Goal: Task Accomplishment & Management: Use online tool/utility

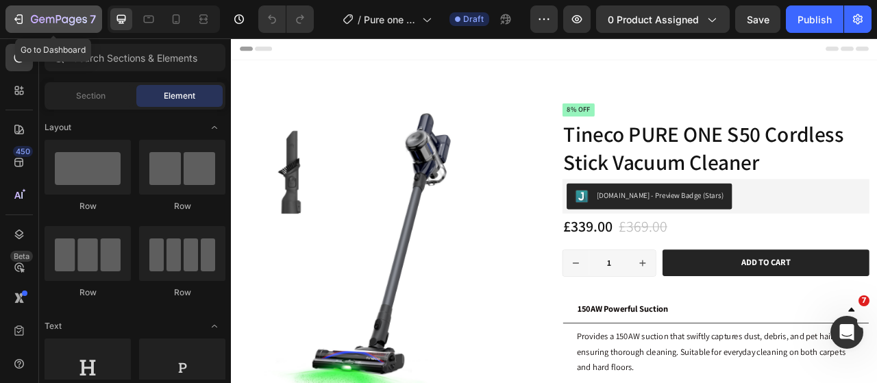
click at [27, 21] on div "7" at bounding box center [54, 19] width 84 height 16
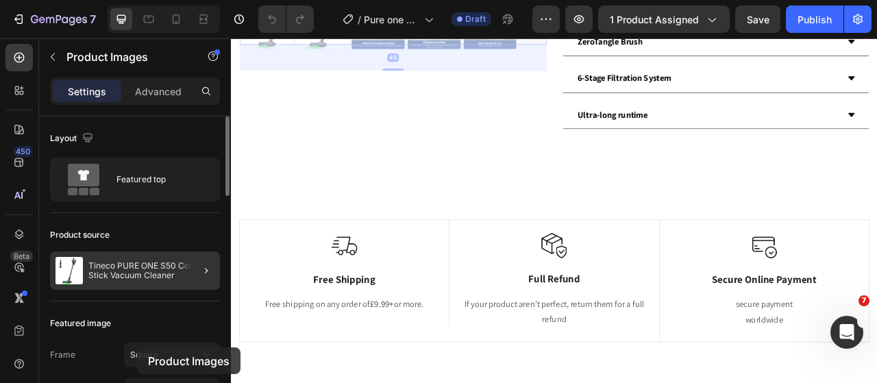
scroll to position [727, 0]
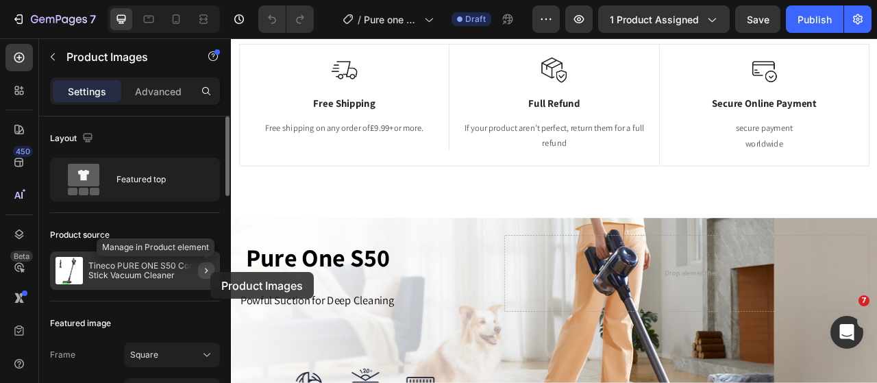
click at [210, 272] on icon "button" at bounding box center [206, 270] width 11 height 11
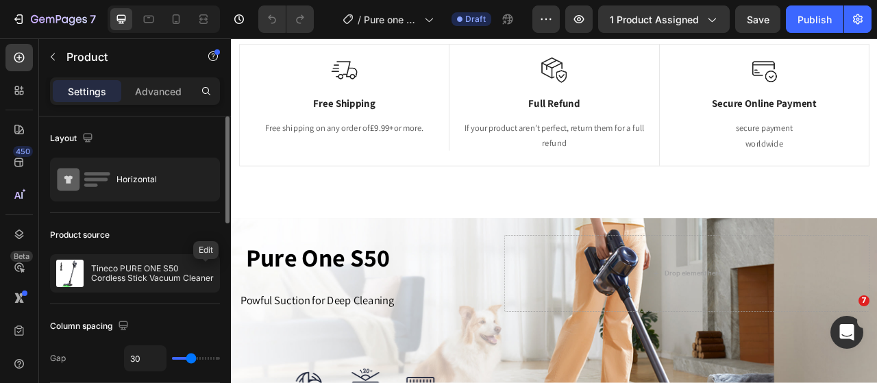
click at [0, 0] on icon "button" at bounding box center [0, 0] width 0 height 0
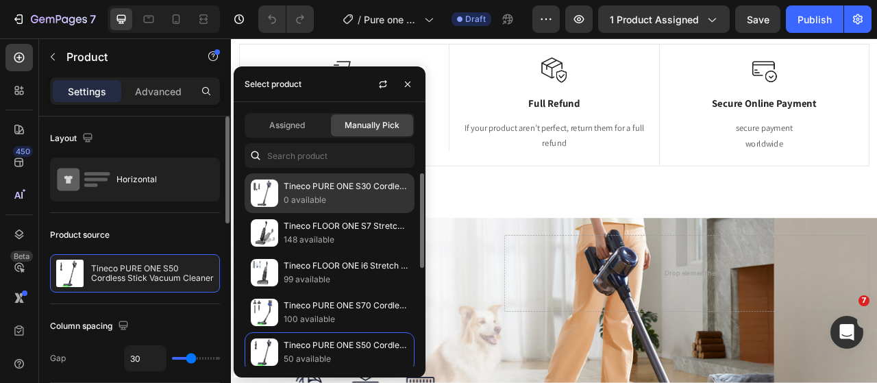
click at [341, 199] on p "0 available" at bounding box center [346, 200] width 125 height 14
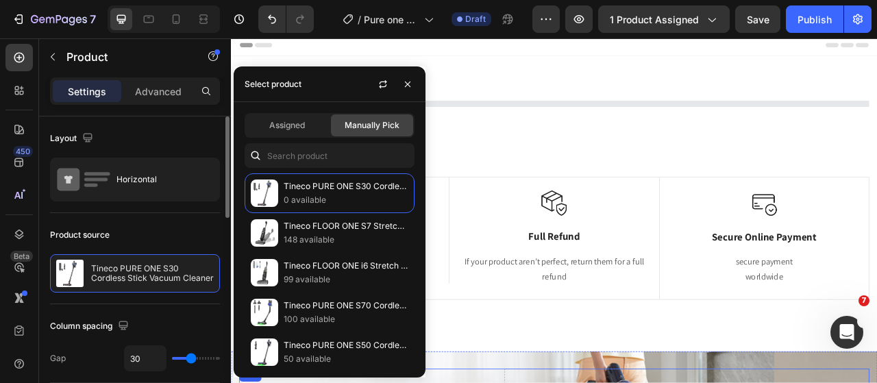
scroll to position [0, 0]
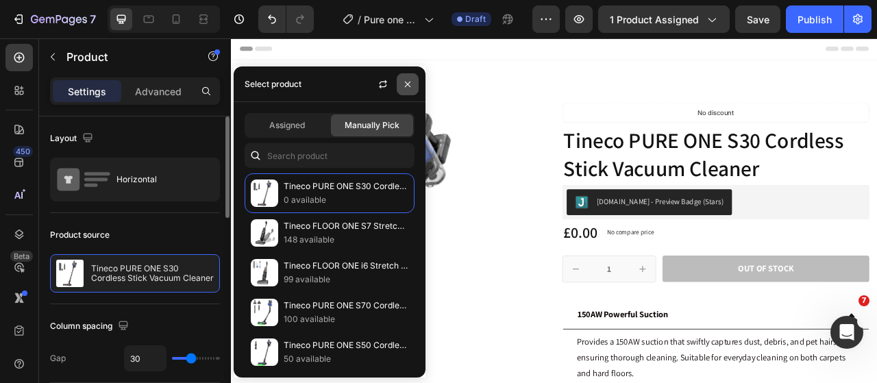
click at [407, 90] on button "button" at bounding box center [408, 84] width 22 height 22
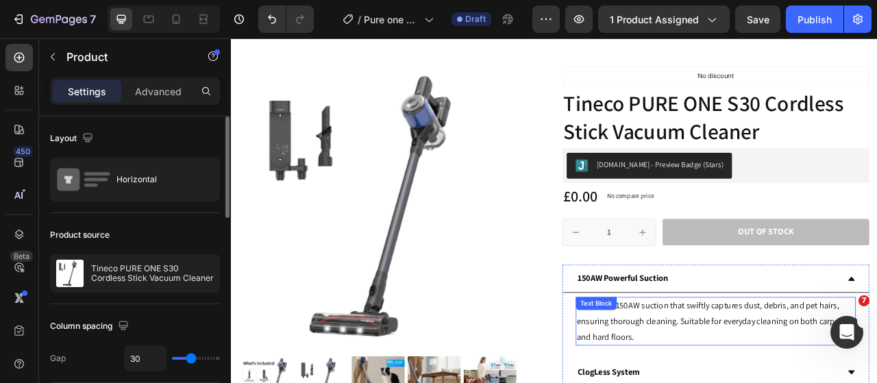
scroll to position [69, 0]
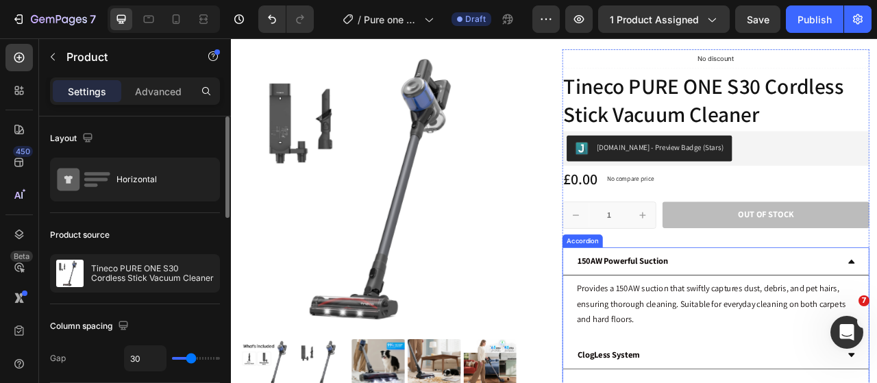
click at [728, 320] on strong "150AW Powerful Suction" at bounding box center [729, 322] width 115 height 14
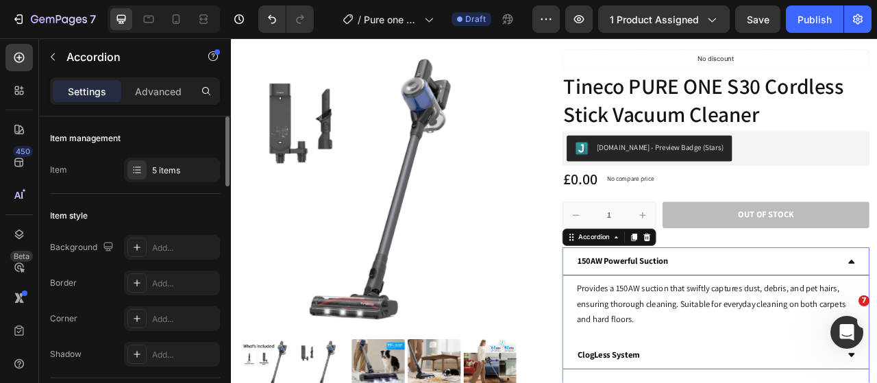
click at [728, 320] on strong "150AW Powerful Suction" at bounding box center [729, 322] width 115 height 14
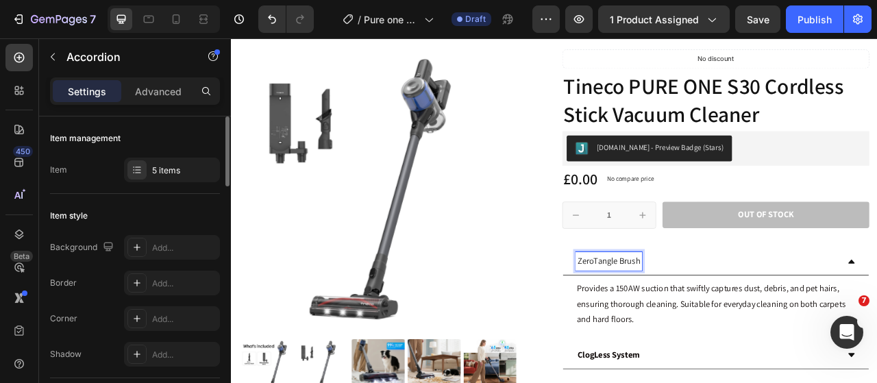
click at [722, 324] on p "ZeroTangle Brush" at bounding box center [712, 323] width 80 height 20
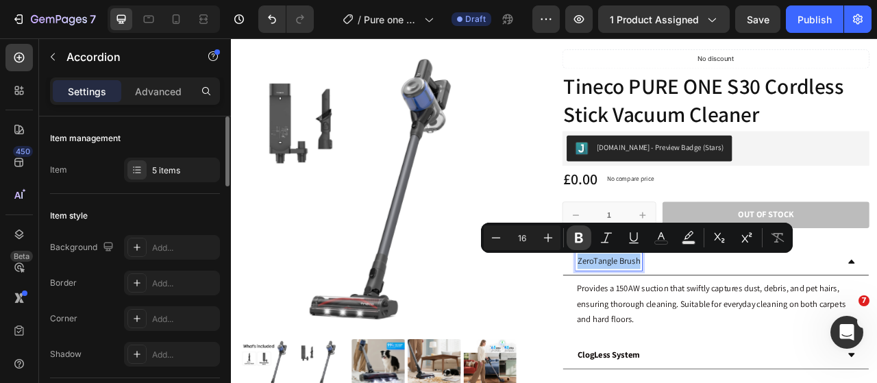
click at [577, 229] on button "Bold" at bounding box center [579, 238] width 25 height 25
click at [788, 382] on p "Provides a 150AW suction that swiftly captures dust, debris, and pet hairs, ens…" at bounding box center [848, 377] width 354 height 59
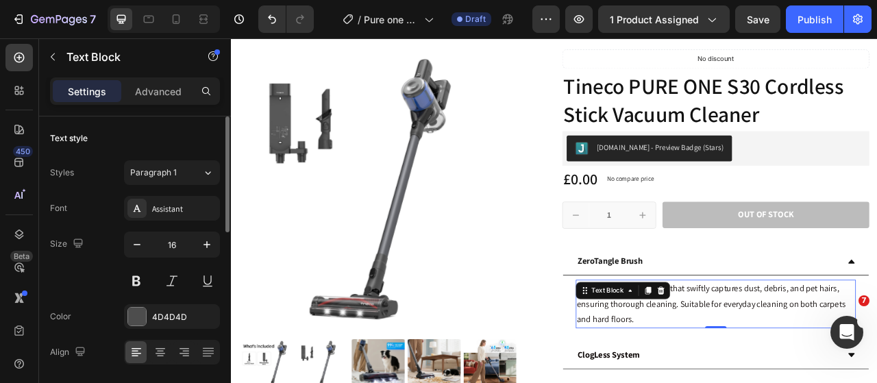
click at [751, 382] on p "Provides a 150AW suction that swiftly captures dust, debris, and pet hairs, ens…" at bounding box center [848, 377] width 354 height 59
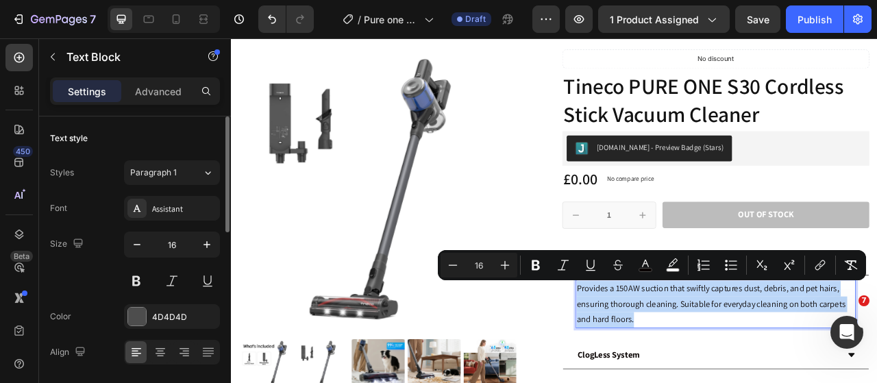
drag, startPoint x: 742, startPoint y: 398, endPoint x: 667, endPoint y: 354, distance: 86.3
click at [671, 354] on p "Provides a 150AW suction that swiftly captures dust, debris, and pet hairs, ens…" at bounding box center [848, 377] width 354 height 59
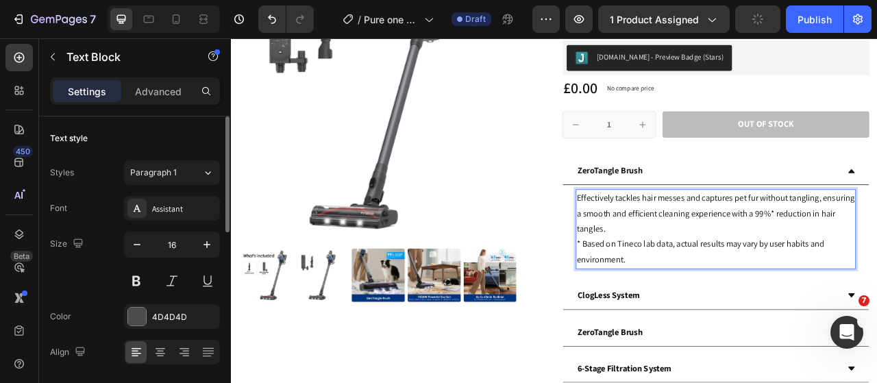
scroll to position [206, 0]
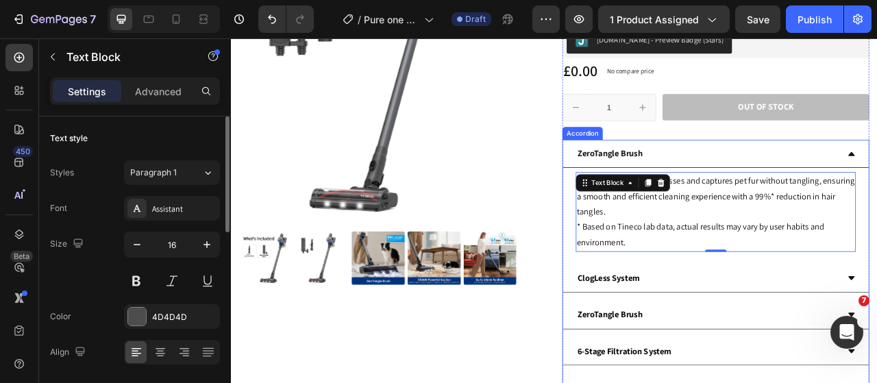
click at [727, 343] on strong "ClogLess System" at bounding box center [712, 344] width 80 height 14
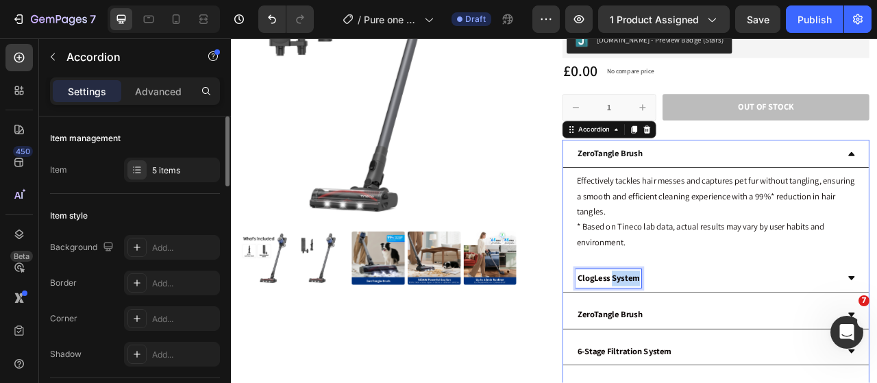
click at [727, 343] on strong "ClogLess System" at bounding box center [712, 344] width 80 height 14
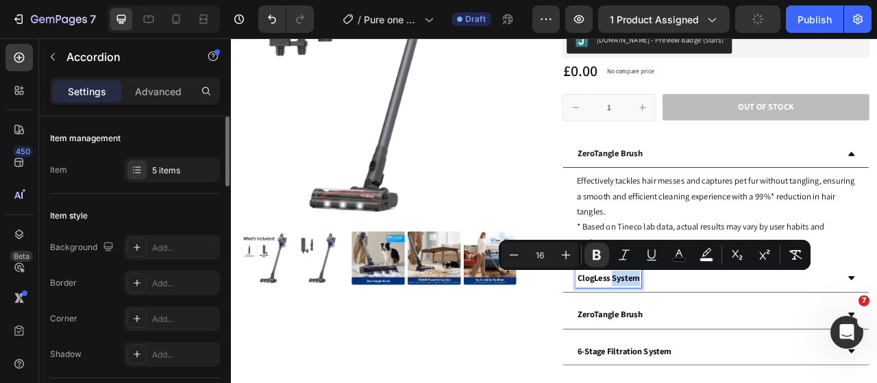
click at [727, 343] on strong "ClogLess System" at bounding box center [712, 344] width 80 height 14
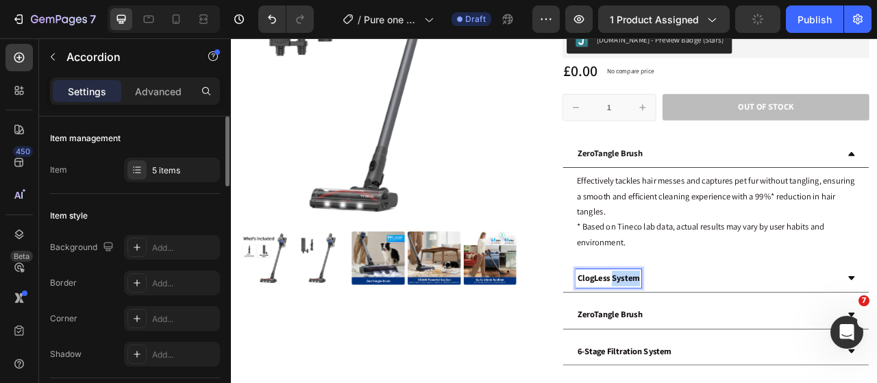
click at [727, 343] on strong "ClogLess System" at bounding box center [712, 344] width 80 height 14
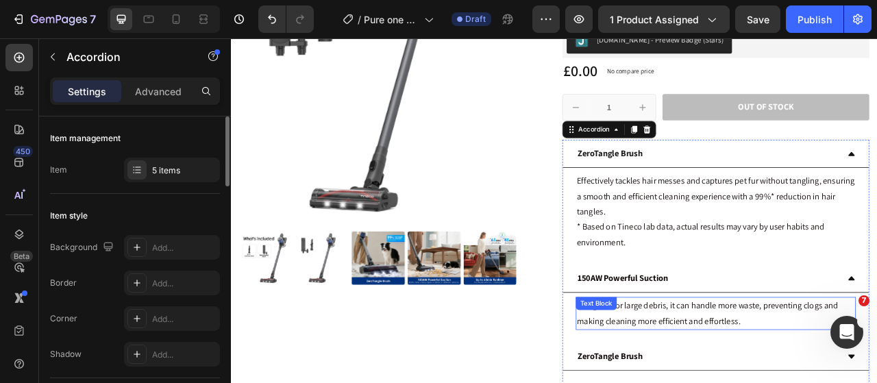
click at [788, 382] on span "Designed for large debris, it can handle more waste, preventing clogs and makin…" at bounding box center [837, 389] width 332 height 34
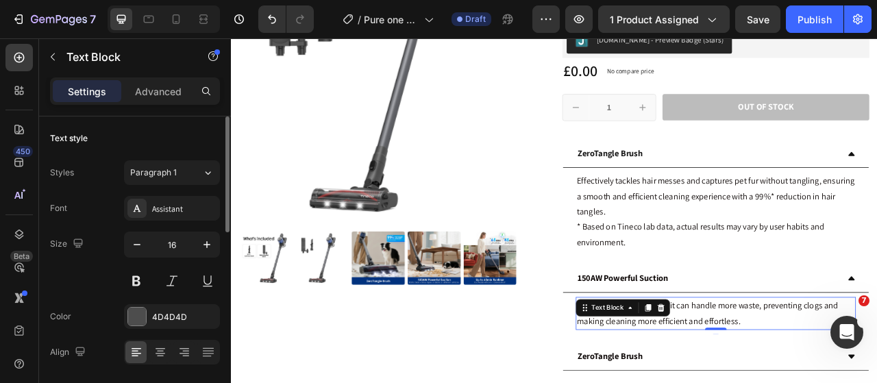
click at [788, 382] on span "Designed for large debris, it can handle more waste, preventing clogs and makin…" at bounding box center [837, 389] width 332 height 34
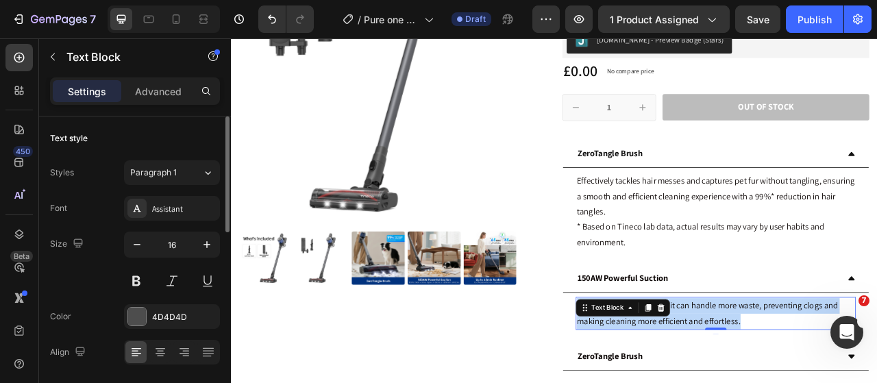
click at [788, 382] on span "Designed for large debris, it can handle more waste, preventing clogs and makin…" at bounding box center [837, 389] width 332 height 34
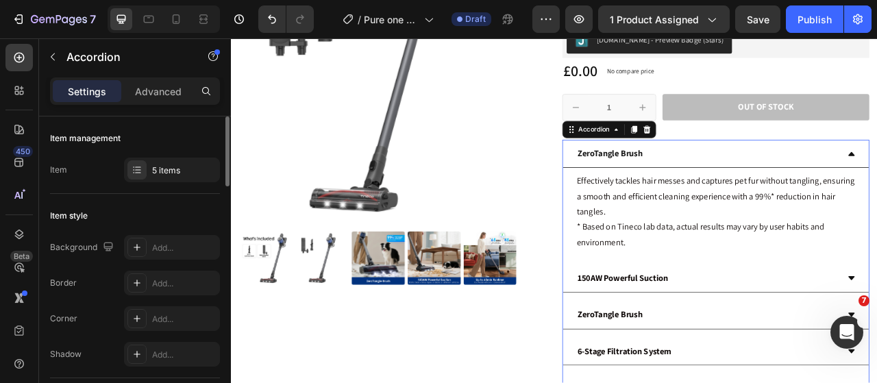
click at [877, 189] on div "ZeroTangle Brush" at bounding box center [847, 186] width 389 height 36
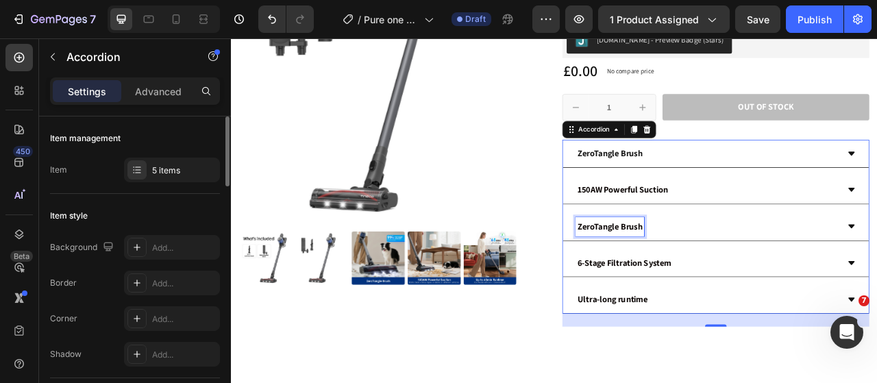
click at [707, 276] on strong "ZeroTangle Brush" at bounding box center [713, 278] width 83 height 14
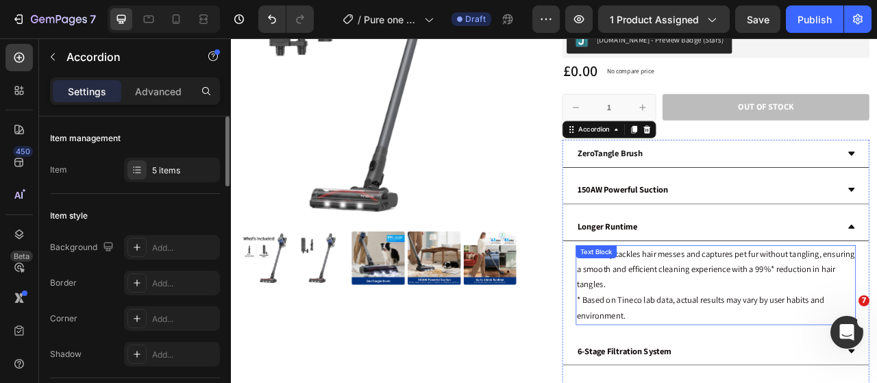
click at [758, 382] on p "Effectively tackles hair messes and captures pet fur without tangling, ensuring…" at bounding box center [848, 353] width 354 height 99
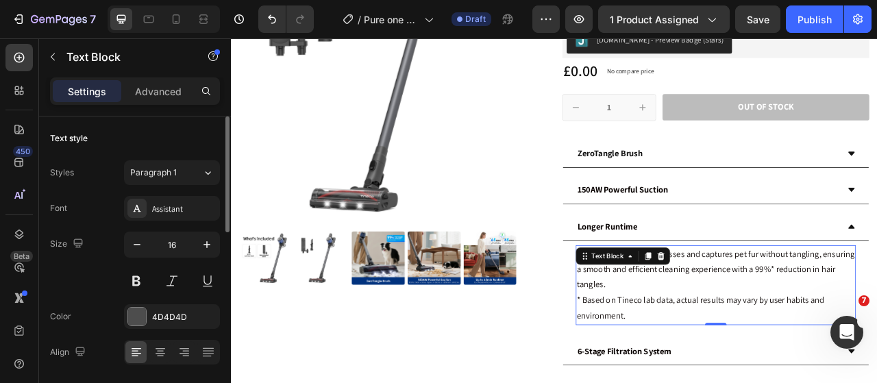
click at [758, 382] on p "Effectively tackles hair messes and captures pet fur without tangling, ensuring…" at bounding box center [848, 353] width 354 height 99
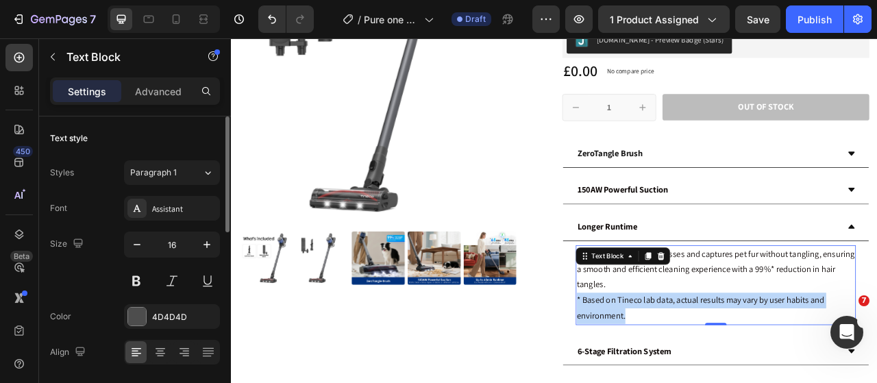
click at [758, 382] on p "Effectively tackles hair messes and captures pet fur without tangling, ensuring…" at bounding box center [848, 353] width 354 height 99
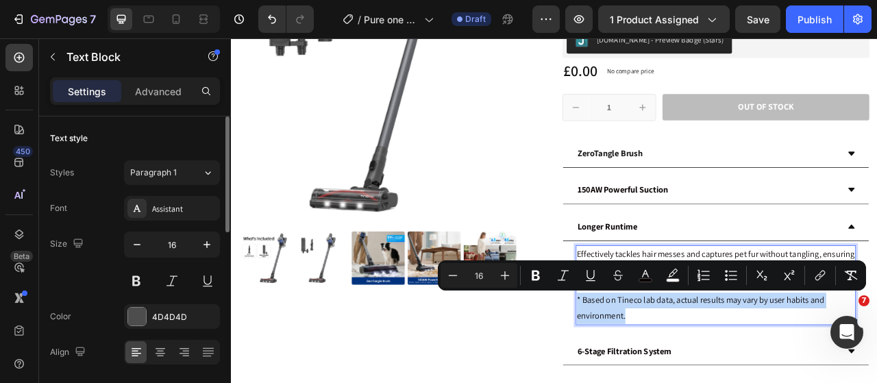
click at [758, 382] on p "Effectively tackles hair messes and captures pet fur without tangling, ensuring…" at bounding box center [848, 353] width 354 height 99
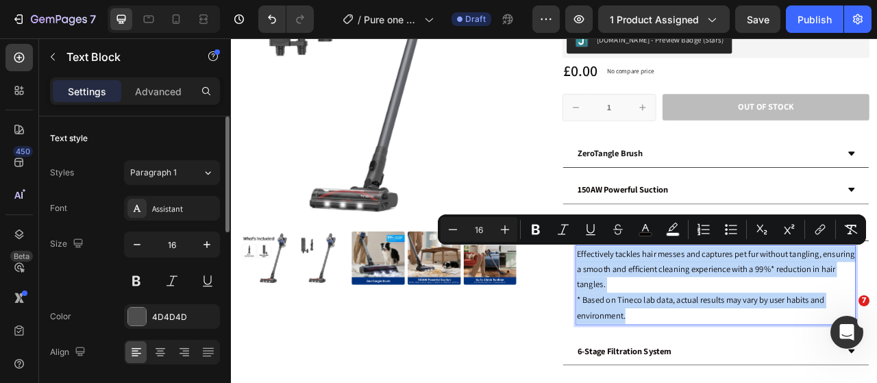
drag, startPoint x: 746, startPoint y: 387, endPoint x: 664, endPoint y: 316, distance: 108.8
click at [670, 316] on div "Effectively tackles hair messes and captures pet fur without tangling, ensuring…" at bounding box center [848, 352] width 356 height 101
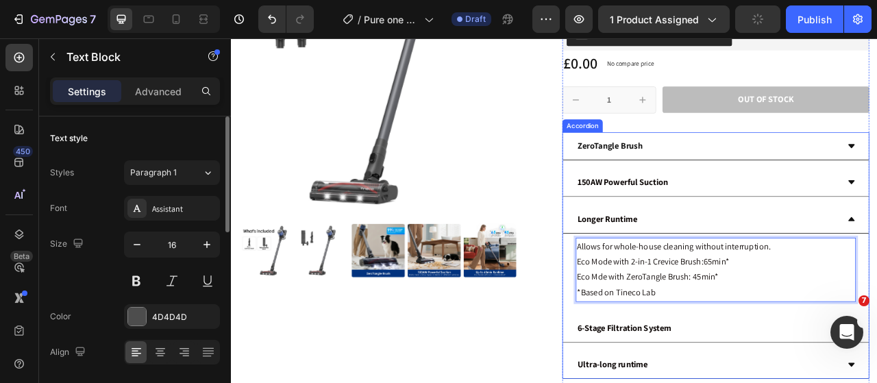
scroll to position [274, 0]
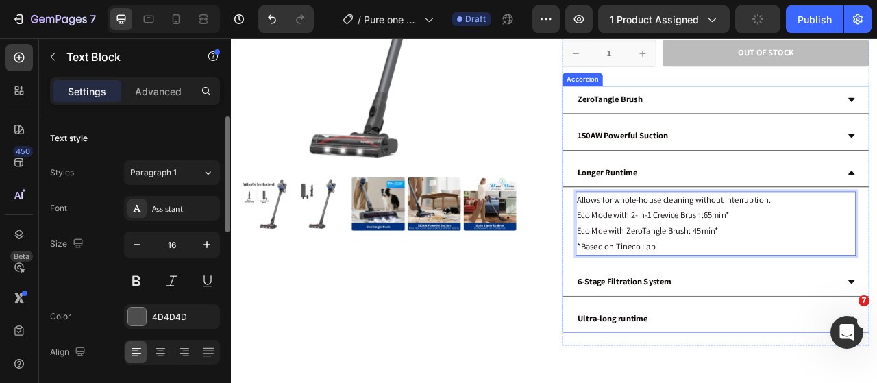
click at [875, 341] on div "6-Stage Filtration System" at bounding box center [837, 349] width 335 height 24
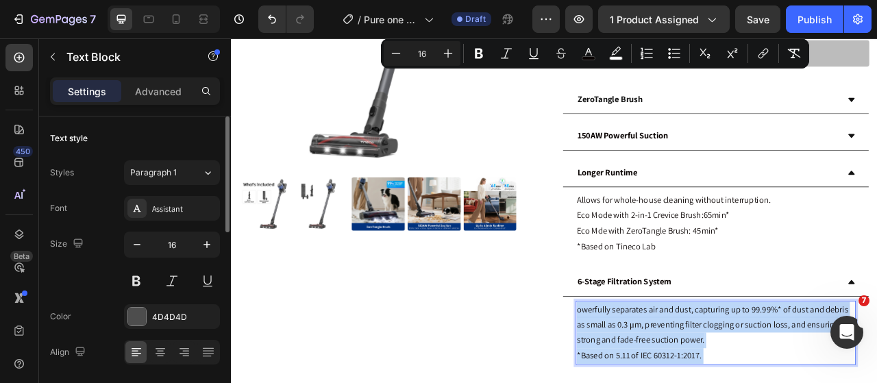
drag, startPoint x: 829, startPoint y: 439, endPoint x: 703, endPoint y: 400, distance: 132.0
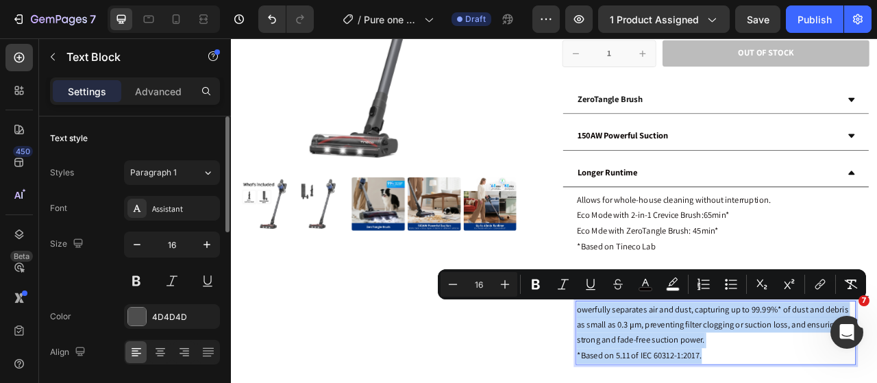
drag, startPoint x: 788, startPoint y: 434, endPoint x: 666, endPoint y: 379, distance: 133.8
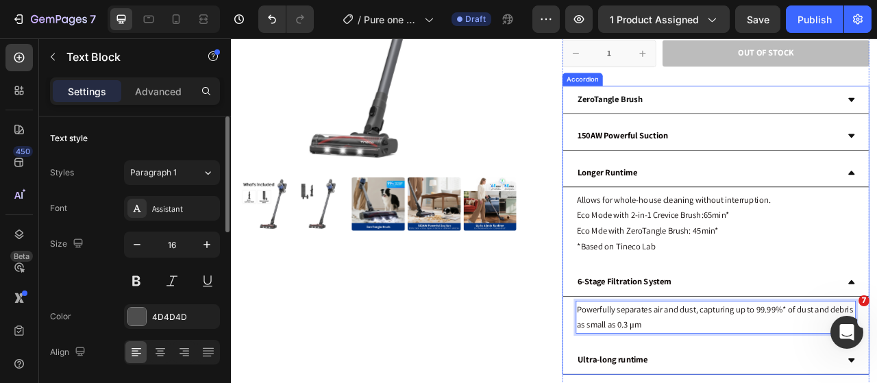
click at [827, 382] on div "ZeroTangle Brush 150AW Powerful Suction Longer Runtime Allows for whole-house c…" at bounding box center [848, 282] width 391 height 367
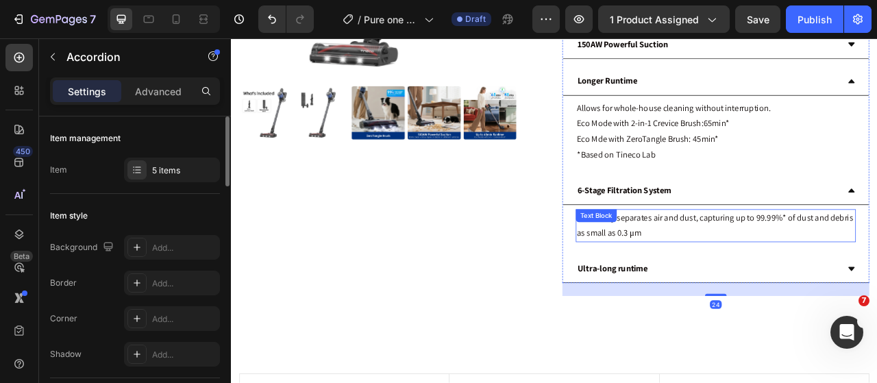
scroll to position [411, 0]
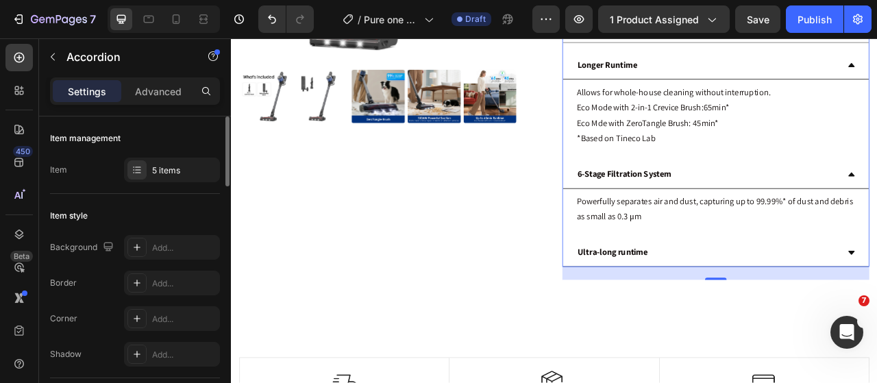
click at [716, 305] on strong "Ultra-long runtime" at bounding box center [717, 311] width 90 height 14
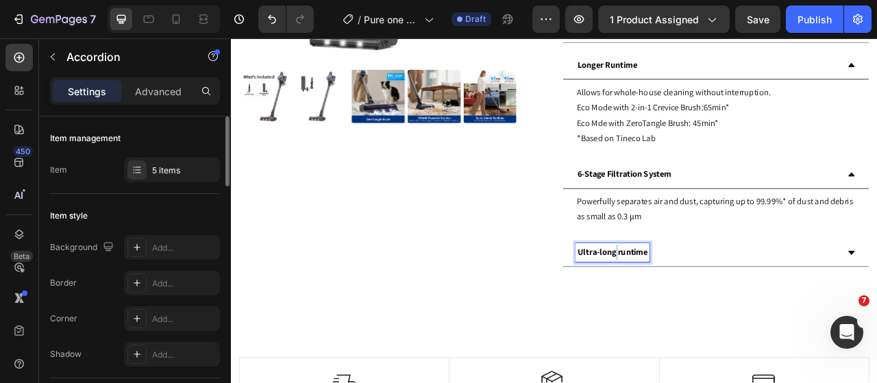
click at [716, 305] on strong "Ultra-long runtime" at bounding box center [717, 311] width 90 height 14
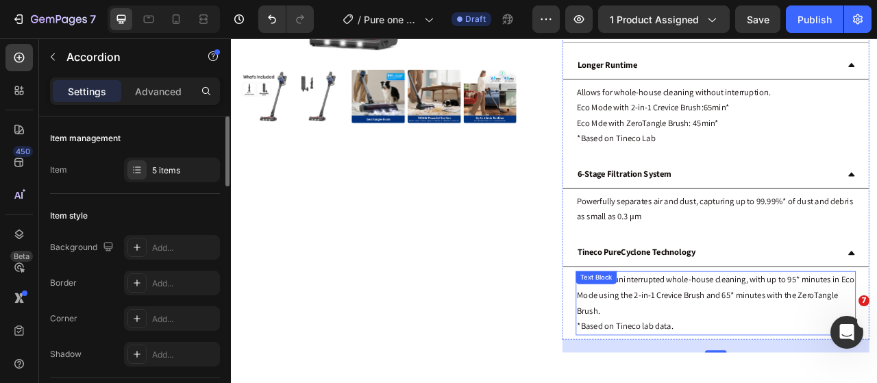
click at [804, 382] on p "Allows for uninterrupted whole-house cleaning, with up to 95* minutes in Eco Mo…" at bounding box center [848, 376] width 354 height 79
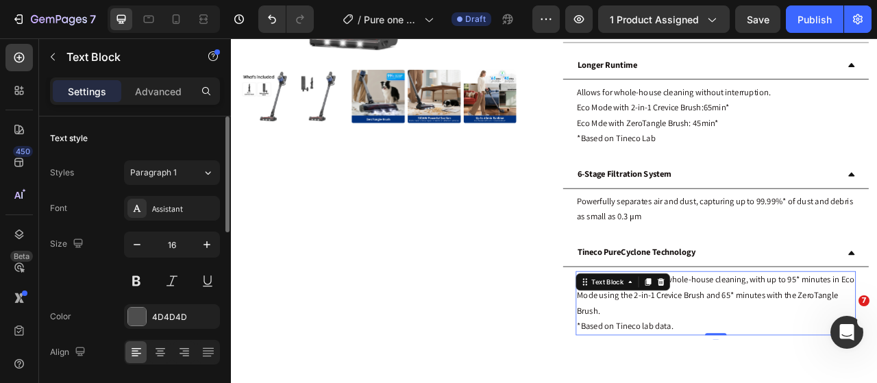
click at [797, 382] on p "Allows for uninterrupted whole-house cleaning, with up to 95* minutes in Eco Mo…" at bounding box center [848, 376] width 354 height 79
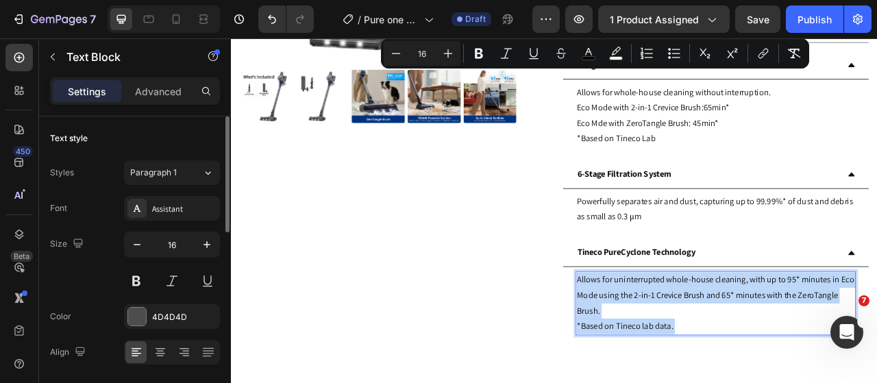
drag, startPoint x: 797, startPoint y: 400, endPoint x: 698, endPoint y: 352, distance: 110.1
click at [698, 352] on p "Allows for uninterrupted whole-house cleaning, with up to 95* minutes in Eco Mo…" at bounding box center [848, 376] width 354 height 79
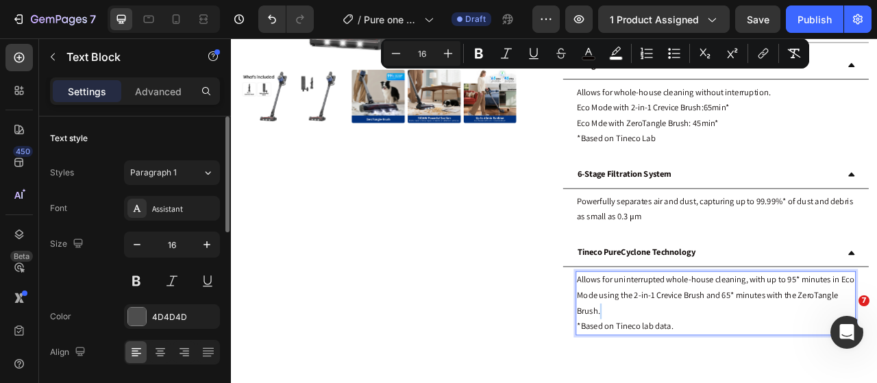
click at [812, 382] on p "Allows for uninterrupted whole-house cleaning, with up to 95* minutes in Eco Mo…" at bounding box center [848, 376] width 354 height 79
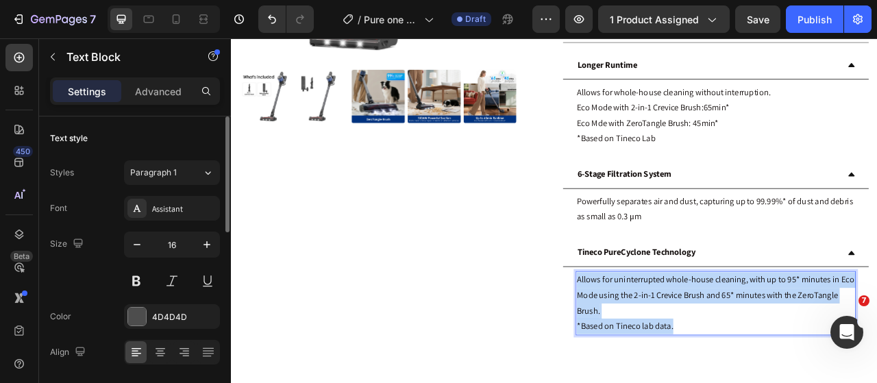
drag, startPoint x: 799, startPoint y: 400, endPoint x: 667, endPoint y: 345, distance: 143.2
click at [671, 345] on p "Allows for uninterrupted whole-house cleaning, with up to 95* minutes in Eco Mo…" at bounding box center [848, 376] width 354 height 79
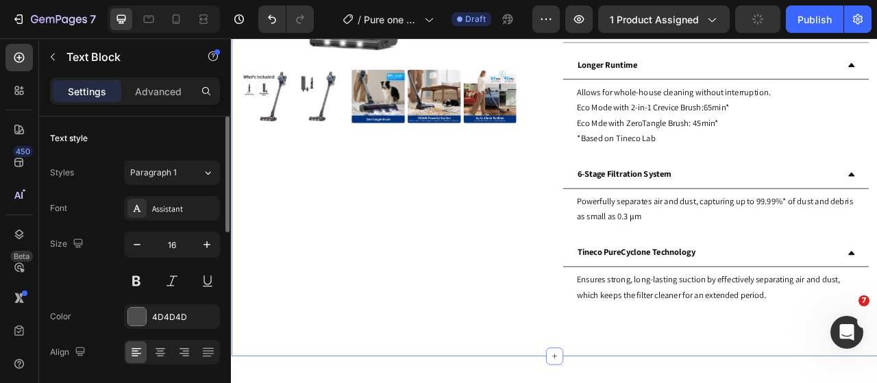
click at [835, 382] on div "Product Images Icon Icon Icon Icon Icon Icon List 2,500+ Verified Reviews! Text…" at bounding box center [642, 49] width 823 height 788
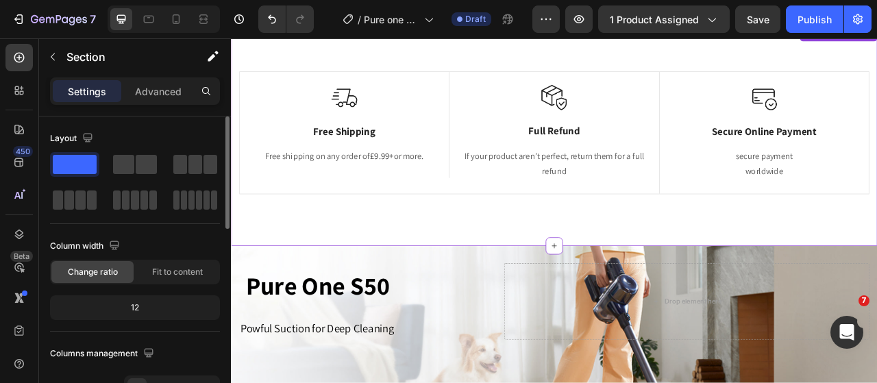
scroll to position [823, 0]
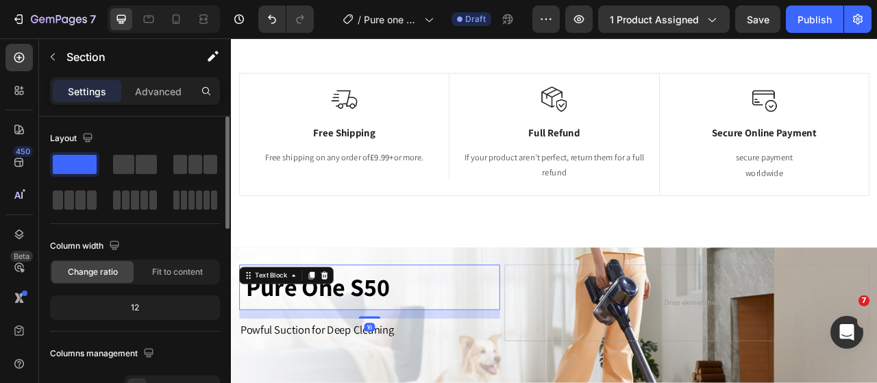
click at [516, 345] on p "Pure One S50" at bounding box center [407, 355] width 315 height 41
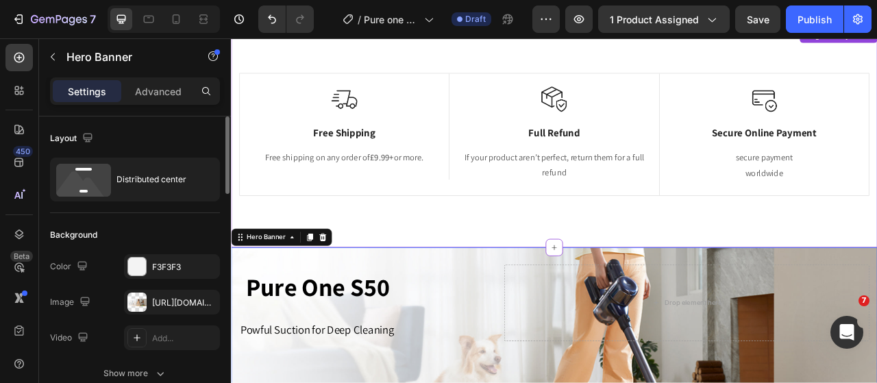
click at [518, 172] on div "Image Full Refund Text Block If your product aren’t perfect, return them for a …" at bounding box center [642, 161] width 267 height 154
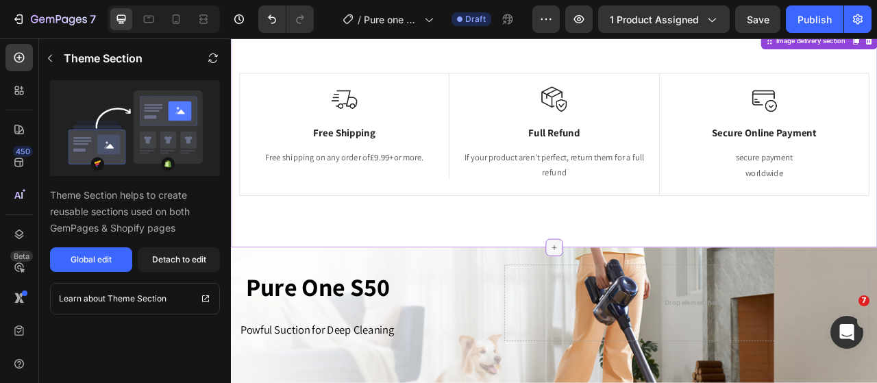
click at [640, 304] on icon at bounding box center [643, 305] width 6 height 6
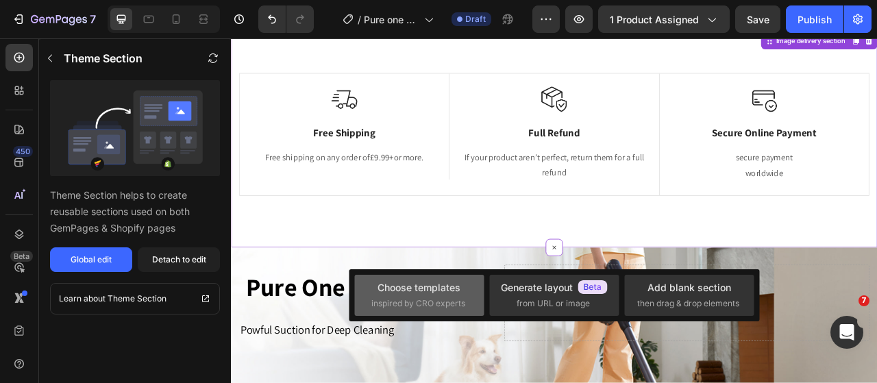
click at [424, 295] on div "Choose templates inspired by CRO experts" at bounding box center [420, 294] width 96 height 29
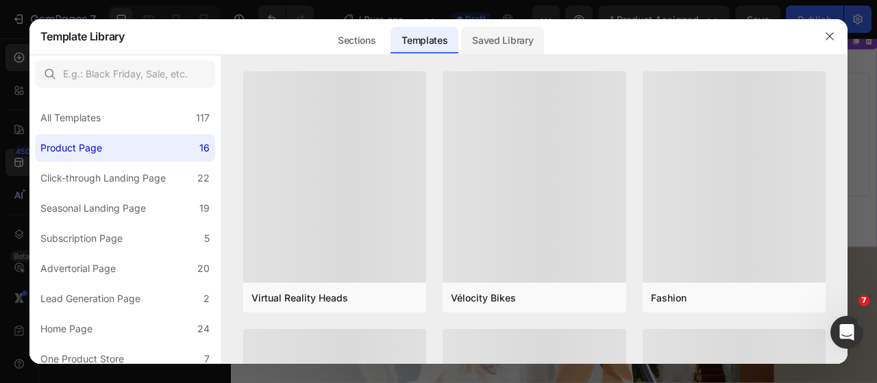
click at [512, 49] on div "Saved Library" at bounding box center [502, 40] width 83 height 27
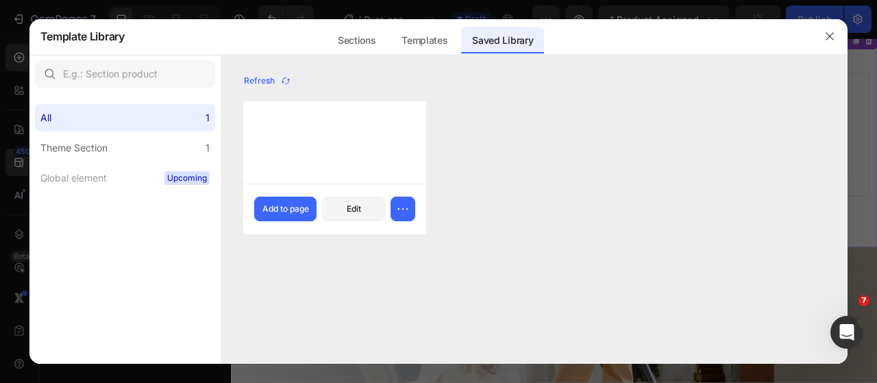
click at [357, 172] on div at bounding box center [335, 142] width 184 height 82
click at [284, 215] on button "Add to page" at bounding box center [285, 209] width 63 height 25
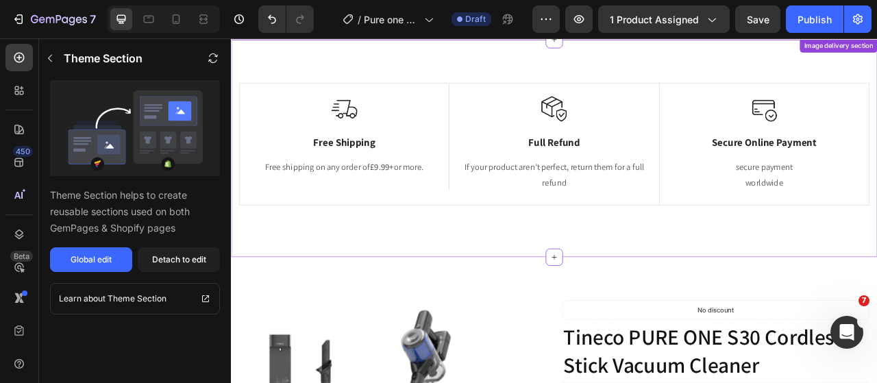
scroll to position [0, 0]
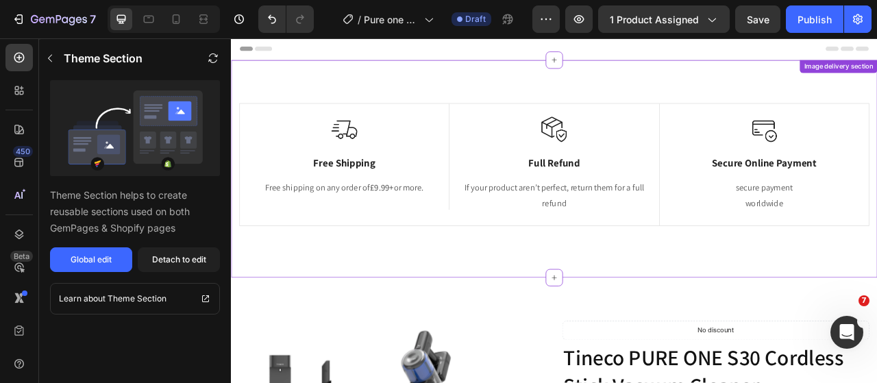
click at [283, 85] on div "Image Free Shipping Text Block Free shipping on any order of £9.99+ or more. Te…" at bounding box center [642, 204] width 823 height 277
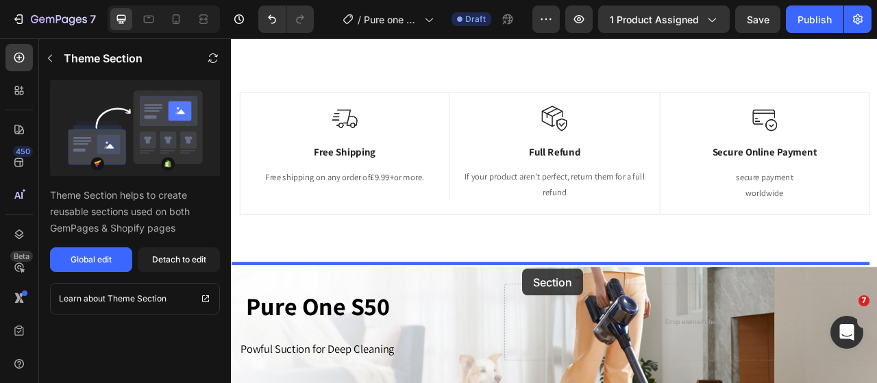
drag, startPoint x: 555, startPoint y: 107, endPoint x: 602, endPoint y: 332, distance: 229.8
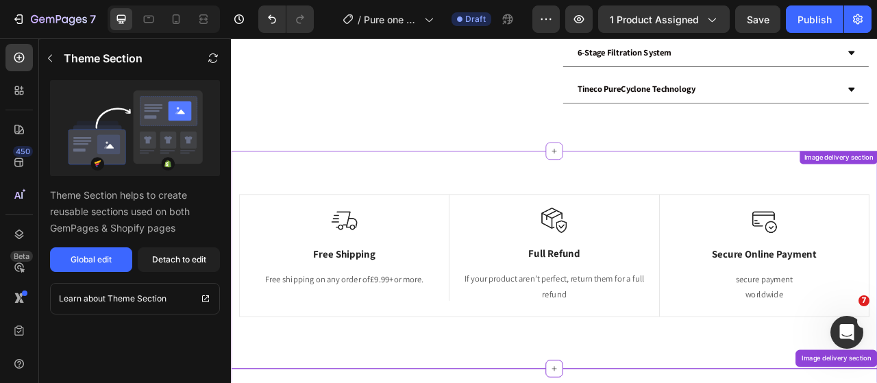
scroll to position [580, 0]
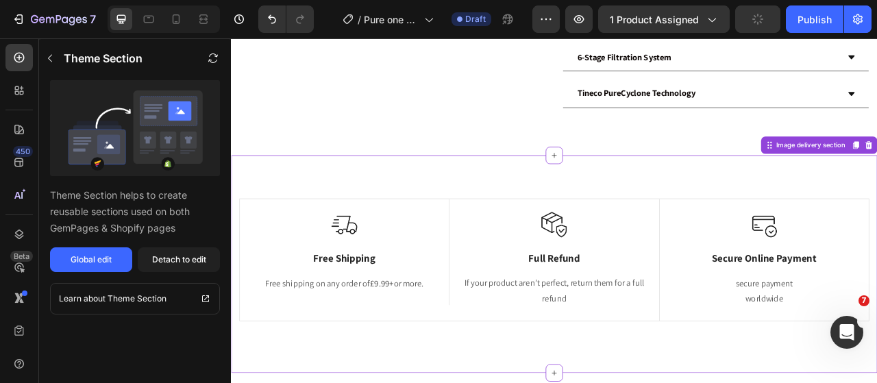
click at [809, 202] on div "Image Free Shipping Text Block Free shipping on any order of £9.99+ or more. Te…" at bounding box center [642, 326] width 823 height 277
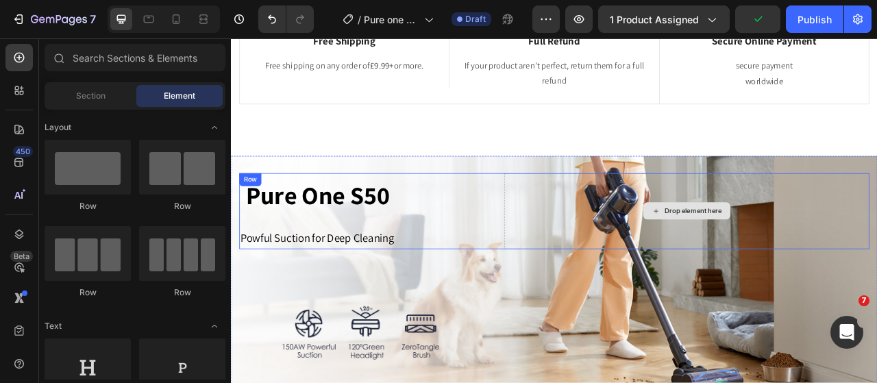
scroll to position [991, 0]
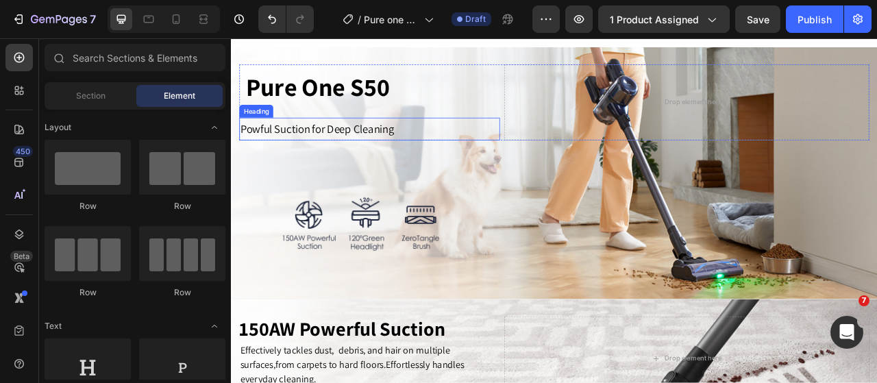
click at [524, 150] on h2 "Powful Suction for Deep Cleaning" at bounding box center [407, 154] width 332 height 29
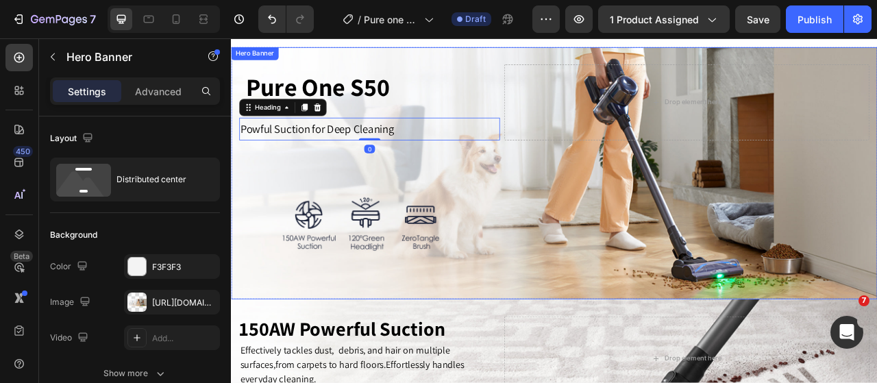
click at [690, 314] on div "Pure One S50 Text Block Powful Suction for Deep Cleaning Heading 0 Drop element…" at bounding box center [642, 211] width 802 height 278
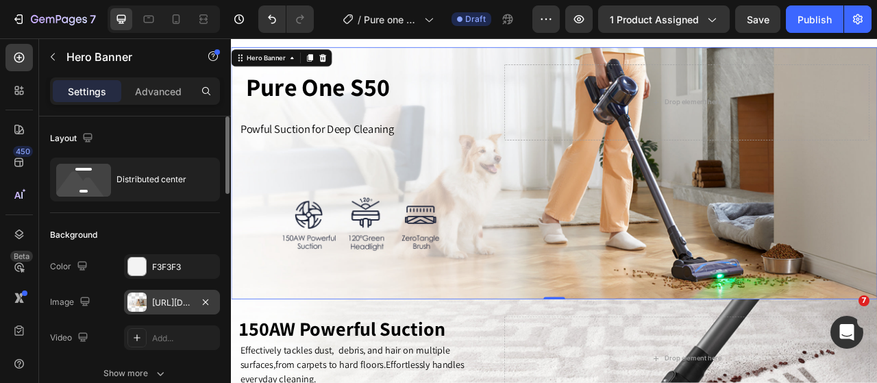
click at [134, 300] on div at bounding box center [136, 302] width 19 height 19
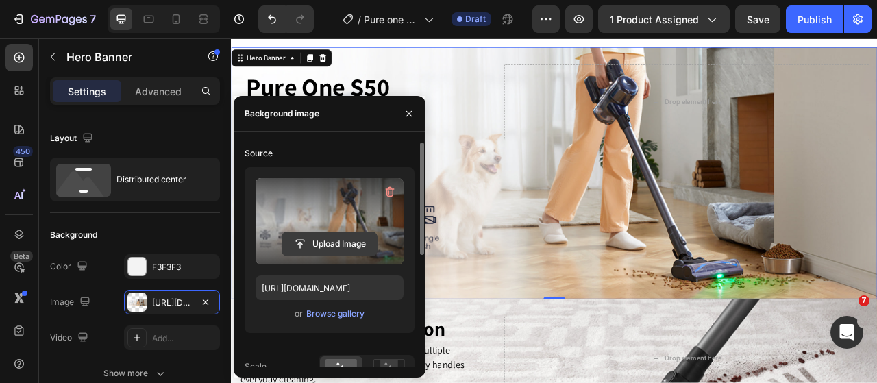
click at [333, 247] on input "file" at bounding box center [329, 243] width 95 height 23
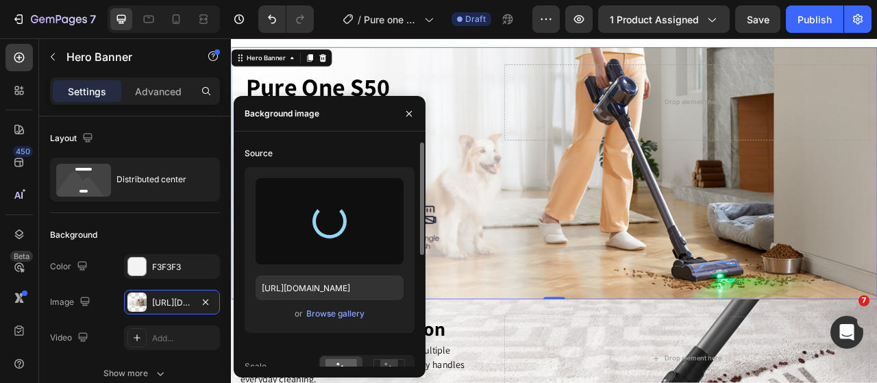
type input "https://cdn.shopify.com/s/files/1/0593/0493/5600/files/gempages_490429962751312…"
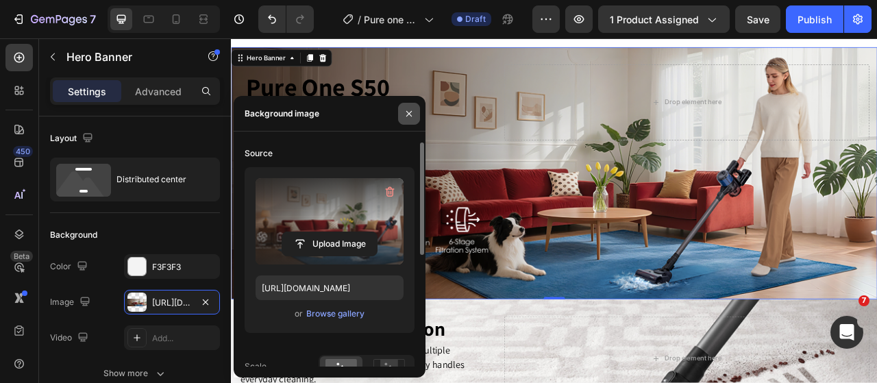
click at [409, 117] on icon "button" at bounding box center [409, 113] width 11 height 11
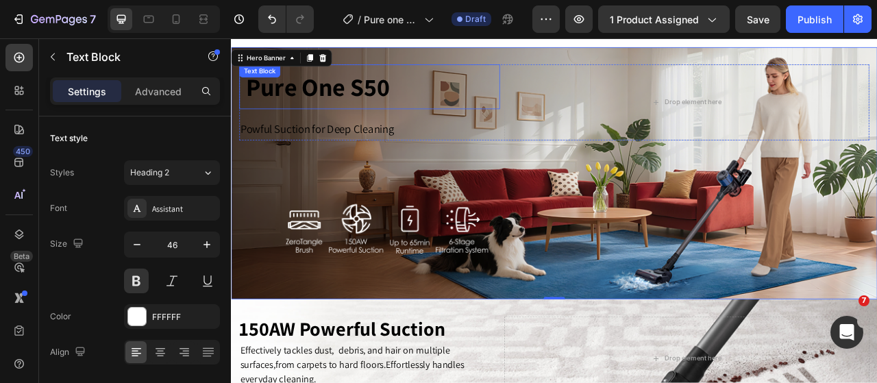
click at [405, 105] on span "Pure One S50" at bounding box center [341, 100] width 183 height 41
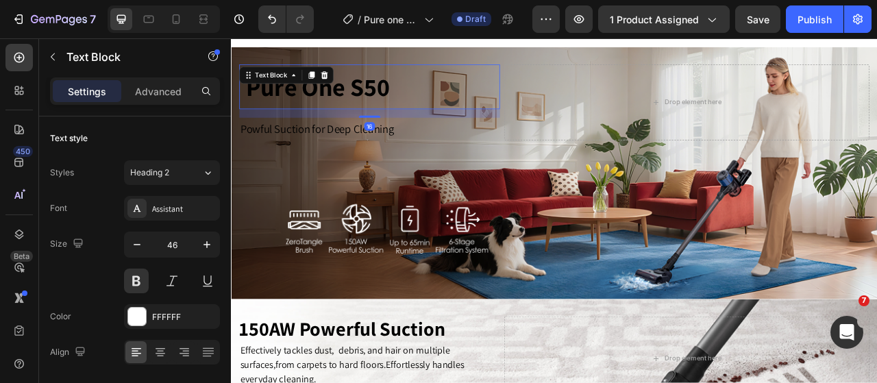
click at [422, 101] on span "Pure One S50" at bounding box center [341, 100] width 183 height 41
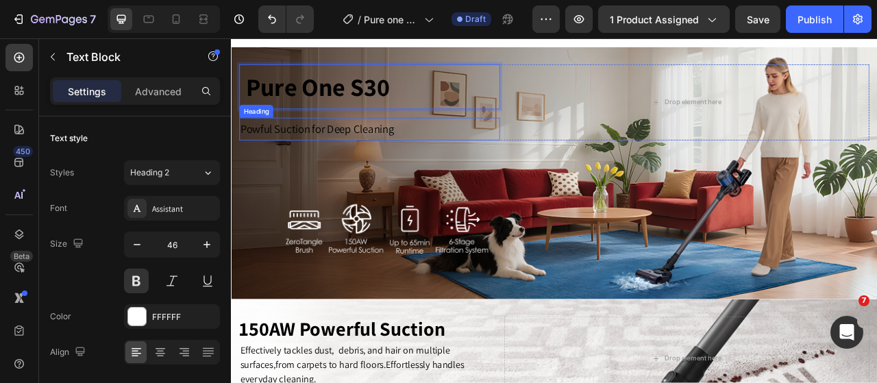
click at [433, 147] on span "Powful Suction for Deep Cleaning" at bounding box center [341, 154] width 196 height 19
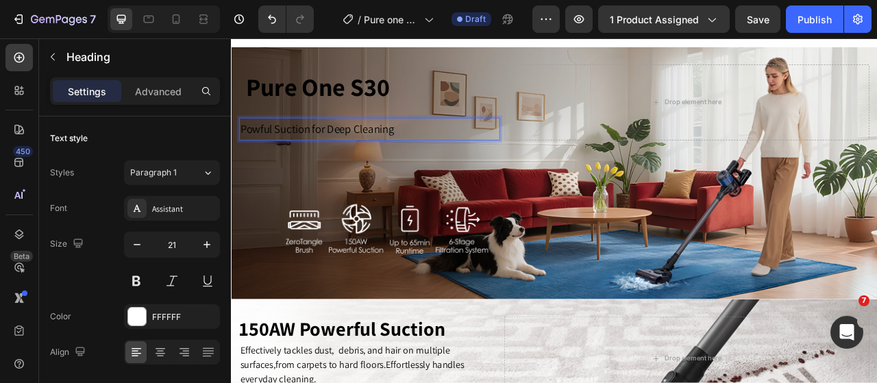
click at [400, 159] on span "Powful Suction for Deep Cleaning" at bounding box center [341, 154] width 196 height 19
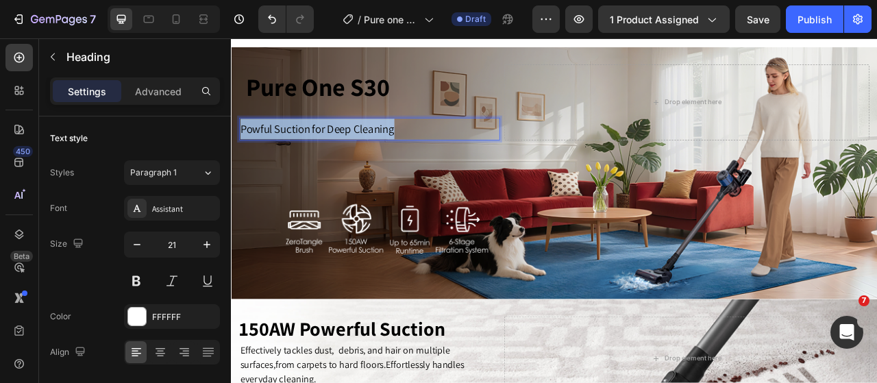
click at [400, 159] on span "Powful Suction for Deep Cleaning" at bounding box center [341, 154] width 196 height 19
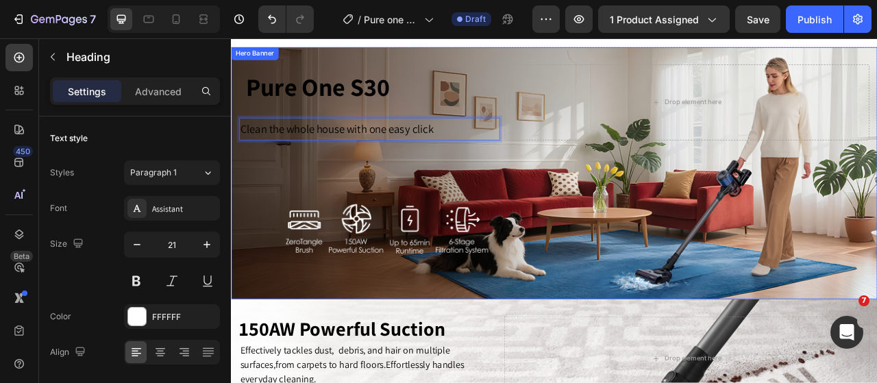
click at [537, 191] on div "Pure One S30 Text Block Clean the whole house with one easy click Heading 0 Dro…" at bounding box center [642, 211] width 802 height 278
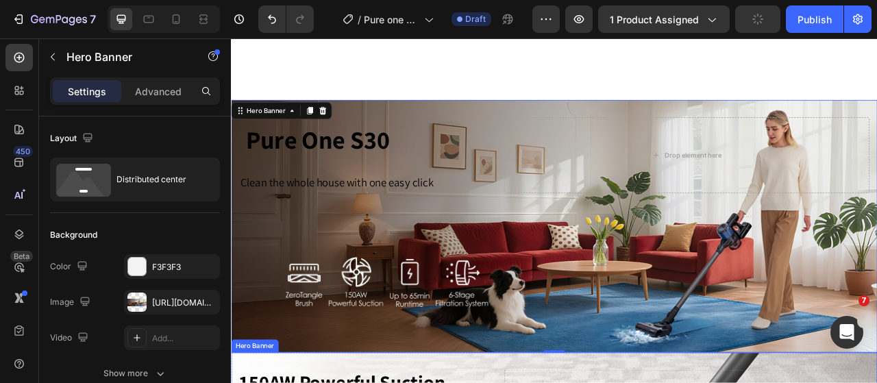
scroll to position [923, 0]
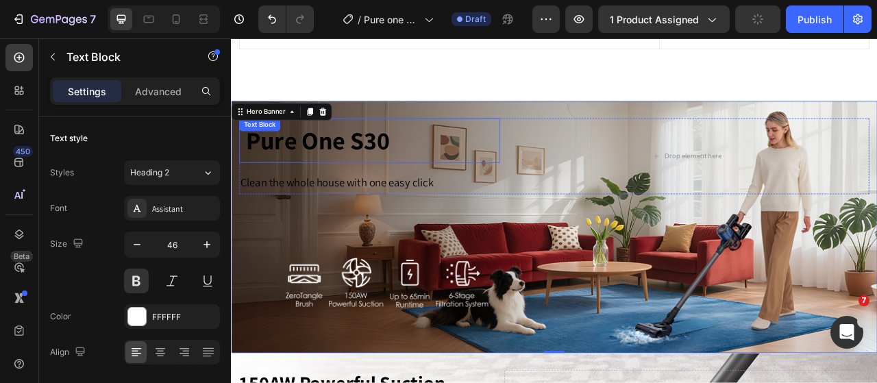
click at [367, 164] on span "Pure One S30" at bounding box center [341, 168] width 183 height 41
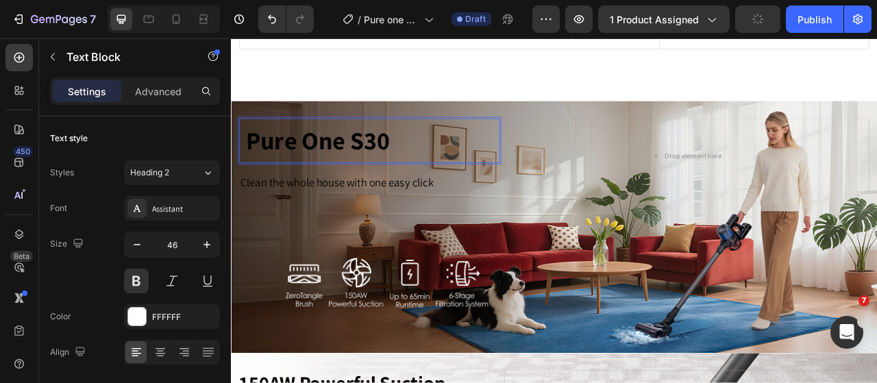
click at [420, 167] on span "Pure One S30" at bounding box center [341, 168] width 183 height 41
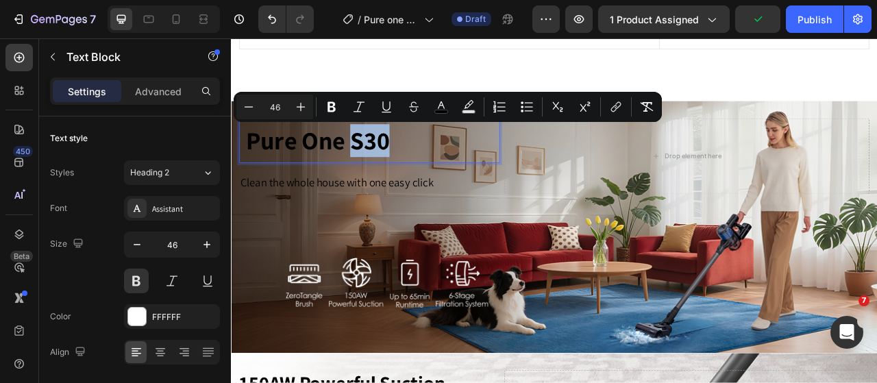
click at [444, 168] on p "Pure One S30" at bounding box center [407, 169] width 315 height 41
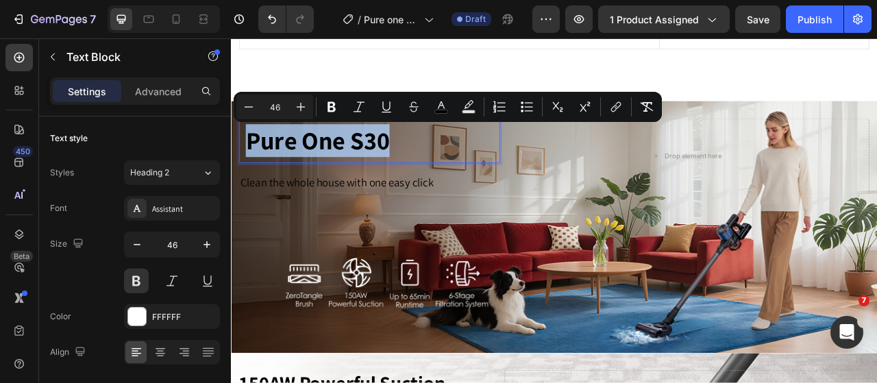
drag, startPoint x: 445, startPoint y: 167, endPoint x: 254, endPoint y: 170, distance: 190.6
click at [254, 170] on p "Pure One S30" at bounding box center [407, 169] width 315 height 41
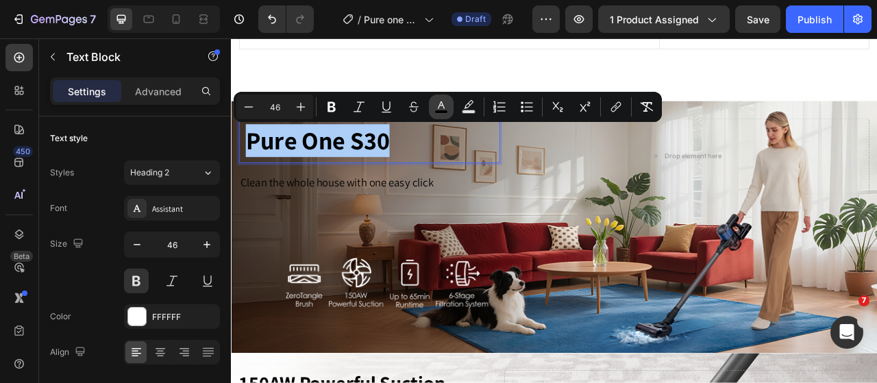
click at [430, 108] on button "color" at bounding box center [441, 107] width 25 height 25
type input "000000"
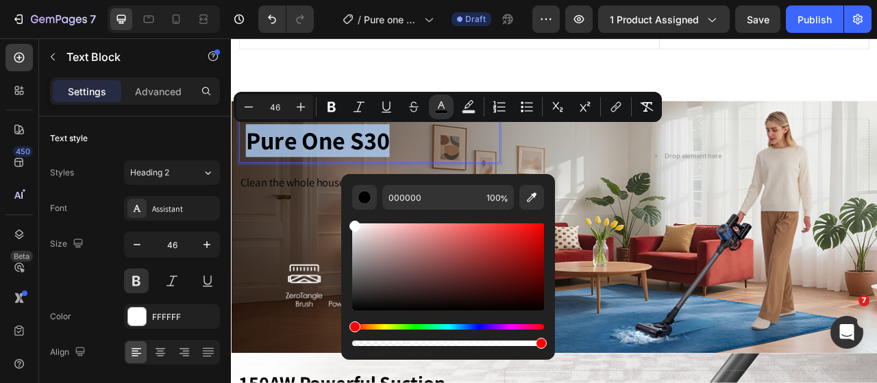
type input "FFFFFF"
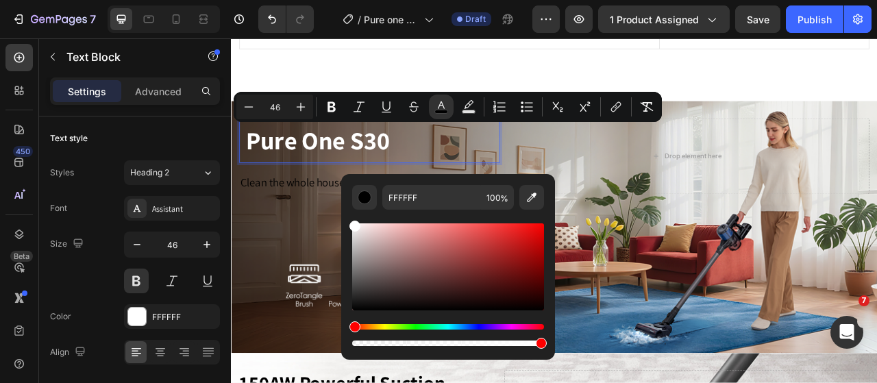
drag, startPoint x: 352, startPoint y: 307, endPoint x: 350, endPoint y: 221, distance: 86.4
click at [350, 221] on div "FFFFFF 100 %" at bounding box center [448, 261] width 214 height 175
click at [508, 172] on p "Pure One S30" at bounding box center [407, 169] width 315 height 41
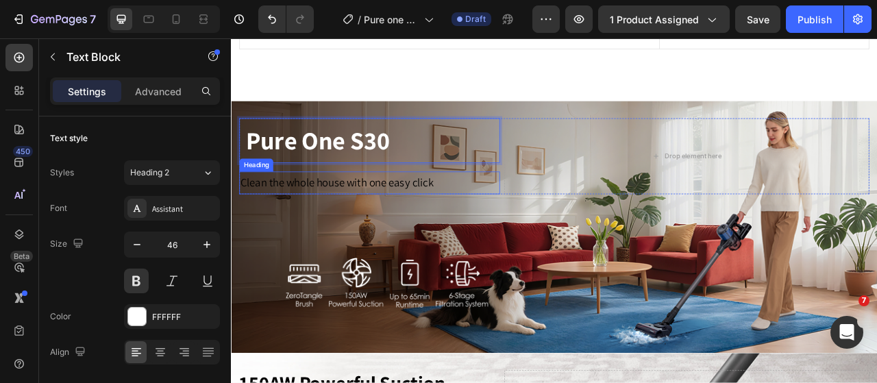
click at [461, 213] on span "Clean the whole house with one easy click" at bounding box center [366, 222] width 246 height 19
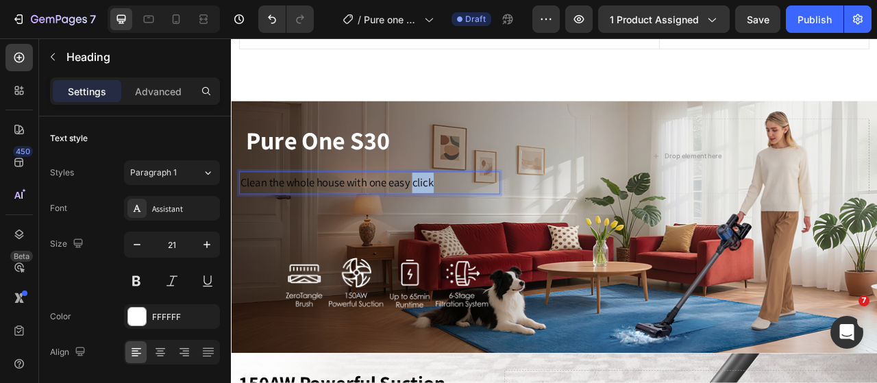
click at [477, 222] on span "Clean the whole house with one easy click" at bounding box center [366, 222] width 246 height 19
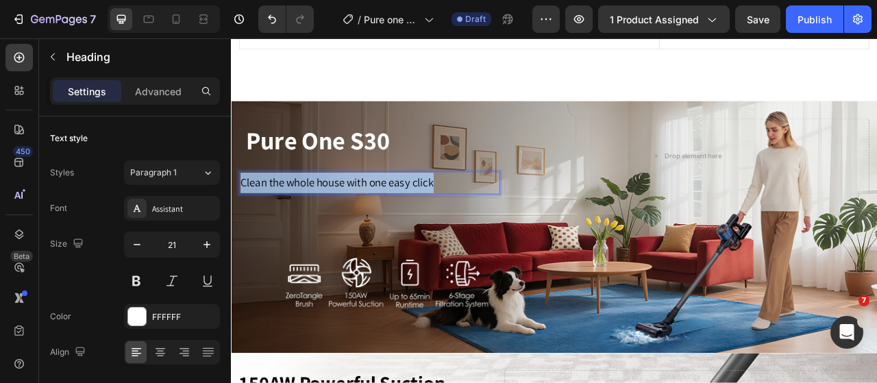
click at [477, 222] on span "Clean the whole house with one easy click" at bounding box center [366, 222] width 246 height 19
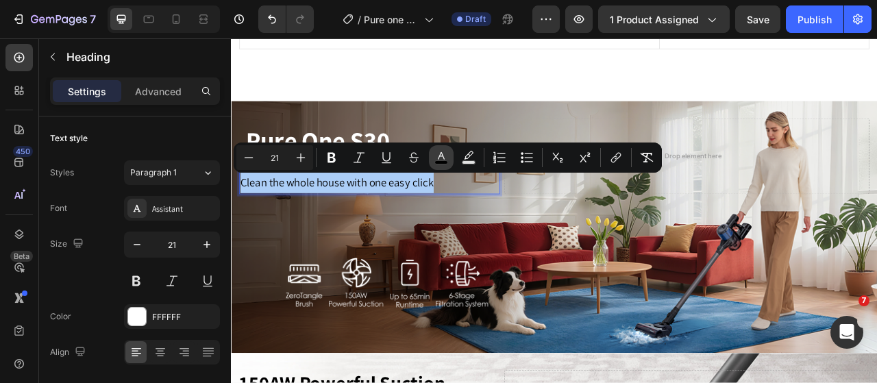
click at [444, 164] on rect "Editor contextual toolbar" at bounding box center [441, 162] width 13 height 3
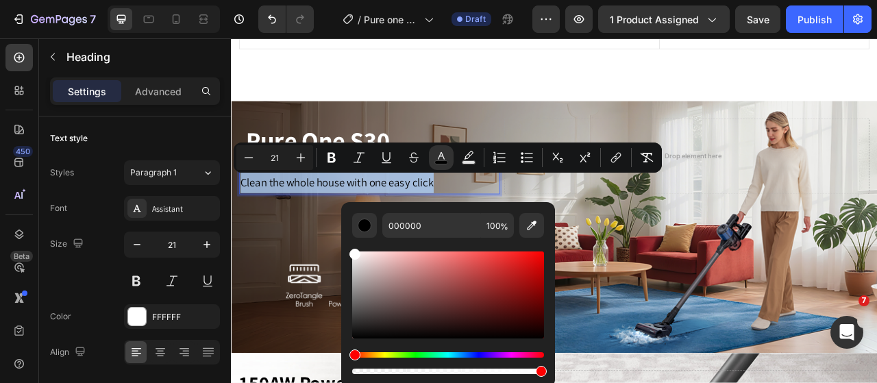
drag, startPoint x: 354, startPoint y: 338, endPoint x: 352, endPoint y: 247, distance: 90.5
click at [352, 247] on div "Editor contextual toolbar" at bounding box center [448, 307] width 192 height 139
type input "FFFFFF"
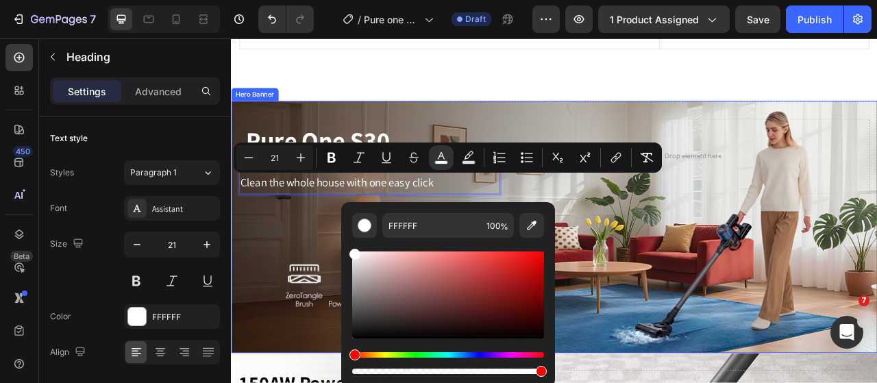
click at [726, 263] on div "Pure One S30 Text Block Clean the whole house with one easy click Heading 0 Dro…" at bounding box center [642, 280] width 802 height 278
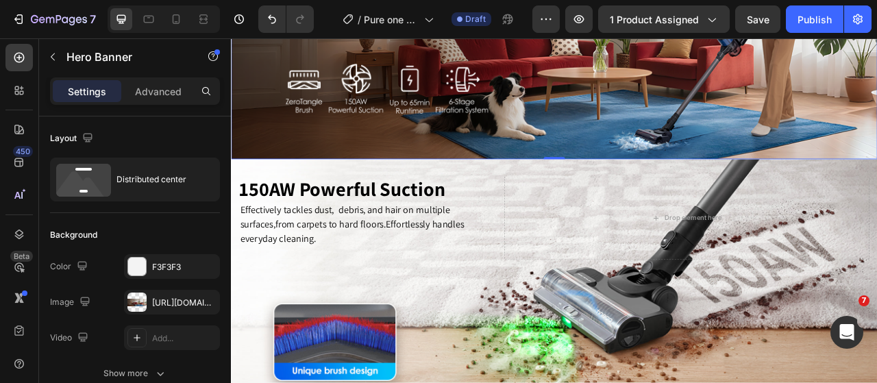
scroll to position [1197, 0]
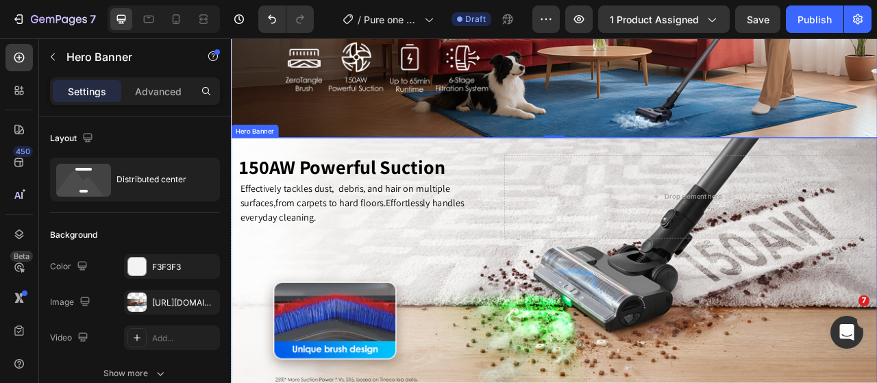
drag, startPoint x: 493, startPoint y: 350, endPoint x: 484, endPoint y: 352, distance: 9.1
click at [493, 350] on div "150AW Powerful Suction Text Block Effectively tackles dust, debris, and hair on…" at bounding box center [642, 326] width 802 height 278
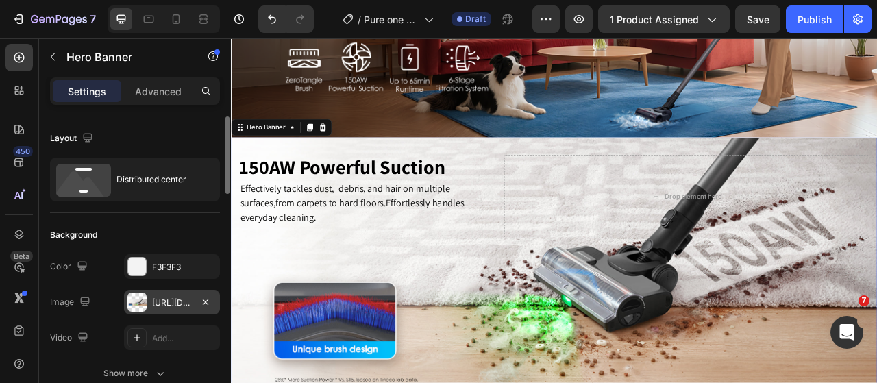
click at [132, 300] on div at bounding box center [136, 302] width 19 height 19
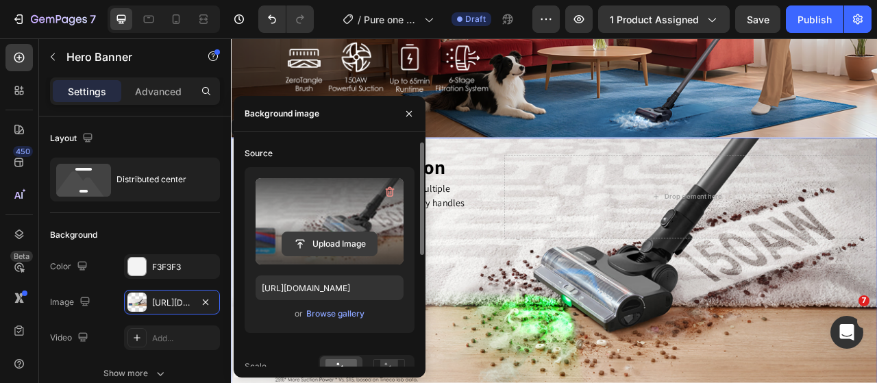
click at [328, 243] on input "file" at bounding box center [329, 243] width 95 height 23
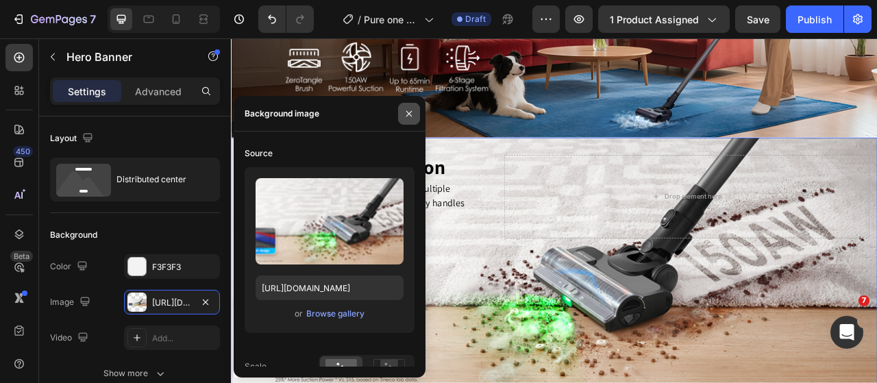
click at [411, 111] on icon "button" at bounding box center [408, 112] width 5 height 5
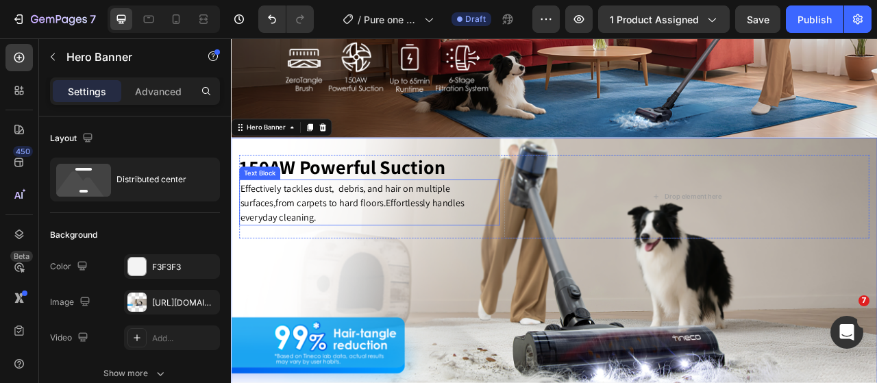
click at [411, 202] on span "150AW Powerful Suction" at bounding box center [372, 202] width 262 height 32
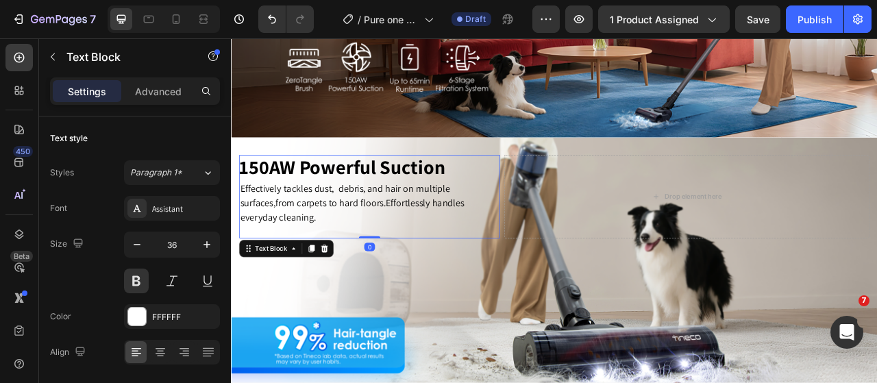
click at [411, 202] on span "150AW Powerful Suction" at bounding box center [372, 202] width 262 height 32
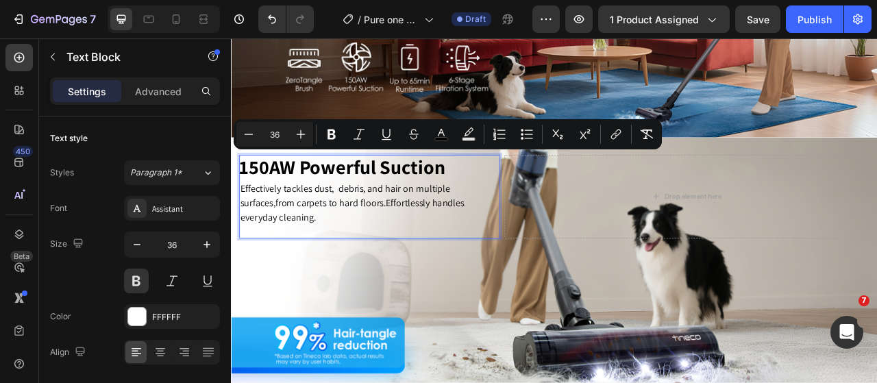
click at [436, 199] on span "150AW Powerful Suction" at bounding box center [372, 202] width 262 height 32
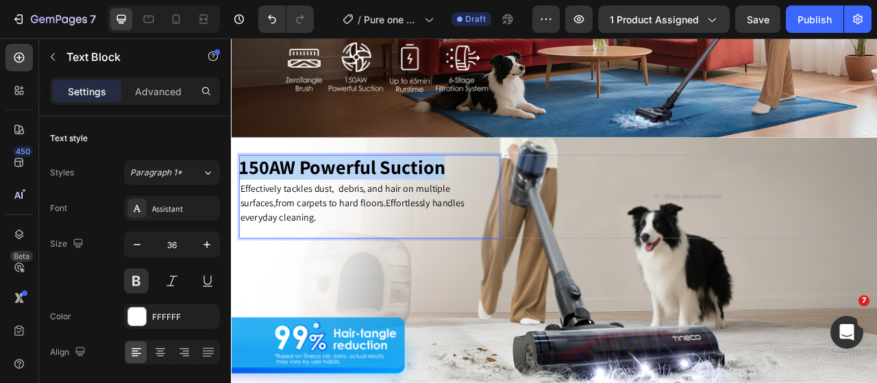
drag, startPoint x: 513, startPoint y: 197, endPoint x: 245, endPoint y: 191, distance: 268.1
click at [245, 191] on p "150AW Powerful Suction" at bounding box center [407, 203] width 332 height 32
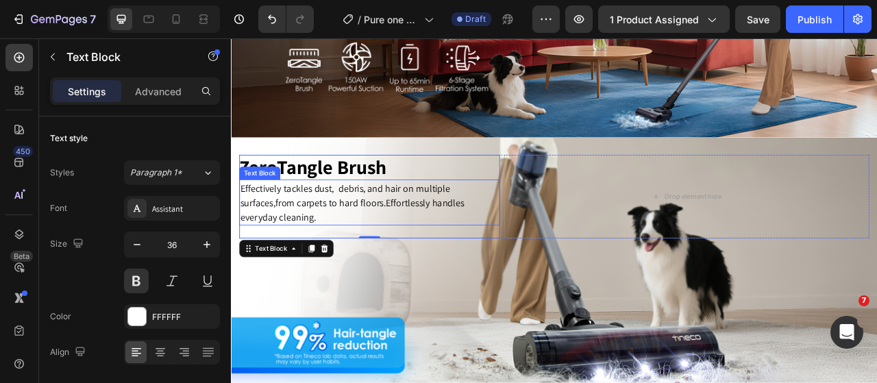
click at [348, 249] on span "Effectively tackles dust, debris, and hair on multiple surfaces,from carpets to…" at bounding box center [385, 247] width 285 height 53
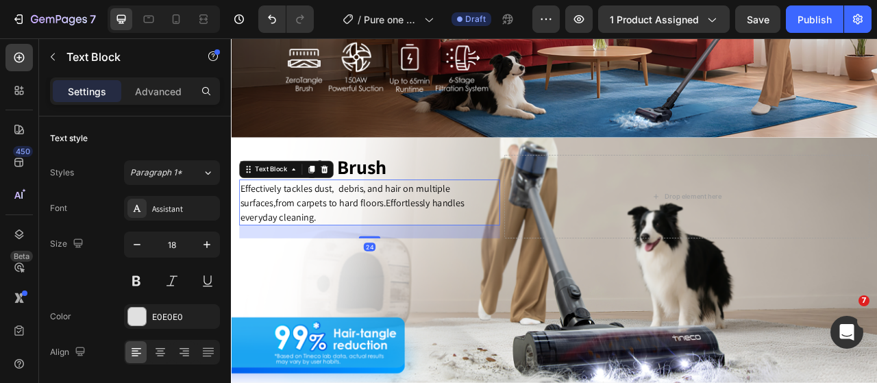
click at [339, 259] on p "Effectively tackles dust, debris, and hair on multiple surfaces,from carpets to…" at bounding box center [407, 248] width 329 height 56
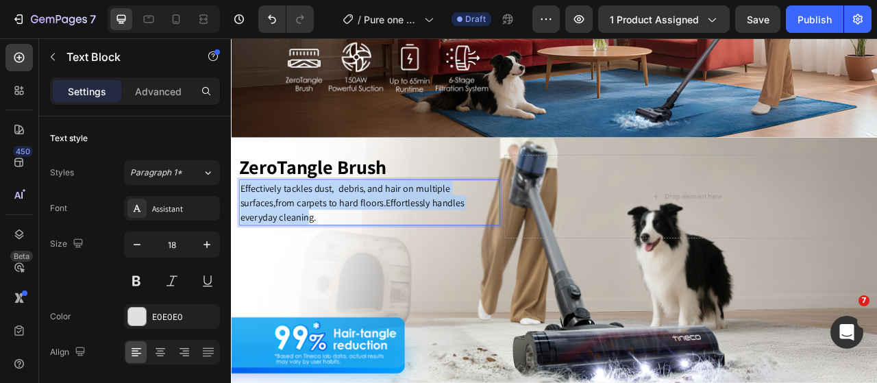
drag, startPoint x: 319, startPoint y: 258, endPoint x: 239, endPoint y: 228, distance: 85.9
click at [239, 228] on div "ZeroTangle Brush Text Block Effectively tackles dust, debris, and hair on multi…" at bounding box center [642, 325] width 823 height 321
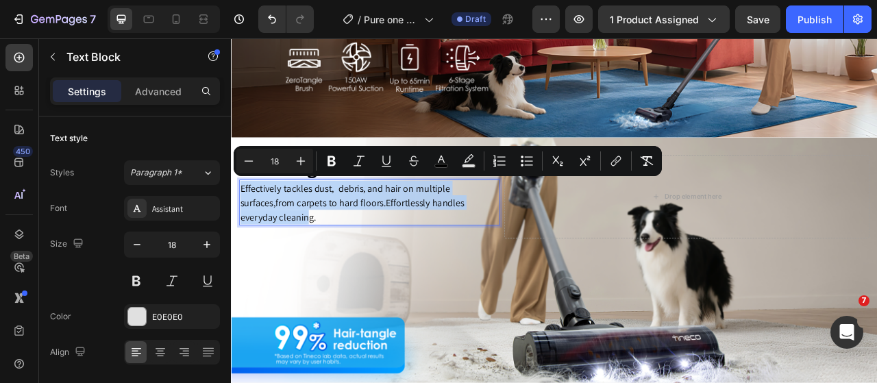
click at [297, 245] on span "Effectively tackles dust, debris, and hair on multiple surfaces,from carpets to…" at bounding box center [385, 247] width 285 height 53
drag, startPoint x: 345, startPoint y: 261, endPoint x: 243, endPoint y: 230, distance: 106.2
click at [243, 230] on p "Effectively tackles dust, debris, and hair on multiple surfaces,from carpets to…" at bounding box center [407, 248] width 329 height 56
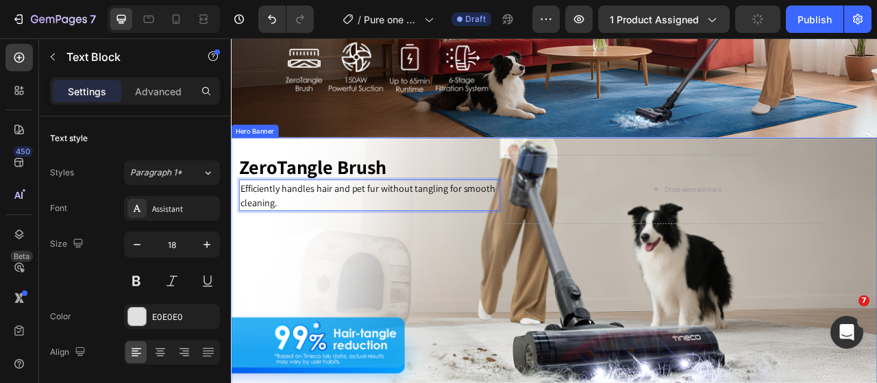
click at [508, 302] on div "ZeroTangle Brush Text Block Efficiently handles hair and pet fur without tangli…" at bounding box center [642, 326] width 802 height 278
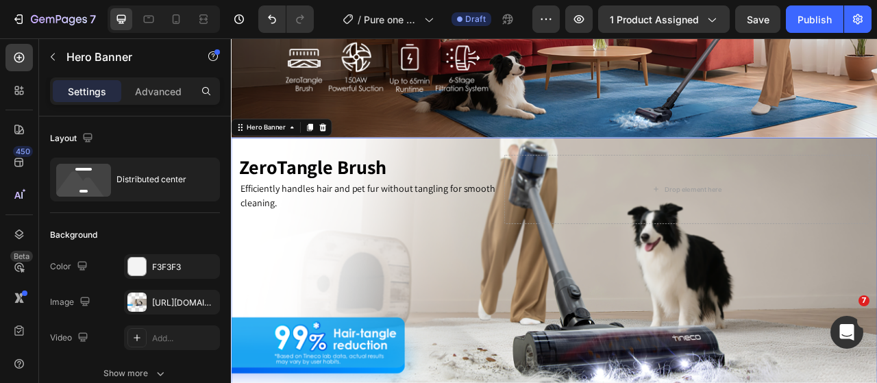
drag, startPoint x: 1000, startPoint y: 354, endPoint x: 1263, endPoint y: 365, distance: 263.4
click at [877, 365] on html "Header Pure One S30 Text Block ⁠⁠⁠⁠⁠⁠⁠ Clean the whole house with one easy clic…" at bounding box center [642, 215] width 823 height 2746
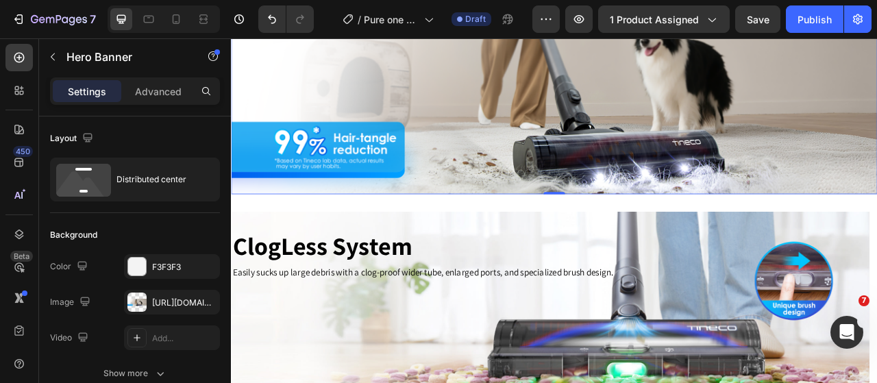
scroll to position [1471, 0]
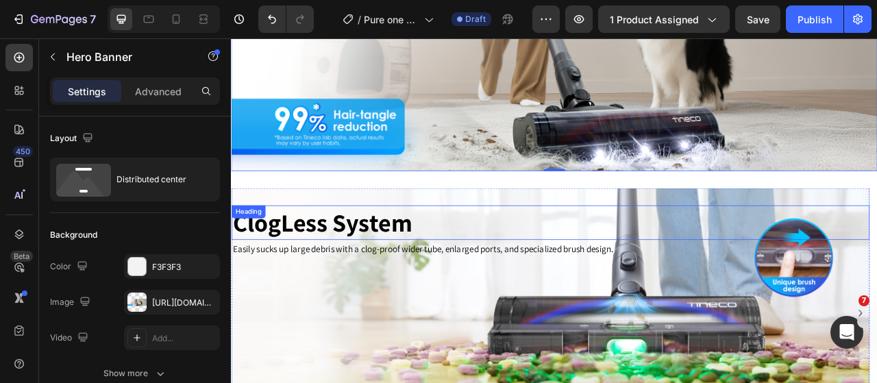
click at [586, 256] on h2 "ClogLess System" at bounding box center [637, 274] width 812 height 44
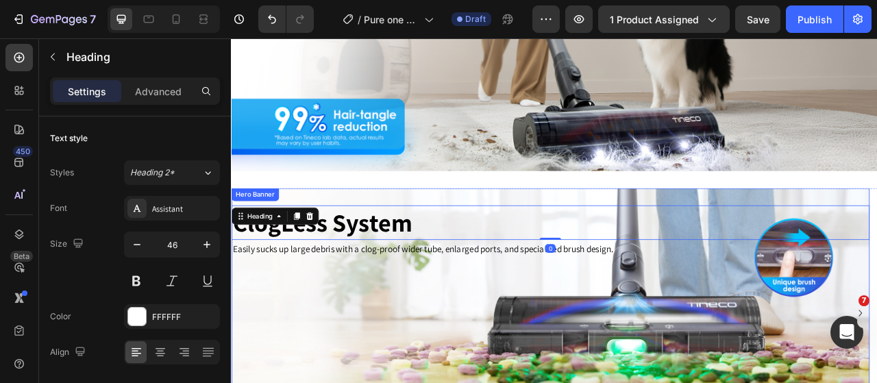
click at [609, 236] on div "ClogLess System Heading 0 Easily sucks up large debris with a clog-proof wider …" at bounding box center [637, 285] width 812 height 111
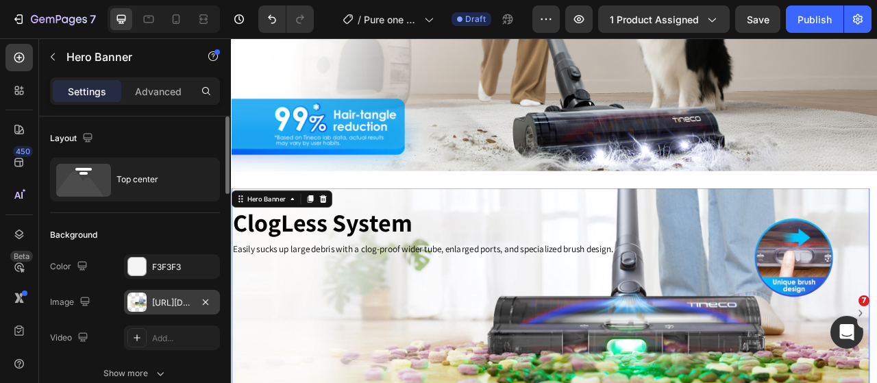
click at [129, 304] on div at bounding box center [136, 302] width 19 height 19
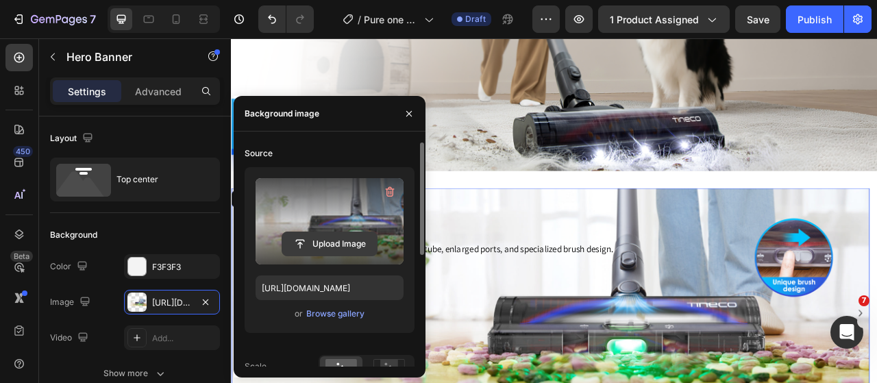
click at [311, 249] on input "file" at bounding box center [329, 243] width 95 height 23
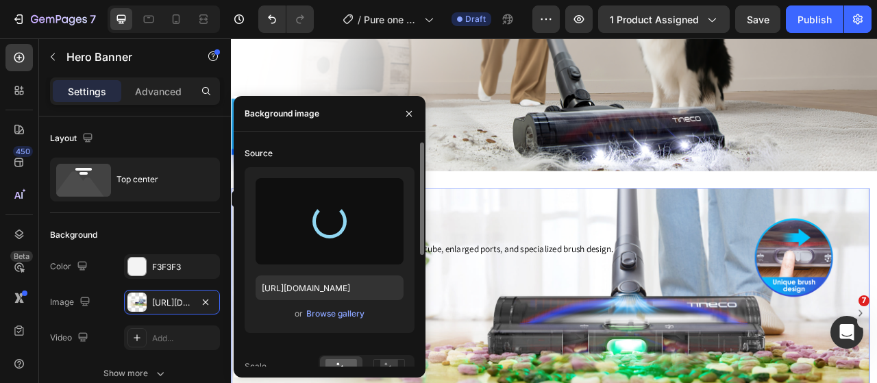
type input "https://cdn.shopify.com/s/files/1/0593/0493/5600/files/gempages_490429962751312…"
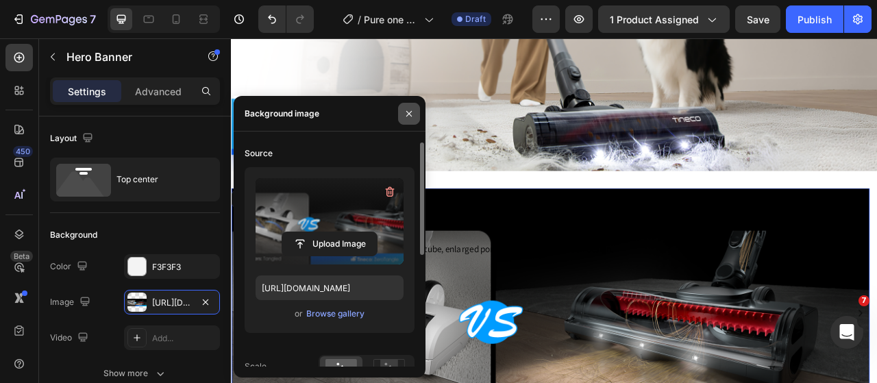
click at [408, 117] on icon "button" at bounding box center [409, 113] width 11 height 11
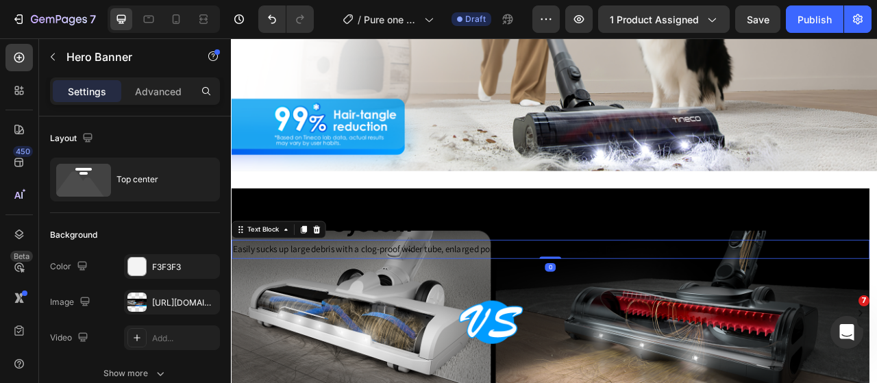
click at [504, 302] on span "Easily sucks up large debris with a clog-proof wider tube, enlarged ports, and …" at bounding box center [474, 307] width 485 height 15
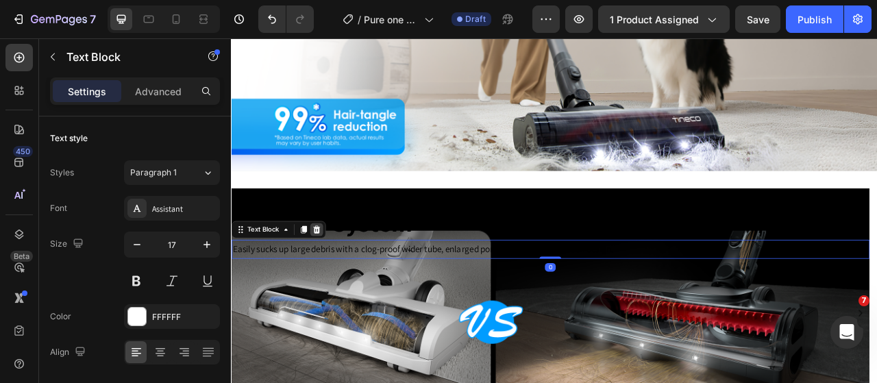
click at [344, 284] on div at bounding box center [339, 282] width 16 height 16
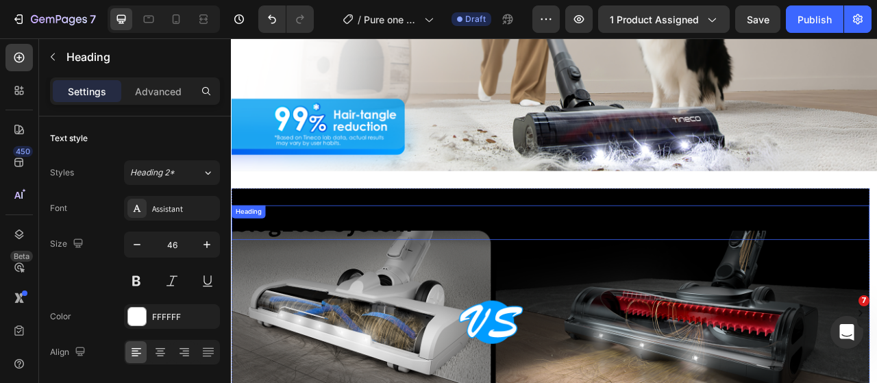
click at [356, 273] on strong "ClogLess System" at bounding box center [346, 272] width 228 height 41
click at [332, 261] on icon at bounding box center [330, 265] width 11 height 11
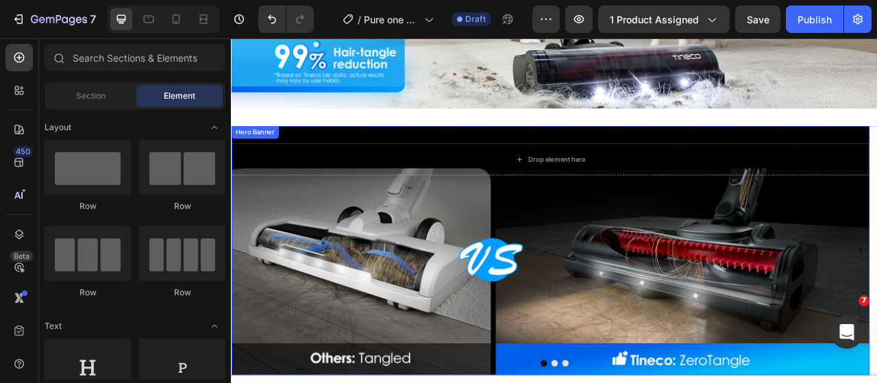
scroll to position [1540, 0]
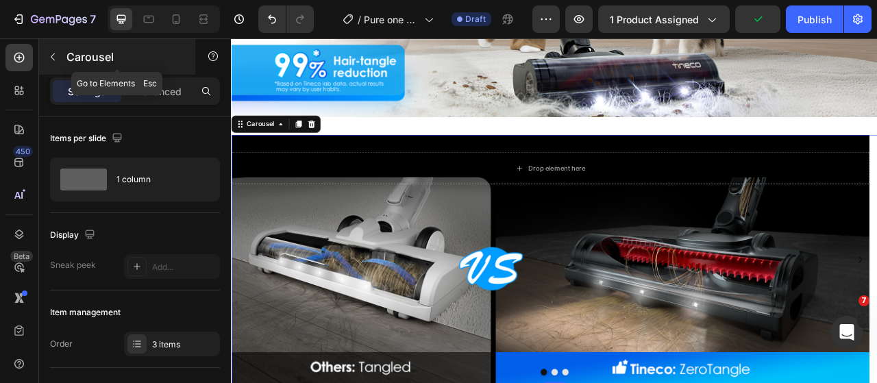
click at [49, 52] on icon "button" at bounding box center [52, 56] width 11 height 11
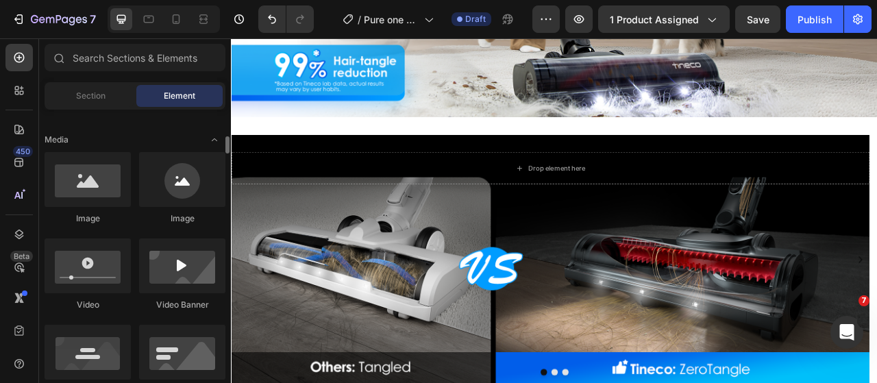
scroll to position [548, 0]
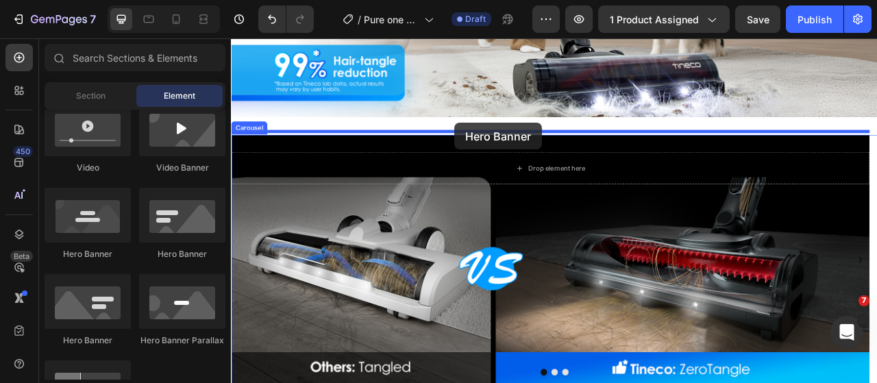
drag, startPoint x: 334, startPoint y: 252, endPoint x: 515, endPoint y: 146, distance: 210.1
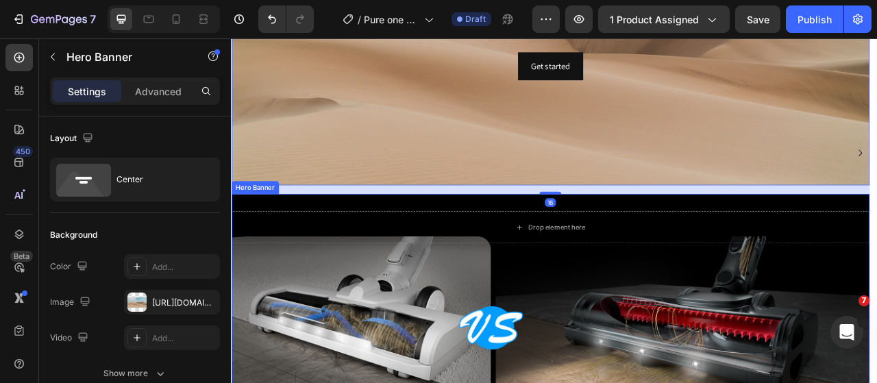
scroll to position [1951, 0]
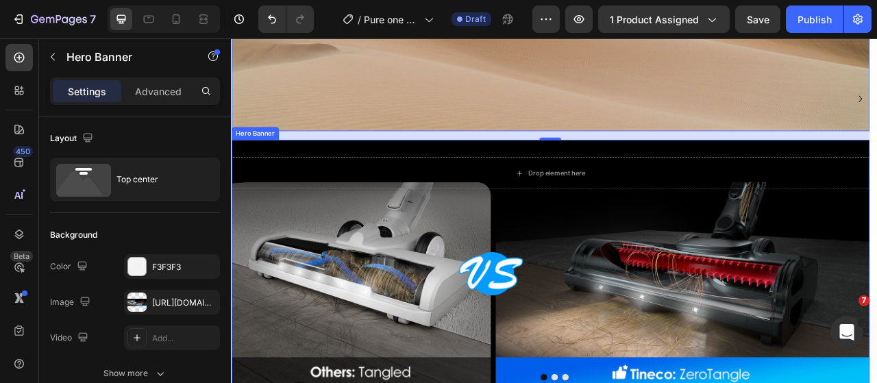
click at [460, 184] on div "Drop element here" at bounding box center [637, 210] width 812 height 85
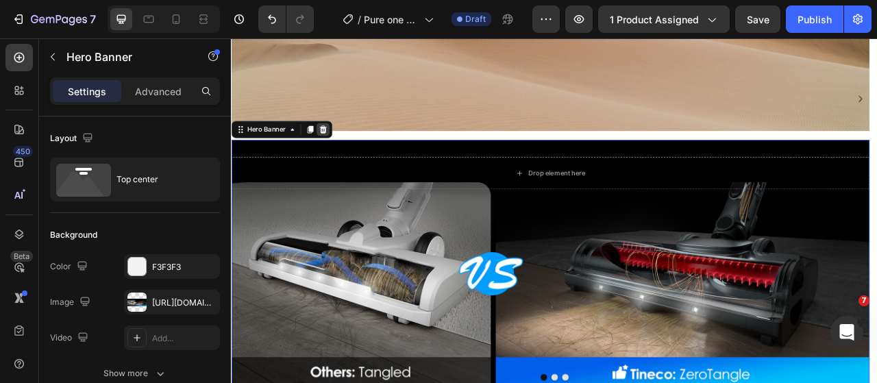
click at [349, 158] on icon at bounding box center [347, 155] width 9 height 10
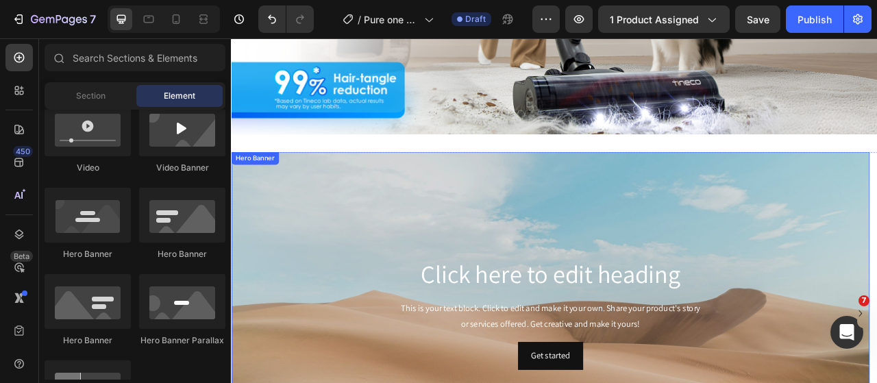
scroll to position [1513, 0]
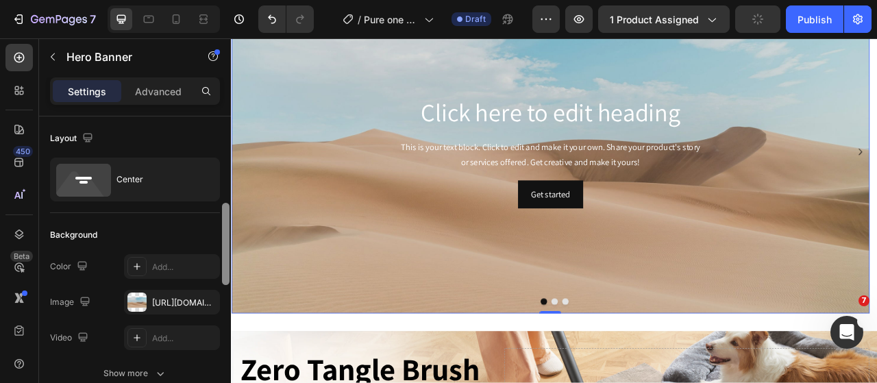
scroll to position [69, 0]
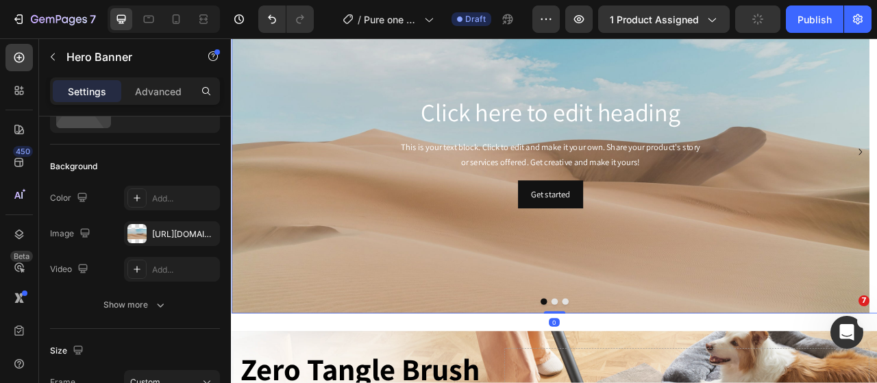
click at [632, 372] on div at bounding box center [642, 374] width 823 height 8
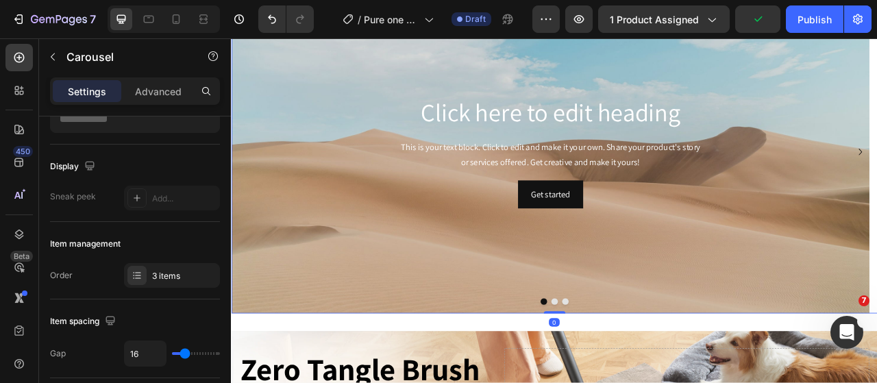
scroll to position [0, 0]
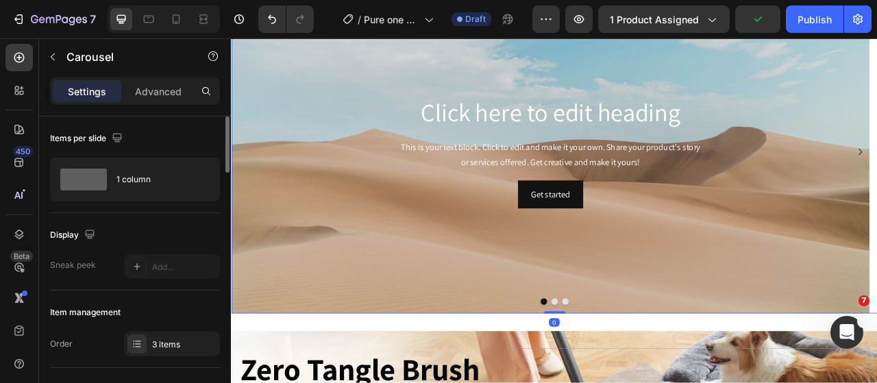
click at [638, 370] on button "Dot" at bounding box center [642, 374] width 8 height 8
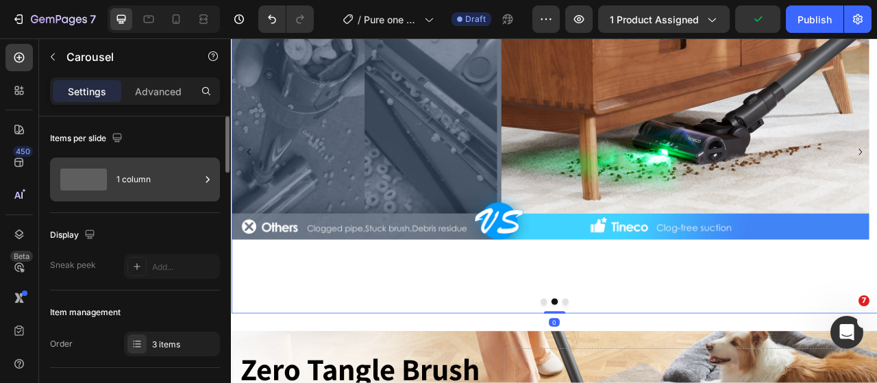
click at [169, 187] on div "1 column" at bounding box center [159, 180] width 84 height 32
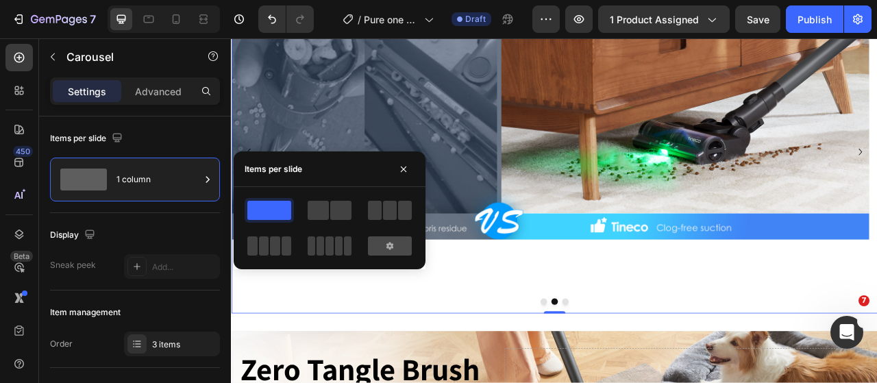
click at [394, 245] on icon at bounding box center [390, 246] width 11 height 11
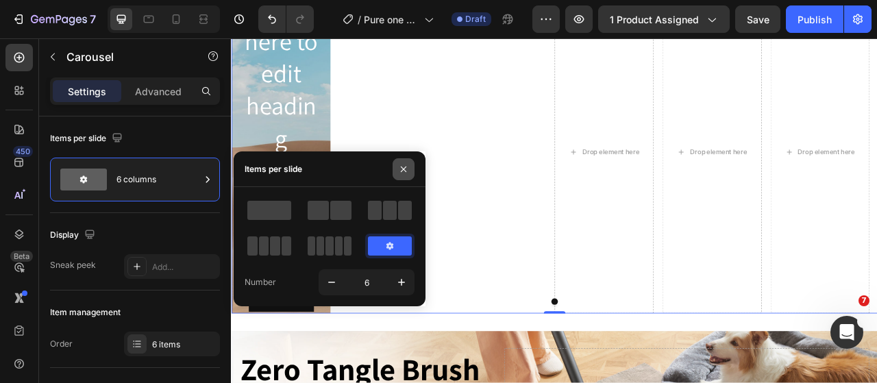
click at [406, 176] on button "button" at bounding box center [404, 169] width 22 height 22
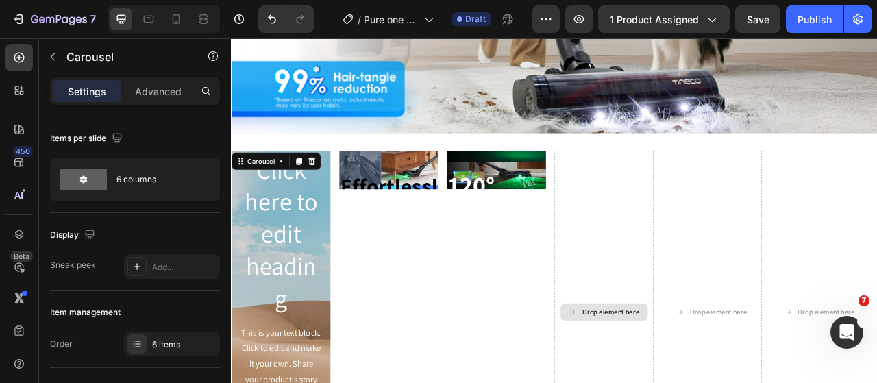
scroll to position [1513, 0]
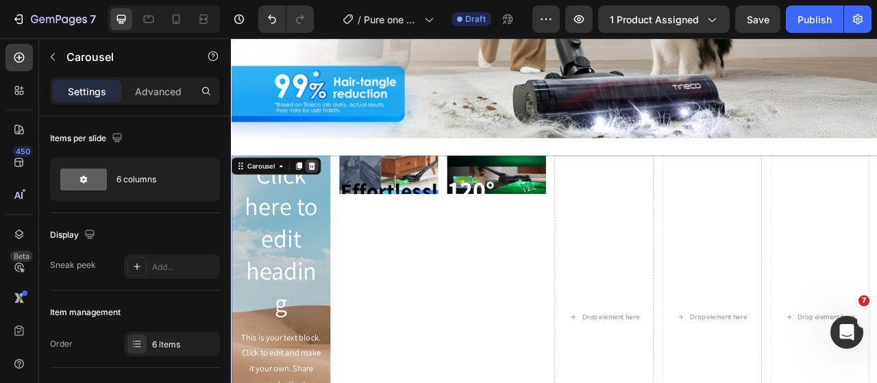
click at [332, 197] on icon at bounding box center [333, 201] width 11 height 11
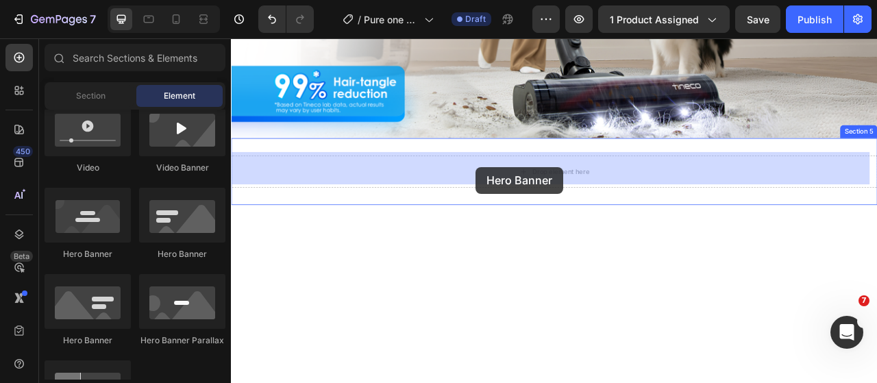
drag, startPoint x: 327, startPoint y: 263, endPoint x: 544, endPoint y: 202, distance: 225.9
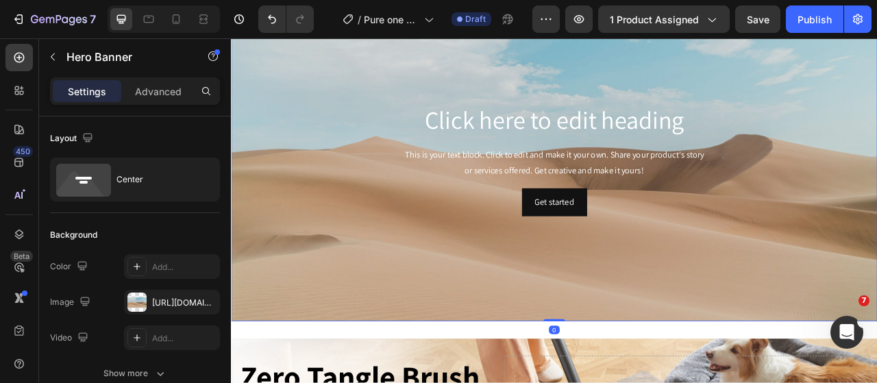
scroll to position [1650, 0]
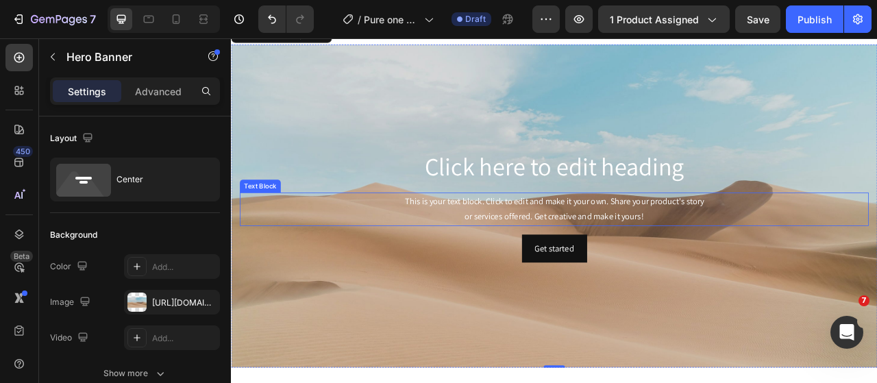
click at [481, 270] on div "This is your text block. Click to edit and make it your own. Share your product…" at bounding box center [642, 256] width 801 height 42
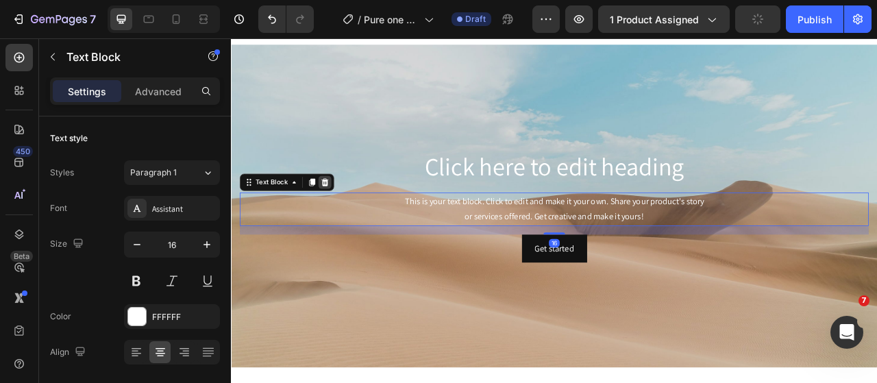
click at [351, 224] on icon at bounding box center [350, 222] width 9 height 10
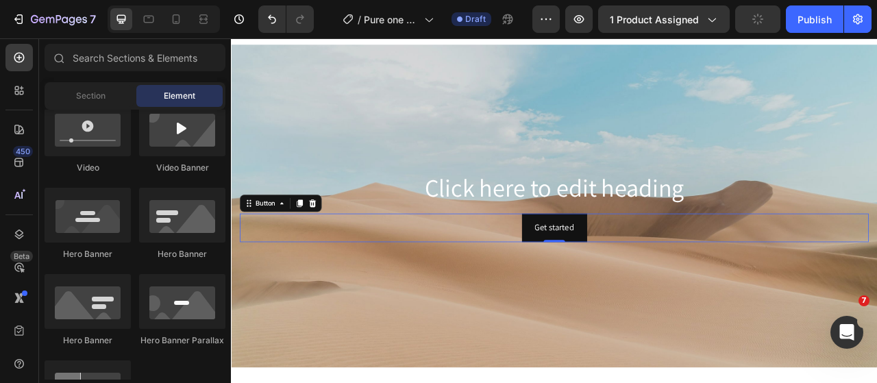
click at [579, 270] on div "Get started Button 0" at bounding box center [642, 280] width 801 height 36
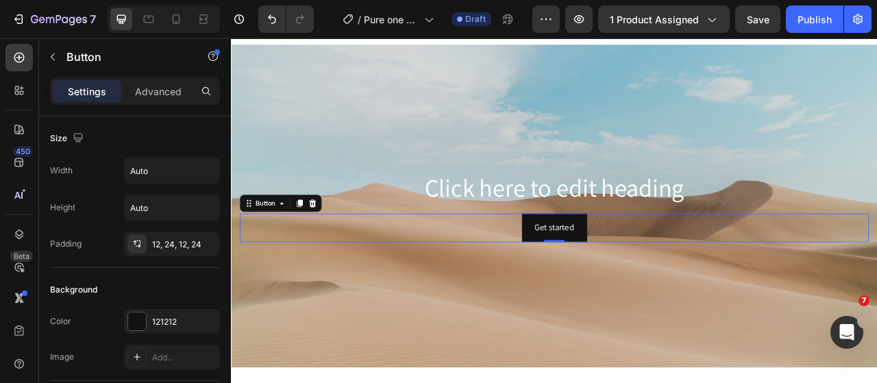
drag, startPoint x: 341, startPoint y: 251, endPoint x: 350, endPoint y: 251, distance: 8.9
click at [343, 251] on div "Button" at bounding box center [294, 249] width 104 height 22
click at [339, 243] on icon at bounding box center [334, 248] width 11 height 11
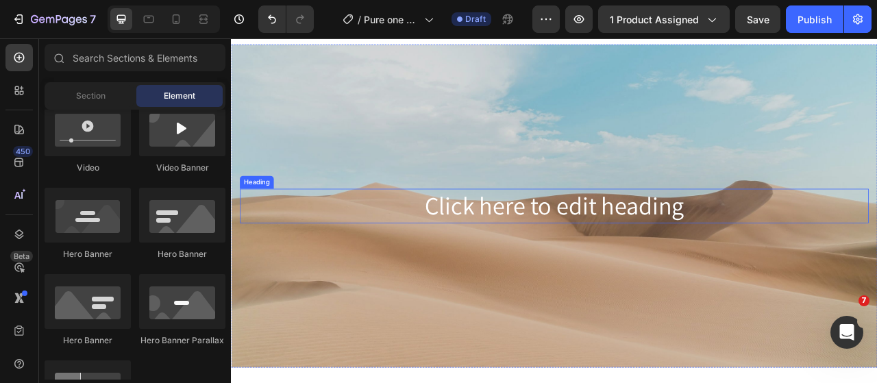
click at [467, 265] on h2 "Click here to edit heading" at bounding box center [642, 252] width 801 height 44
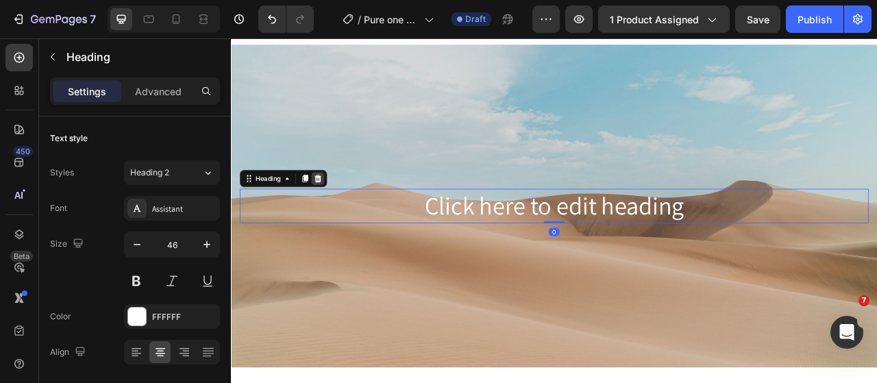
click at [338, 220] on icon at bounding box center [341, 217] width 11 height 11
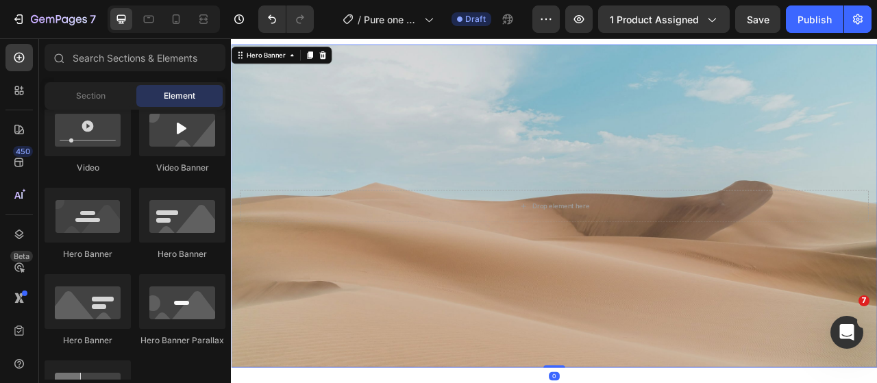
click at [474, 340] on div "Background Image" at bounding box center [642, 252] width 823 height 411
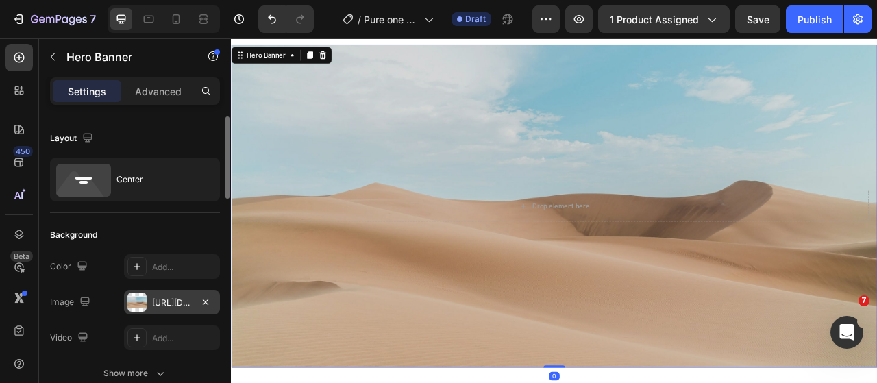
click at [140, 300] on div at bounding box center [136, 302] width 19 height 19
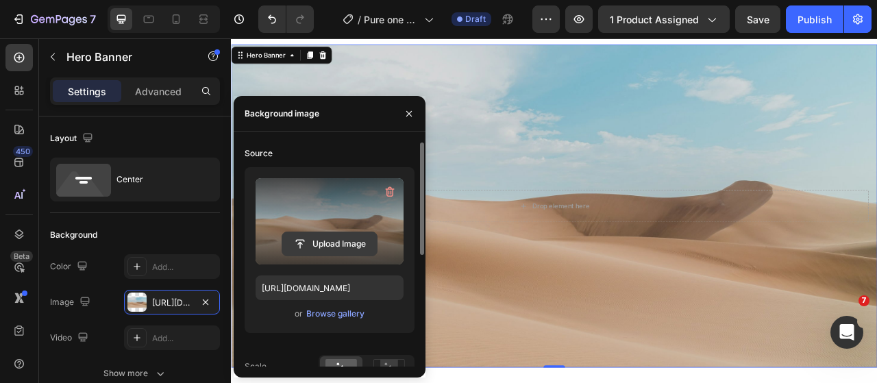
click at [325, 246] on input "file" at bounding box center [329, 243] width 95 height 23
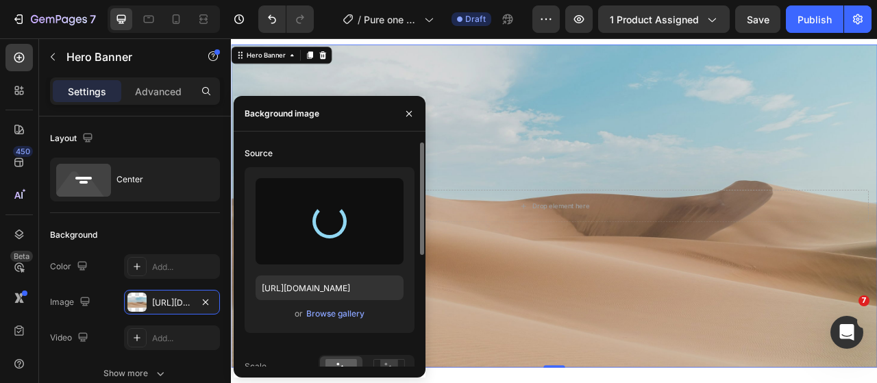
type input "https://cdn.shopify.com/s/files/1/0593/0493/5600/files/gempages_490429962751312…"
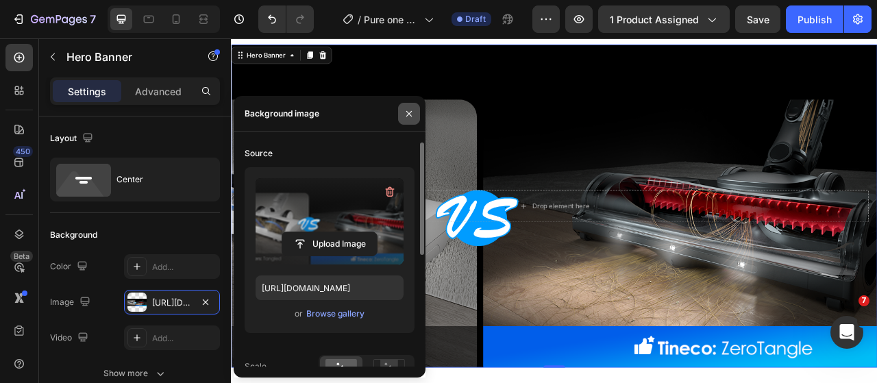
click at [412, 106] on button "button" at bounding box center [409, 114] width 22 height 22
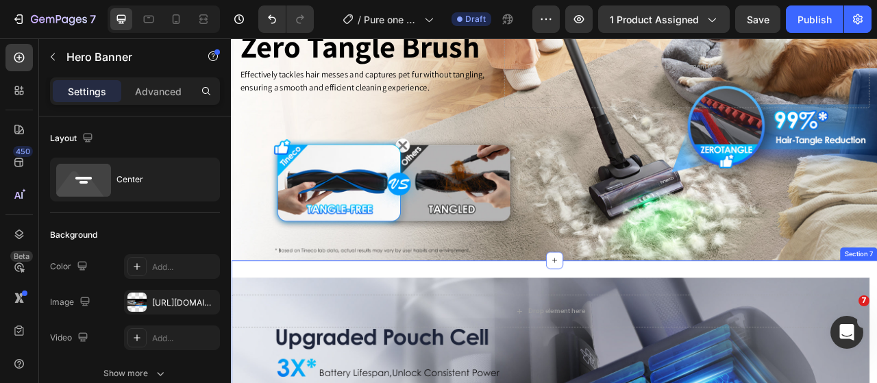
scroll to position [2061, 0]
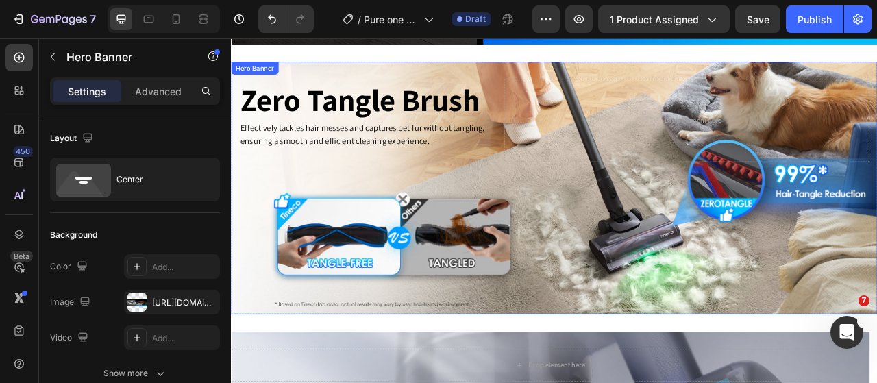
click at [720, 353] on div "Background Image" at bounding box center [642, 229] width 823 height 321
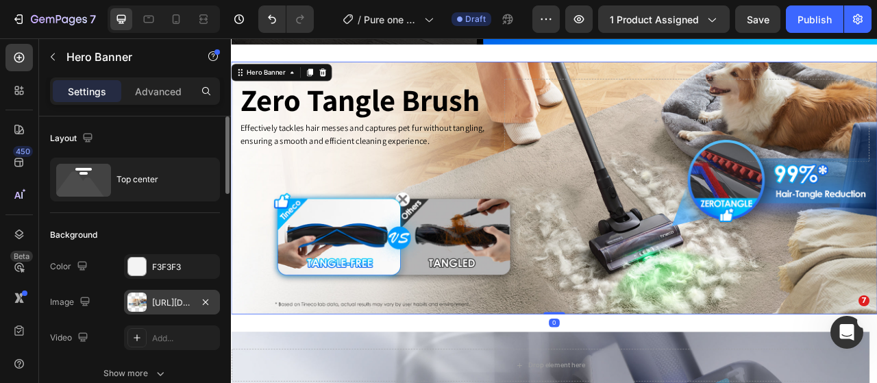
click at [141, 302] on div at bounding box center [136, 302] width 19 height 19
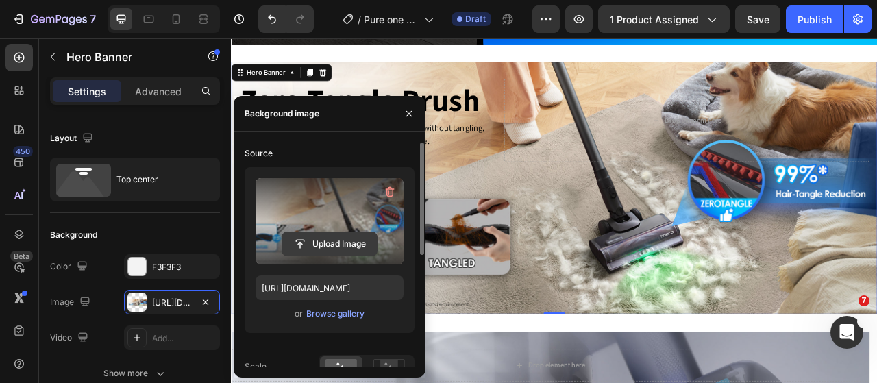
click at [308, 248] on input "file" at bounding box center [329, 243] width 95 height 23
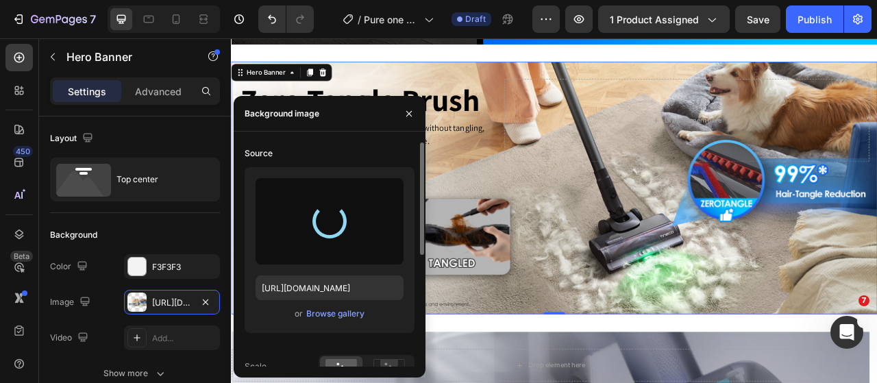
type input "https://cdn.shopify.com/s/files/1/0593/0493/5600/files/gempages_490429962751312…"
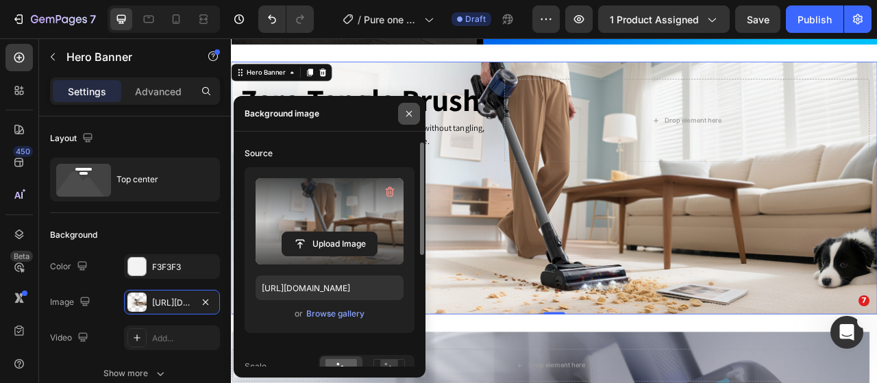
click at [411, 109] on icon "button" at bounding box center [409, 113] width 11 height 11
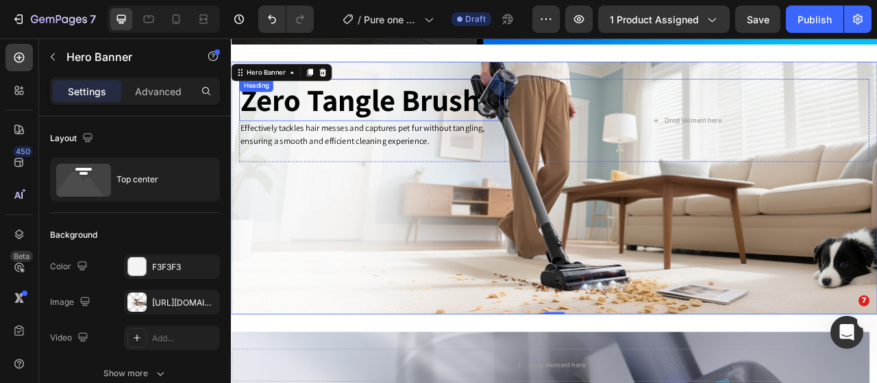
click at [359, 116] on span "Zero Tangle Brush" at bounding box center [395, 117] width 304 height 51
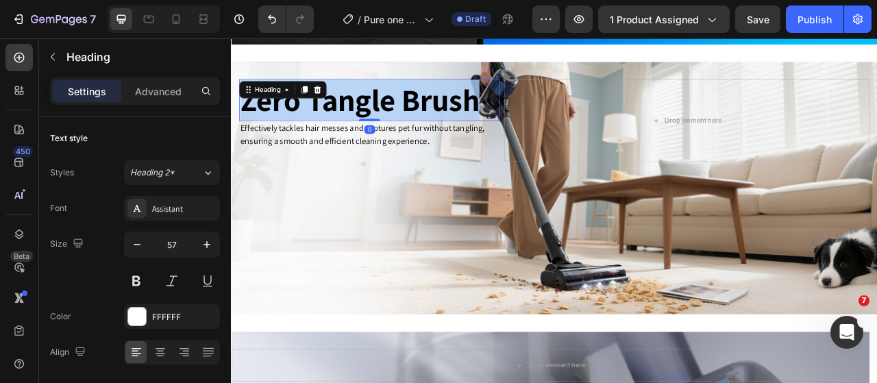
click at [359, 116] on span "Zero Tangle Brush" at bounding box center [395, 117] width 304 height 51
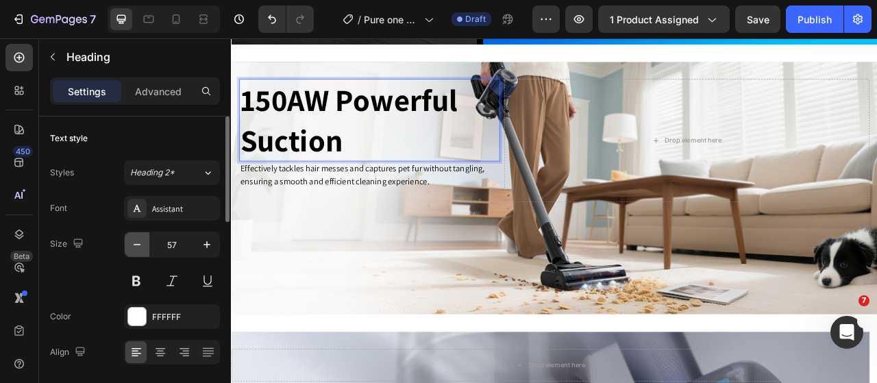
click at [136, 245] on icon "button" at bounding box center [137, 245] width 14 height 14
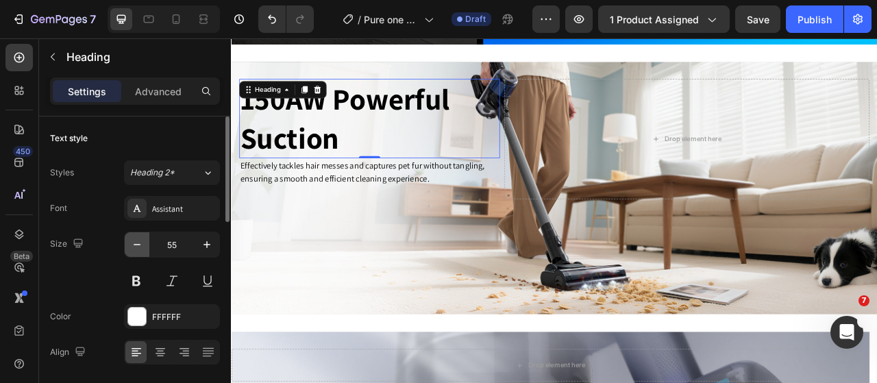
click at [136, 245] on icon "button" at bounding box center [137, 245] width 14 height 14
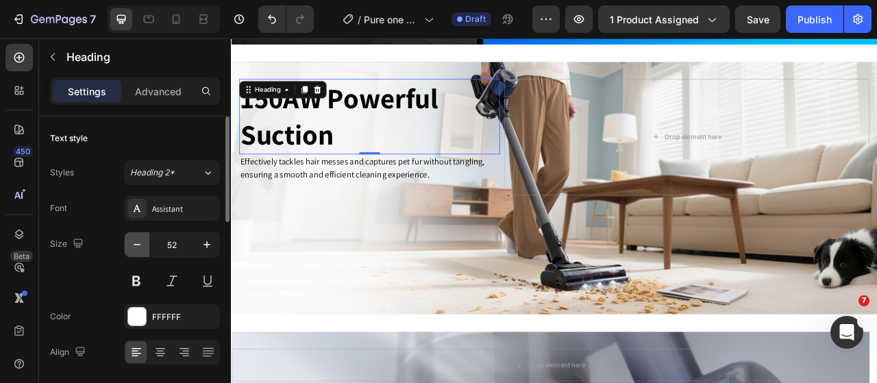
click at [136, 244] on icon "button" at bounding box center [137, 244] width 7 height 1
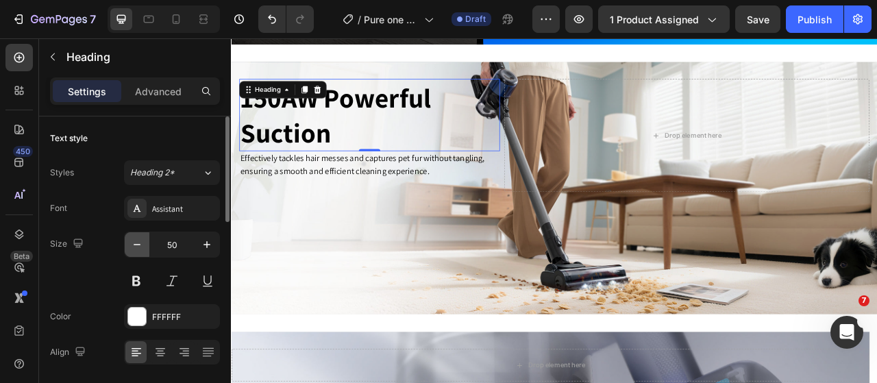
click at [136, 244] on icon "button" at bounding box center [137, 244] width 7 height 1
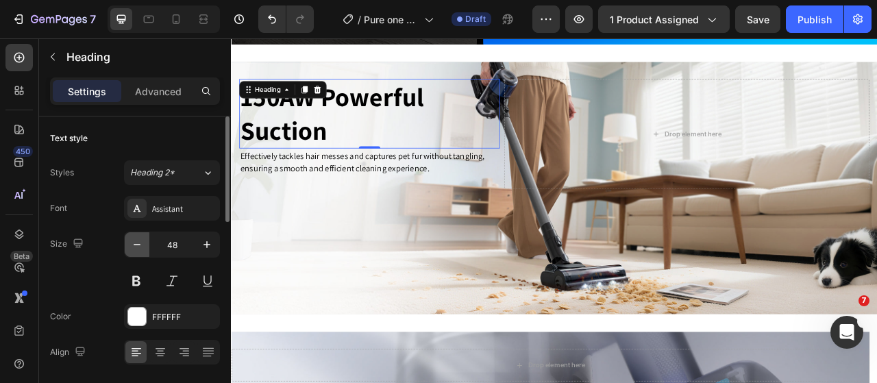
click at [136, 244] on icon "button" at bounding box center [137, 244] width 7 height 1
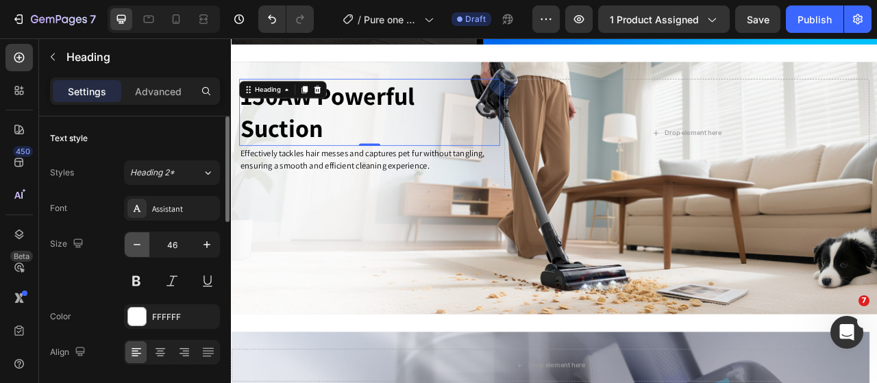
click at [136, 244] on icon "button" at bounding box center [137, 244] width 7 height 1
click at [203, 239] on icon "button" at bounding box center [207, 245] width 14 height 14
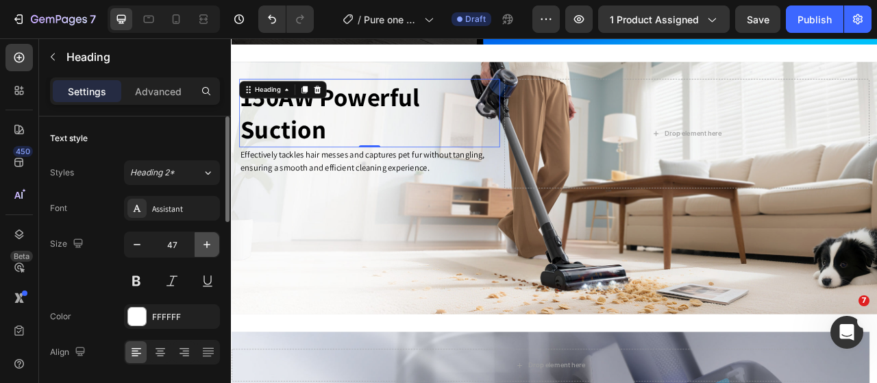
click at [203, 239] on icon "button" at bounding box center [207, 245] width 14 height 14
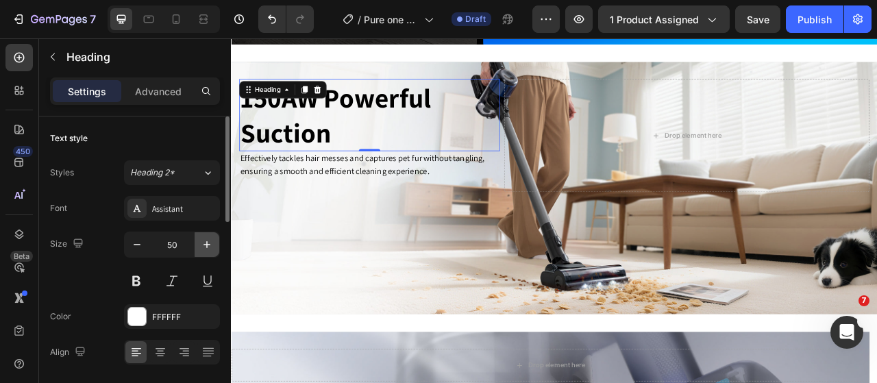
click at [203, 239] on icon "button" at bounding box center [207, 245] width 14 height 14
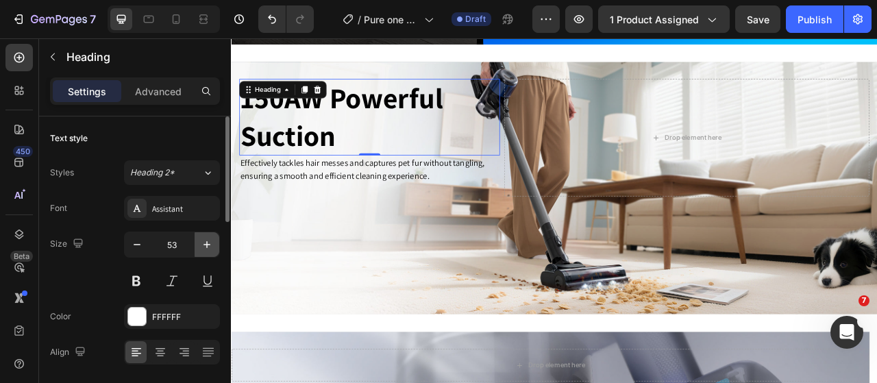
click at [203, 239] on icon "button" at bounding box center [207, 245] width 14 height 14
type input "54"
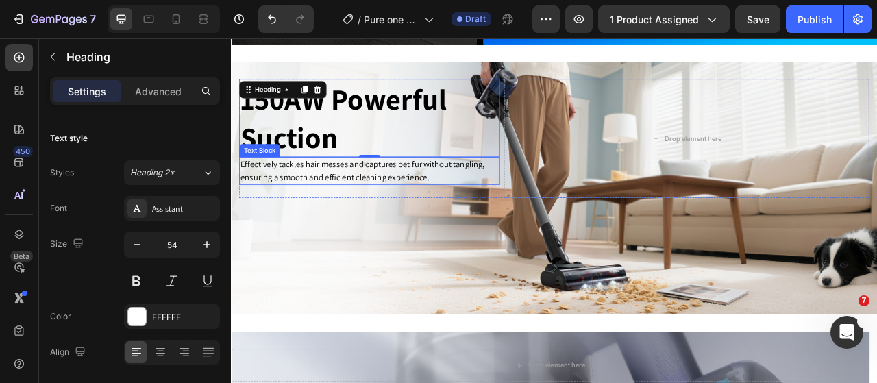
click at [467, 197] on span "Effectively tackles hair messes and captures pet fur without tangling, ensuring…" at bounding box center [398, 207] width 311 height 31
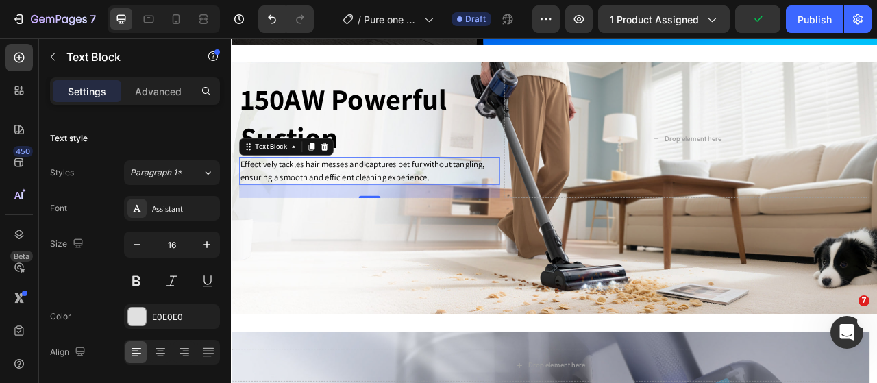
click at [431, 204] on span "Effectively tackles hair messes and captures pet fur without tangling, ensuring…" at bounding box center [398, 207] width 311 height 31
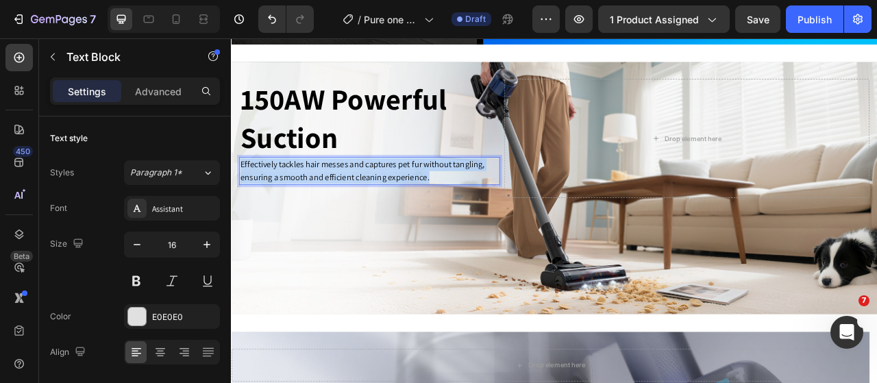
click at [431, 204] on span "Effectively tackles hair messes and captures pet fur without tangling, ensuring…" at bounding box center [398, 207] width 311 height 31
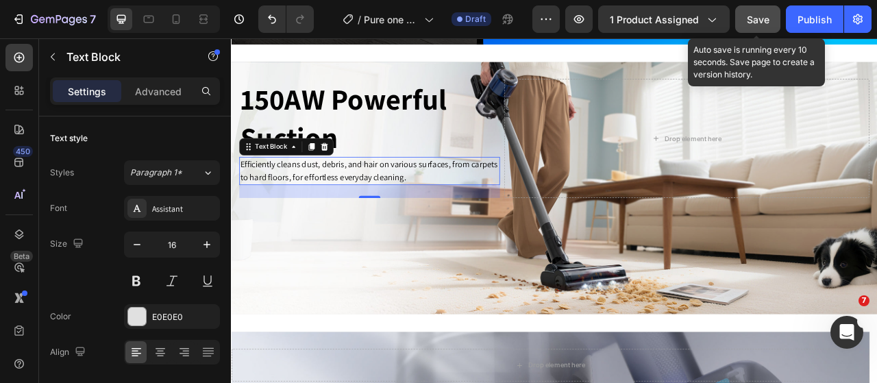
click at [772, 18] on button "Save" at bounding box center [758, 18] width 45 height 27
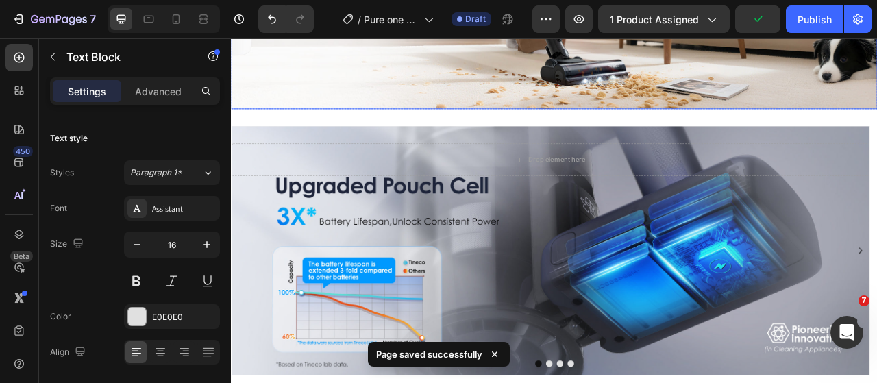
scroll to position [2335, 0]
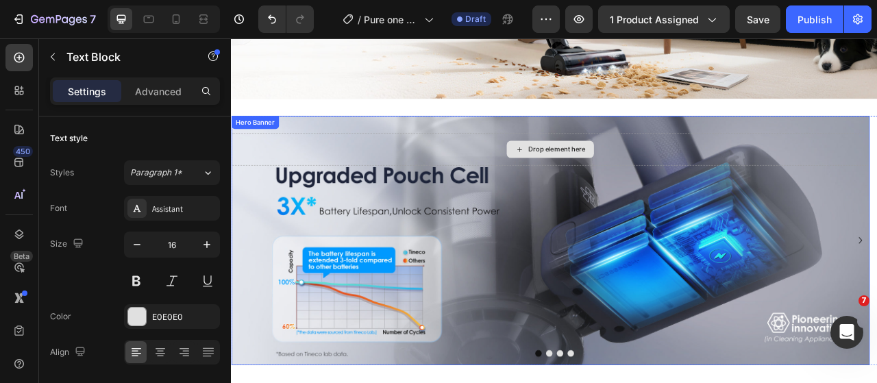
click at [581, 182] on div "Drop element here" at bounding box center [636, 180] width 111 height 22
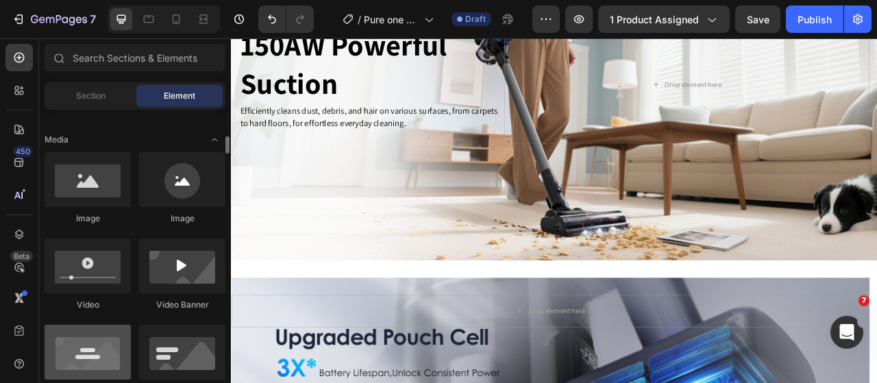
scroll to position [480, 0]
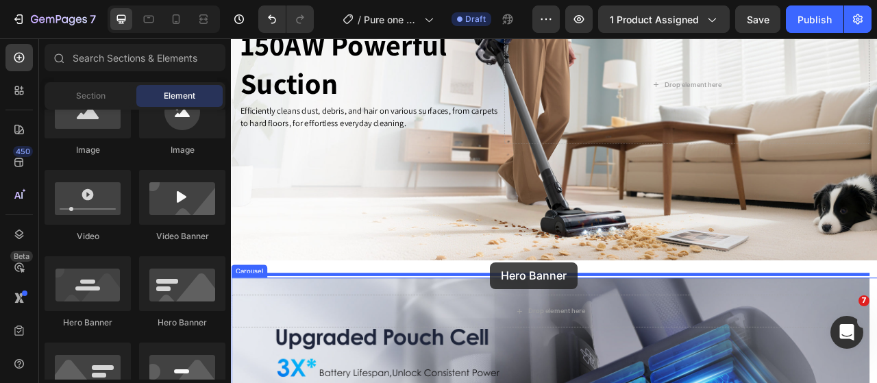
drag, startPoint x: 316, startPoint y: 332, endPoint x: 561, endPoint y: 324, distance: 244.9
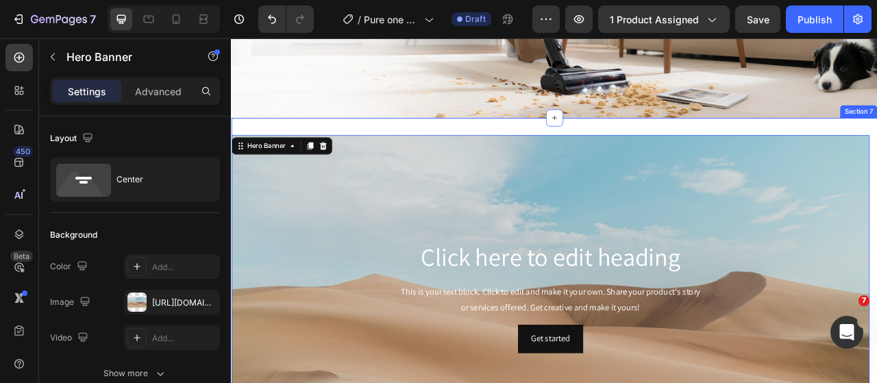
scroll to position [2335, 0]
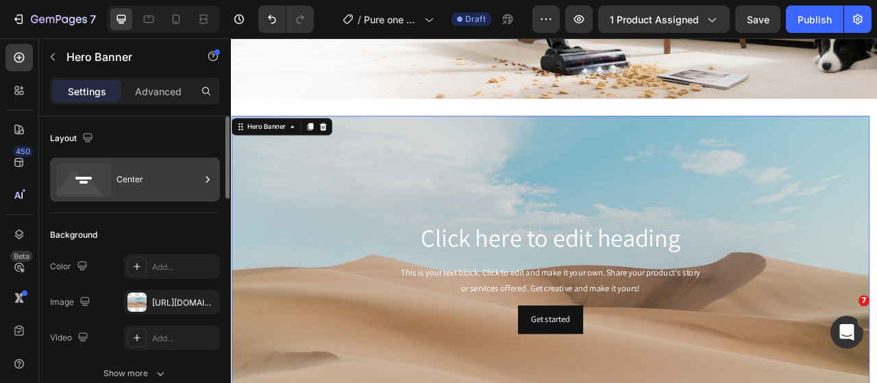
click at [75, 180] on icon at bounding box center [80, 187] width 49 height 33
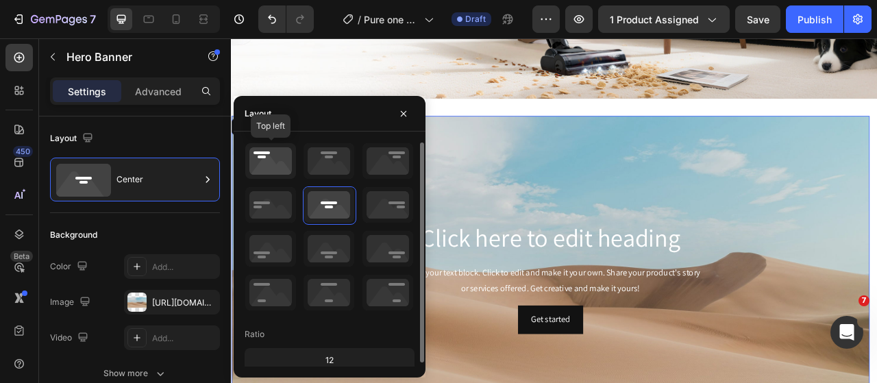
click at [272, 177] on icon at bounding box center [270, 161] width 51 height 36
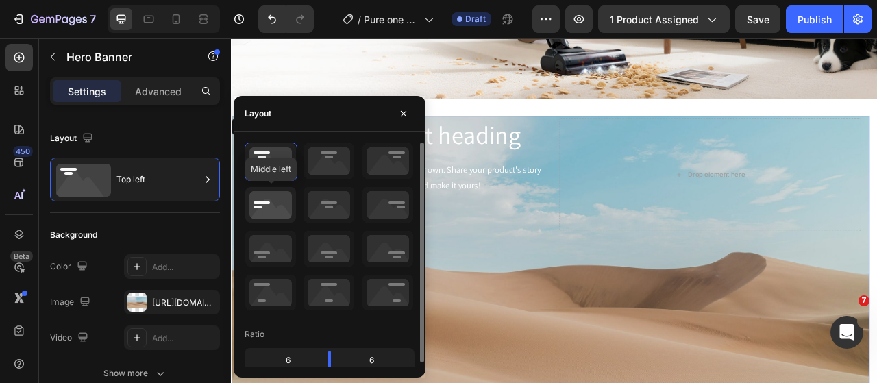
drag, startPoint x: 274, startPoint y: 209, endPoint x: 404, endPoint y: 335, distance: 181.3
click at [274, 209] on icon at bounding box center [270, 205] width 51 height 36
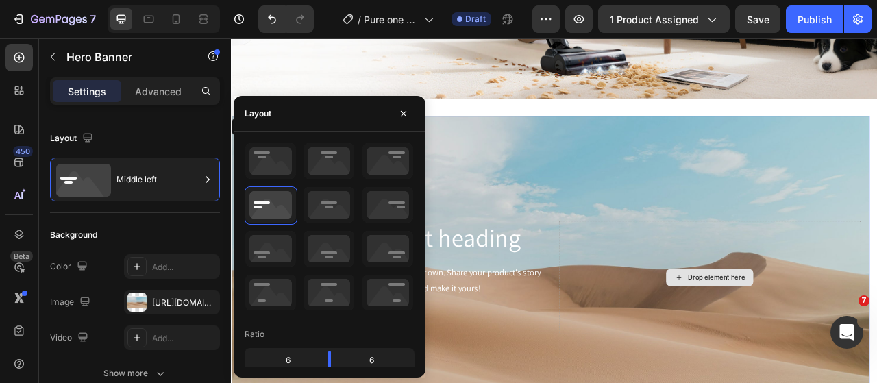
click at [727, 382] on div "Drop element here" at bounding box center [840, 343] width 384 height 144
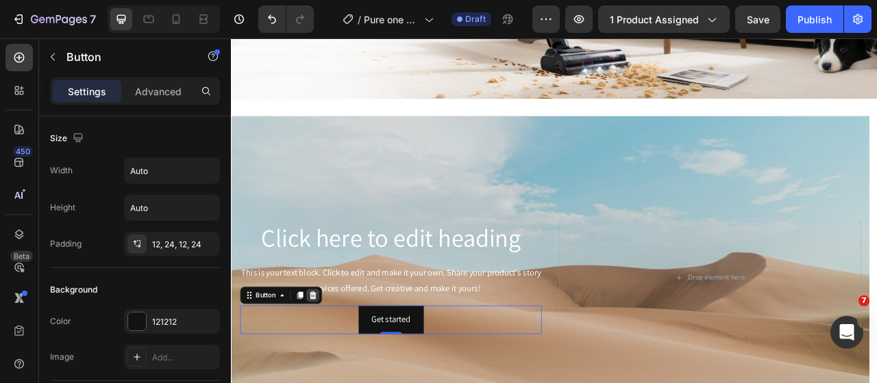
click at [333, 365] on icon at bounding box center [334, 366] width 9 height 10
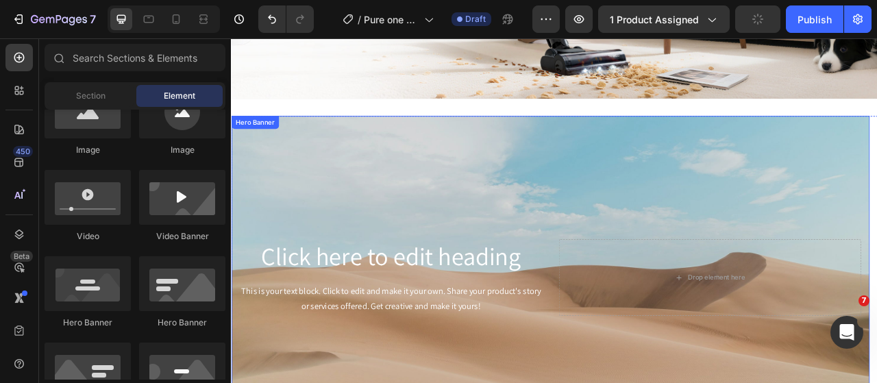
click at [555, 207] on div "Background Image" at bounding box center [637, 343] width 812 height 411
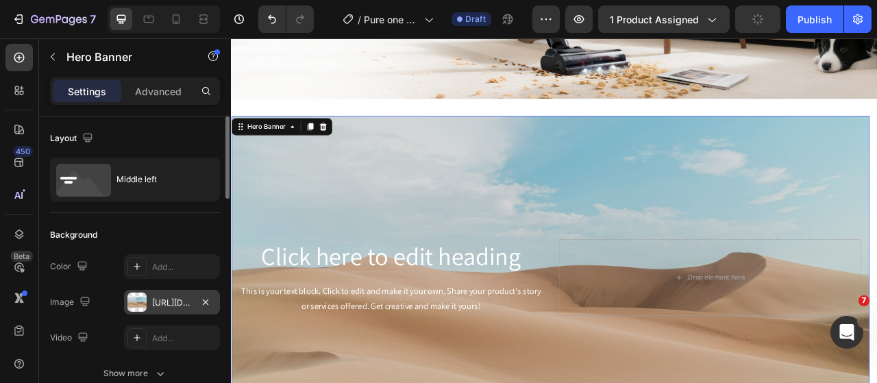
click at [142, 300] on div at bounding box center [136, 302] width 19 height 19
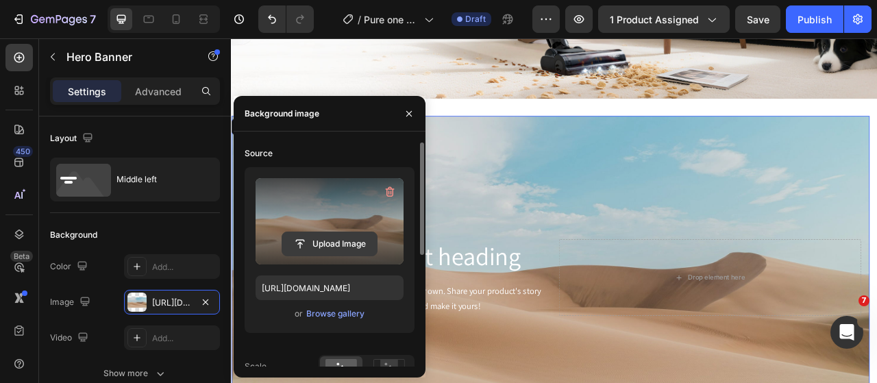
click at [312, 250] on input "file" at bounding box center [329, 243] width 95 height 23
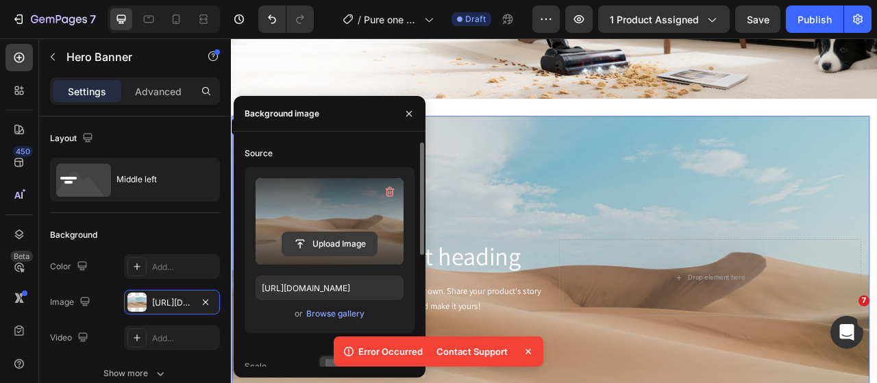
click at [326, 251] on input "file" at bounding box center [329, 243] width 95 height 23
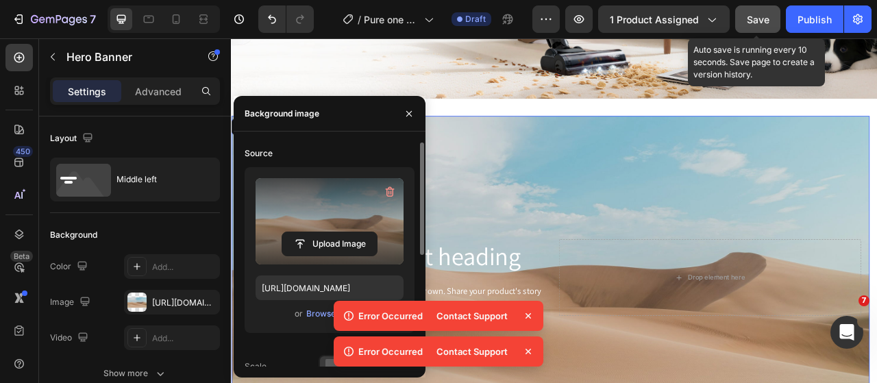
click at [764, 28] on button "Save" at bounding box center [758, 18] width 45 height 27
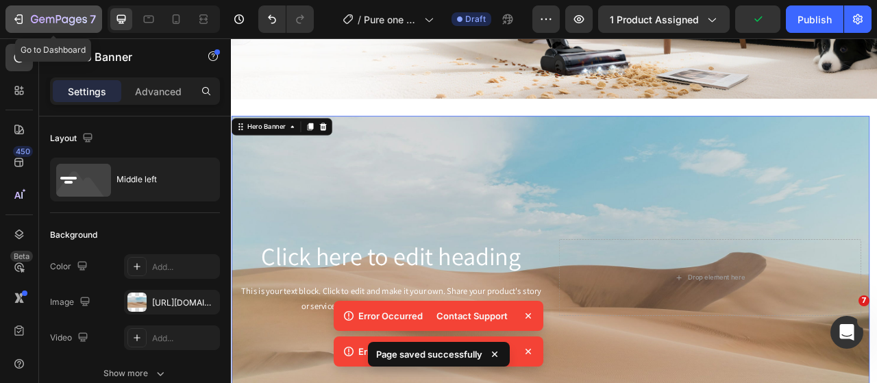
click at [40, 10] on button "7" at bounding box center [53, 18] width 97 height 27
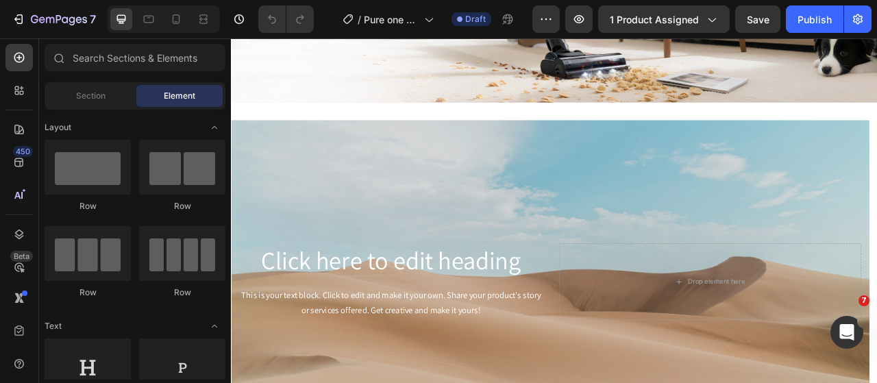
scroll to position [2468, 0]
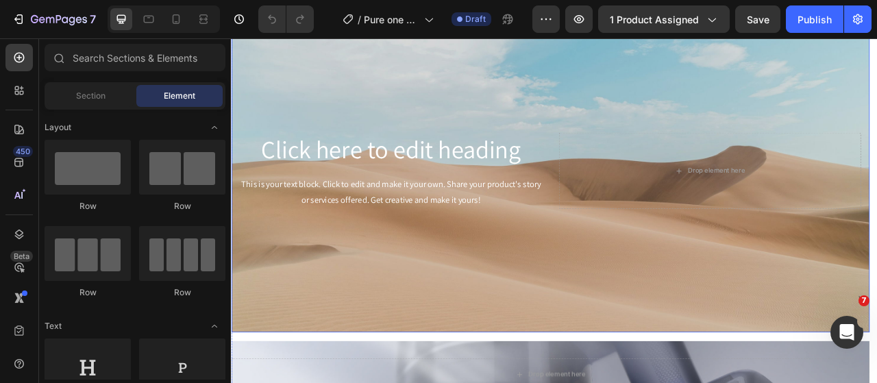
click at [689, 382] on div "Background Image" at bounding box center [637, 206] width 812 height 411
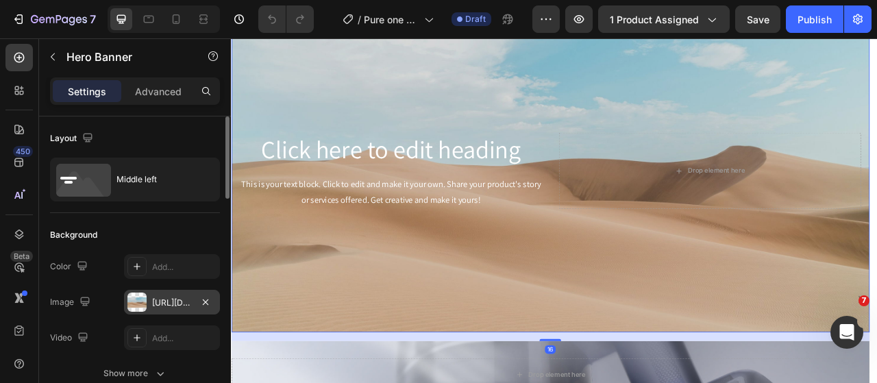
click at [134, 308] on div at bounding box center [136, 302] width 19 height 19
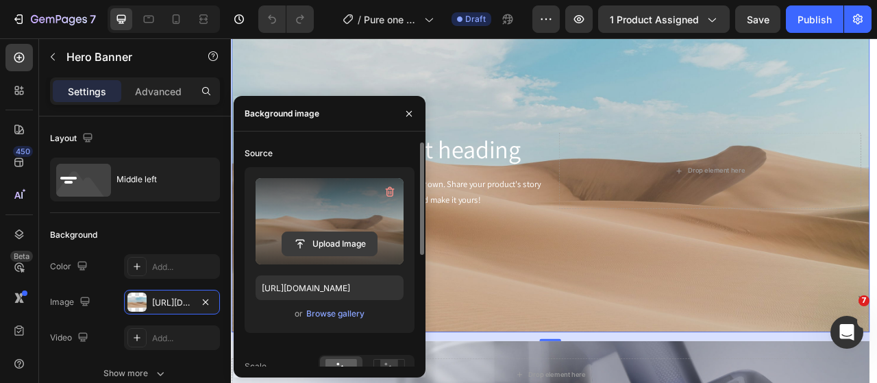
click at [335, 247] on input "file" at bounding box center [329, 243] width 95 height 23
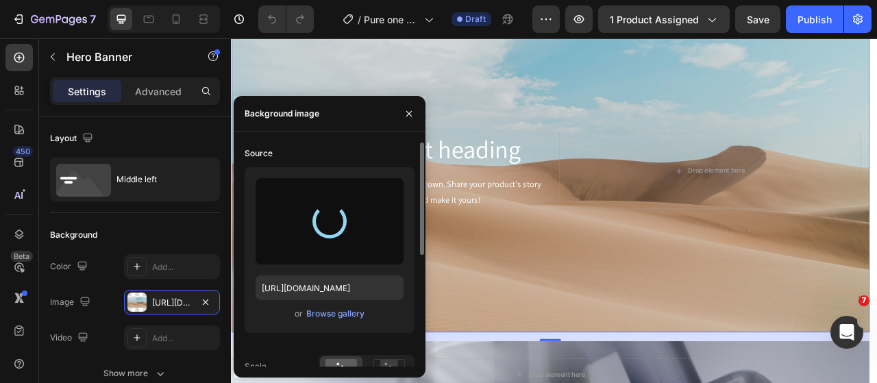
type input "https://cdn.shopify.com/s/files/1/0593/0493/5600/files/gempages_490429962751312…"
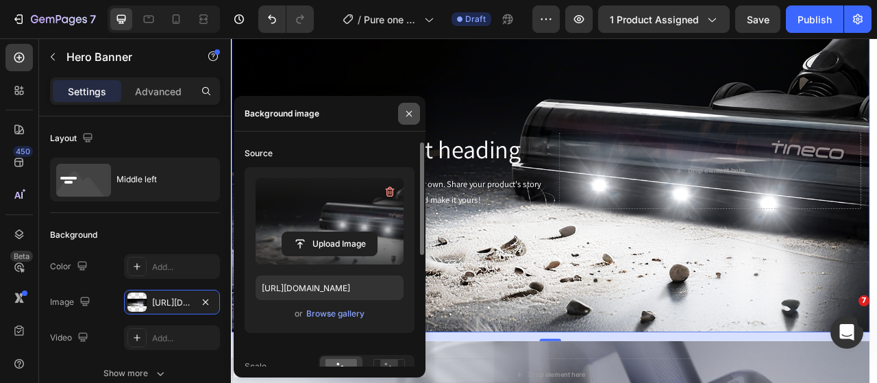
click at [400, 114] on button "button" at bounding box center [409, 114] width 22 height 22
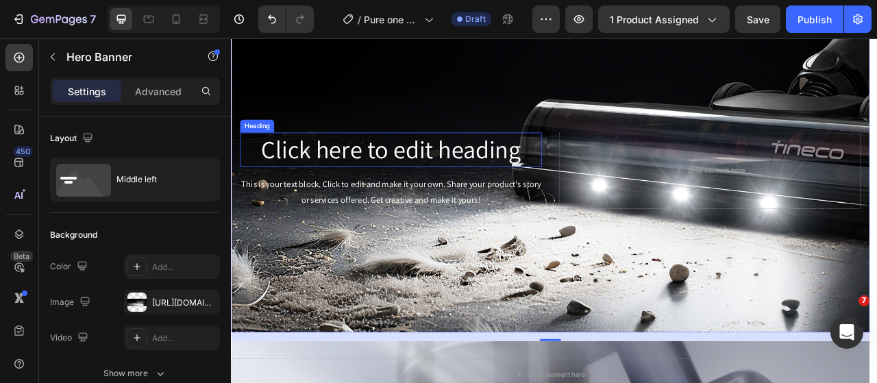
click at [401, 185] on h2 "Click here to edit heading" at bounding box center [434, 180] width 384 height 44
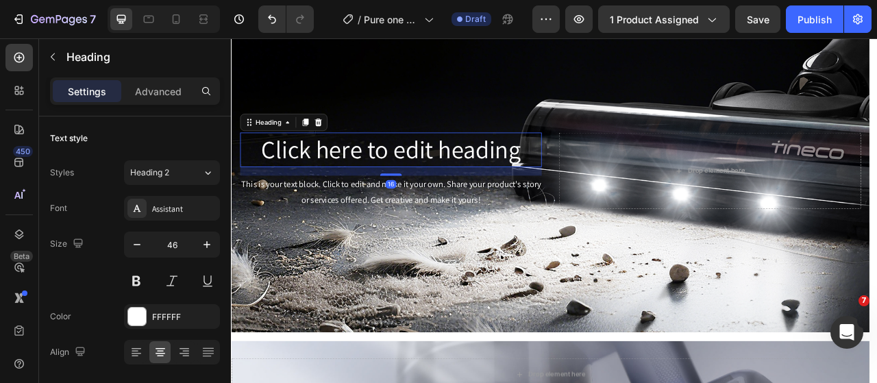
click at [409, 182] on h2 "Click here to edit heading" at bounding box center [434, 180] width 384 height 44
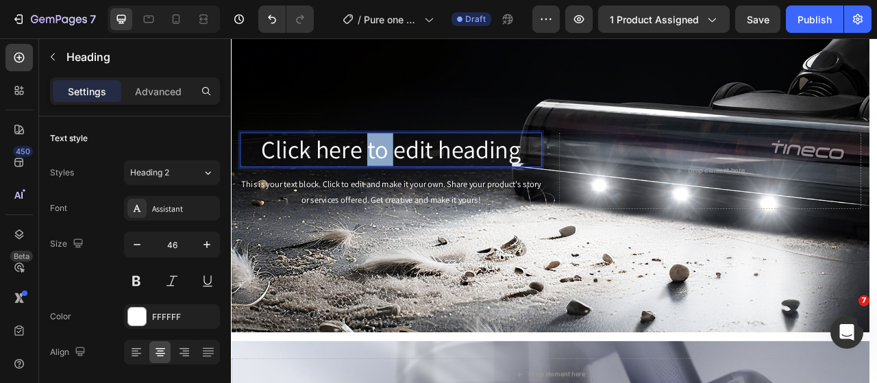
click at [409, 182] on p "Click here to edit heading" at bounding box center [433, 180] width 381 height 41
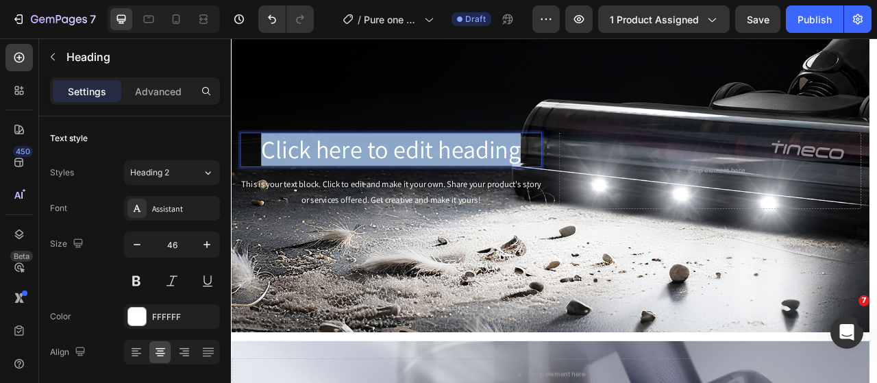
click at [409, 182] on p "Click here to edit heading" at bounding box center [433, 180] width 381 height 41
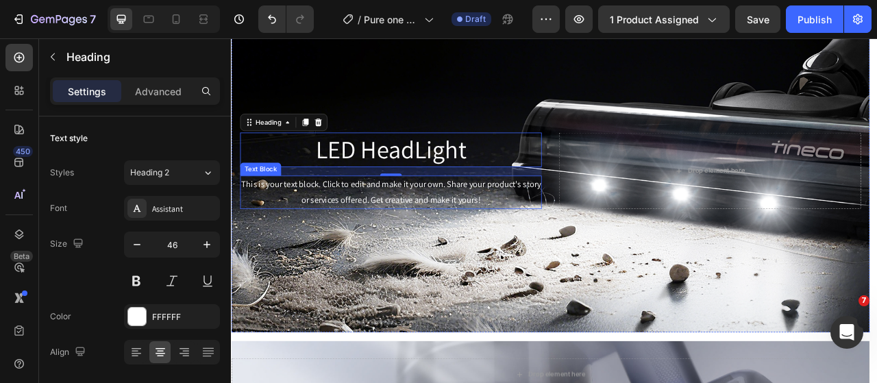
click at [390, 245] on div "This is your text block. Click to edit and make it your own. Share your product…" at bounding box center [434, 234] width 384 height 42
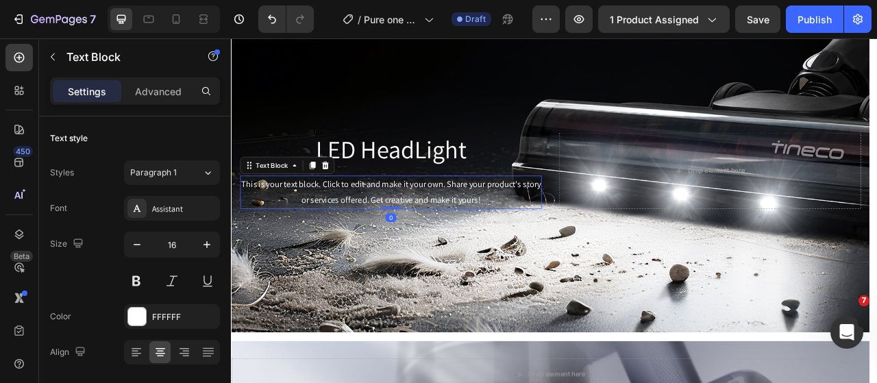
click at [390, 245] on div "This is your text block. Click to edit and make it your own. Share your product…" at bounding box center [434, 234] width 384 height 42
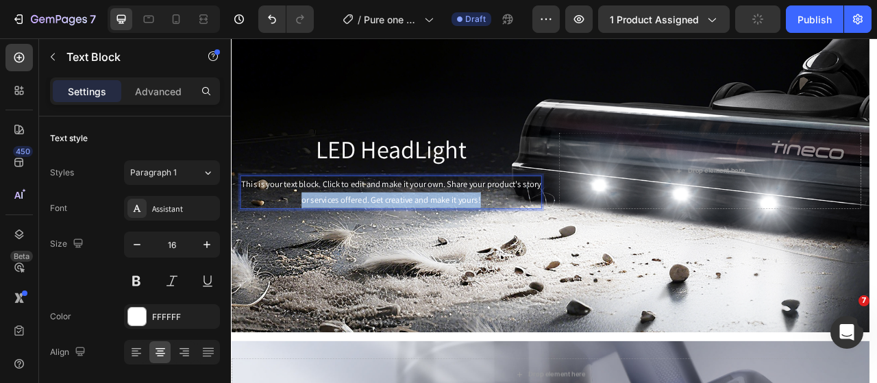
click at [390, 245] on p "This is your text block. Click to edit and make it your own. Share your product…" at bounding box center [433, 235] width 381 height 40
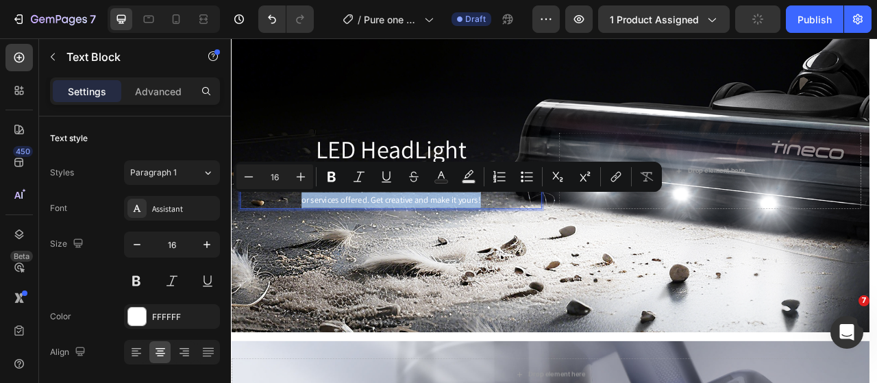
click at [372, 191] on div "Minus 16 Plus Bold Italic Underline Strikethrough Text Color Text Background Co…" at bounding box center [448, 177] width 428 height 30
click at [550, 241] on p "This is your text block. Click to edit and make it your own. Share your product…" at bounding box center [433, 235] width 381 height 40
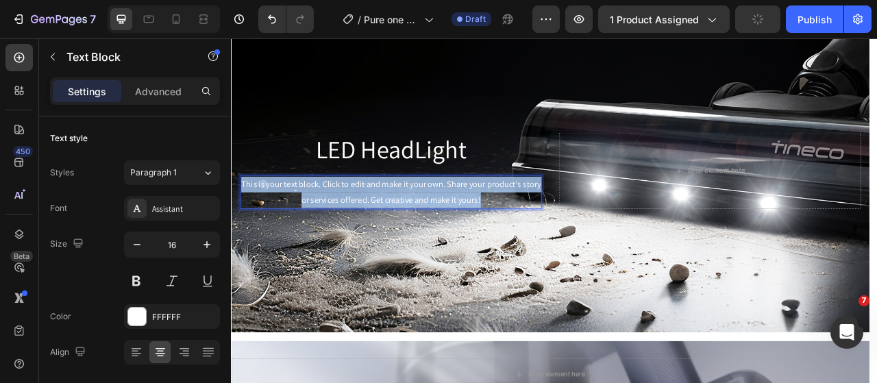
drag, startPoint x: 577, startPoint y: 244, endPoint x: 244, endPoint y: 228, distance: 333.5
click at [244, 228] on p "This is your text block. Click to edit and make it your own. Share your product…" at bounding box center [433, 235] width 381 height 40
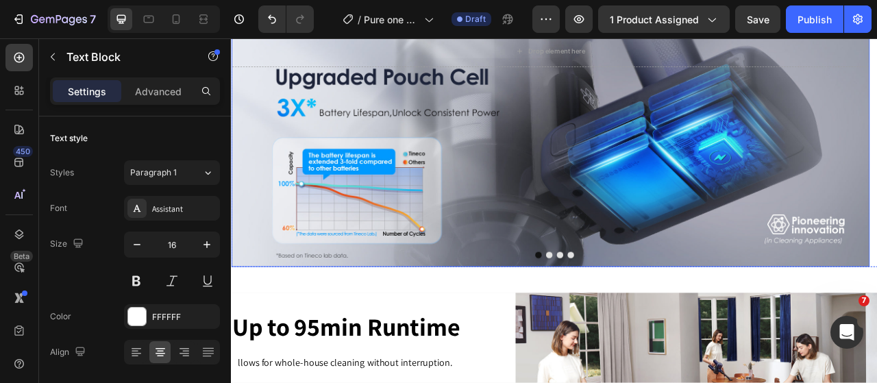
scroll to position [2948, 0]
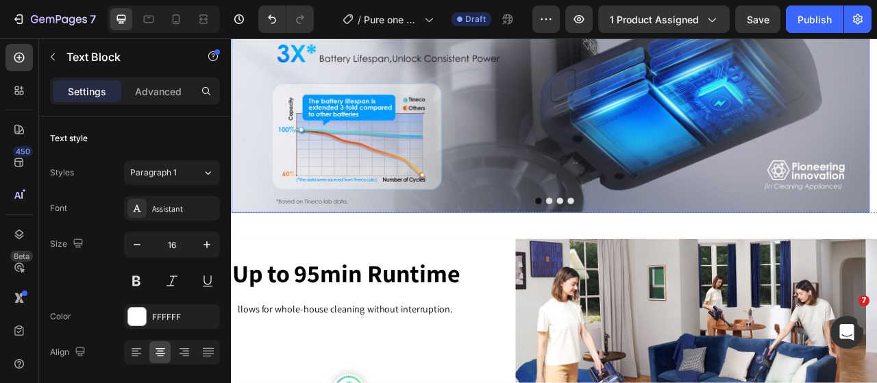
click at [642, 251] on div "Background Image" at bounding box center [637, 102] width 812 height 317
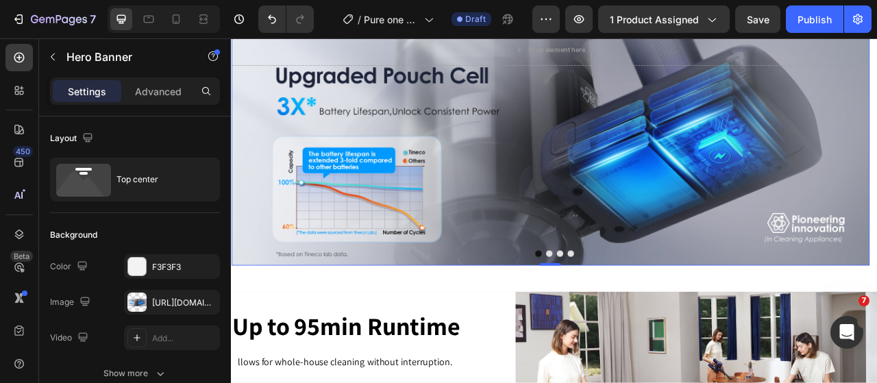
scroll to position [2810, 0]
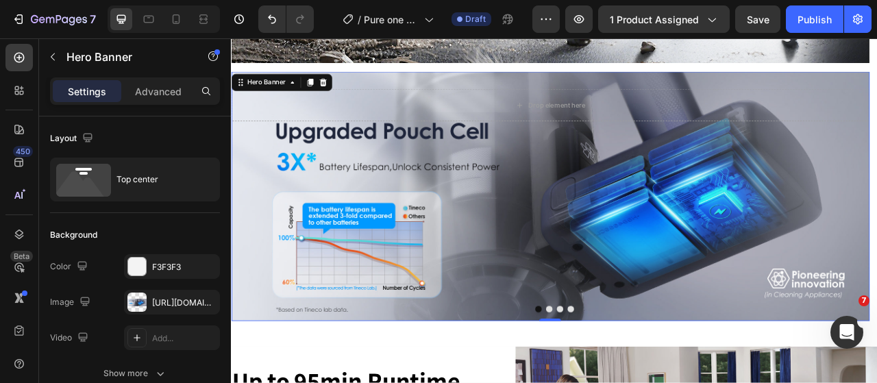
click at [242, 103] on div "Hero Banner" at bounding box center [295, 95] width 128 height 22
click at [310, 97] on icon at bounding box center [308, 94] width 11 height 11
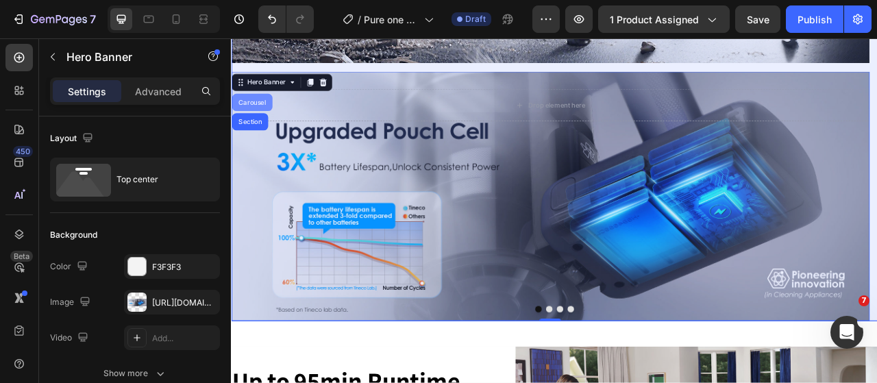
click at [265, 125] on div "Carousel" at bounding box center [257, 120] width 51 height 22
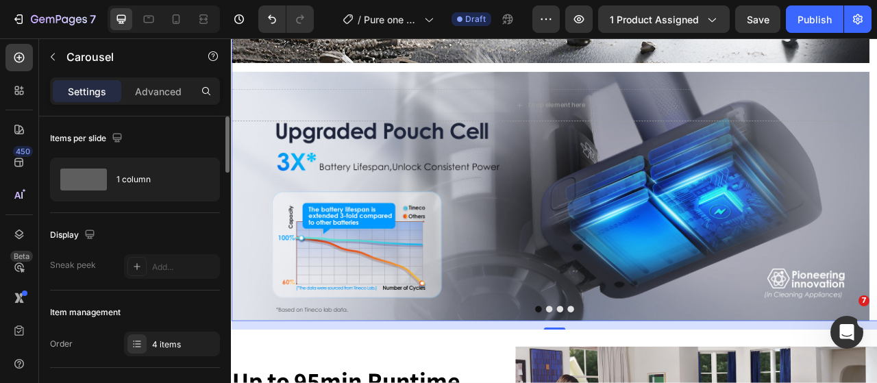
click at [122, 348] on div "Order 4 items" at bounding box center [135, 344] width 170 height 25
click at [134, 348] on icon at bounding box center [137, 344] width 11 height 11
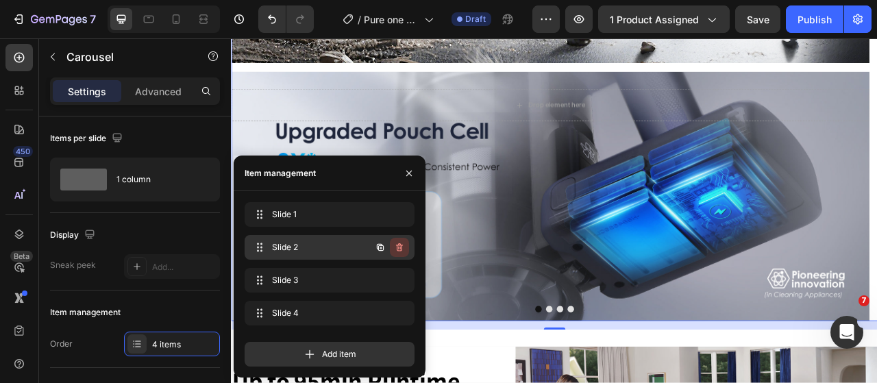
click at [400, 245] on icon "button" at bounding box center [399, 247] width 7 height 8
click at [400, 245] on div "Delete" at bounding box center [390, 247] width 25 height 12
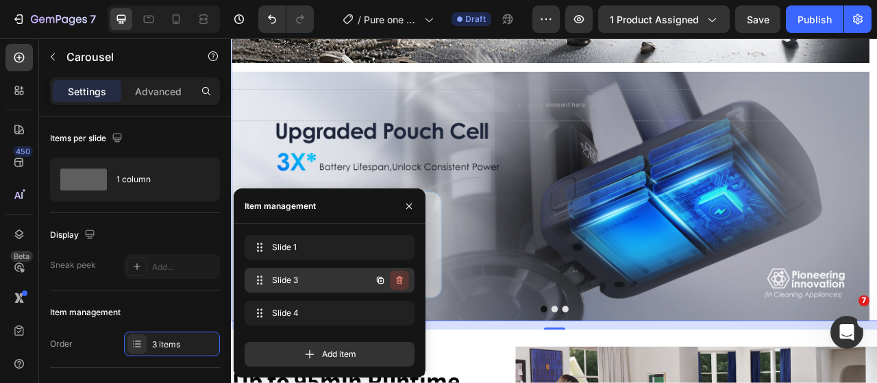
click at [403, 280] on icon "button" at bounding box center [399, 280] width 11 height 11
click at [400, 281] on div "Delete" at bounding box center [390, 280] width 25 height 12
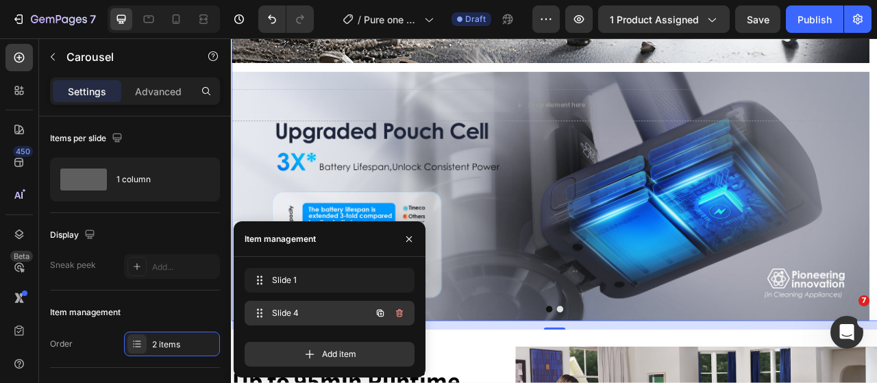
click at [310, 306] on div "Slide 4 Slide 4" at bounding box center [310, 313] width 121 height 19
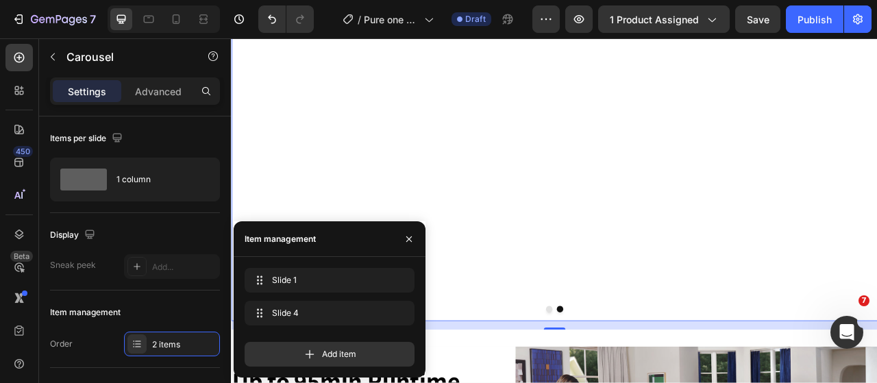
click at [633, 381] on button "Dot" at bounding box center [635, 383] width 8 height 8
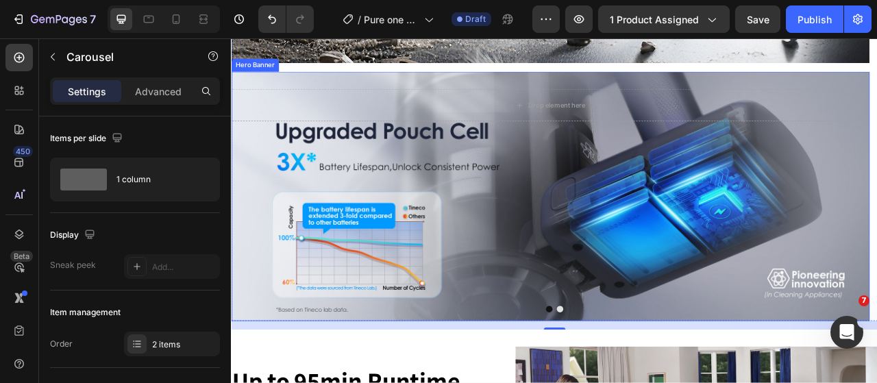
click at [551, 217] on div "Background Image" at bounding box center [637, 239] width 812 height 317
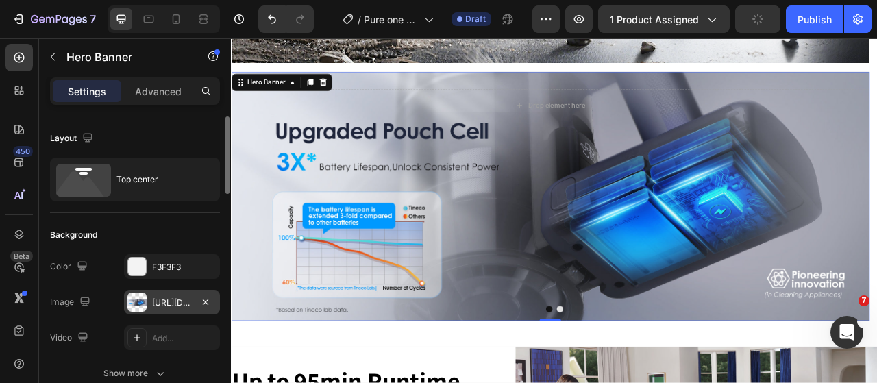
click at [136, 306] on div at bounding box center [136, 302] width 19 height 19
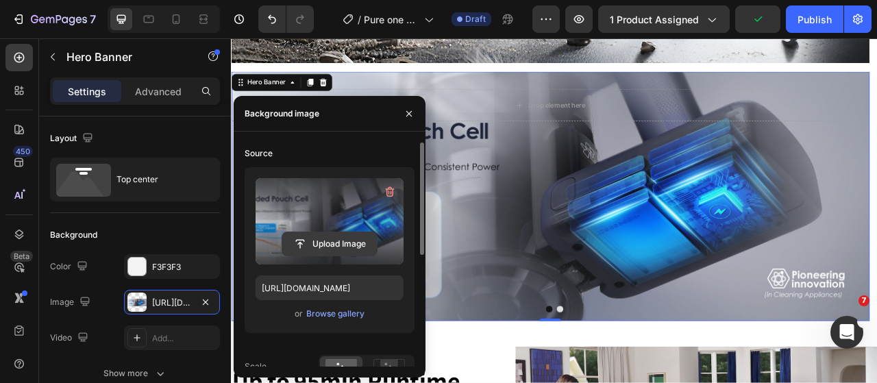
click at [326, 250] on input "file" at bounding box center [329, 243] width 95 height 23
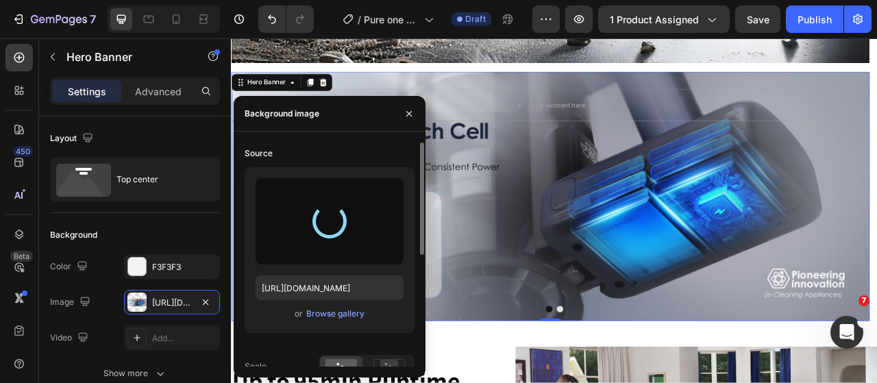
type input "https://cdn.shopify.com/s/files/1/0593/0493/5600/files/gempages_490429962751312…"
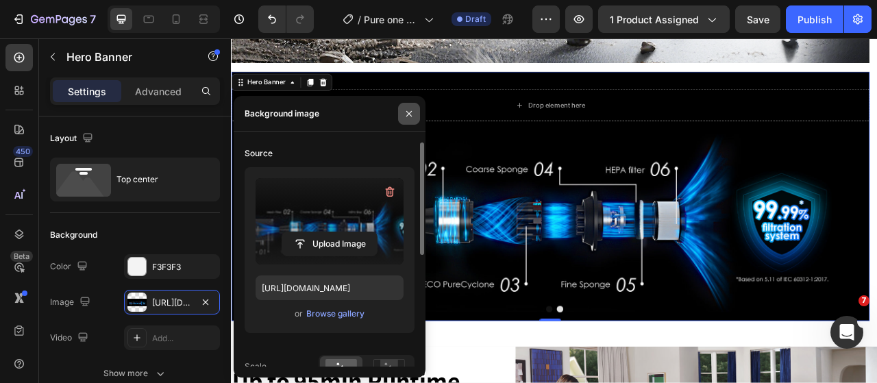
click at [409, 108] on icon "button" at bounding box center [409, 113] width 11 height 11
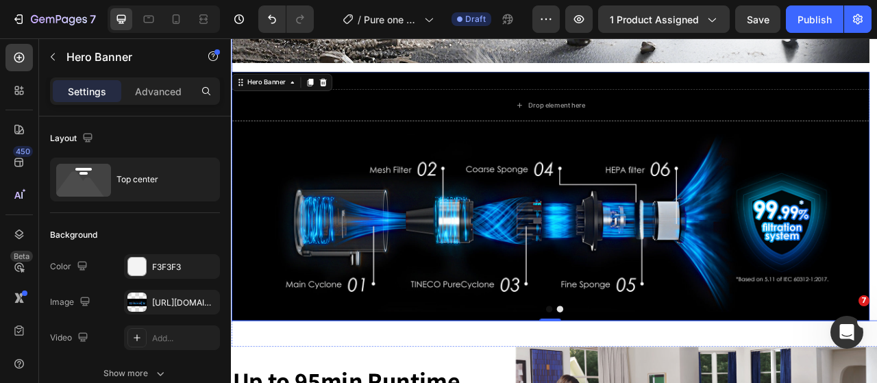
click at [624, 382] on div at bounding box center [642, 383] width 823 height 8
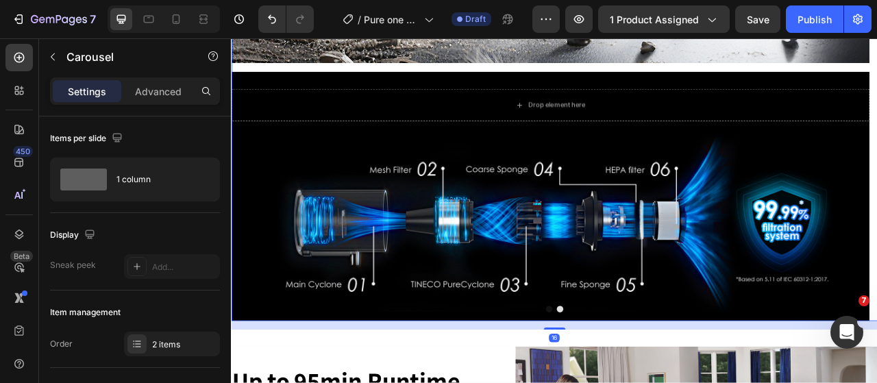
click at [631, 382] on button "Dot" at bounding box center [635, 383] width 8 height 8
click at [645, 381] on button "Dot" at bounding box center [649, 383] width 8 height 8
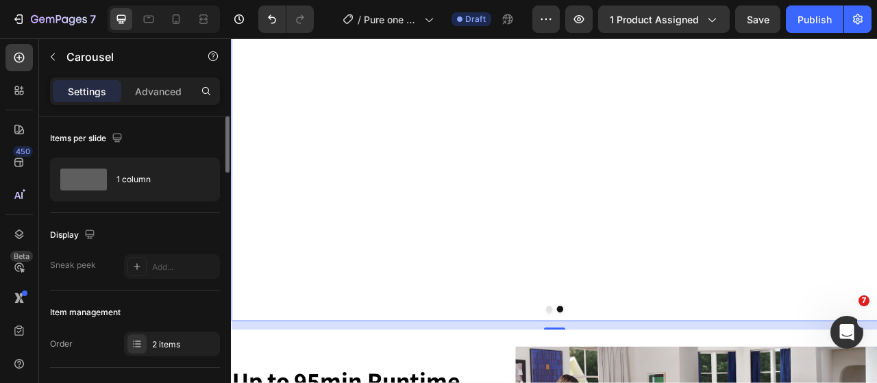
scroll to position [137, 0]
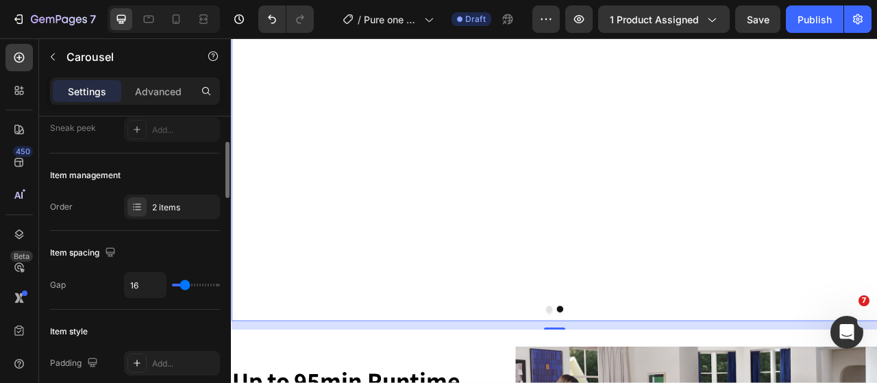
click at [526, 158] on div "Versatile Attachments for Multiple Tasks Heading Hero Banner" at bounding box center [637, 29] width 812 height 740
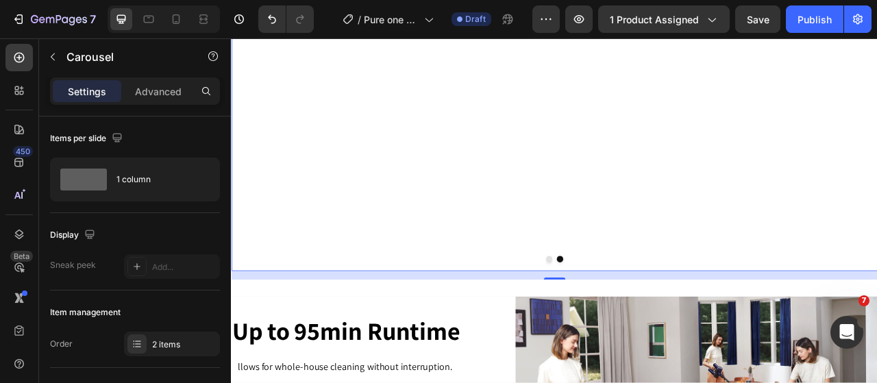
scroll to position [2810, 0]
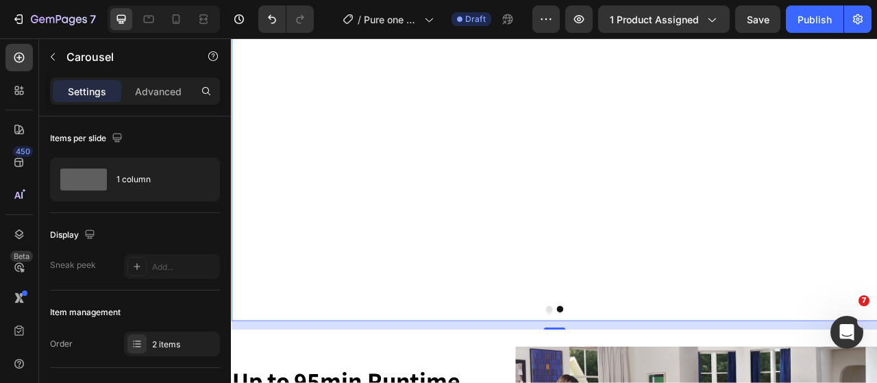
click at [581, 212] on div "Versatile Attachments for Multiple Tasks Heading Hero Banner" at bounding box center [637, 29] width 812 height 740
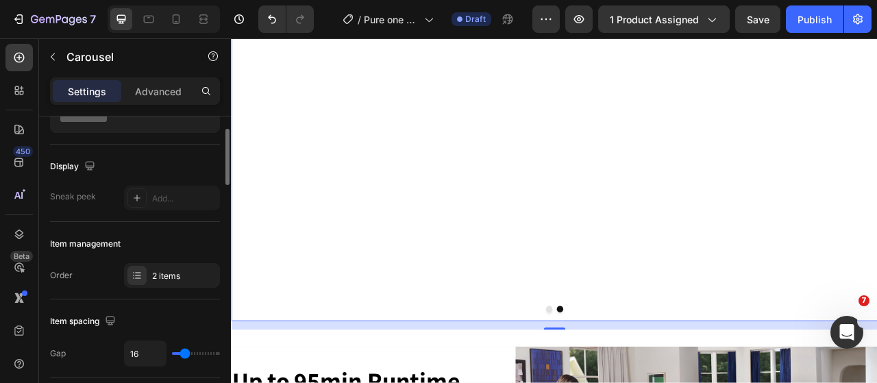
scroll to position [0, 0]
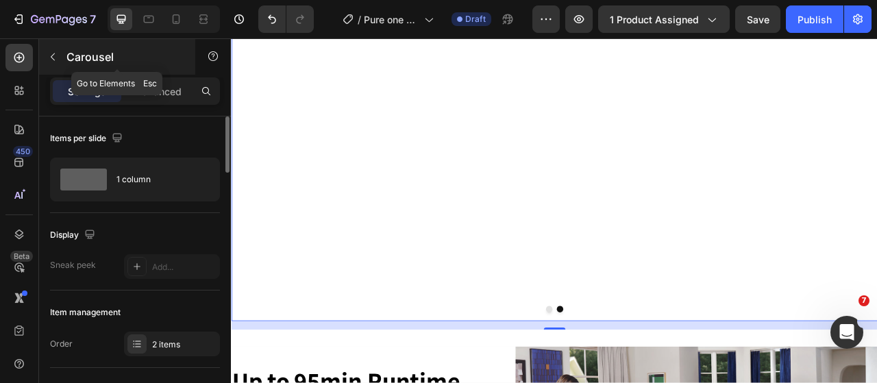
click at [56, 56] on icon "button" at bounding box center [52, 56] width 11 height 11
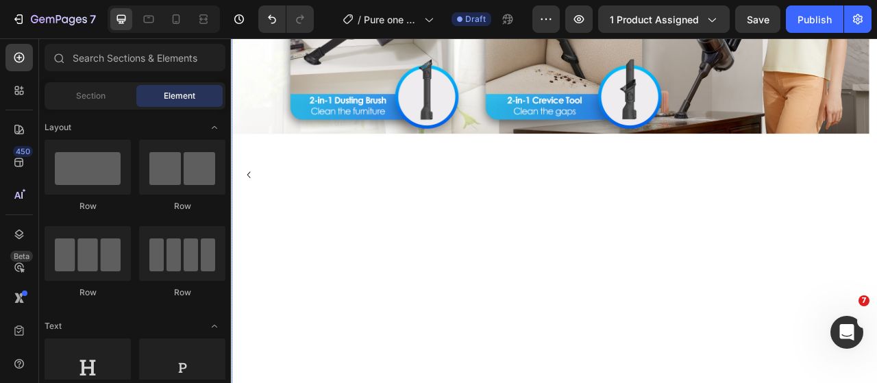
scroll to position [2605, 0]
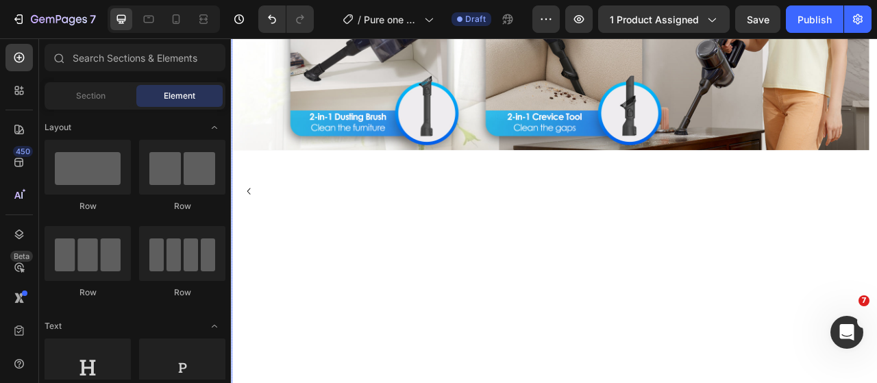
click at [248, 236] on icon "Carousel Back Arrow" at bounding box center [253, 234] width 16 height 16
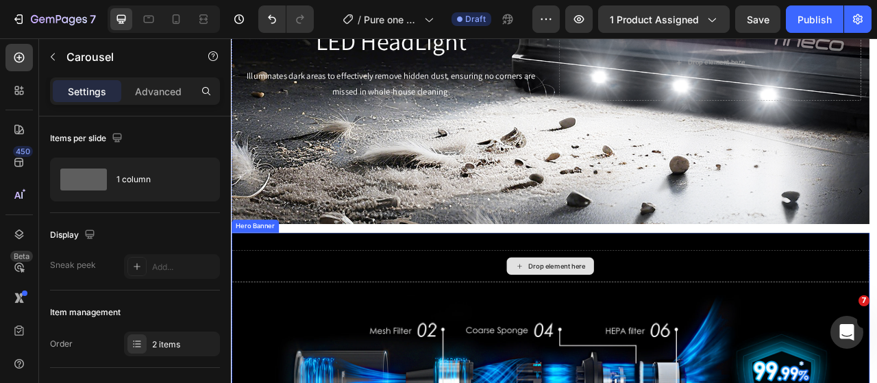
scroll to position [2742, 0]
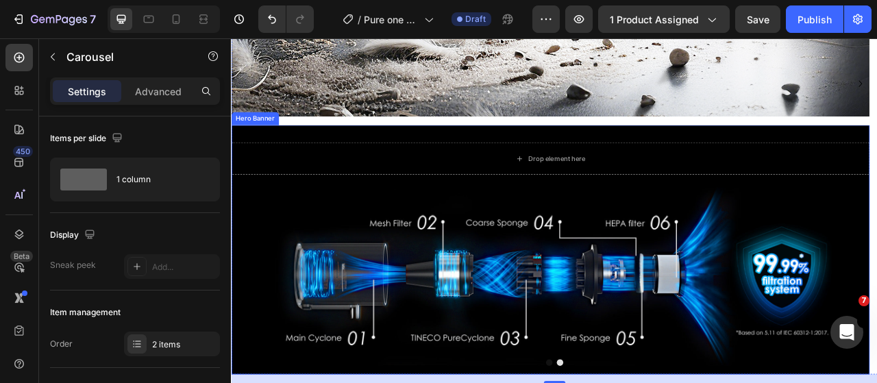
click at [361, 239] on div "Background Image" at bounding box center [637, 307] width 812 height 317
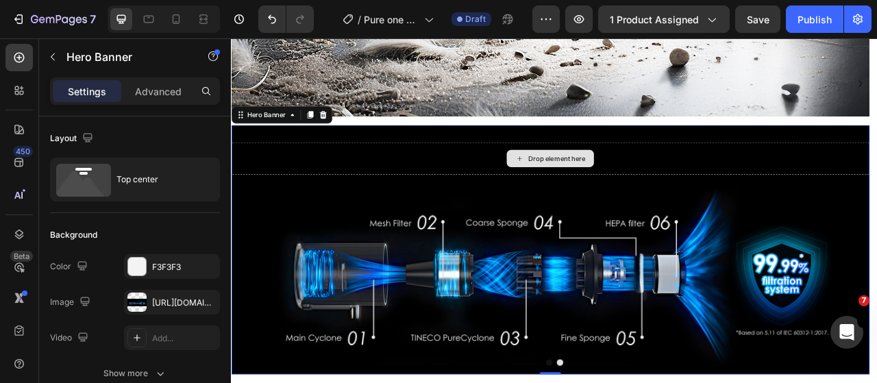
click at [351, 217] on div "Drop element here" at bounding box center [637, 191] width 812 height 85
click at [247, 137] on icon at bounding box center [242, 136] width 11 height 11
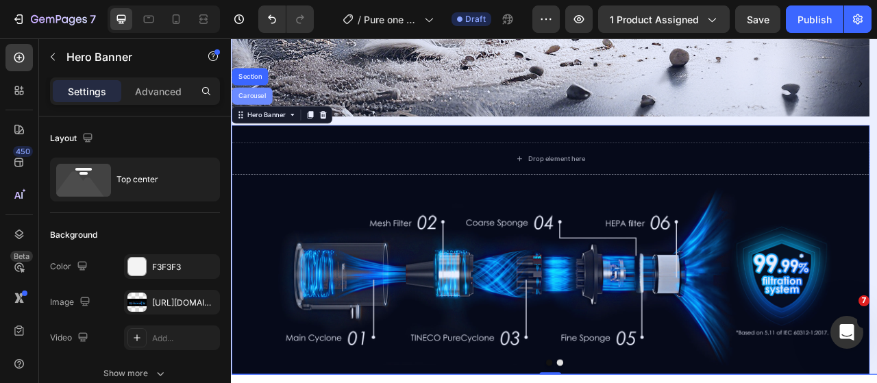
click at [248, 121] on div "Carousel" at bounding box center [257, 112] width 51 height 22
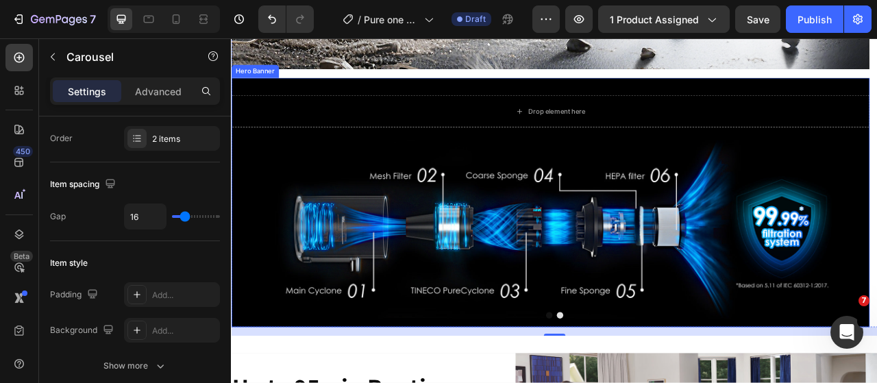
scroll to position [2879, 0]
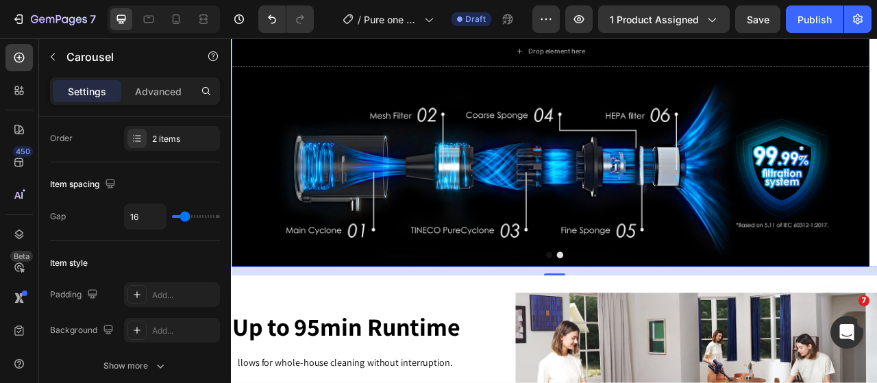
click at [877, 178] on div "Background Image" at bounding box center [637, 170] width 812 height 317
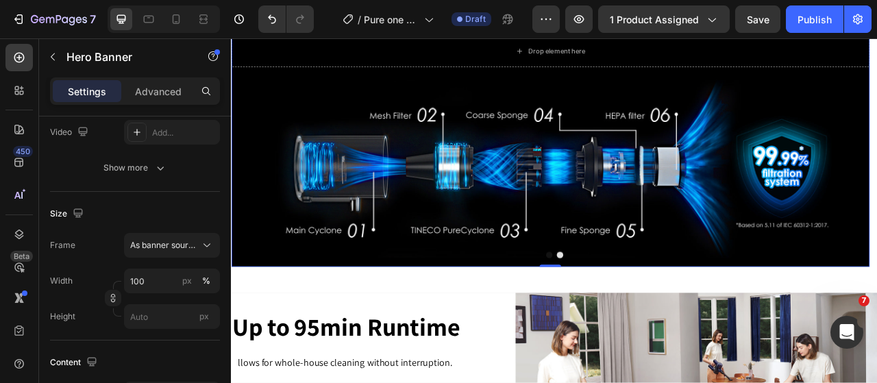
scroll to position [0, 0]
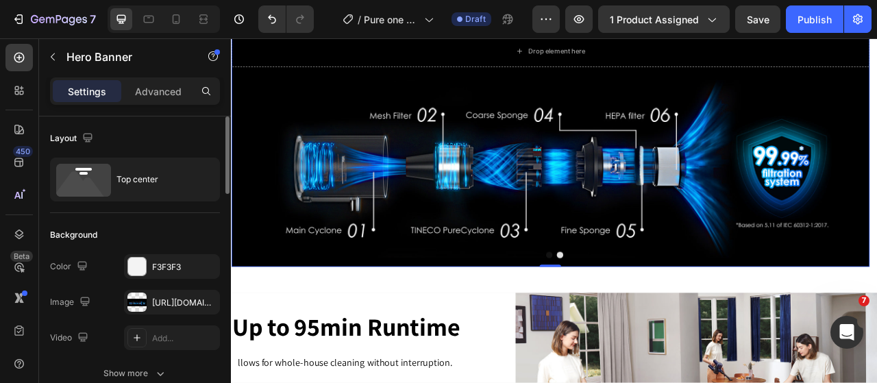
click at [646, 307] on div "Background Image" at bounding box center [637, 170] width 812 height 317
click at [645, 312] on button "Dot" at bounding box center [649, 315] width 8 height 8
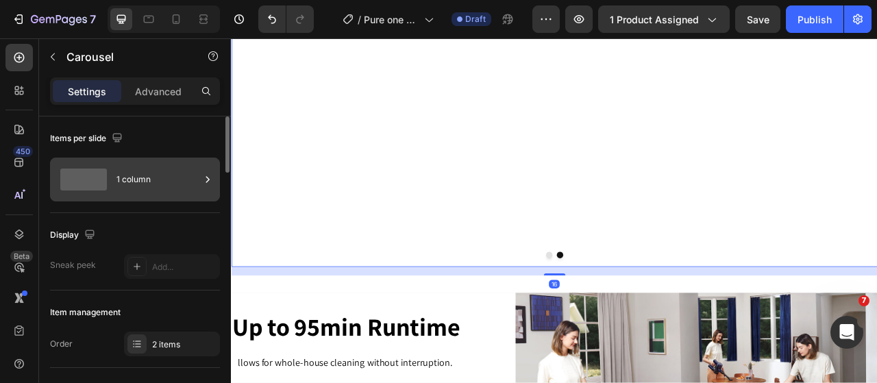
click at [142, 191] on div "1 column" at bounding box center [159, 180] width 84 height 32
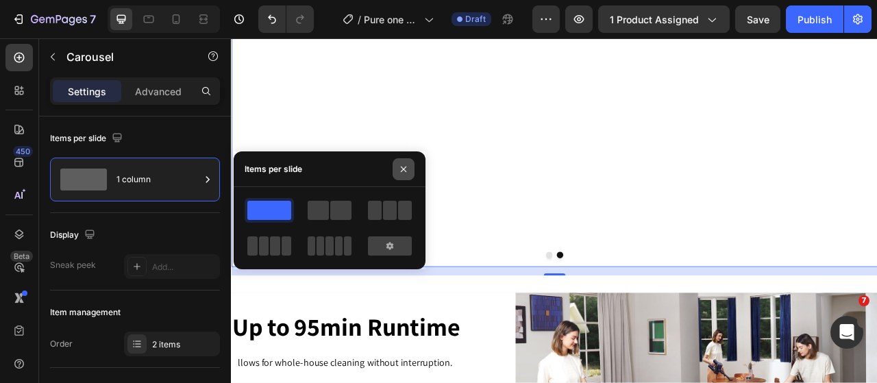
drag, startPoint x: 402, startPoint y: 167, endPoint x: 12, endPoint y: 146, distance: 390.6
click at [402, 167] on icon "button" at bounding box center [403, 169] width 11 height 11
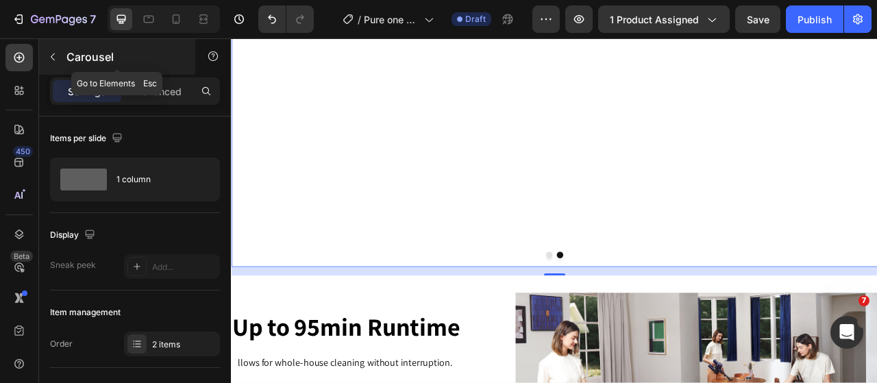
click at [53, 57] on icon "button" at bounding box center [52, 56] width 11 height 11
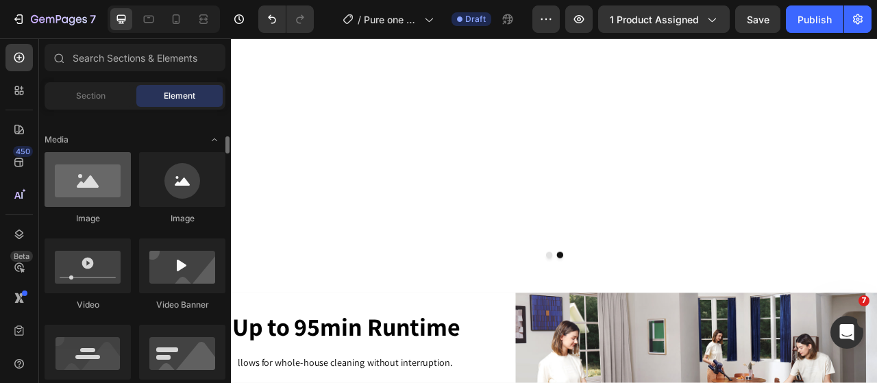
scroll to position [480, 0]
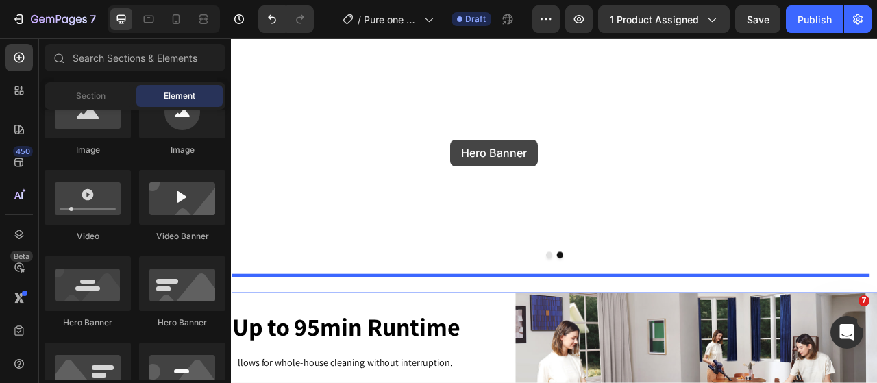
drag, startPoint x: 316, startPoint y: 334, endPoint x: 510, endPoint y: 167, distance: 255.7
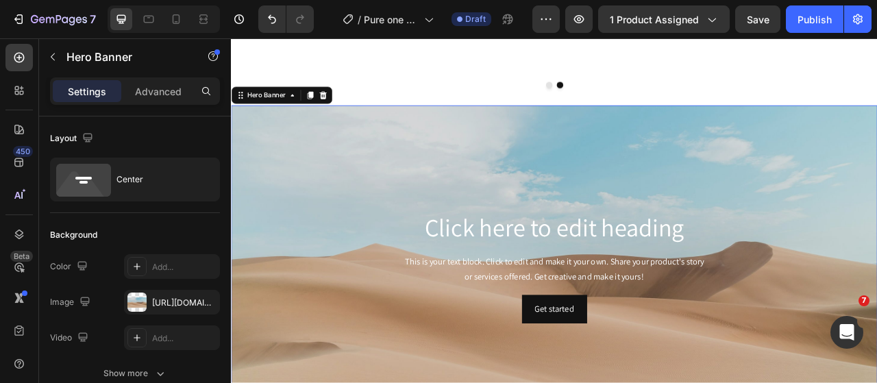
scroll to position [3016, 0]
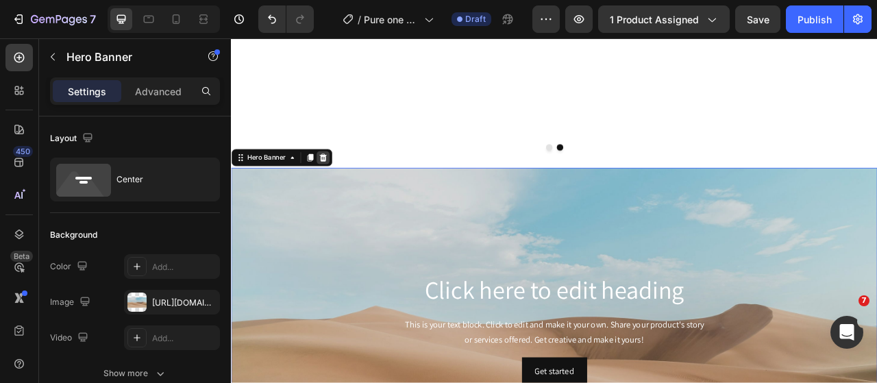
click at [348, 185] on icon at bounding box center [347, 190] width 11 height 11
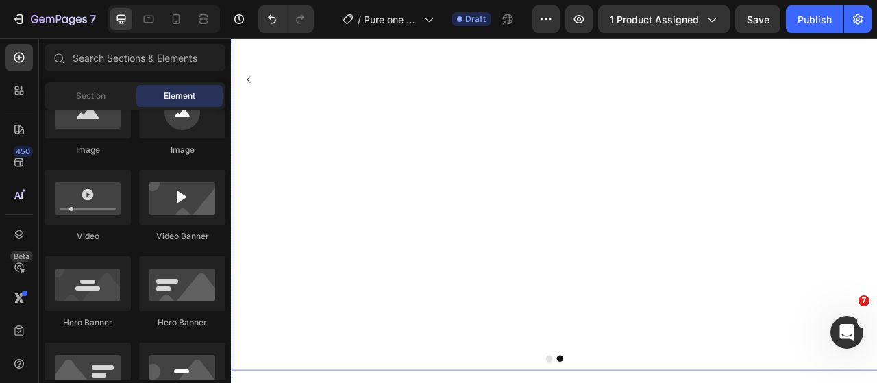
scroll to position [2742, 0]
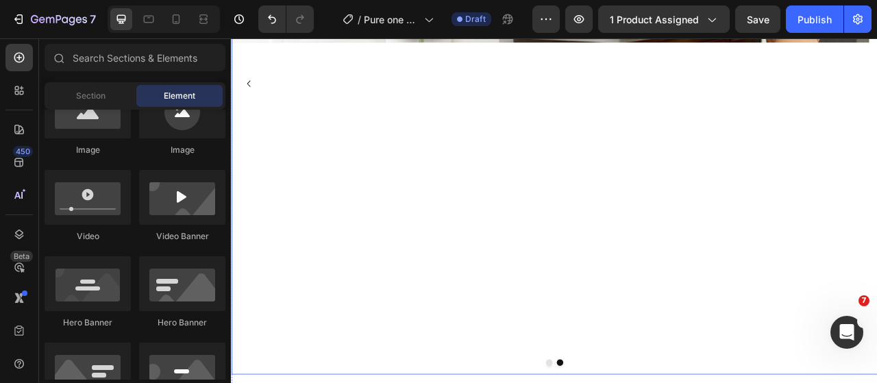
click at [714, 265] on div "Versatile Attachments for Multiple Tasks Heading Hero Banner" at bounding box center [637, 97] width 812 height 740
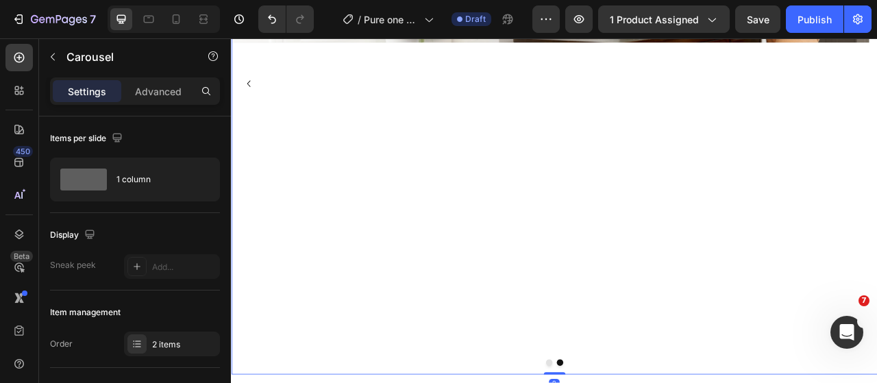
click at [587, 274] on div "Versatile Attachments for Multiple Tasks Heading Hero Banner" at bounding box center [637, 97] width 812 height 740
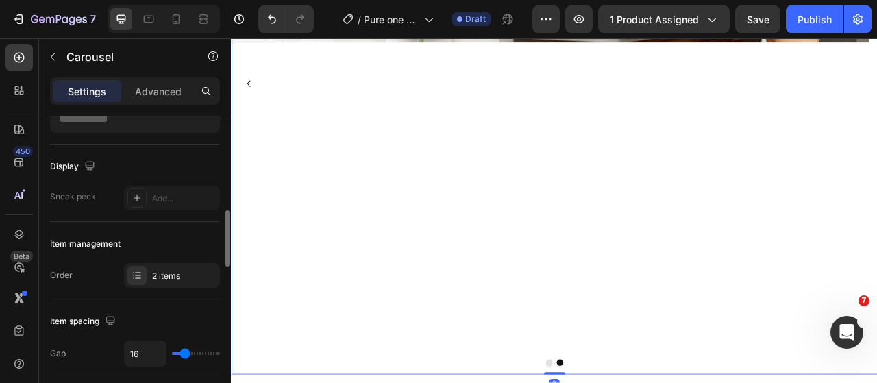
scroll to position [137, 0]
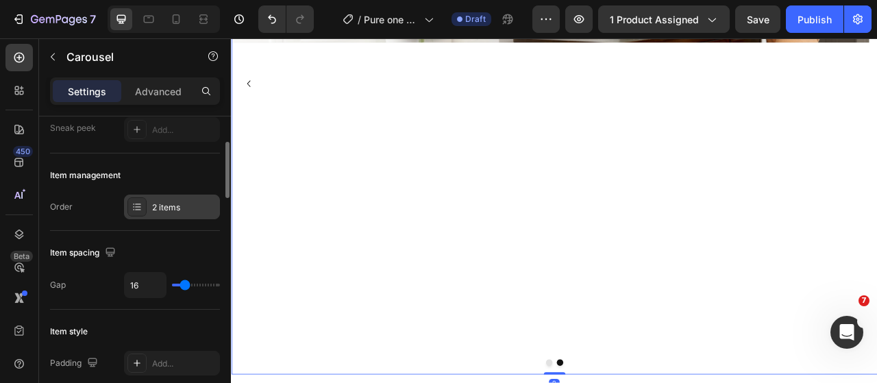
click at [144, 195] on div "2 items" at bounding box center [172, 207] width 96 height 25
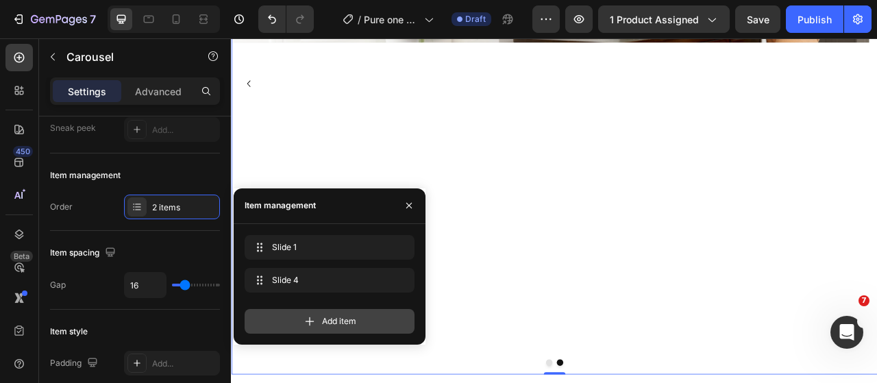
click at [336, 318] on span "Add item" at bounding box center [339, 321] width 34 height 12
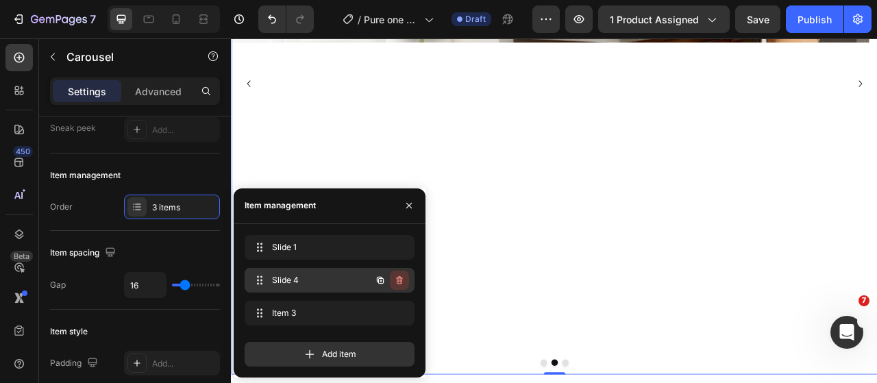
click at [403, 279] on icon "button" at bounding box center [399, 280] width 11 height 11
click at [381, 274] on div "Delete" at bounding box center [390, 280] width 25 height 12
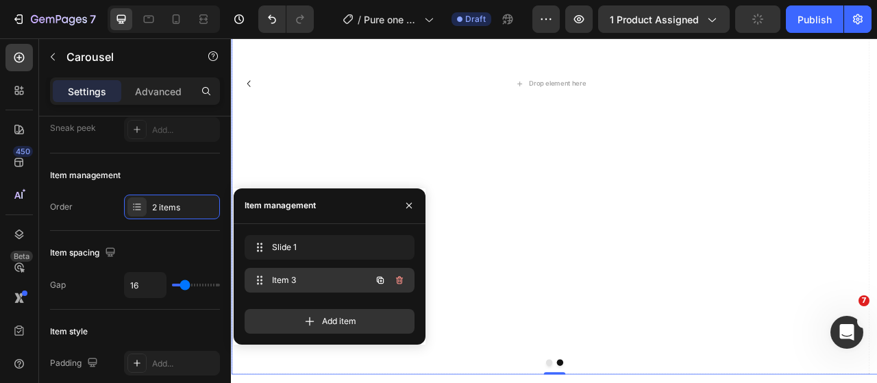
click at [287, 279] on span "Item 3" at bounding box center [310, 280] width 77 height 12
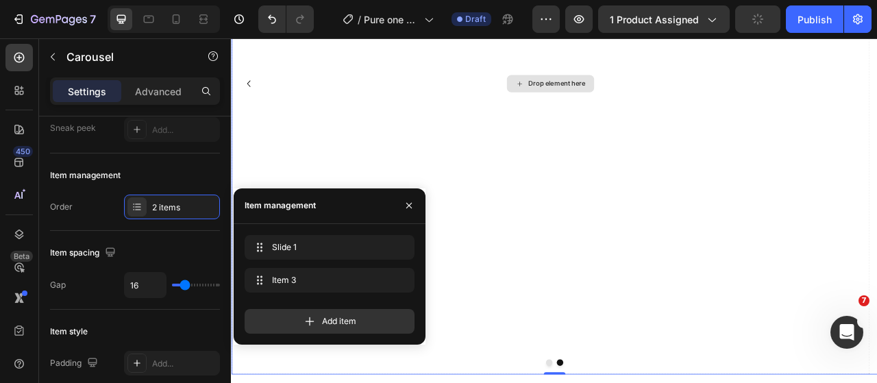
click at [719, 241] on div "Drop element here" at bounding box center [637, 97] width 812 height 740
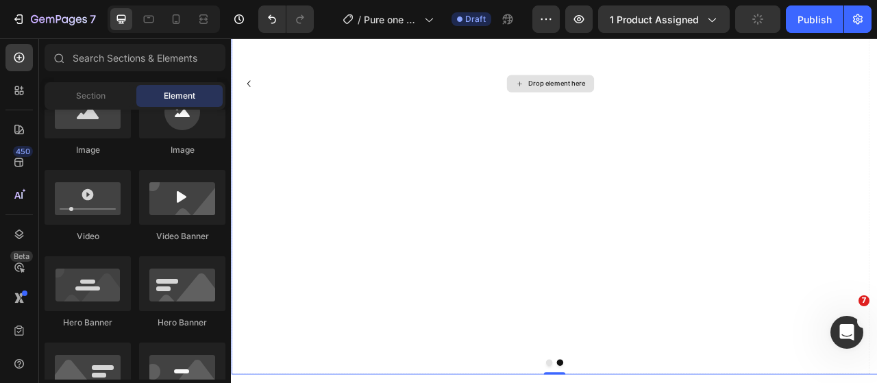
click at [614, 97] on div "Drop element here" at bounding box center [645, 96] width 73 height 11
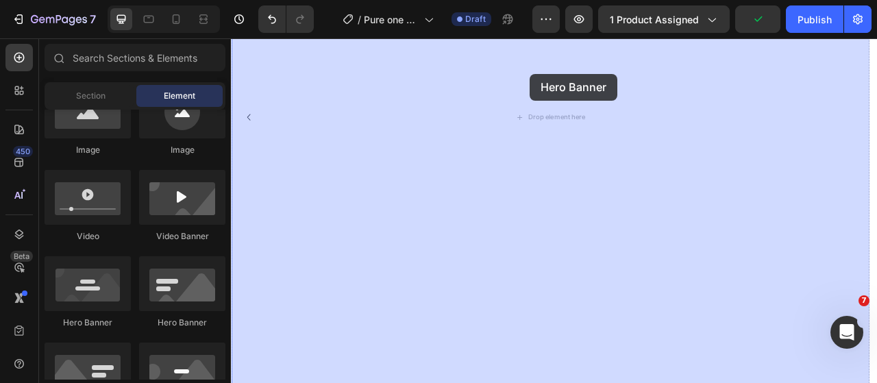
drag, startPoint x: 330, startPoint y: 335, endPoint x: 611, endPoint y: 84, distance: 377.2
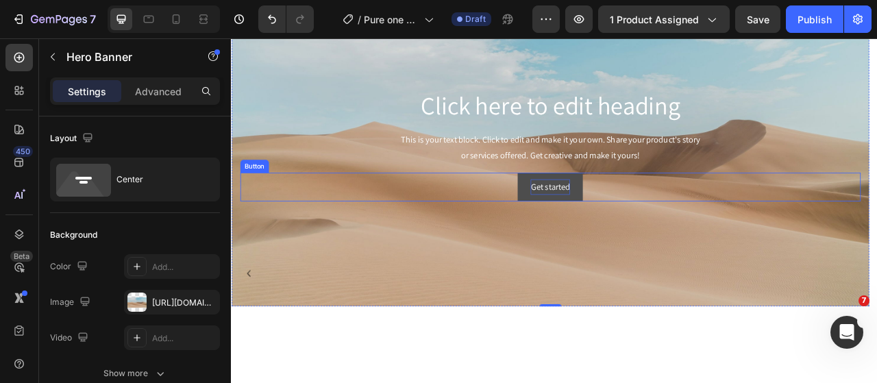
scroll to position [2419, 0]
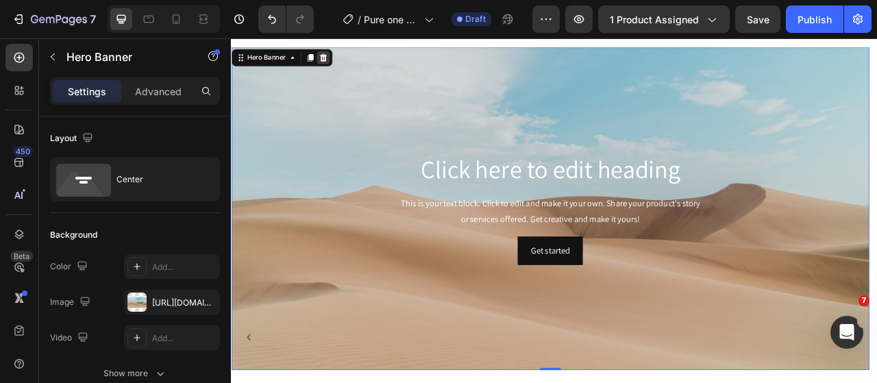
click at [344, 58] on icon at bounding box center [347, 63] width 11 height 11
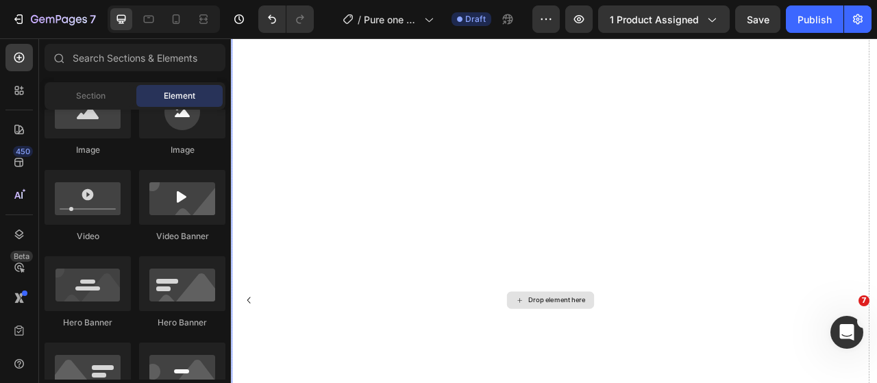
scroll to position [2488, 0]
click at [638, 341] on div "Drop element here" at bounding box center [636, 351] width 111 height 22
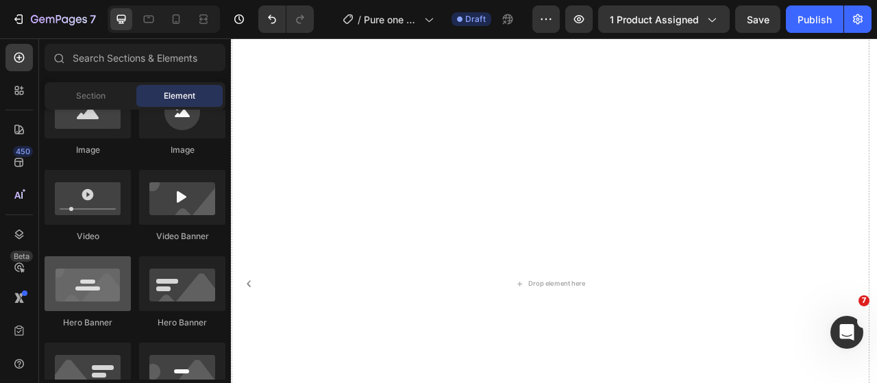
click at [106, 289] on div at bounding box center [88, 283] width 86 height 55
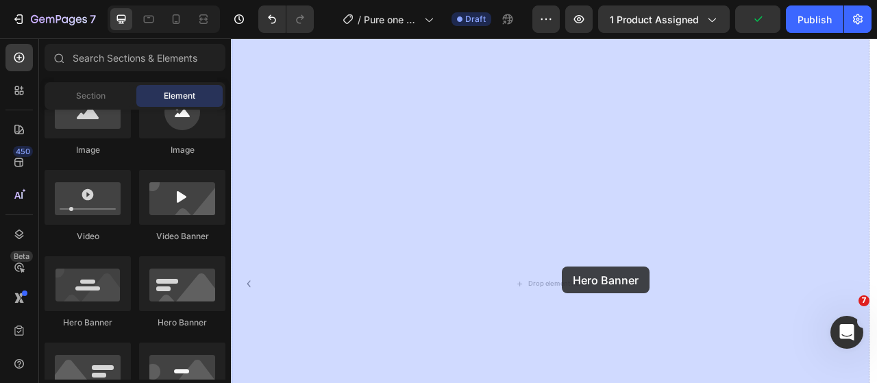
drag, startPoint x: 321, startPoint y: 332, endPoint x: 652, endPoint y: 329, distance: 331.1
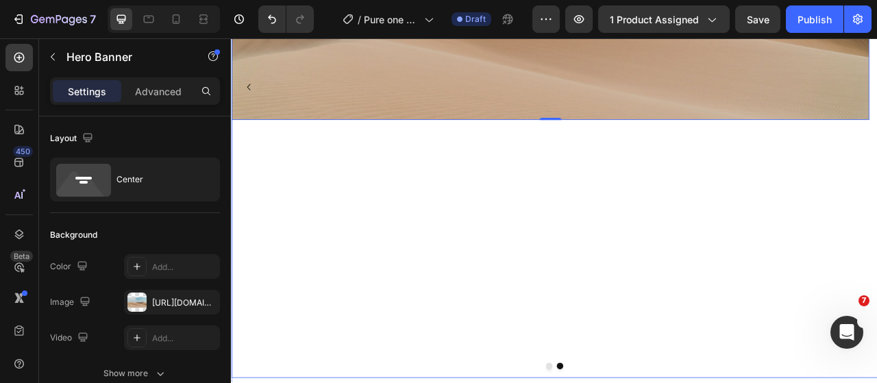
scroll to position [2736, 0]
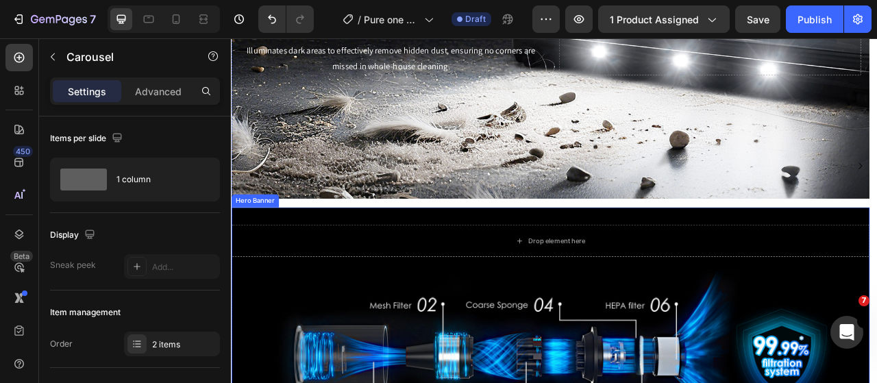
scroll to position [2668, 0]
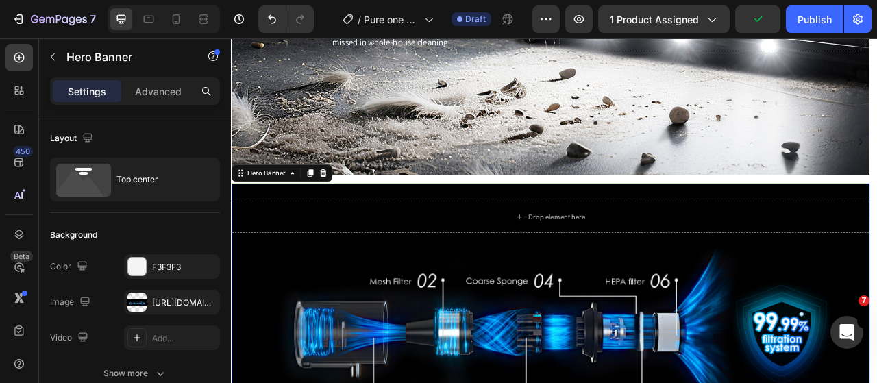
click at [290, 232] on div "Drop element here" at bounding box center [637, 265] width 812 height 85
click at [305, 208] on icon at bounding box center [308, 210] width 11 height 11
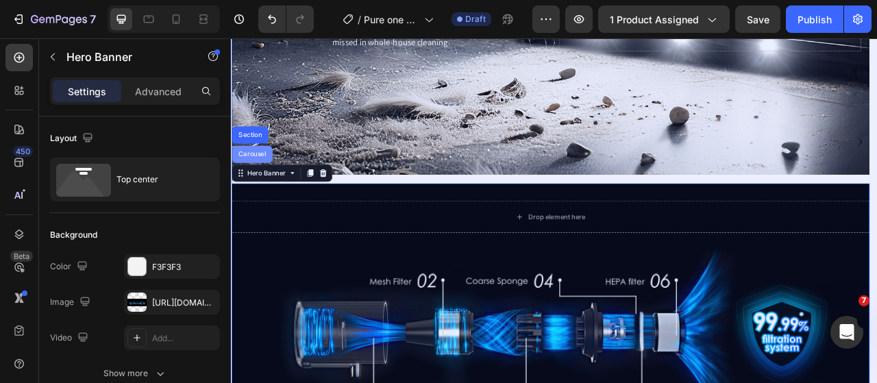
click at [257, 191] on div "Carousel" at bounding box center [257, 186] width 51 height 22
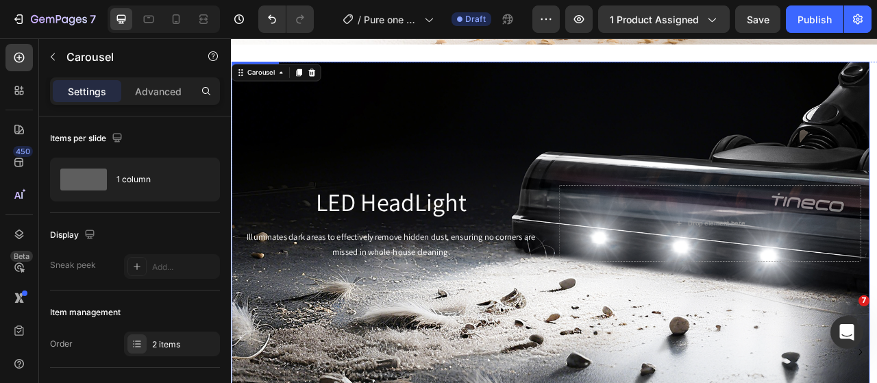
scroll to position [2325, 0]
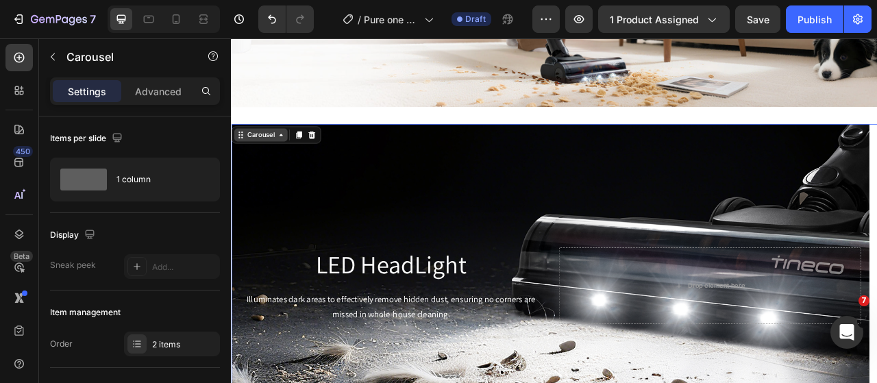
click at [283, 162] on div "Carousel" at bounding box center [268, 162] width 40 height 12
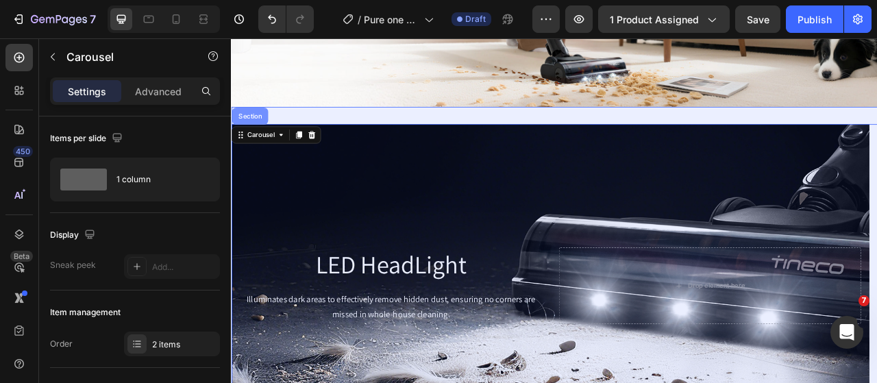
click at [250, 135] on div "Section" at bounding box center [254, 138] width 35 height 8
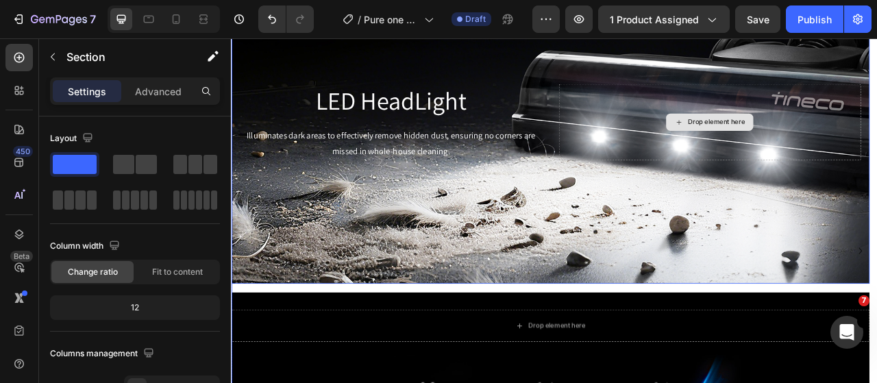
scroll to position [2531, 0]
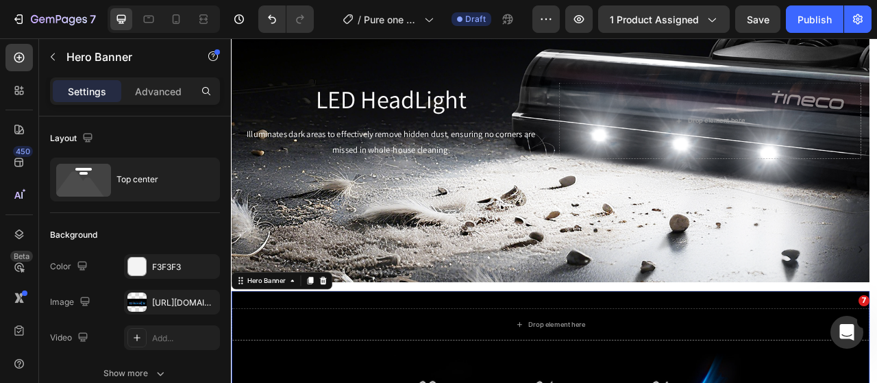
click at [348, 350] on icon at bounding box center [347, 348] width 9 height 10
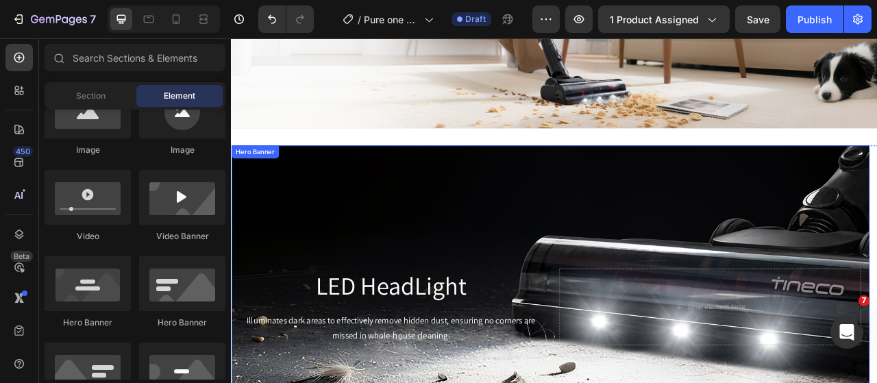
click at [778, 318] on div "Background Image" at bounding box center [637, 380] width 812 height 411
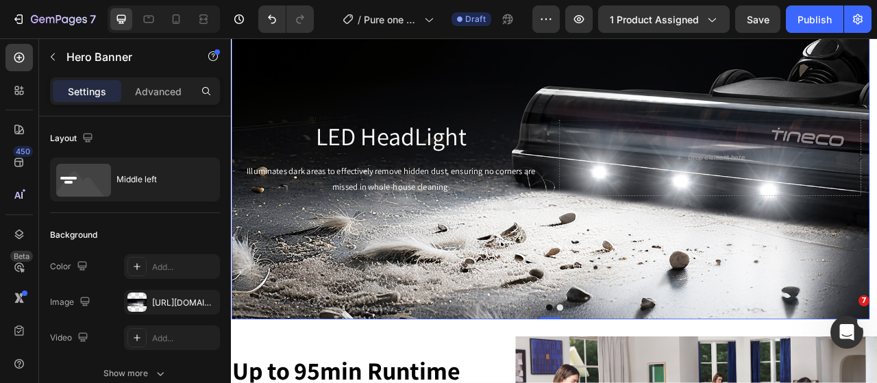
scroll to position [2572, 0]
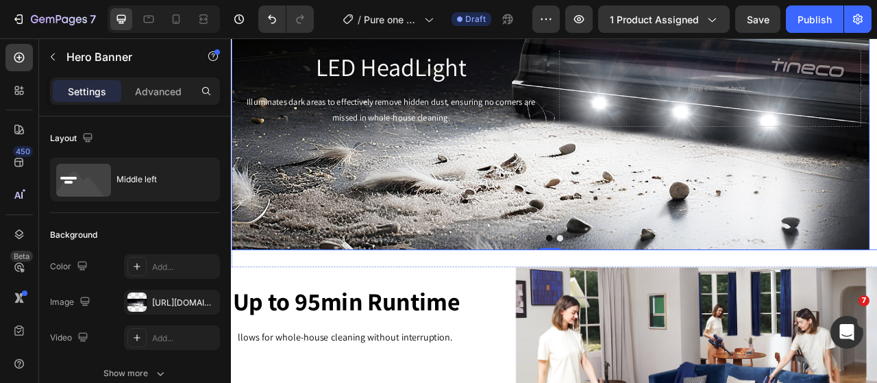
click at [631, 291] on button "Dot" at bounding box center [635, 293] width 8 height 8
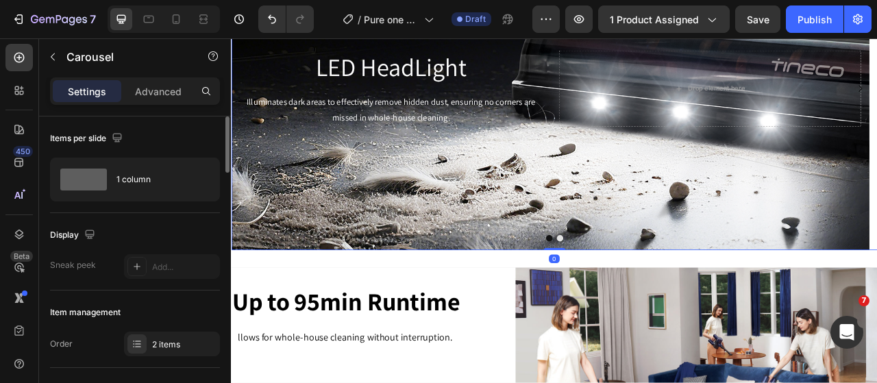
scroll to position [69, 0]
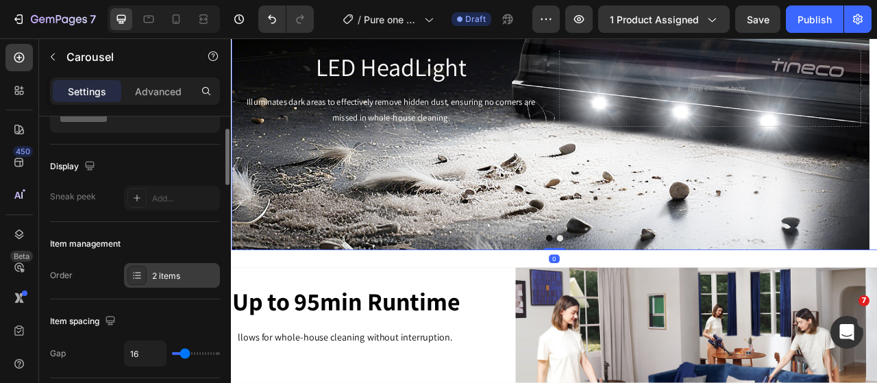
click at [162, 282] on div "2 items" at bounding box center [172, 275] width 96 height 25
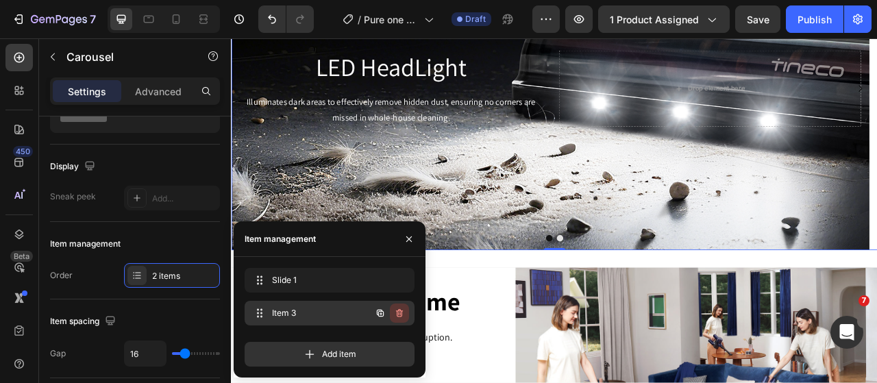
click at [399, 310] on icon "button" at bounding box center [399, 313] width 7 height 8
click at [393, 316] on div "Delete" at bounding box center [390, 313] width 25 height 12
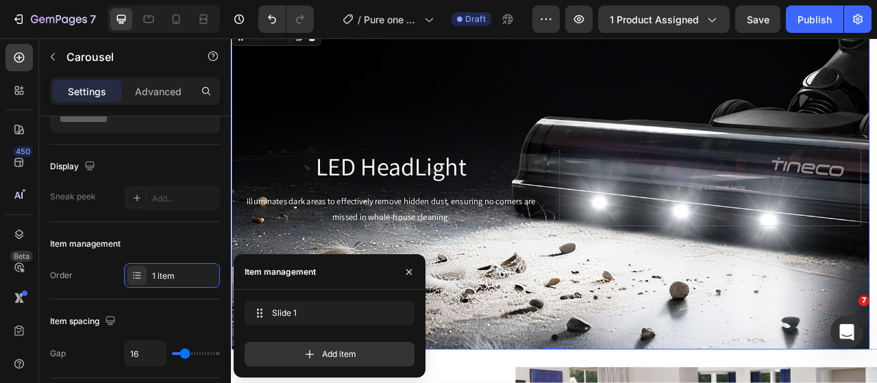
scroll to position [2435, 0]
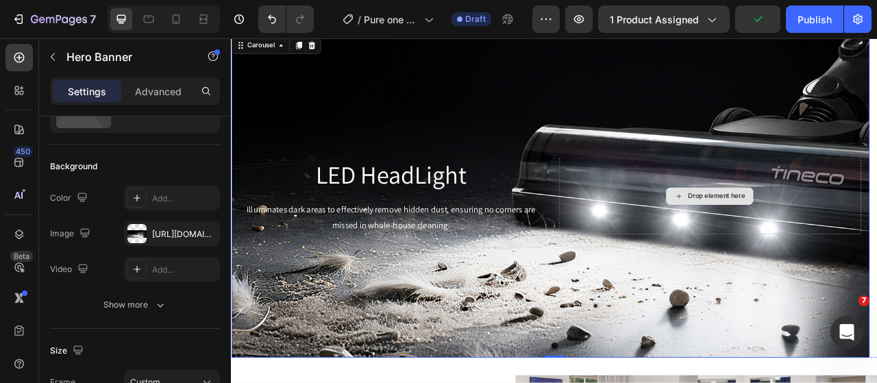
click at [696, 255] on div "Drop element here" at bounding box center [840, 239] width 384 height 97
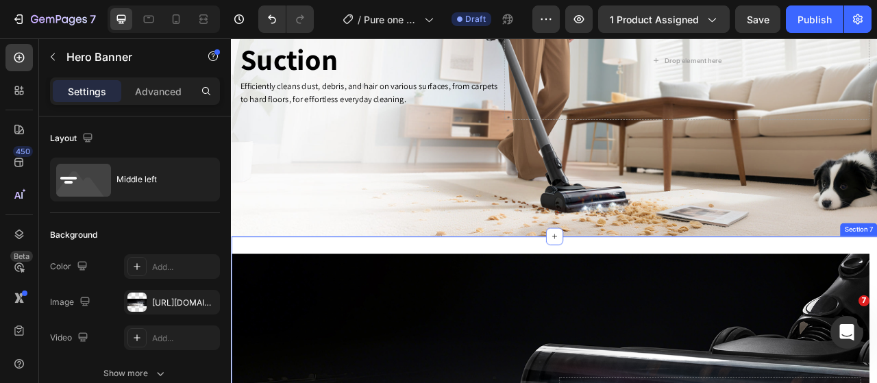
scroll to position [2366, 0]
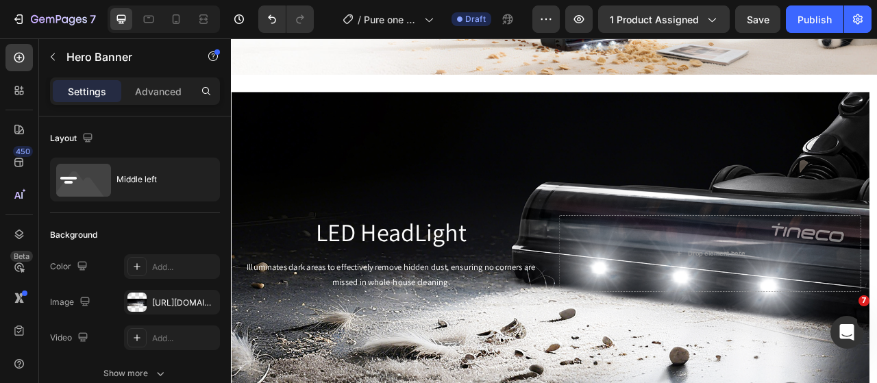
click at [550, 147] on div "Background Image" at bounding box center [637, 312] width 812 height 411
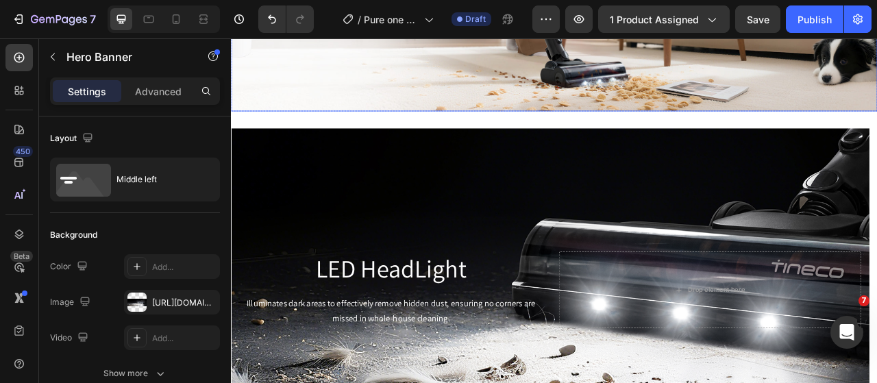
scroll to position [2298, 0]
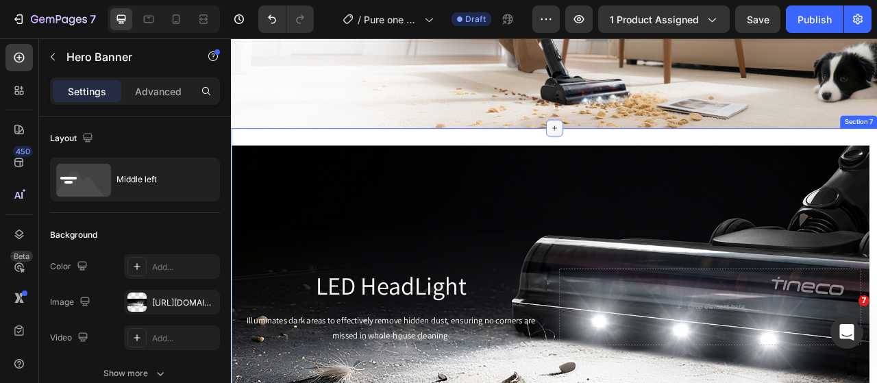
click at [640, 148] on icon at bounding box center [642, 153] width 11 height 11
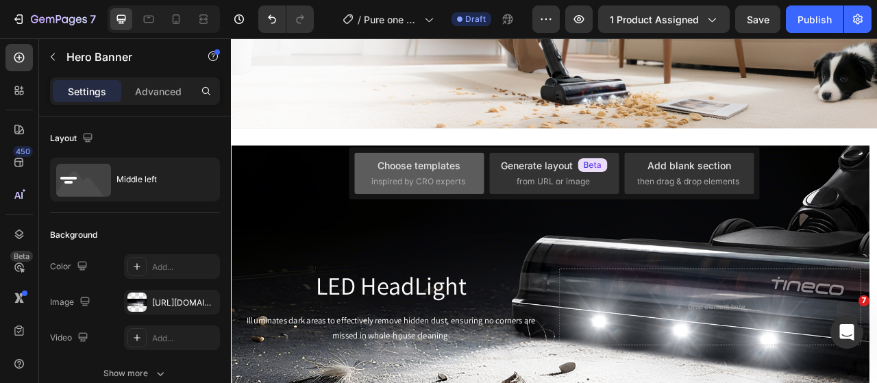
click at [411, 174] on div "Choose templates inspired by CRO experts" at bounding box center [420, 172] width 96 height 29
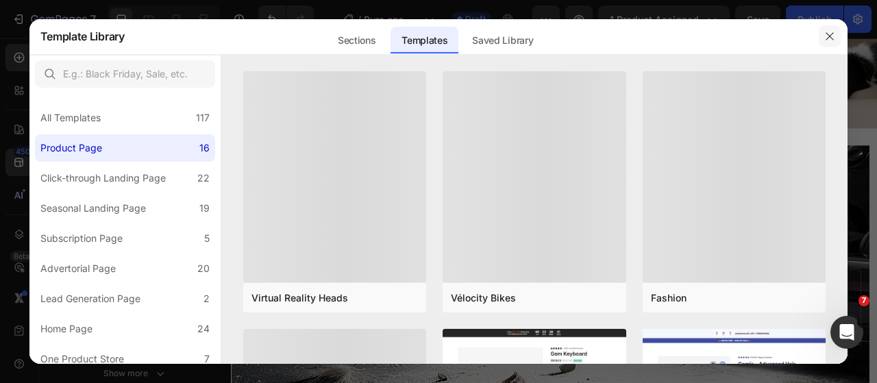
click at [833, 37] on icon "button" at bounding box center [830, 36] width 11 height 11
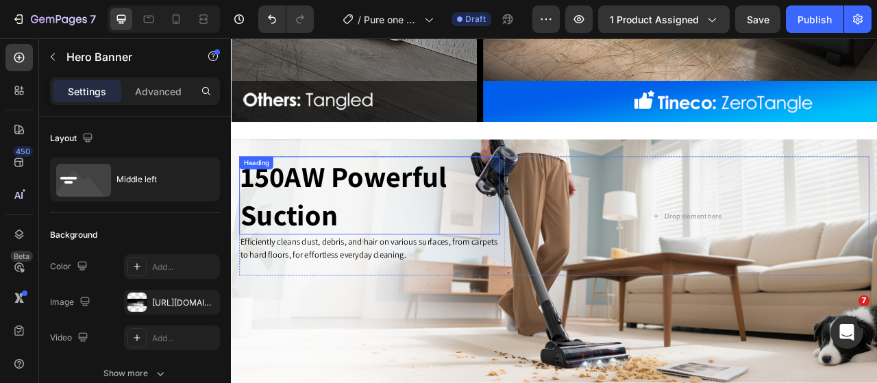
scroll to position [1955, 0]
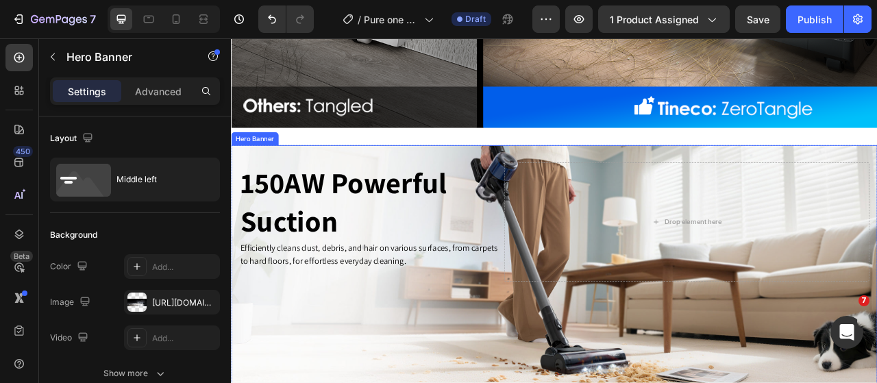
click at [729, 186] on div "150AW Powerful Suction Heading Efficiently cleans dust, debris, and hair on var…" at bounding box center [642, 272] width 823 height 195
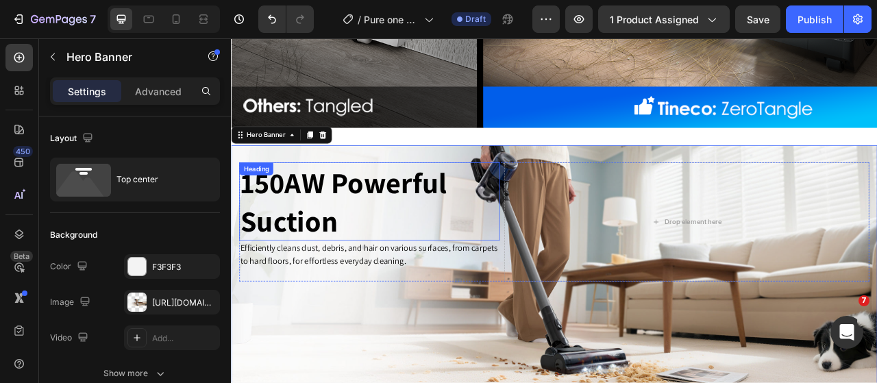
scroll to position [2024, 0]
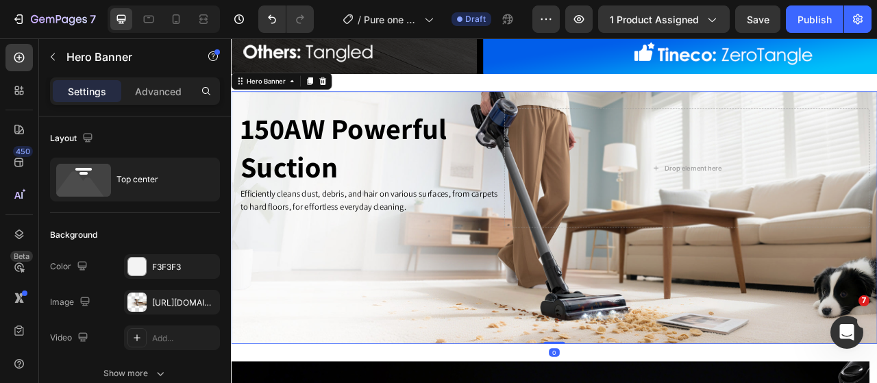
click at [462, 382] on div "Background Image" at bounding box center [642, 266] width 823 height 321
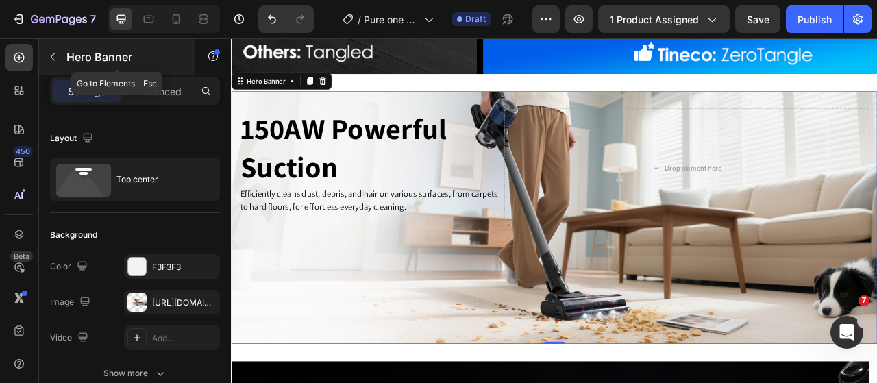
click at [55, 60] on icon "button" at bounding box center [52, 56] width 11 height 11
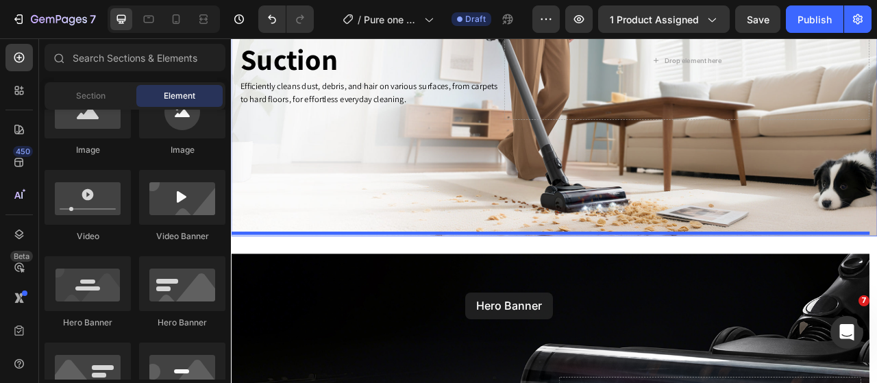
scroll to position [2276, 0]
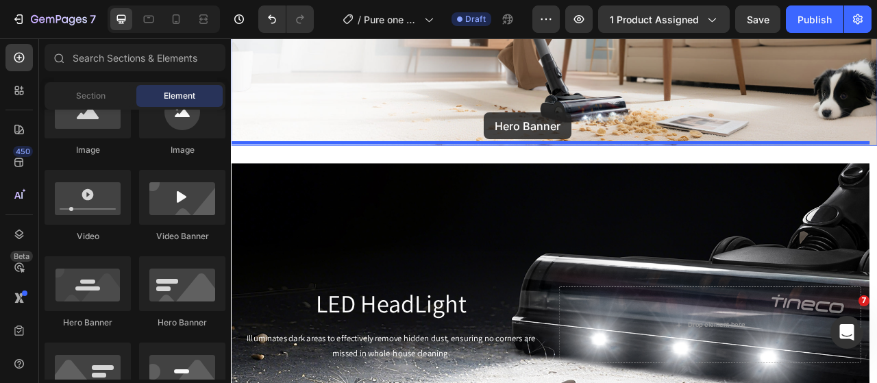
drag, startPoint x: 324, startPoint y: 330, endPoint x: 552, endPoint y: 133, distance: 301.8
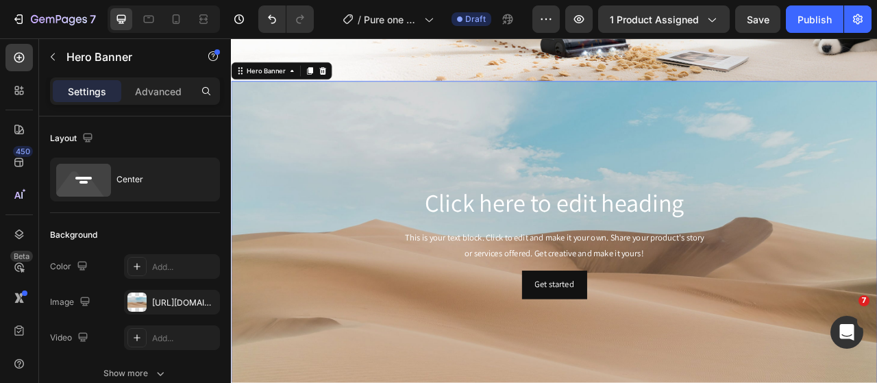
scroll to position [2344, 0]
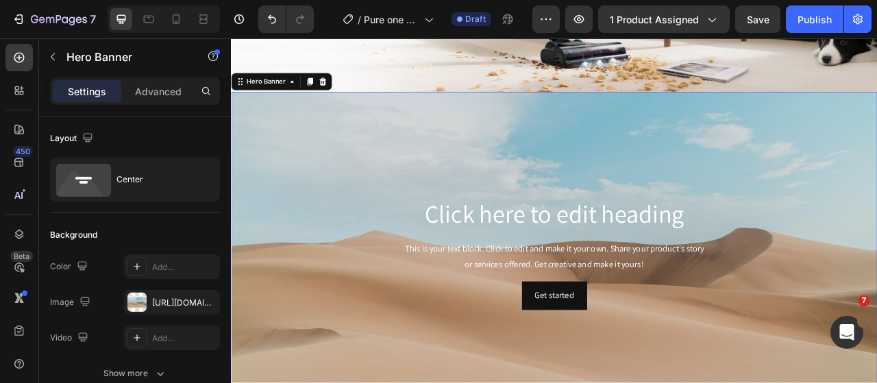
click at [382, 195] on div "Background Image" at bounding box center [642, 312] width 823 height 411
click at [723, 361] on div "Get started Button" at bounding box center [642, 366] width 801 height 36
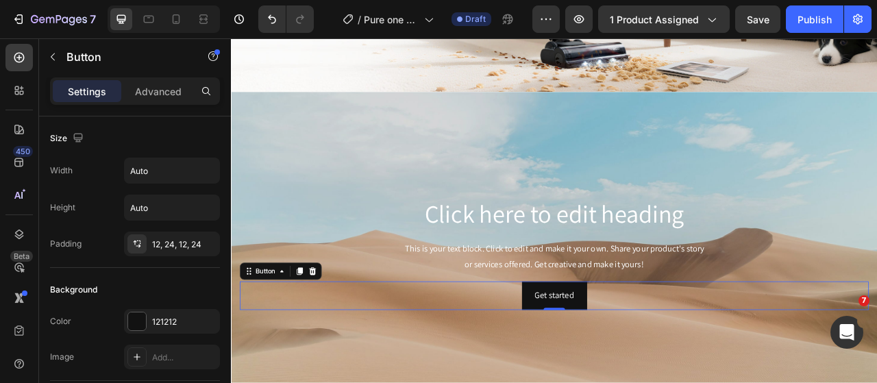
click at [343, 332] on div "Button" at bounding box center [294, 335] width 104 height 22
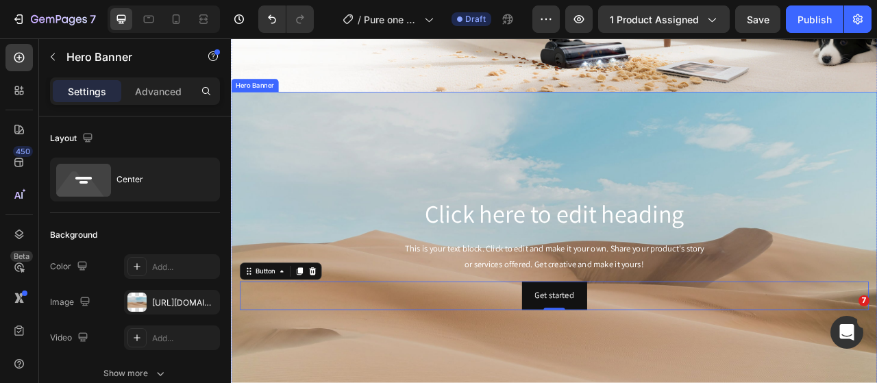
click at [611, 199] on div "Background Image" at bounding box center [642, 312] width 823 height 411
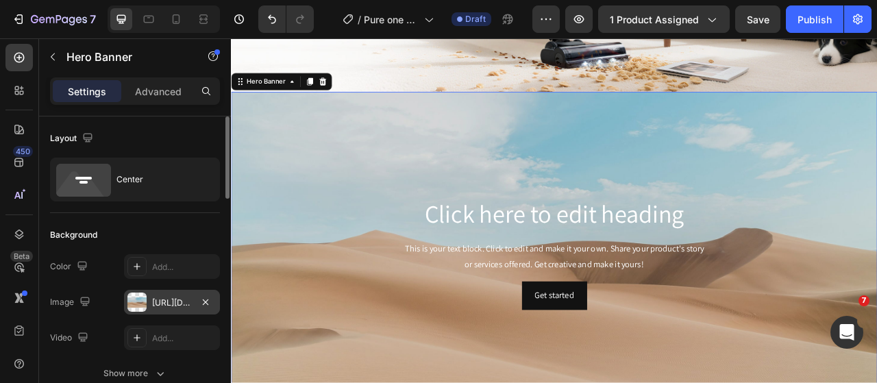
click at [130, 306] on div at bounding box center [136, 302] width 19 height 19
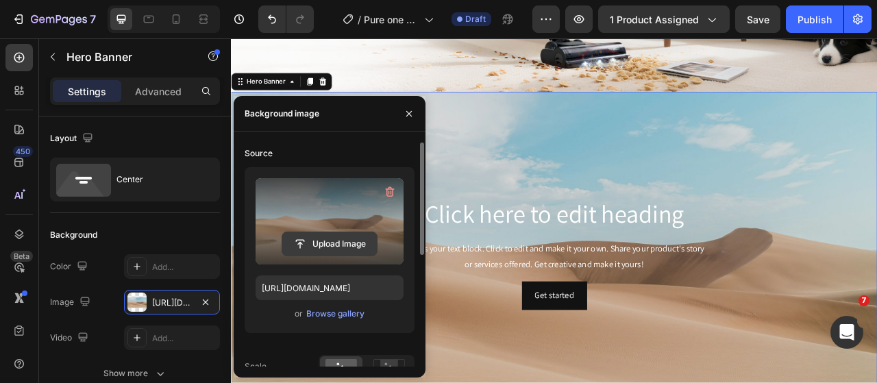
click at [319, 251] on input "file" at bounding box center [329, 243] width 95 height 23
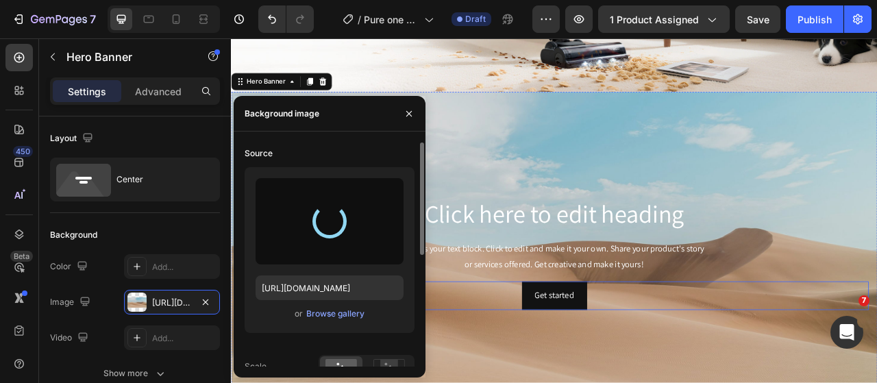
type input "https://cdn.shopify.com/s/files/1/0593/0493/5600/files/gempages_490429962751312…"
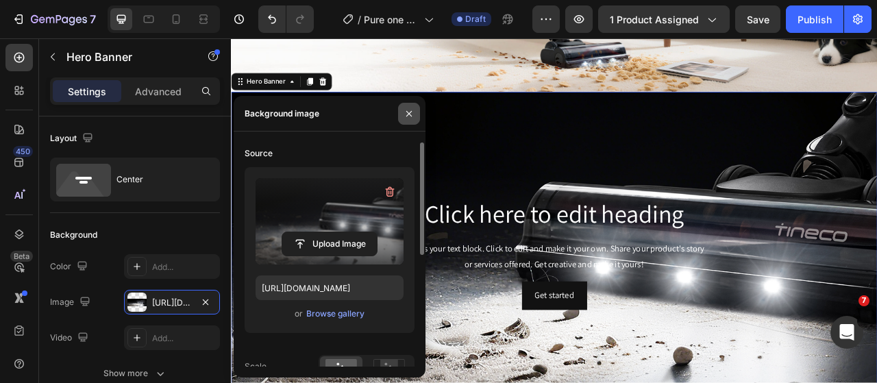
click at [409, 116] on icon "button" at bounding box center [409, 113] width 11 height 11
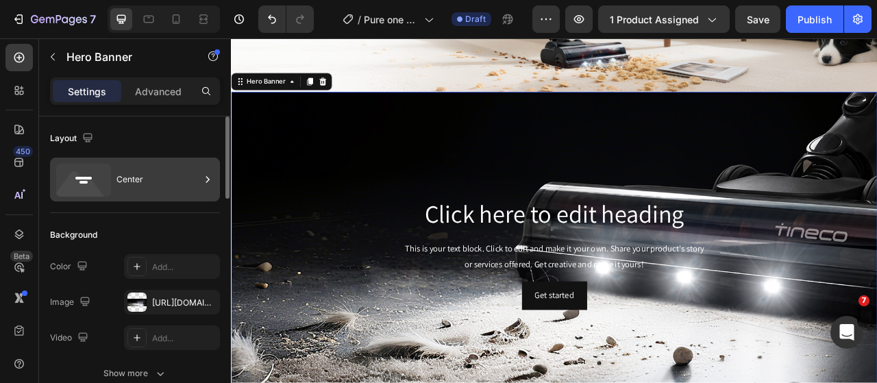
click at [137, 184] on div "Center" at bounding box center [159, 180] width 84 height 32
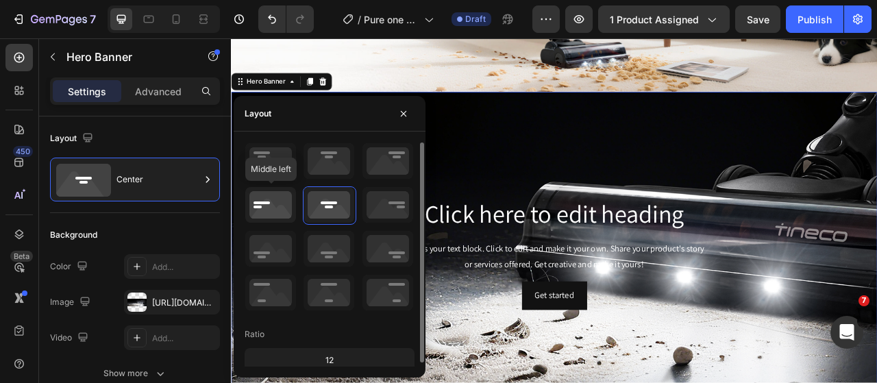
click at [252, 202] on icon at bounding box center [270, 205] width 51 height 36
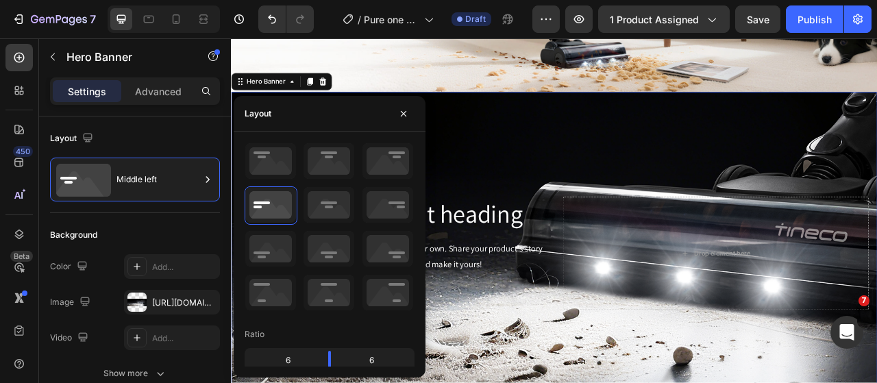
click at [703, 382] on div "Background Image" at bounding box center [642, 312] width 823 height 411
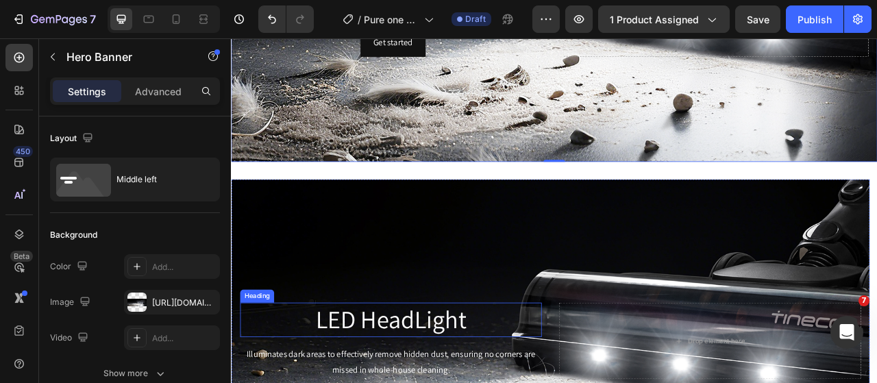
scroll to position [2687, 0]
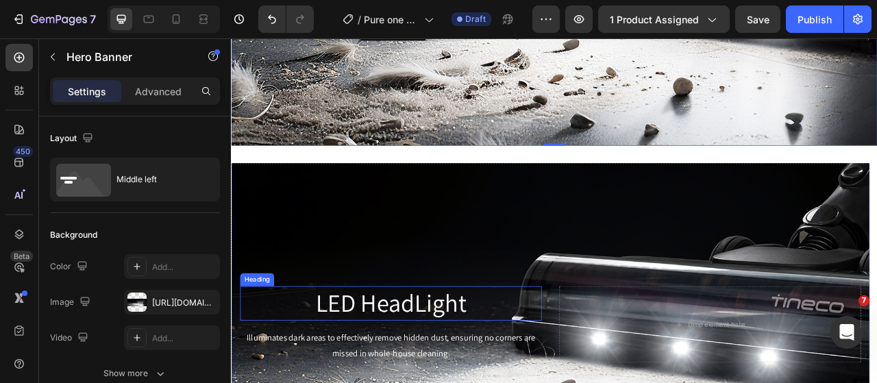
click at [470, 377] on h2 "LED HeadLight" at bounding box center [434, 376] width 384 height 44
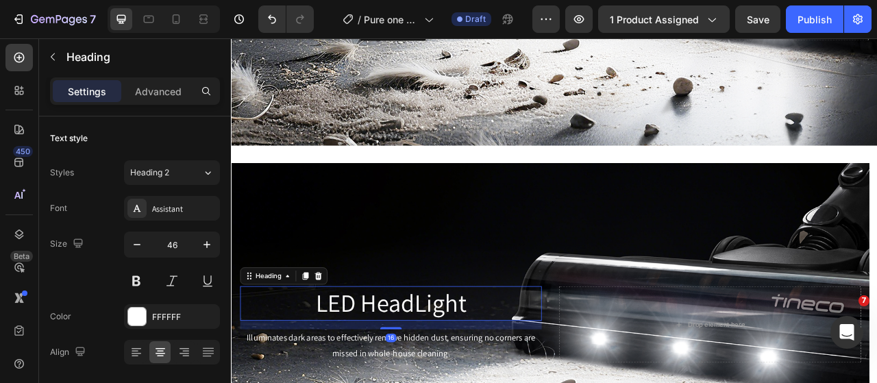
click at [482, 374] on h2 "LED HeadLight" at bounding box center [434, 376] width 384 height 44
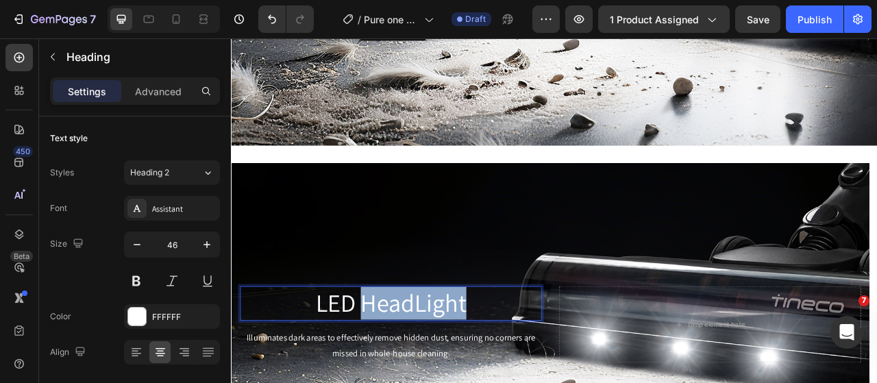
click at [482, 374] on p "LED HeadLight" at bounding box center [433, 376] width 381 height 41
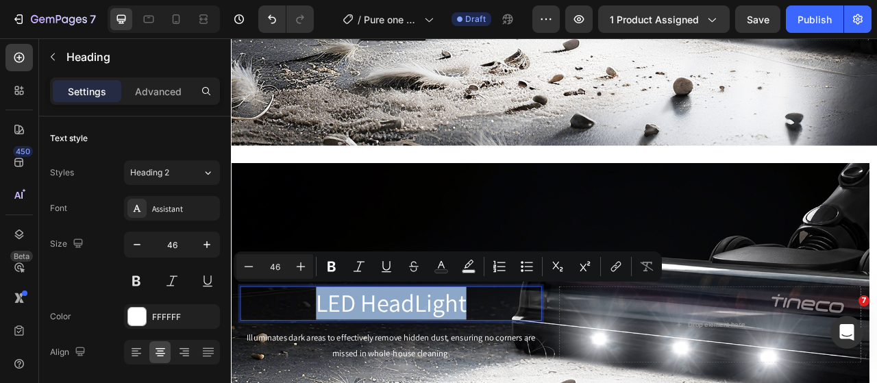
copy p "LED HeadLight"
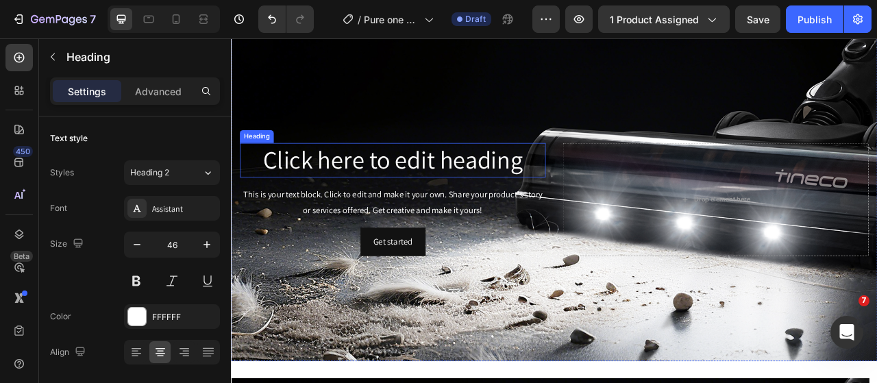
click at [439, 199] on h2 "Click here to edit heading" at bounding box center [436, 194] width 389 height 44
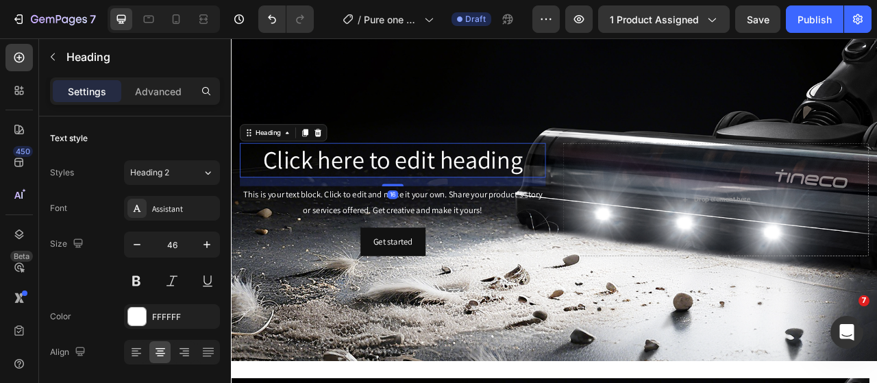
click at [439, 198] on h2 "Click here to edit heading" at bounding box center [436, 194] width 389 height 44
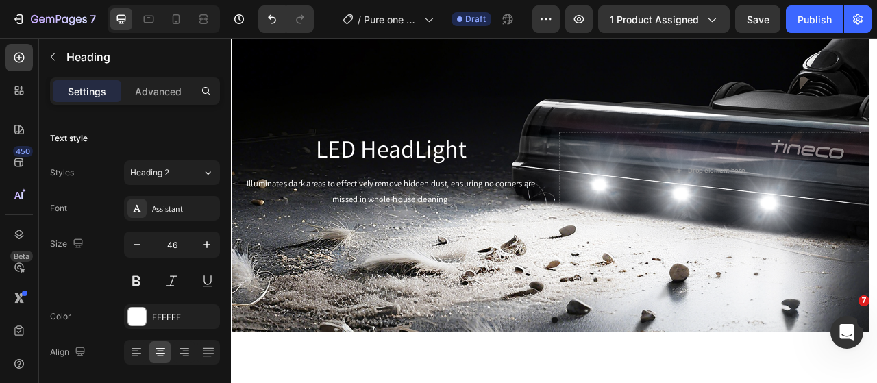
scroll to position [2893, 0]
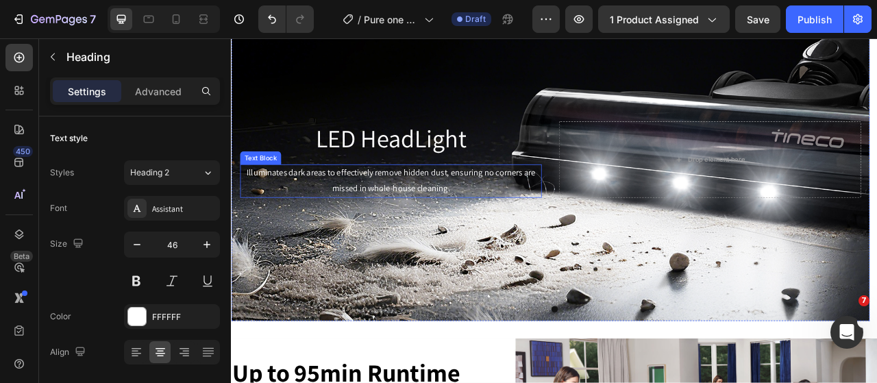
click at [422, 211] on p "Illuminates dark areas to effectively remove hidden dust, ensuring no corners a…" at bounding box center [433, 221] width 381 height 40
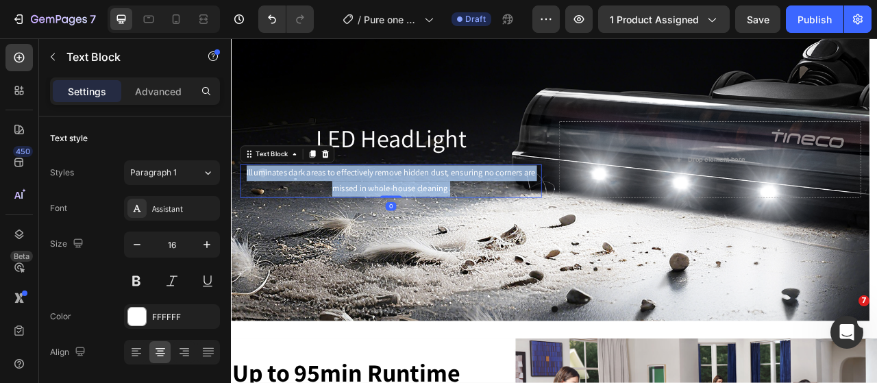
click at [422, 211] on p "Illuminates dark areas to effectively remove hidden dust, ensuring no corners a…" at bounding box center [433, 221] width 381 height 40
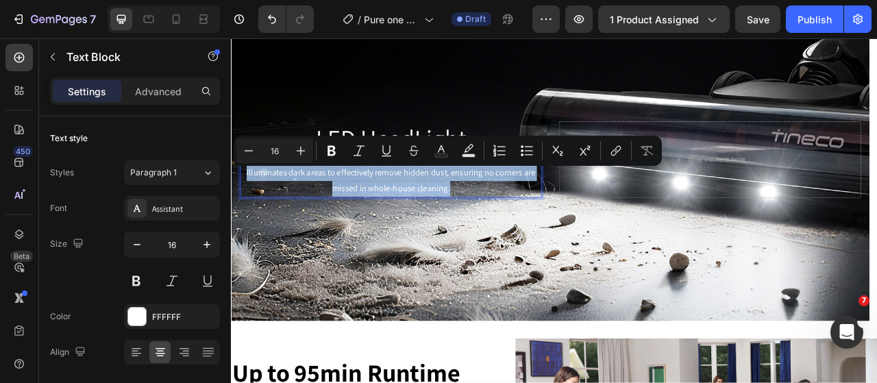
copy p "Illuminates dark areas to effectively remove hidden dust, ensuring no corners a…"
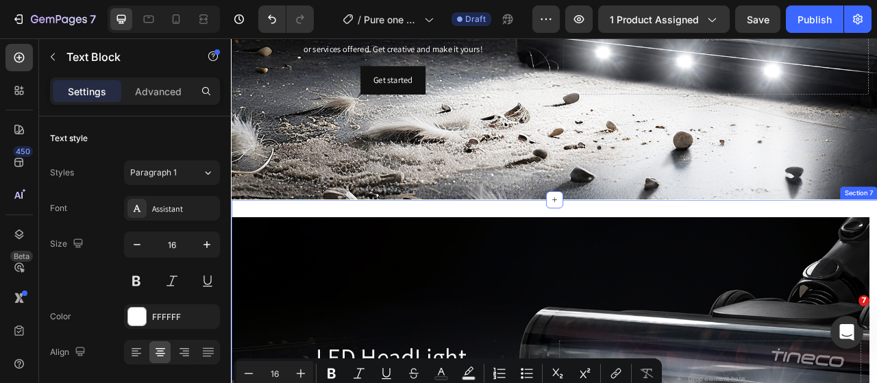
scroll to position [2481, 0]
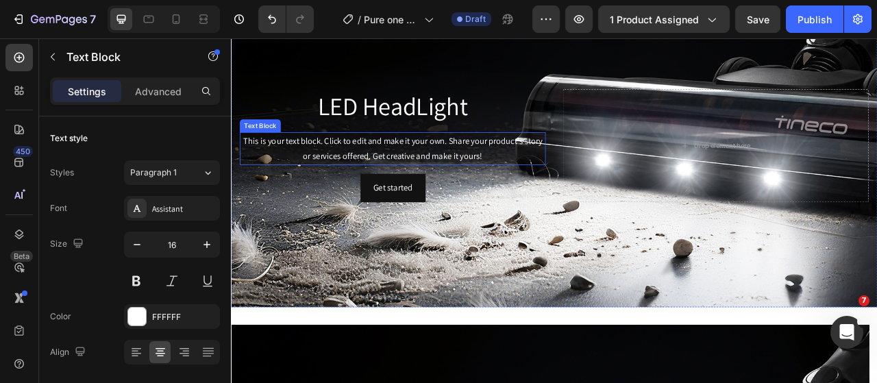
click at [401, 171] on div "This is your text block. Click to edit and make it your own. Share your product…" at bounding box center [436, 179] width 389 height 42
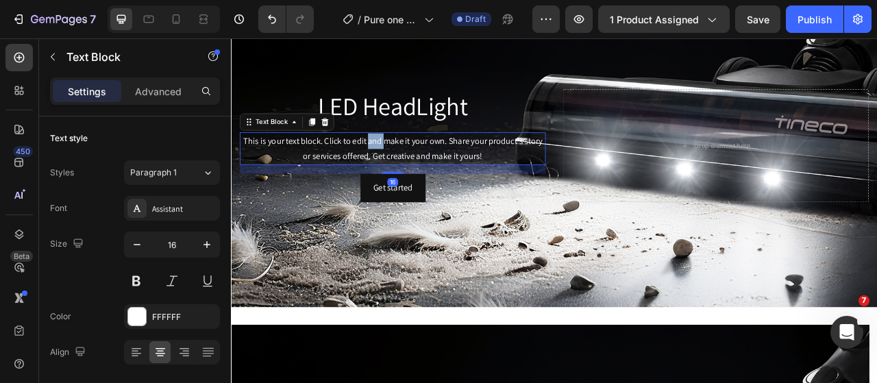
click at [401, 171] on div "This is your text block. Click to edit and make it your own. Share your product…" at bounding box center [436, 179] width 389 height 42
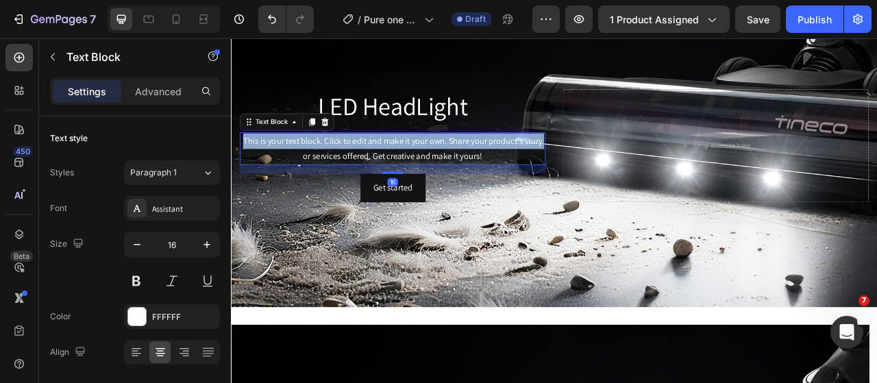
click at [401, 171] on p "This is your text block. Click to edit and make it your own. Share your product…" at bounding box center [436, 180] width 387 height 40
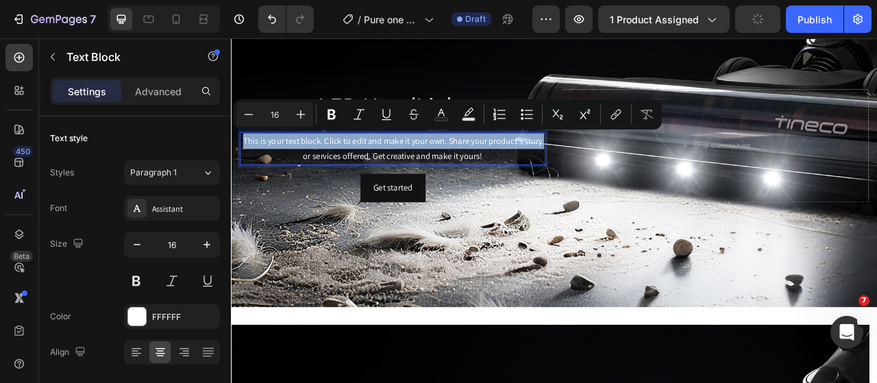
click at [401, 171] on p "This is your text block. Click to edit and make it your own. Share your product…" at bounding box center [436, 180] width 387 height 40
click at [478, 173] on p "This is your text block. Click to edit and make it your own. Share your product…" at bounding box center [436, 180] width 387 height 40
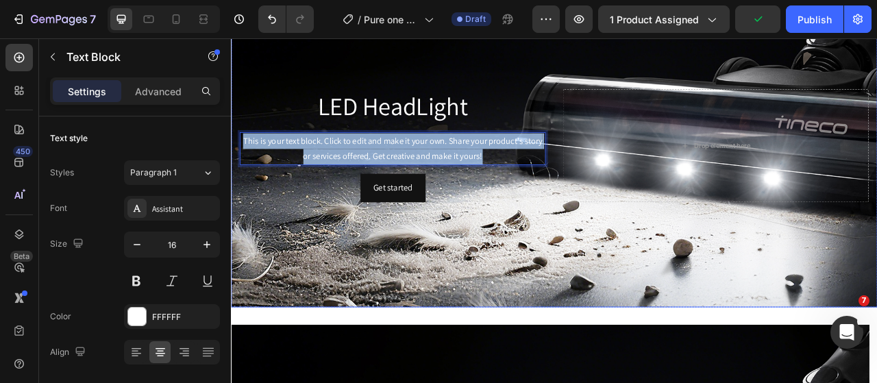
drag, startPoint x: 555, startPoint y: 183, endPoint x: 223, endPoint y: 155, distance: 332.3
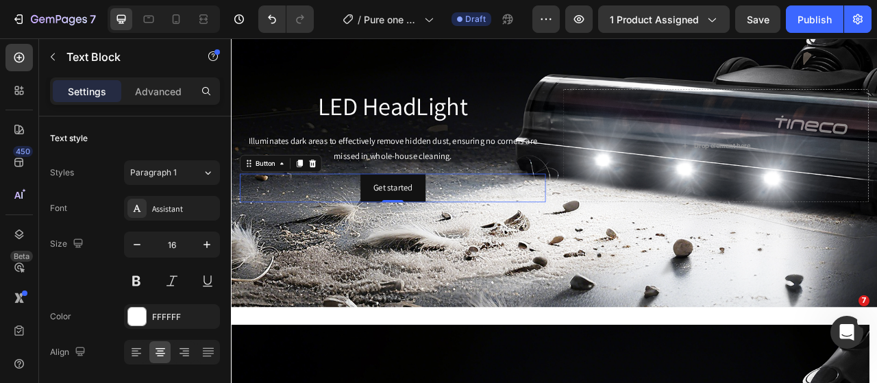
click at [568, 228] on div "Get started Button 0" at bounding box center [436, 229] width 389 height 36
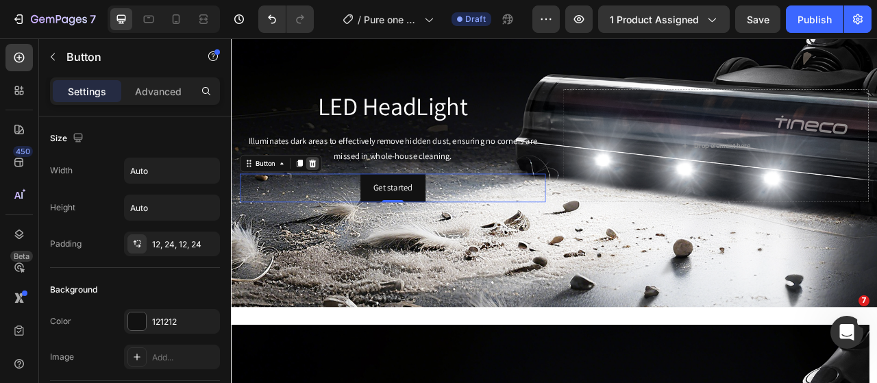
click at [339, 193] on icon at bounding box center [334, 198] width 11 height 11
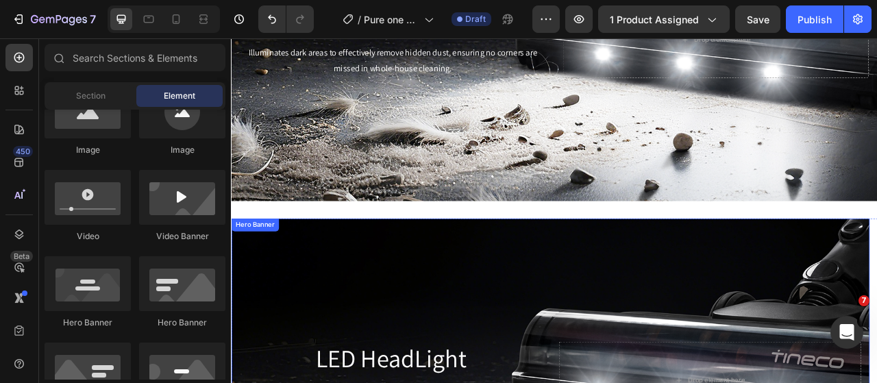
scroll to position [2619, 0]
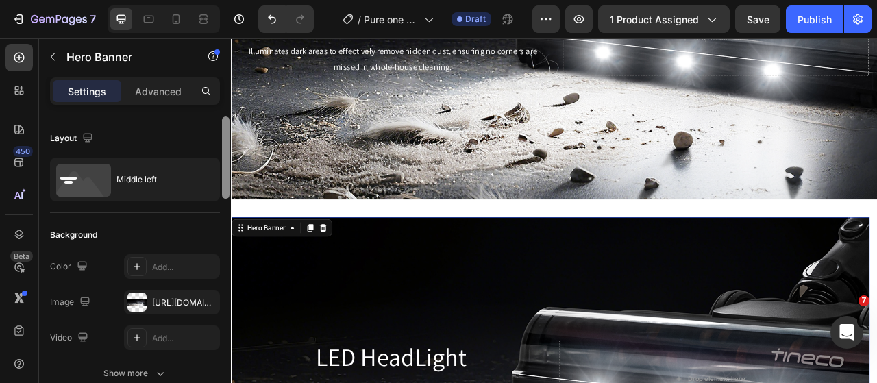
scroll to position [137, 0]
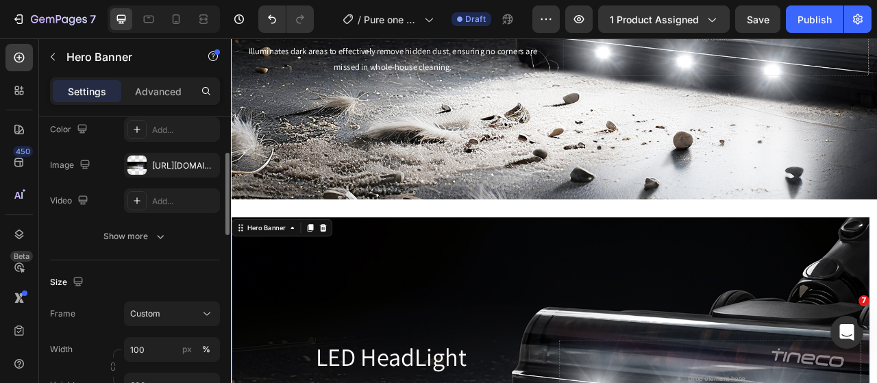
drag, startPoint x: 126, startPoint y: 164, endPoint x: 140, endPoint y: 180, distance: 20.9
click at [127, 163] on div "https://cdn.shopify.com/s/files/1/0593/0493/5600/files/gempages_490429962751312…" at bounding box center [172, 165] width 96 height 25
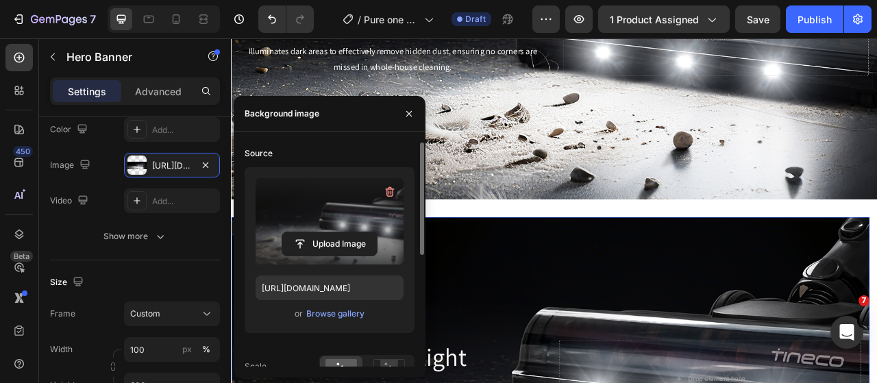
click at [330, 256] on label at bounding box center [330, 221] width 148 height 86
click at [330, 256] on input "file" at bounding box center [329, 243] width 95 height 23
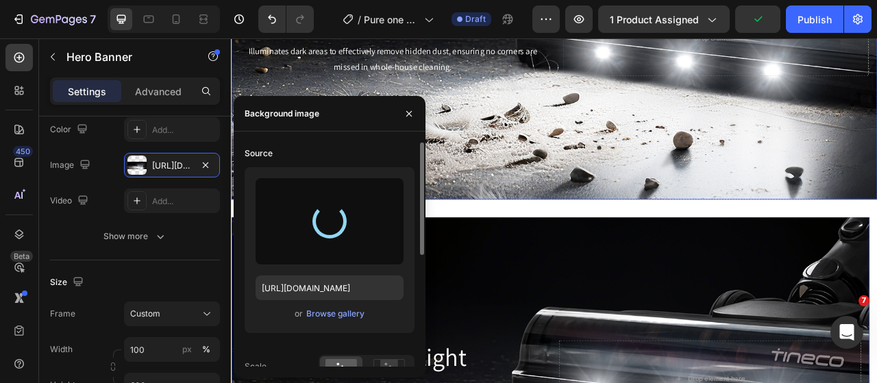
type input "https://cdn.shopify.com/s/files/1/0593/0493/5600/files/gempages_490429962751312…"
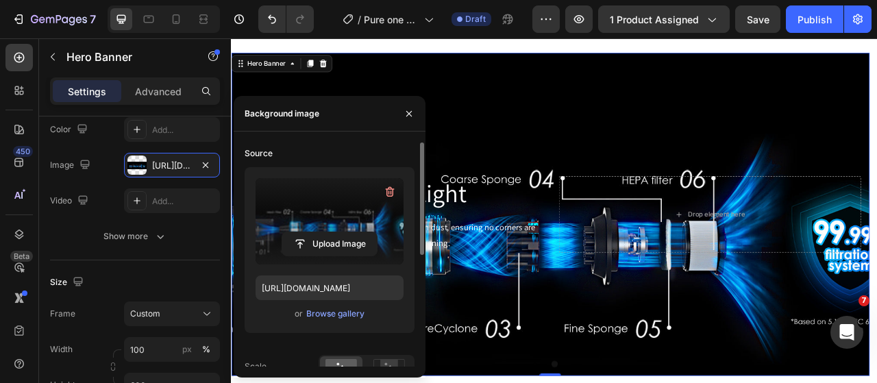
scroll to position [2824, 0]
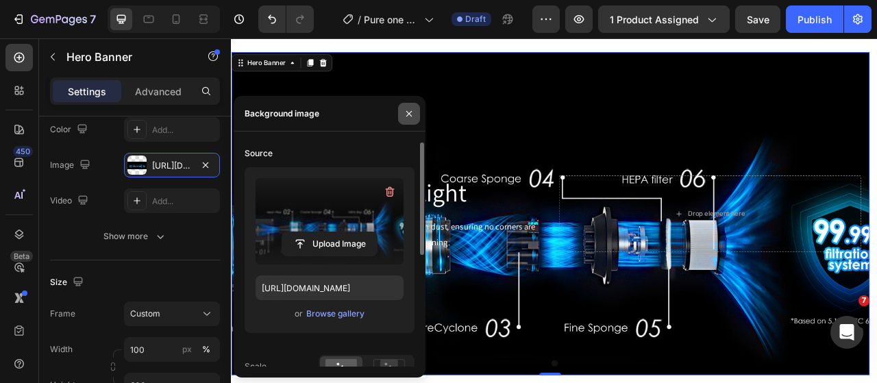
click at [411, 112] on icon "button" at bounding box center [408, 112] width 5 height 5
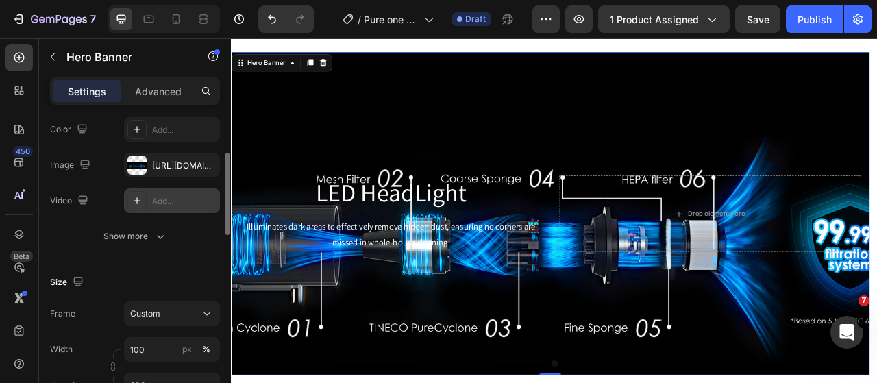
scroll to position [0, 0]
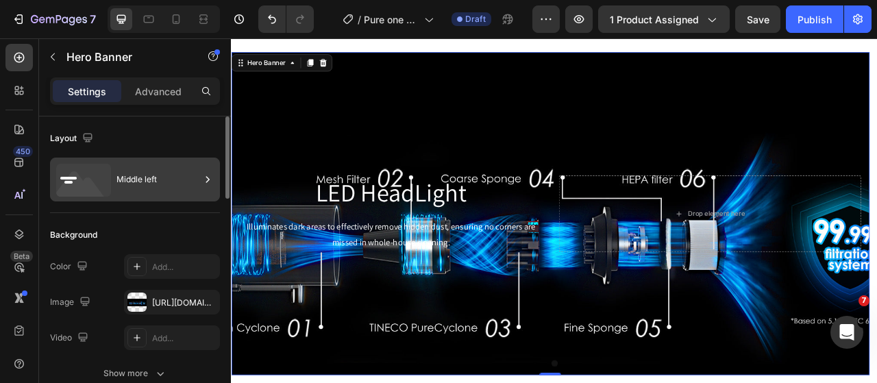
drag, startPoint x: 108, startPoint y: 187, endPoint x: 130, endPoint y: 187, distance: 21.9
click at [108, 187] on icon at bounding box center [83, 180] width 55 height 33
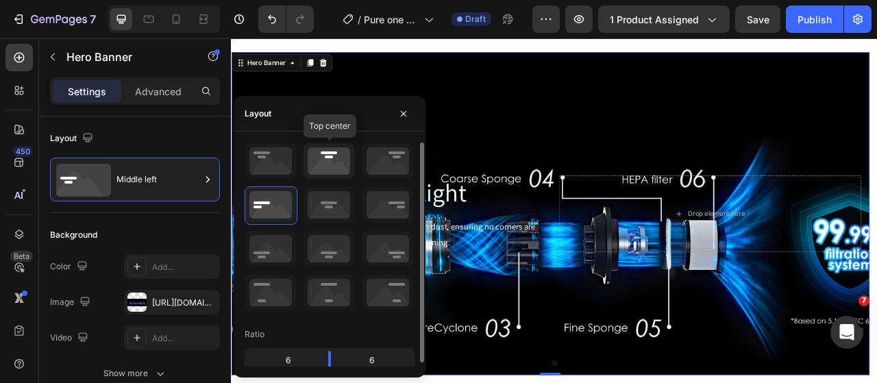
click at [310, 163] on icon at bounding box center [329, 161] width 51 height 36
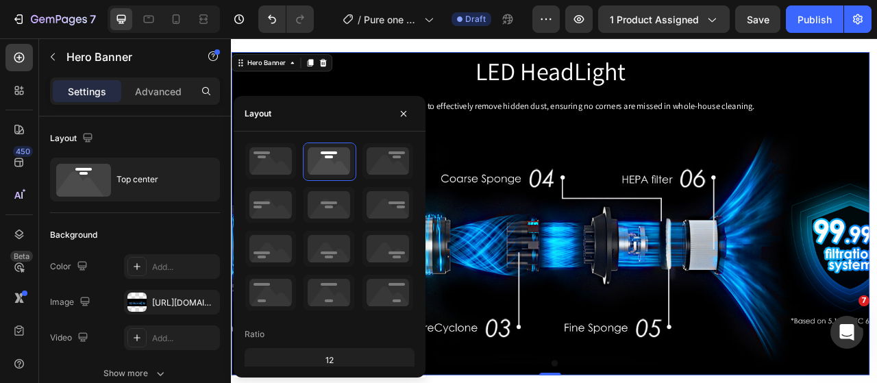
click at [779, 215] on div "Background Image" at bounding box center [637, 261] width 812 height 411
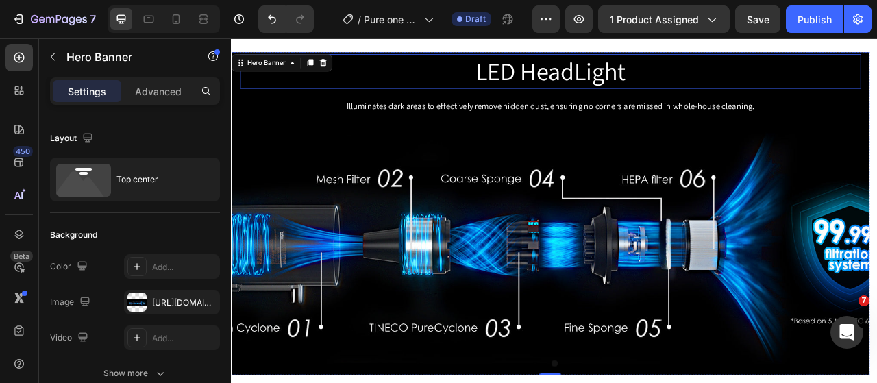
click at [648, 86] on p "LED HeadLight" at bounding box center [637, 80] width 788 height 41
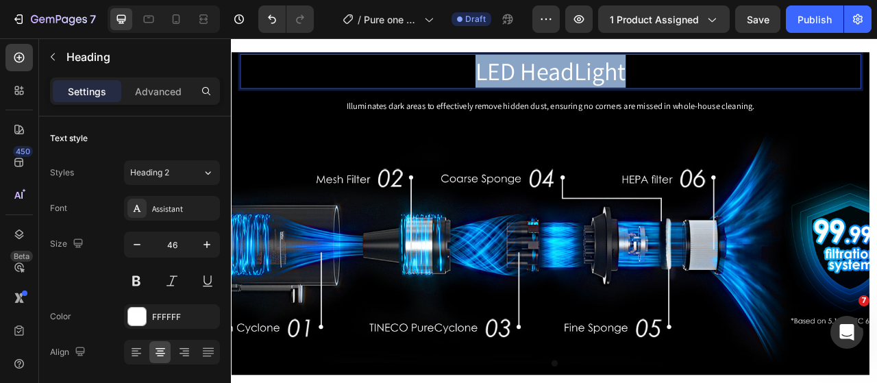
click at [648, 86] on p "LED HeadLight" at bounding box center [637, 80] width 788 height 41
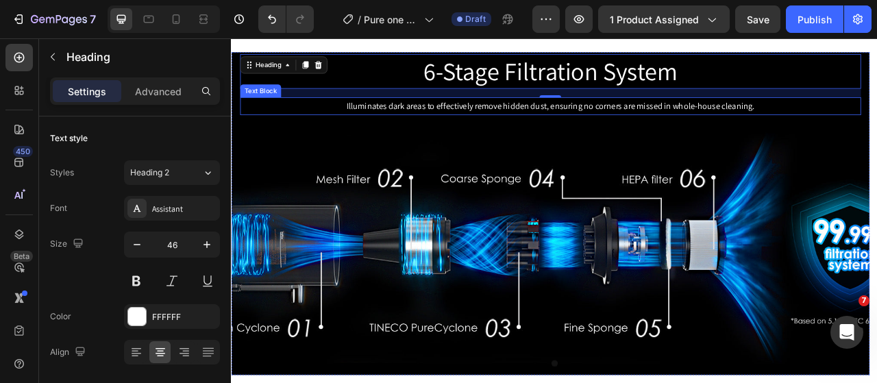
click at [708, 124] on p "Illuminates dark areas to effectively remove hidden dust, ensuring no corners a…" at bounding box center [637, 125] width 788 height 20
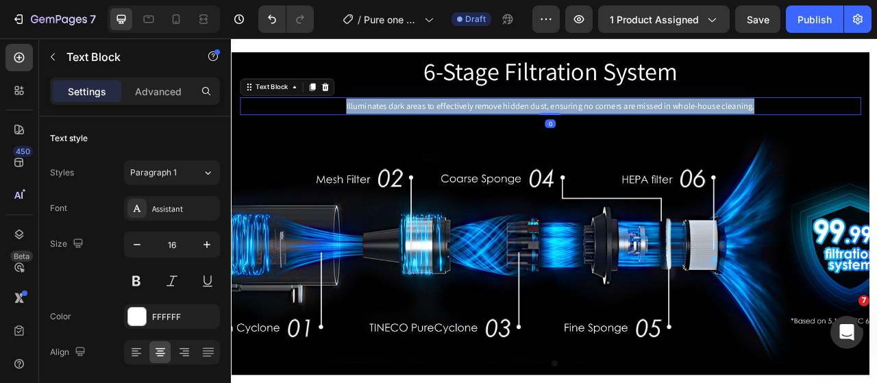
click at [708, 124] on p "Illuminates dark areas to effectively remove hidden dust, ensuring no corners a…" at bounding box center [637, 125] width 788 height 20
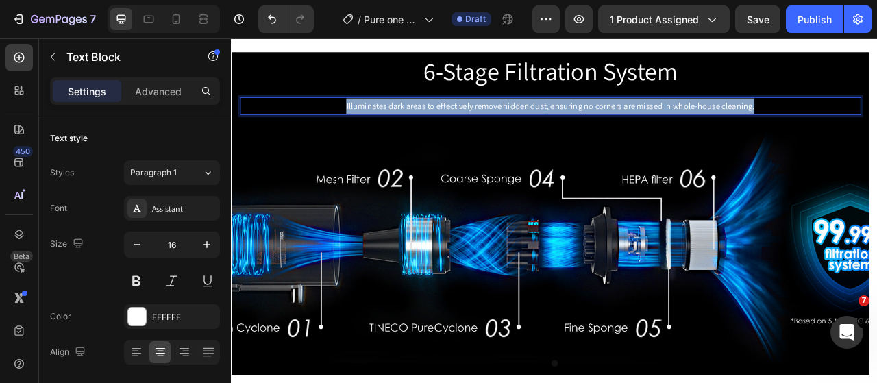
click at [708, 124] on p "Illuminates dark areas to effectively remove hidden dust, ensuring no corners a…" at bounding box center [637, 125] width 788 height 20
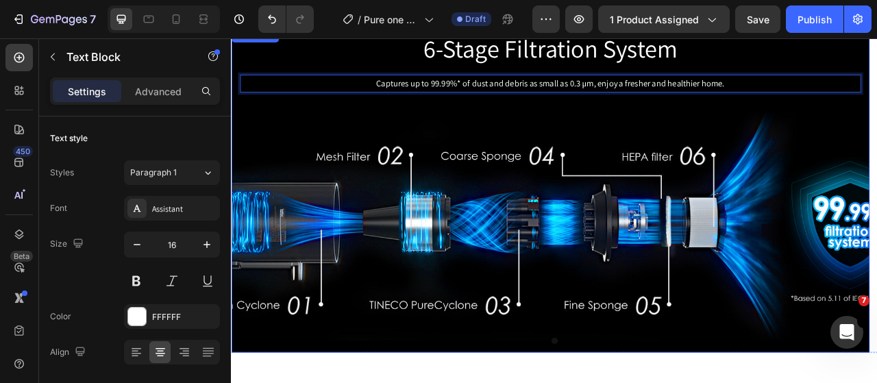
scroll to position [2824, 0]
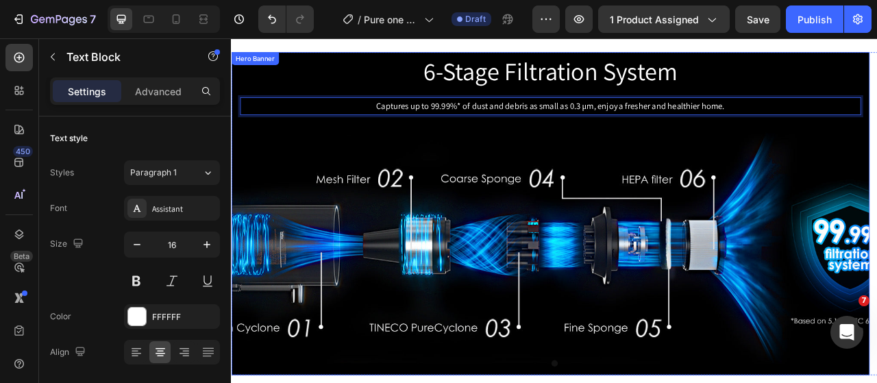
click at [530, 173] on div "Background Image" at bounding box center [637, 261] width 812 height 411
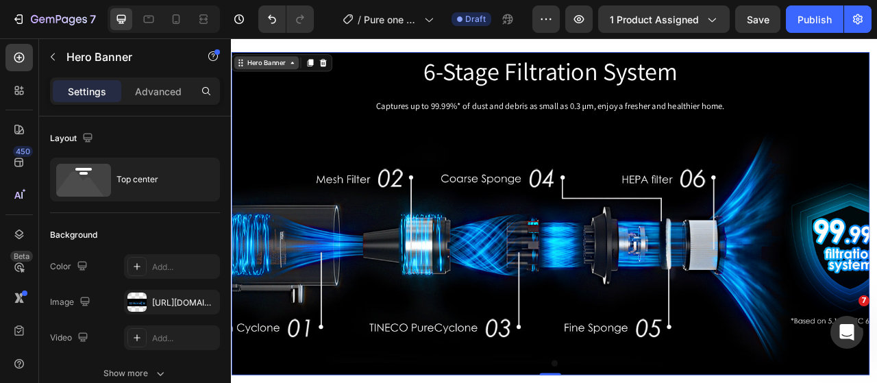
click at [283, 71] on div "Hero Banner" at bounding box center [275, 70] width 55 height 12
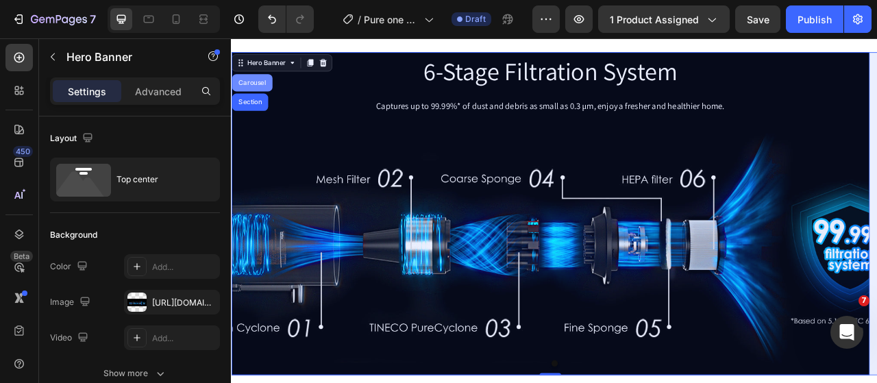
click at [272, 93] on div "Carousel" at bounding box center [257, 95] width 40 height 8
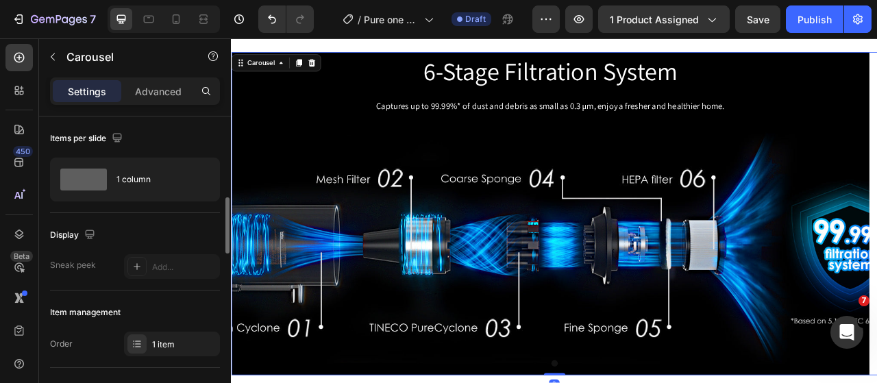
scroll to position [137, 0]
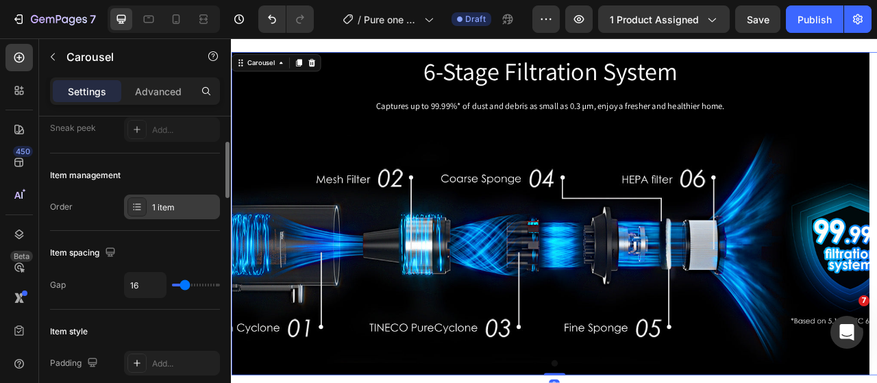
click at [197, 208] on div "1 item" at bounding box center [184, 208] width 64 height 12
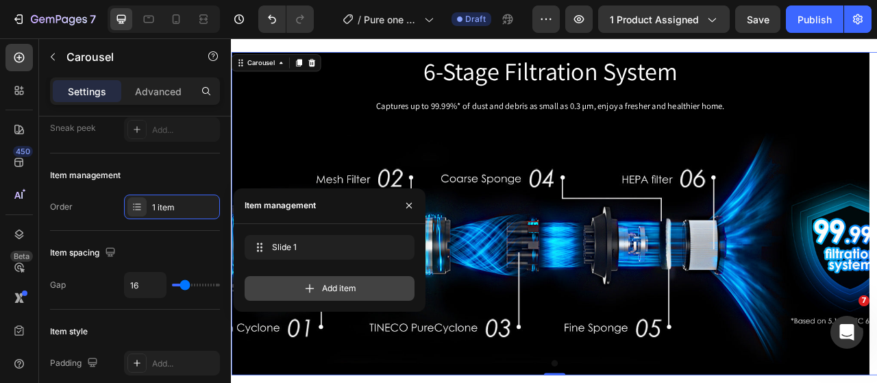
click at [356, 287] on span "Add item" at bounding box center [339, 288] width 34 height 12
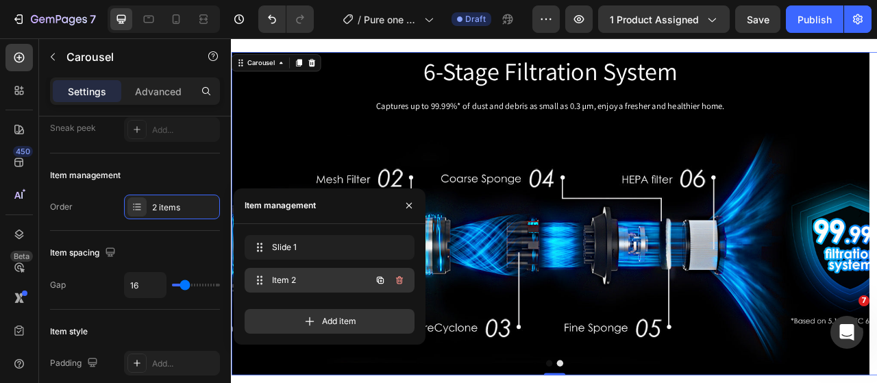
click at [308, 279] on span "Item 2" at bounding box center [310, 280] width 77 height 12
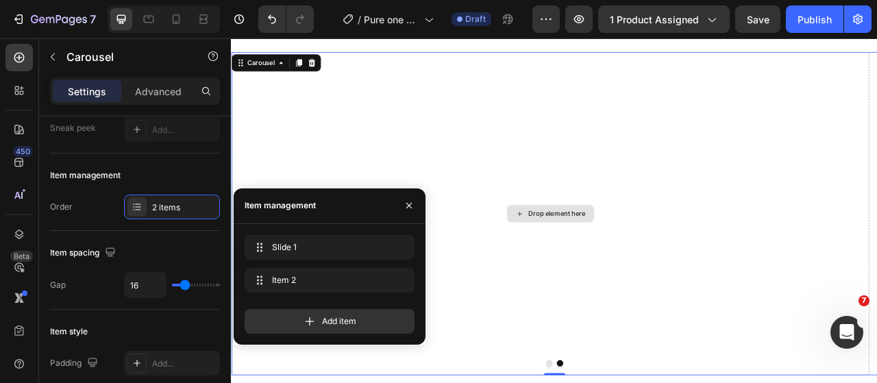
click at [675, 263] on div "Drop element here" at bounding box center [645, 261] width 73 height 11
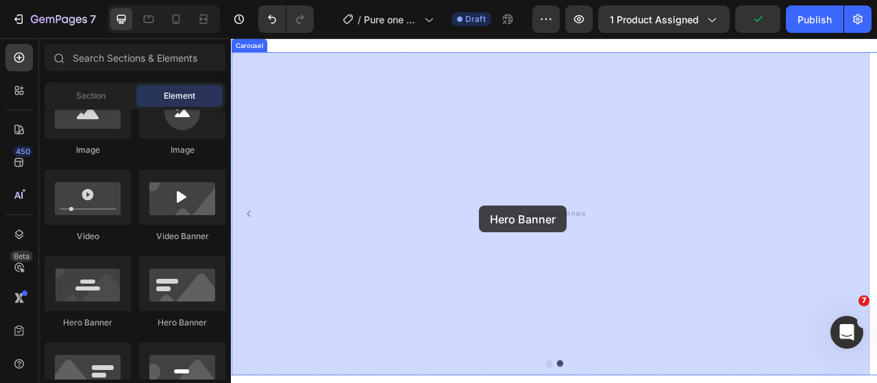
drag, startPoint x: 320, startPoint y: 328, endPoint x: 547, endPoint y: 252, distance: 239.5
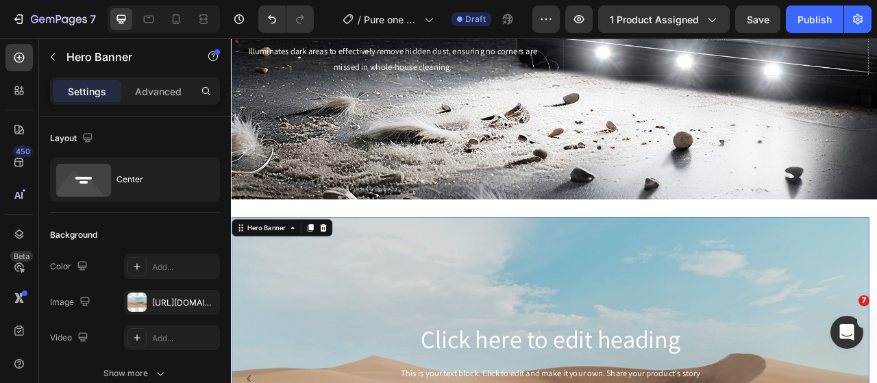
scroll to position [2824, 0]
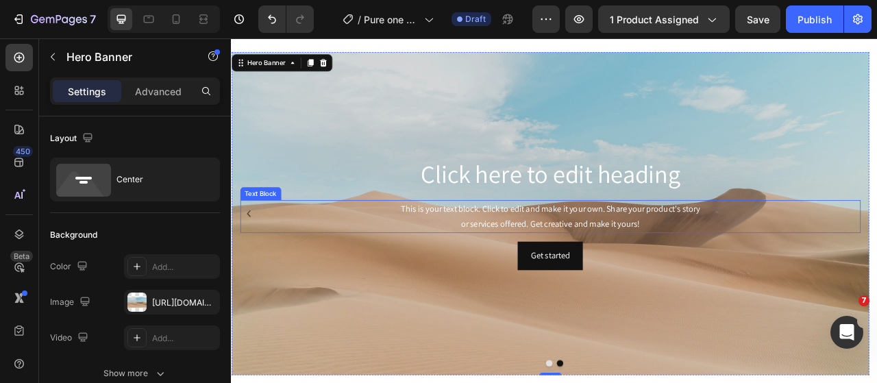
click at [738, 262] on div "This is your text block. Click to edit and make it your own. Share your product…" at bounding box center [637, 266] width 790 height 42
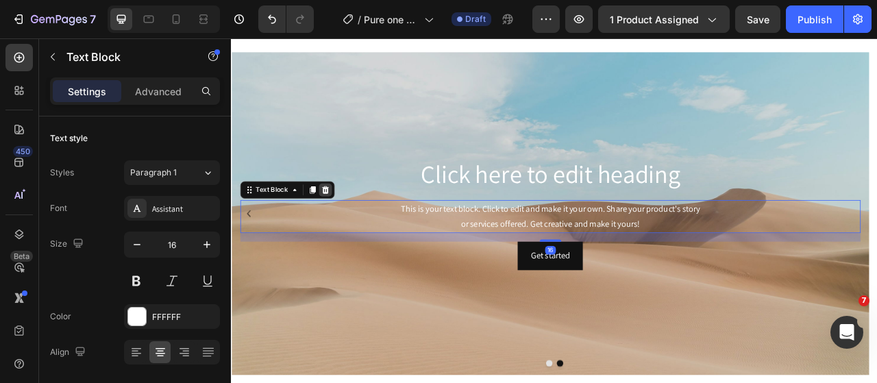
click at [350, 230] on icon at bounding box center [350, 231] width 11 height 11
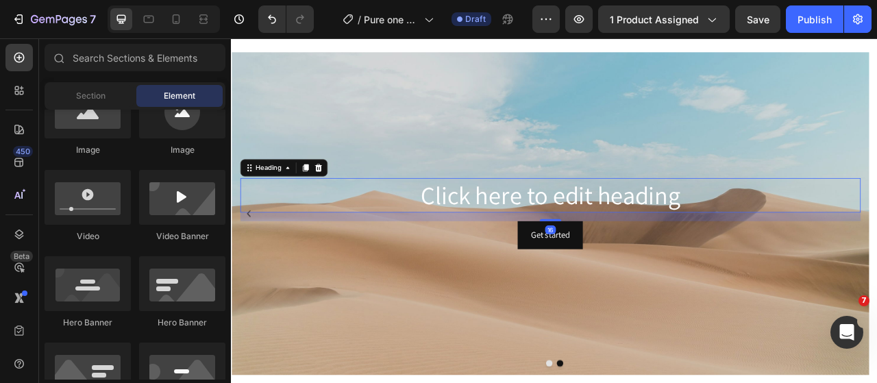
click at [801, 246] on h2 "Click here to edit heading" at bounding box center [637, 239] width 790 height 44
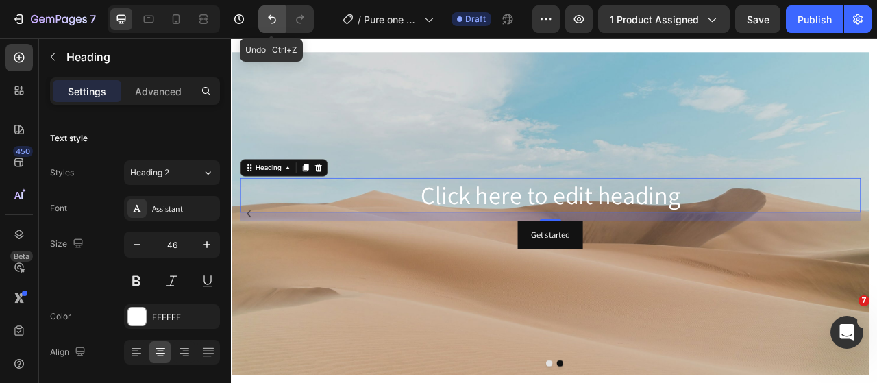
click at [264, 20] on button "Undo/Redo" at bounding box center [271, 18] width 27 height 27
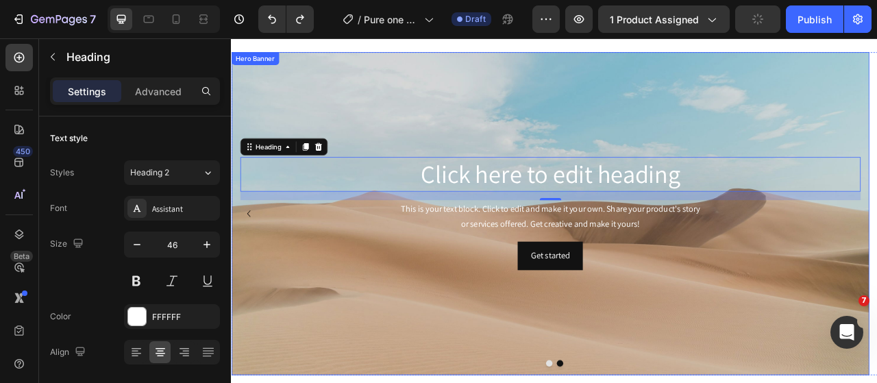
click at [438, 382] on div "Background Image" at bounding box center [637, 261] width 812 height 411
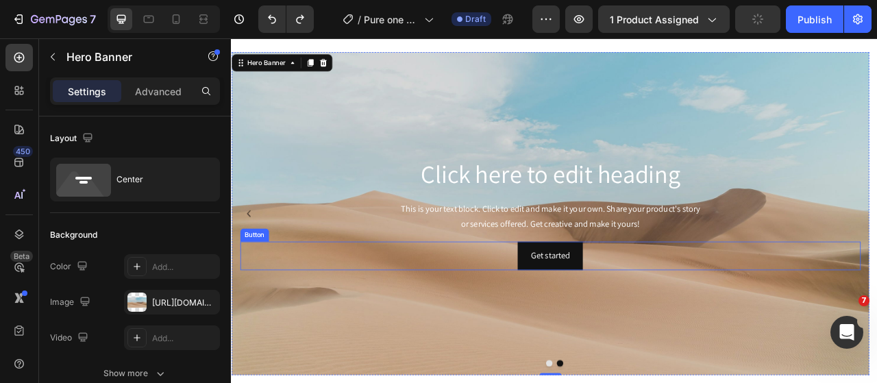
click at [546, 319] on div "Get started Button" at bounding box center [637, 315] width 790 height 36
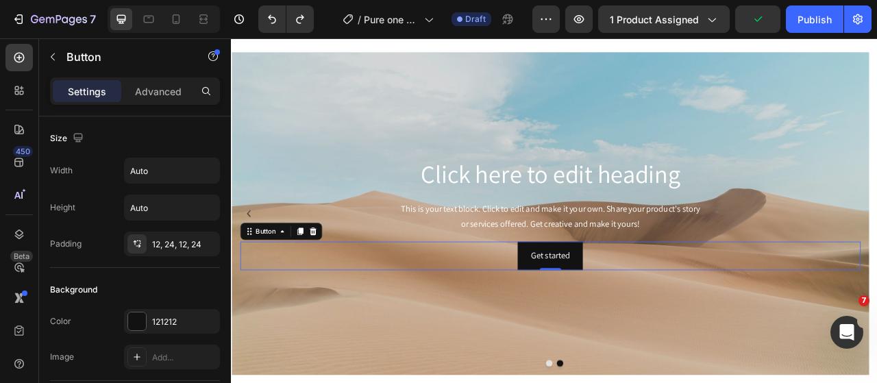
click at [333, 289] on div at bounding box center [334, 284] width 16 height 16
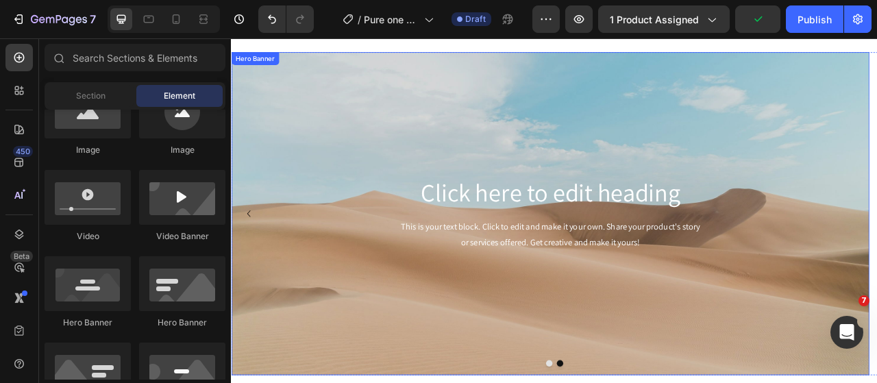
click at [451, 378] on div "Background Image" at bounding box center [637, 261] width 812 height 411
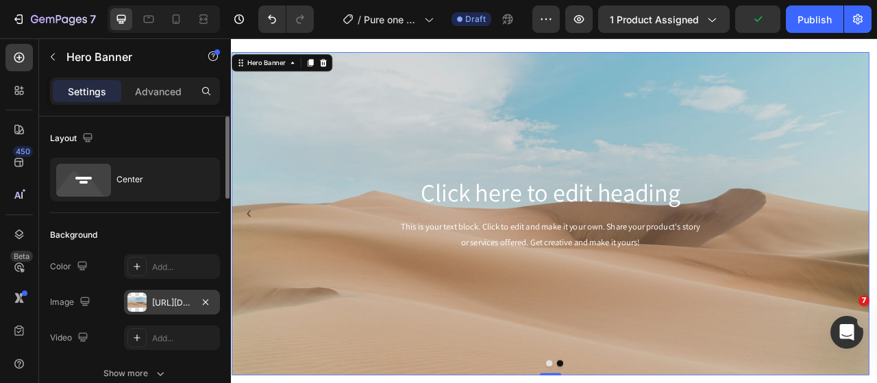
scroll to position [69, 0]
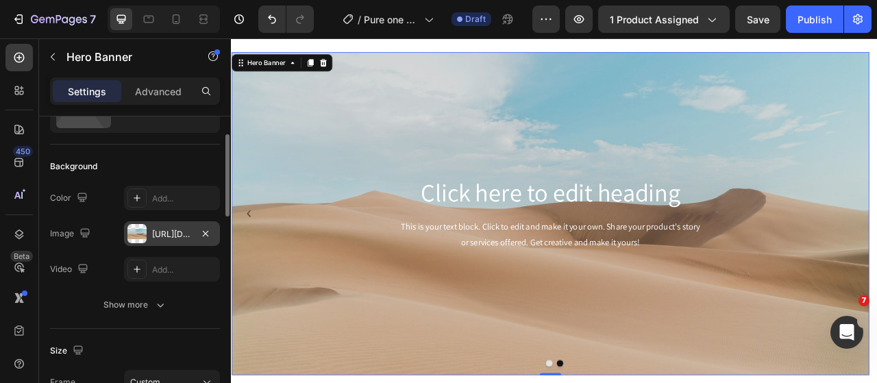
click at [141, 232] on div at bounding box center [136, 233] width 19 height 19
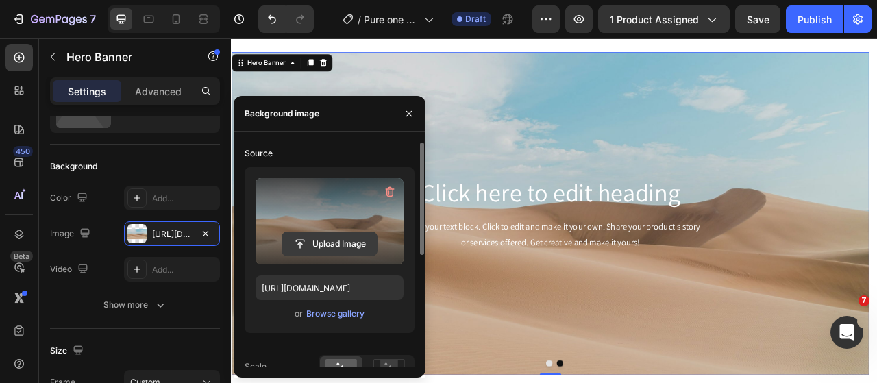
click at [335, 245] on input "file" at bounding box center [329, 243] width 95 height 23
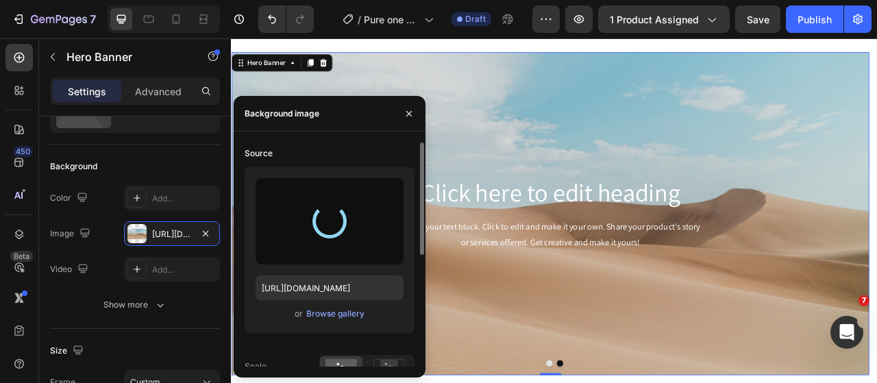
type input "https://cdn.shopify.com/s/files/1/0593/0493/5600/files/gempages_490429962751312…"
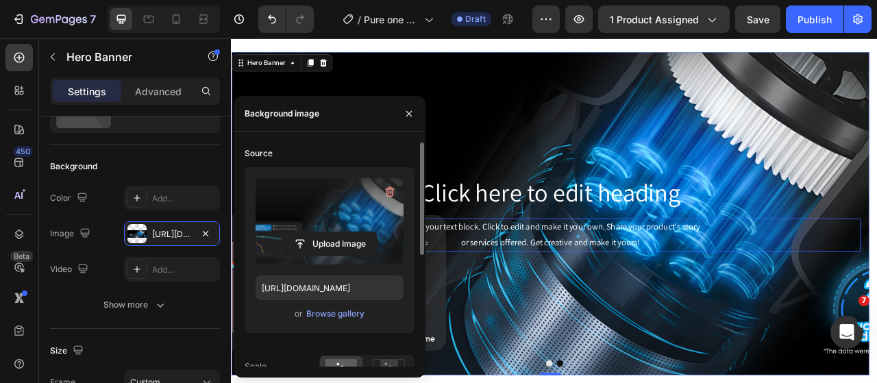
click at [760, 268] on div "This is your text block. Click to edit and make it your own. Share your product…" at bounding box center [637, 289] width 790 height 42
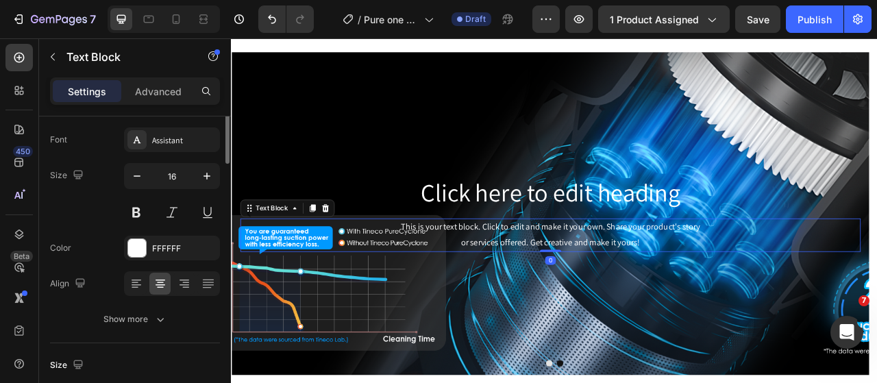
scroll to position [0, 0]
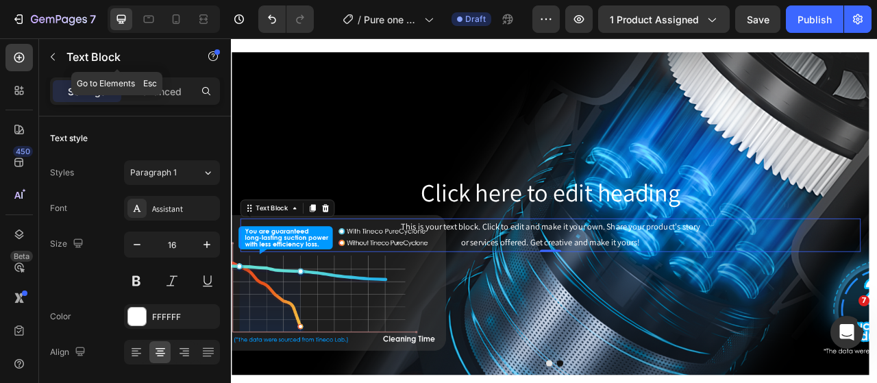
drag, startPoint x: 51, startPoint y: 55, endPoint x: 149, endPoint y: 73, distance: 100.3
click at [50, 56] on icon "button" at bounding box center [52, 56] width 11 height 11
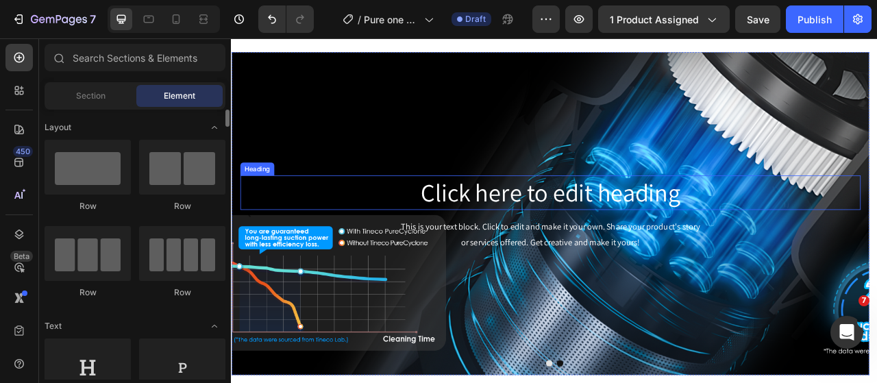
click at [590, 253] on h2 "Click here to edit heading" at bounding box center [637, 235] width 790 height 44
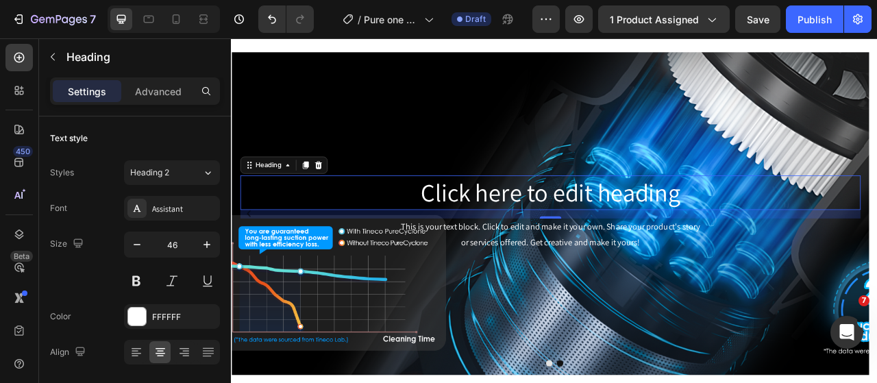
click at [420, 265] on div "16" at bounding box center [637, 262] width 790 height 11
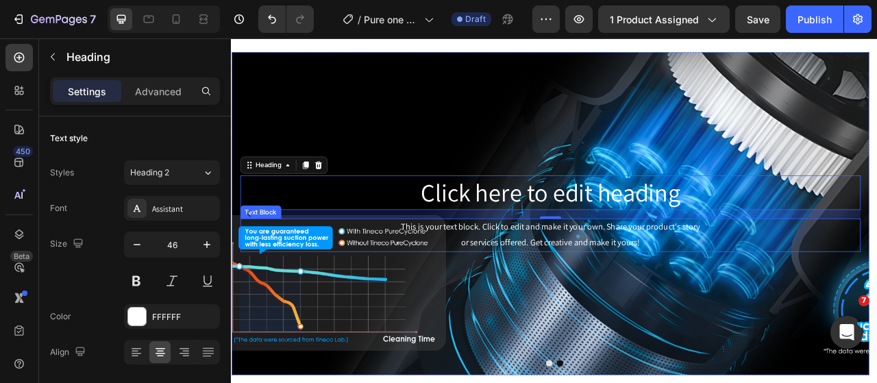
click at [393, 269] on div "This is your text block. Click to edit and make it your own. Share your product…" at bounding box center [637, 289] width 790 height 42
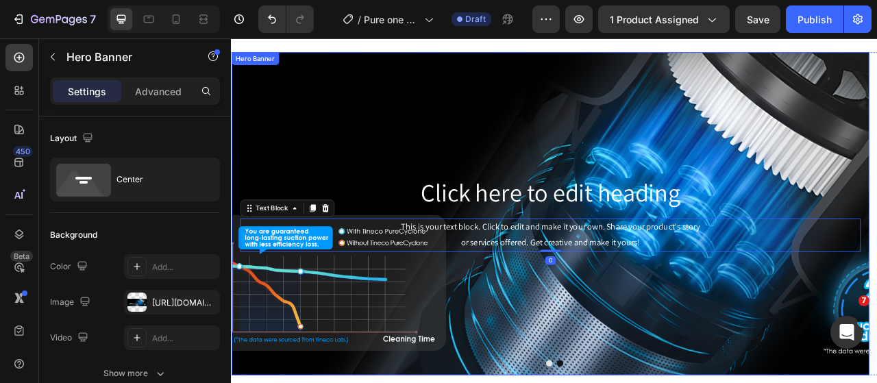
click at [411, 188] on div "Background Image" at bounding box center [637, 261] width 812 height 411
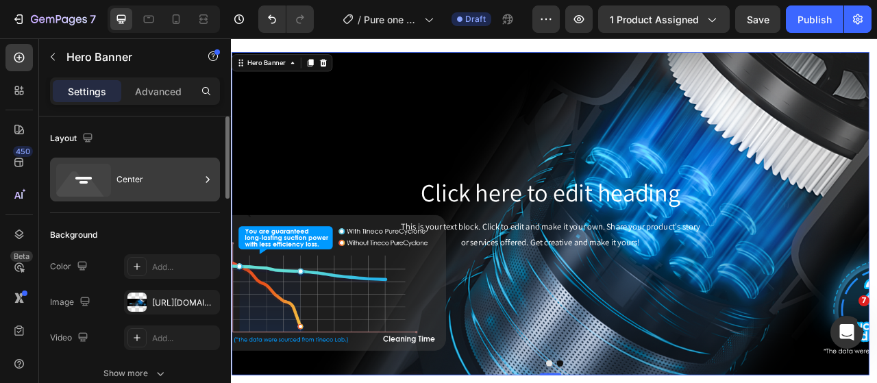
click at [195, 172] on div "Center" at bounding box center [159, 180] width 84 height 32
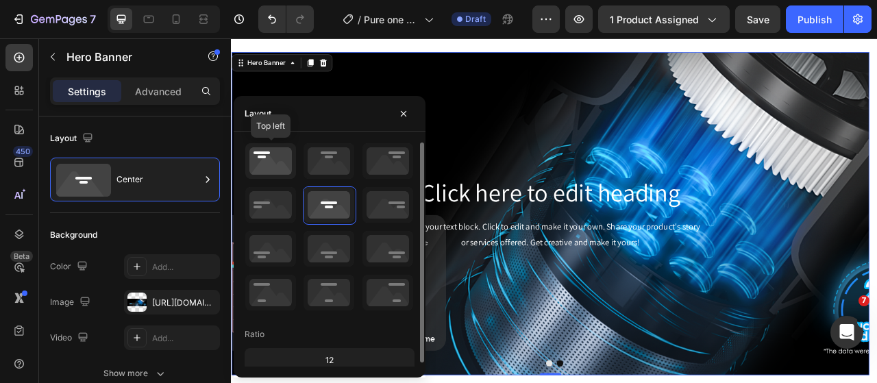
click at [278, 157] on icon at bounding box center [270, 161] width 51 height 36
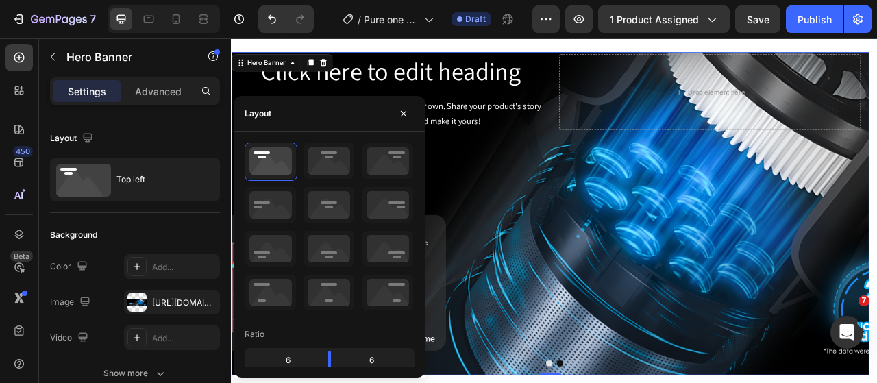
click at [550, 230] on div "Background Image" at bounding box center [637, 261] width 812 height 411
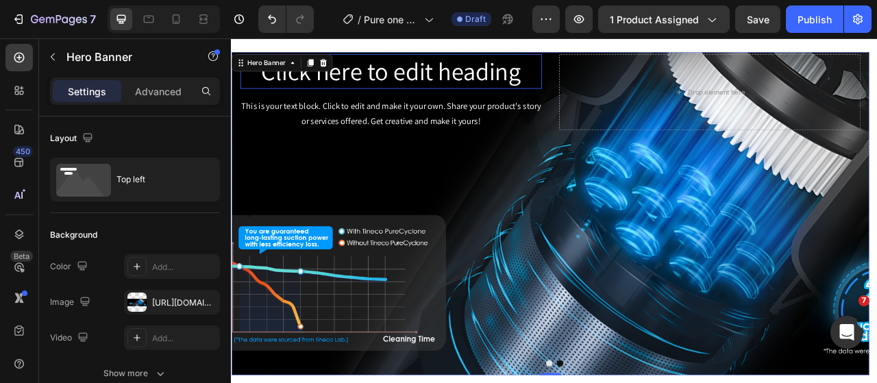
click at [482, 82] on h2 "Click here to edit heading" at bounding box center [434, 81] width 384 height 44
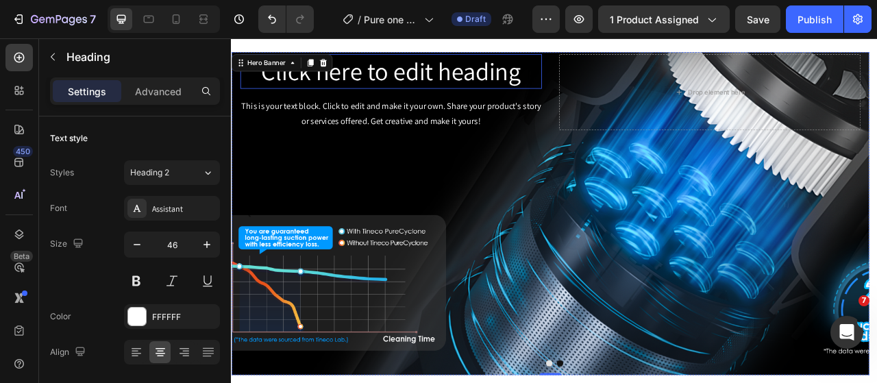
click at [482, 82] on h2 "Click here to edit heading" at bounding box center [434, 81] width 384 height 44
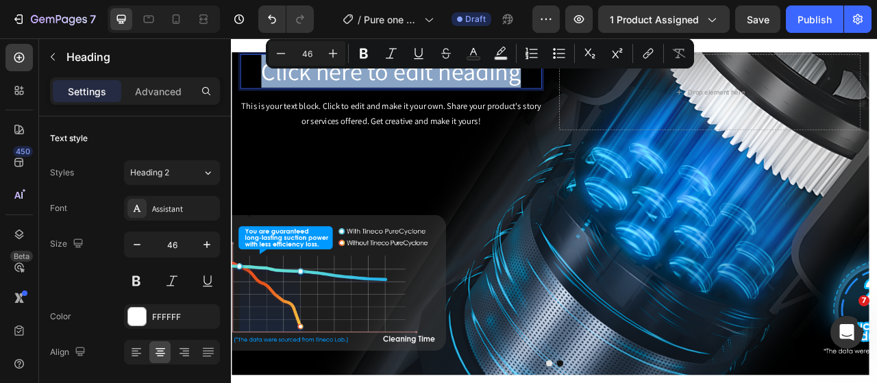
click at [482, 82] on p "Click here to edit heading" at bounding box center [433, 80] width 381 height 41
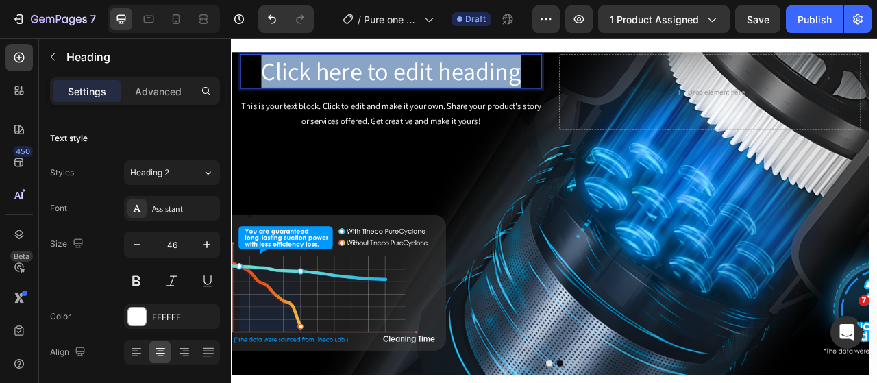
click at [482, 82] on p "Click here to edit heading" at bounding box center [433, 80] width 381 height 41
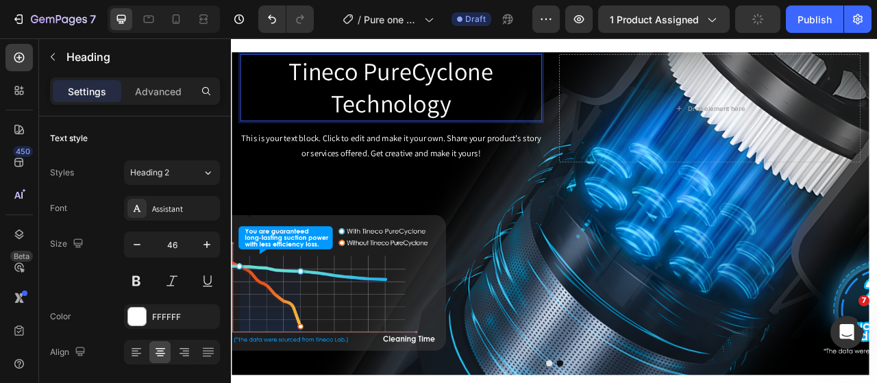
click at [352, 123] on p "Tineco PureCyclone Technology" at bounding box center [433, 101] width 381 height 82
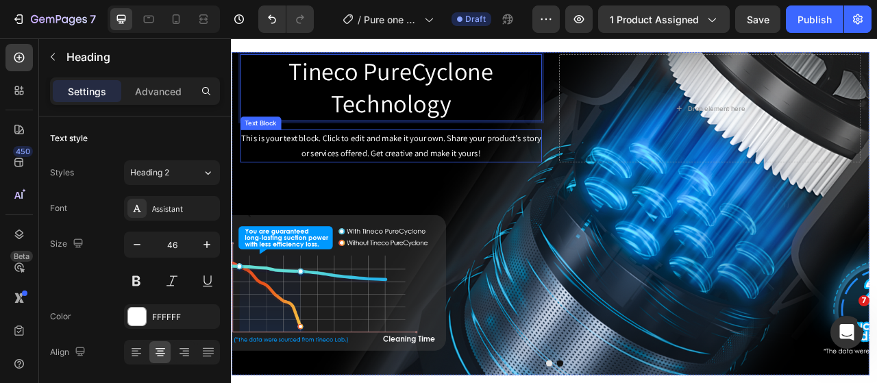
click at [562, 169] on div "This is your text block. Click to edit and make it your own. Share your product…" at bounding box center [434, 176] width 384 height 42
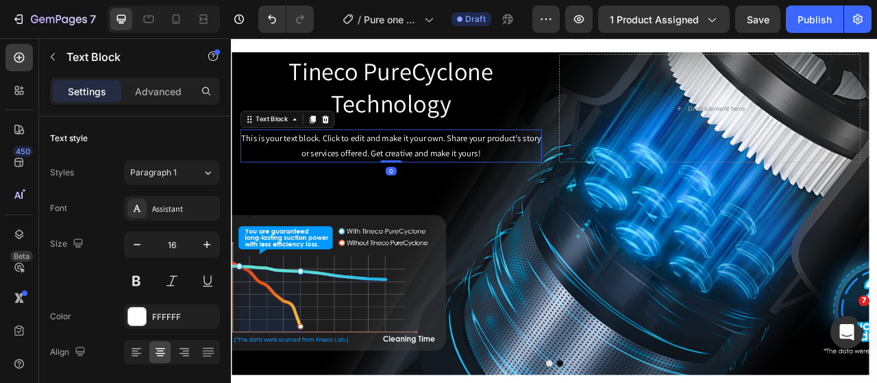
click at [557, 188] on div "This is your text block. Click to edit and make it your own. Share your product…" at bounding box center [434, 176] width 384 height 42
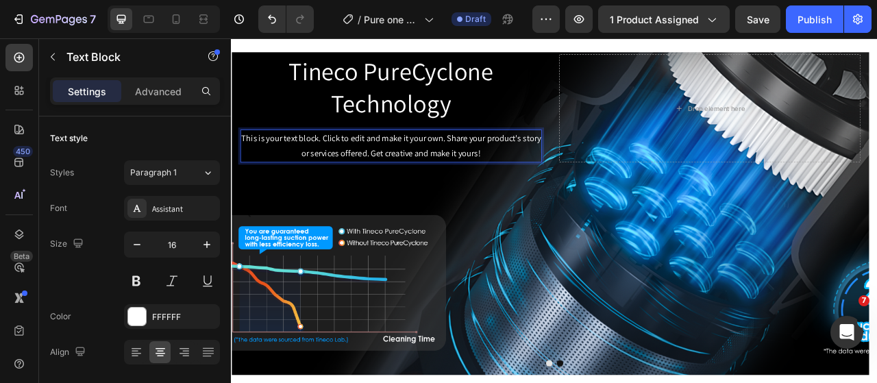
click at [557, 188] on p "This is your text block. Click to edit and make it your own. Share your product…" at bounding box center [433, 176] width 381 height 40
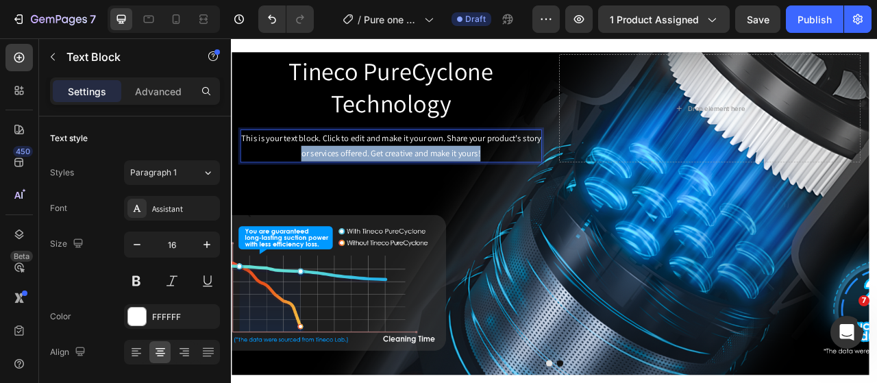
click at [557, 188] on p "This is your text block. Click to edit and make it your own. Share your product…" at bounding box center [433, 176] width 381 height 40
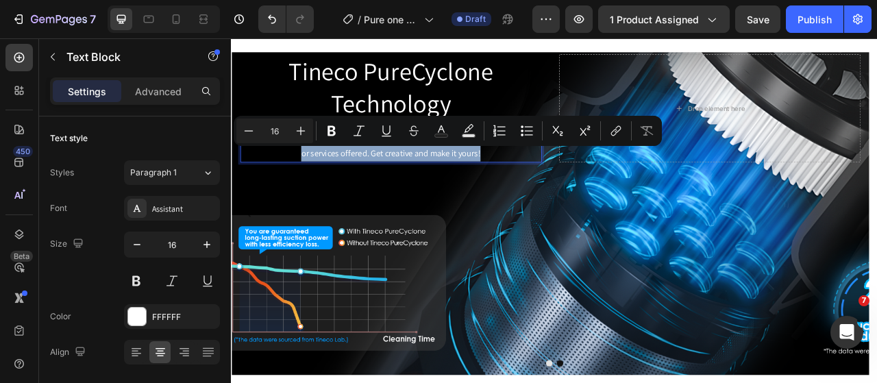
click at [557, 188] on p "This is your text block. Click to edit and make it your own. Share your product…" at bounding box center [433, 176] width 381 height 40
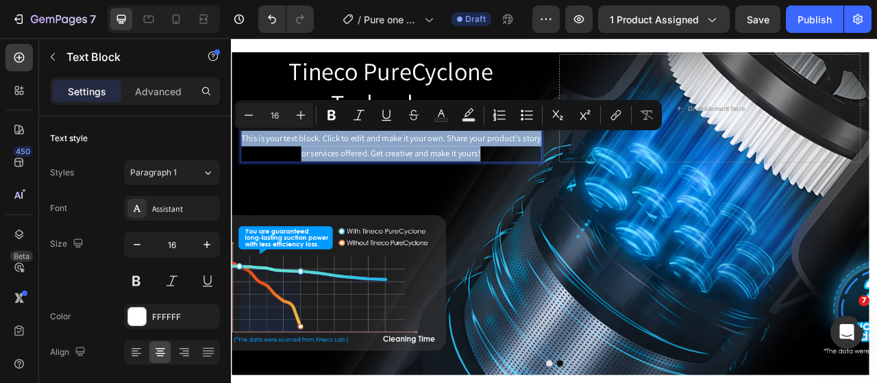
drag, startPoint x: 557, startPoint y: 188, endPoint x: 246, endPoint y: 163, distance: 312.2
click at [246, 163] on p "This is your text block. Click to edit and make it your own. Share your product…" at bounding box center [433, 176] width 381 height 40
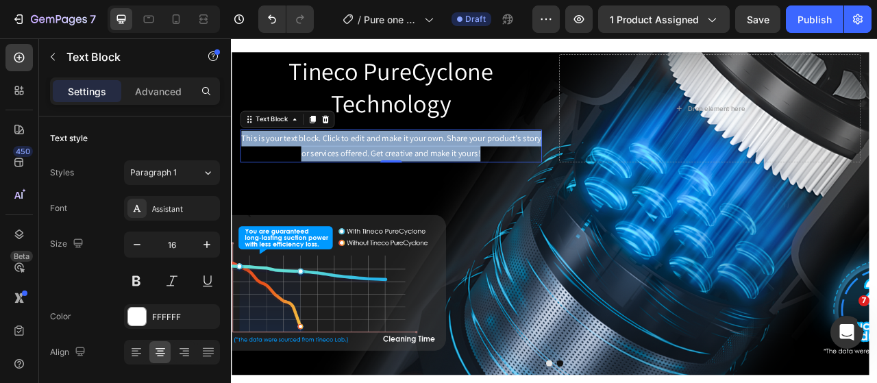
click at [457, 185] on p "This is your text block. Click to edit and make it your own. Share your product…" at bounding box center [433, 176] width 381 height 40
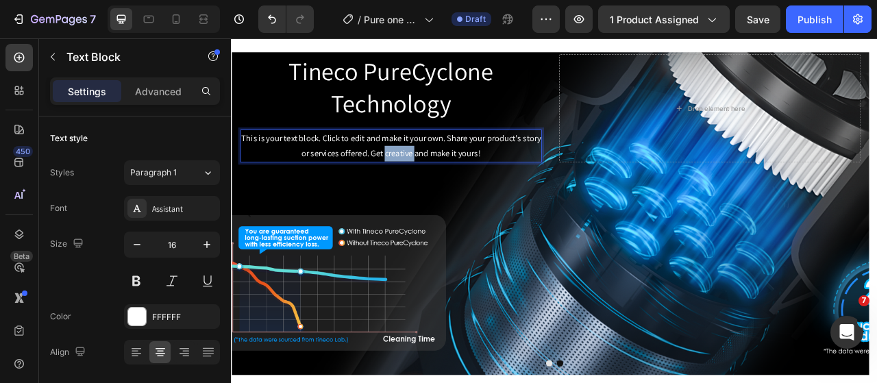
click at [457, 185] on p "This is your text block. Click to edit and make it your own. Share your product…" at bounding box center [433, 176] width 381 height 40
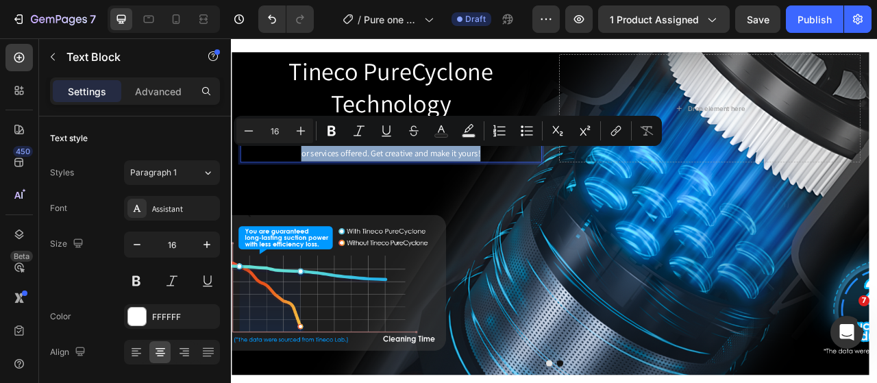
click at [457, 185] on p "This is your text block. Click to edit and make it your own. Share your product…" at bounding box center [433, 176] width 381 height 40
click at [520, 189] on p "This is your text block. Click to edit and make it your own. Share your product…" at bounding box center [433, 176] width 381 height 40
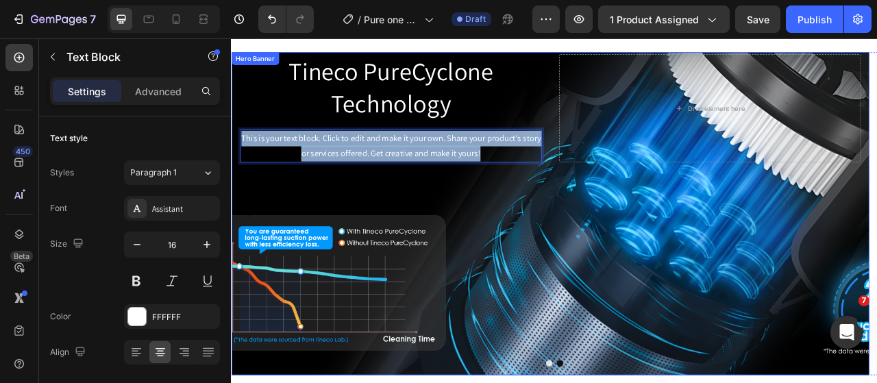
drag, startPoint x: 551, startPoint y: 184, endPoint x: 241, endPoint y: 169, distance: 310.9
click at [241, 169] on div "Tineco PureCyclone Technology Heading This is your text block. Click to edit an…" at bounding box center [637, 127] width 812 height 143
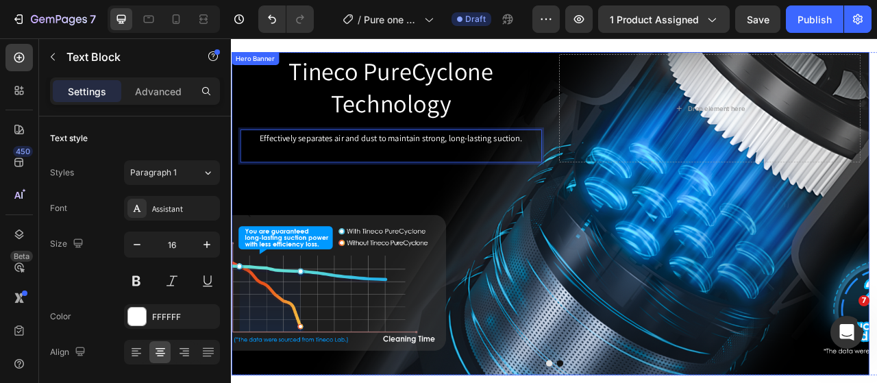
click at [470, 211] on div "Background Image" at bounding box center [637, 261] width 812 height 411
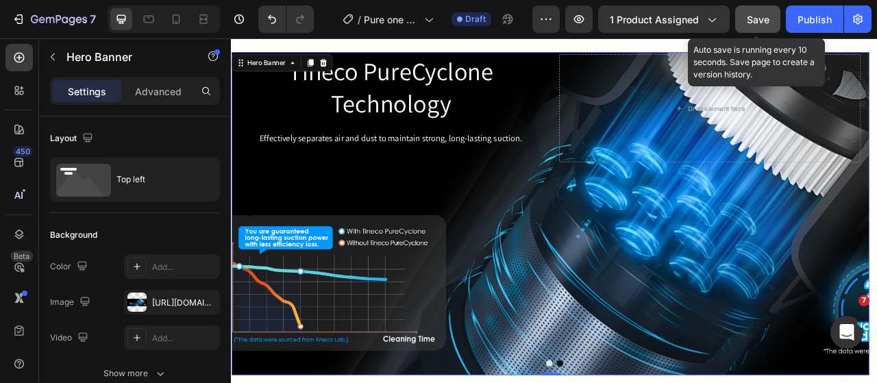
click at [753, 17] on span "Save" at bounding box center [758, 20] width 23 height 12
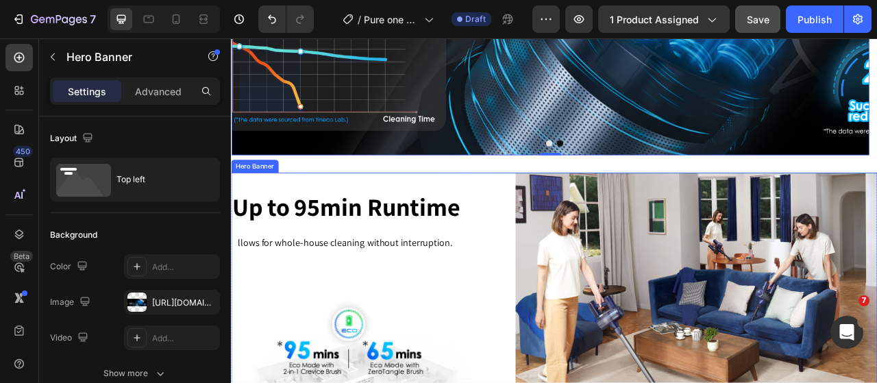
scroll to position [3167, 0]
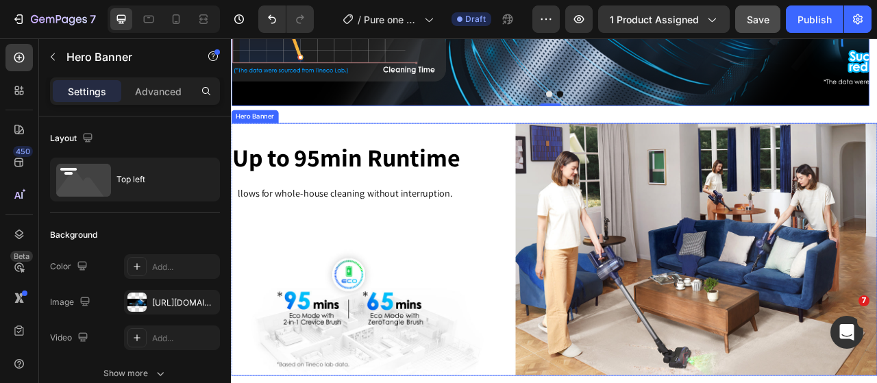
click at [556, 304] on div "Background Image" at bounding box center [642, 307] width 823 height 321
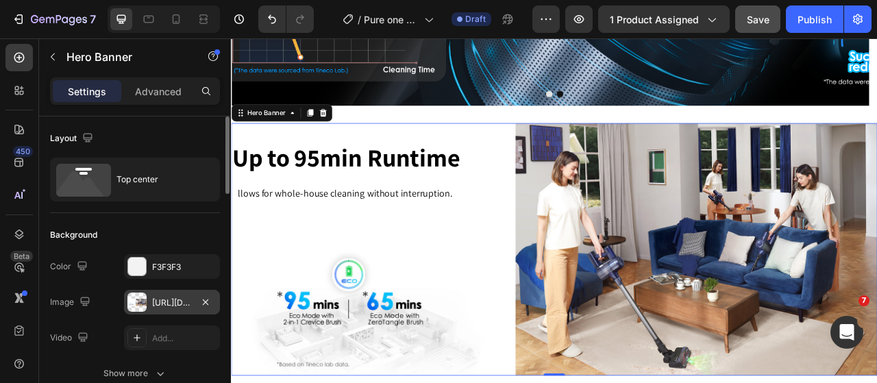
click at [135, 304] on div at bounding box center [136, 302] width 19 height 19
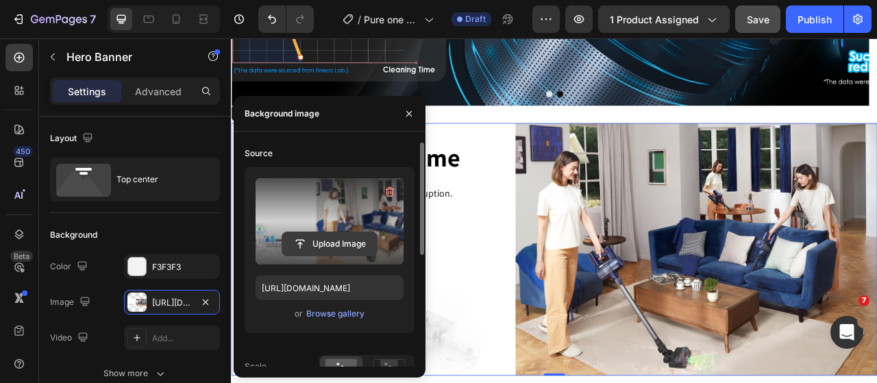
click at [322, 237] on input "file" at bounding box center [329, 243] width 95 height 23
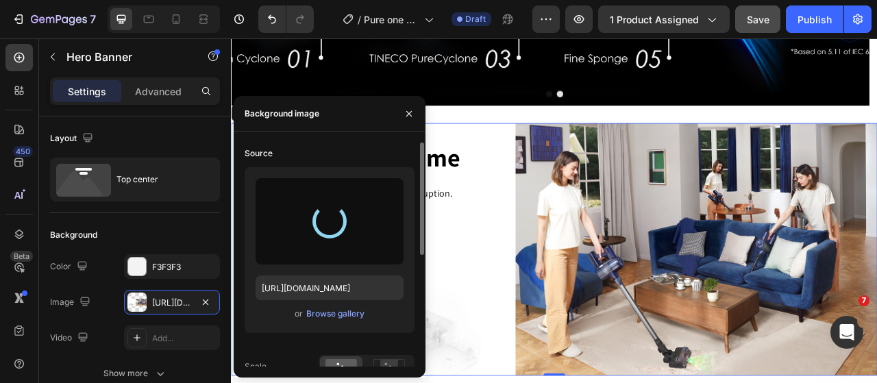
type input "https://cdn.shopify.com/s/files/1/0593/0493/5600/files/gempages_490429962751312…"
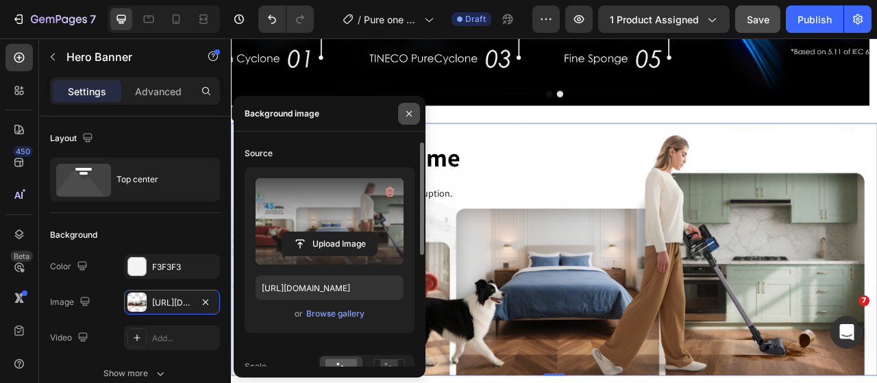
click at [411, 116] on icon "button" at bounding box center [408, 112] width 5 height 5
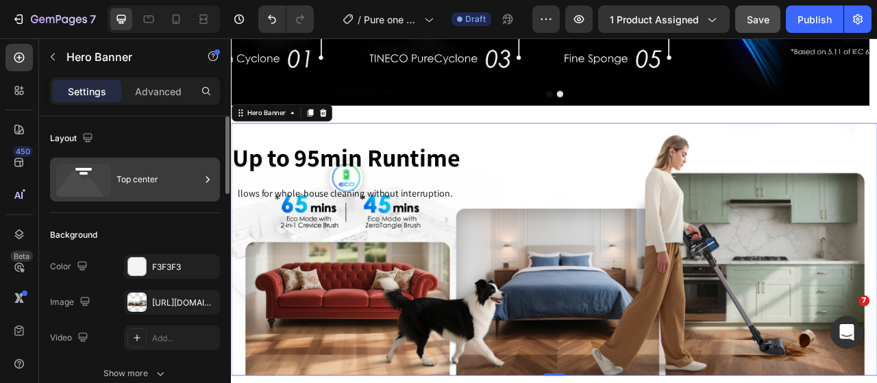
click at [152, 180] on div "Top center" at bounding box center [159, 180] width 84 height 32
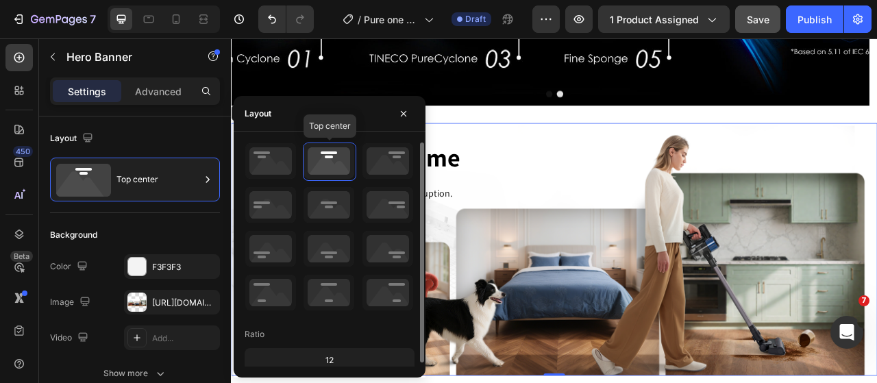
click at [319, 158] on icon at bounding box center [329, 161] width 51 height 36
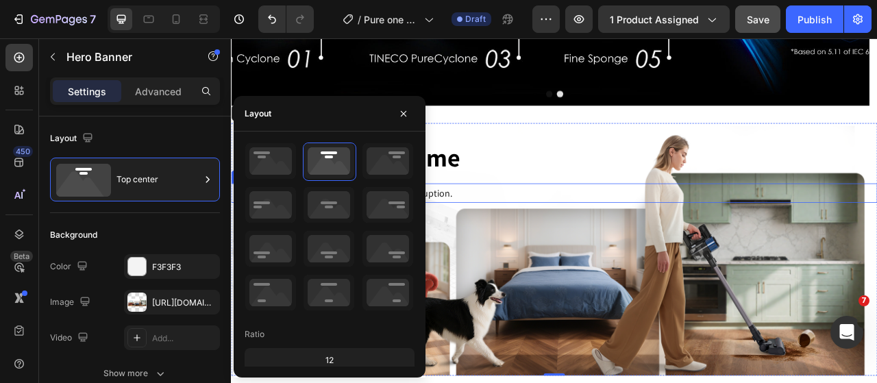
click at [629, 241] on p "A llows for whole-house cleaning without interruption." at bounding box center [642, 236] width 820 height 22
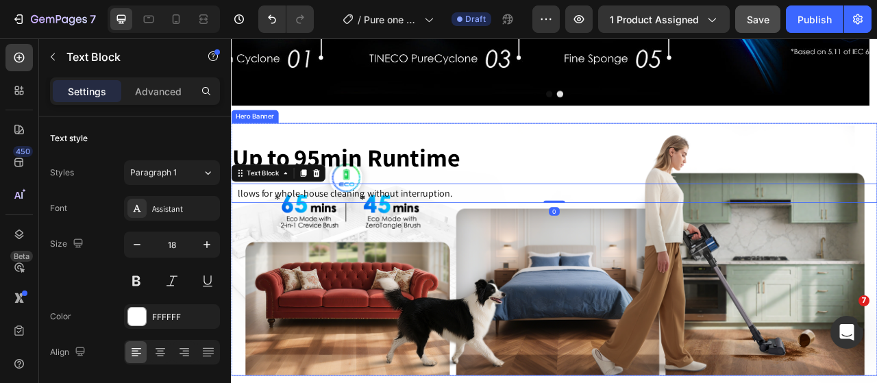
click at [633, 157] on div "Up to 95min Runtime Heading A llows for whole-house cleaning without interrupti…" at bounding box center [642, 208] width 823 height 123
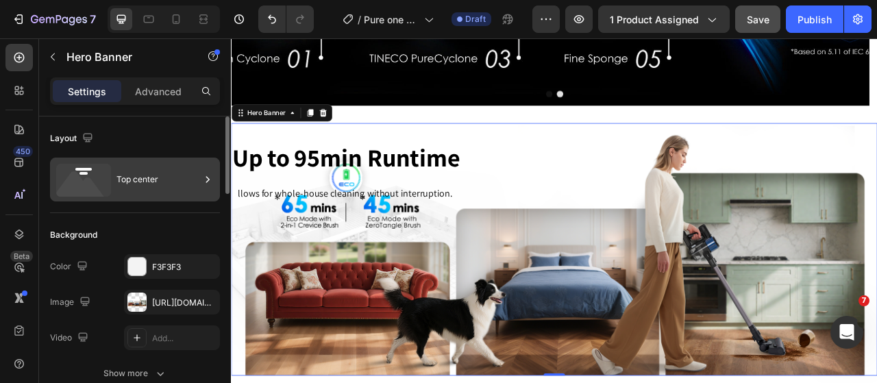
click at [156, 191] on div "Top center" at bounding box center [159, 180] width 84 height 32
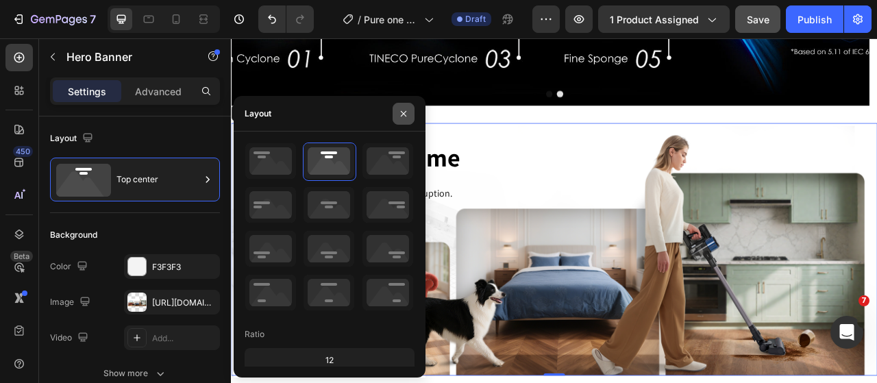
click at [403, 109] on icon "button" at bounding box center [403, 113] width 11 height 11
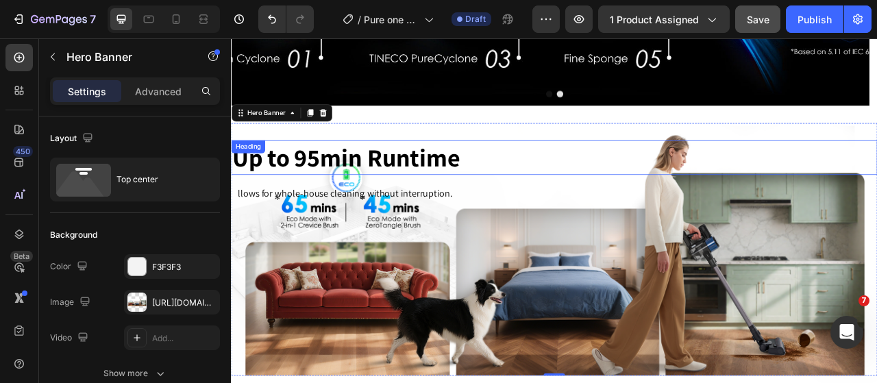
click at [413, 184] on strong "Up to 95min Runtime" at bounding box center [377, 189] width 290 height 41
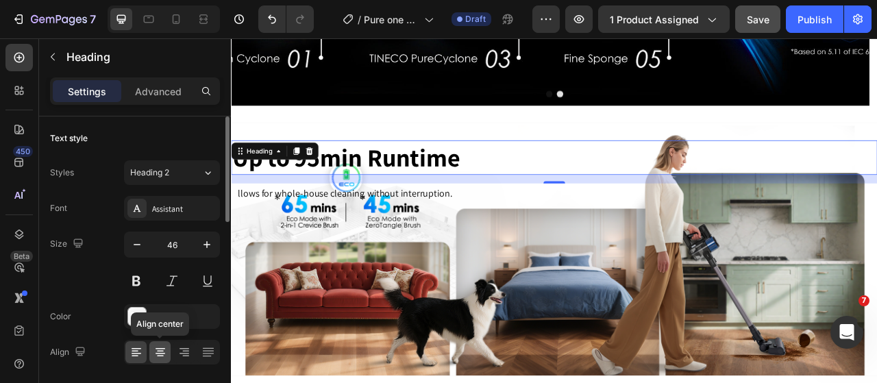
click at [158, 353] on icon at bounding box center [161, 353] width 10 height 1
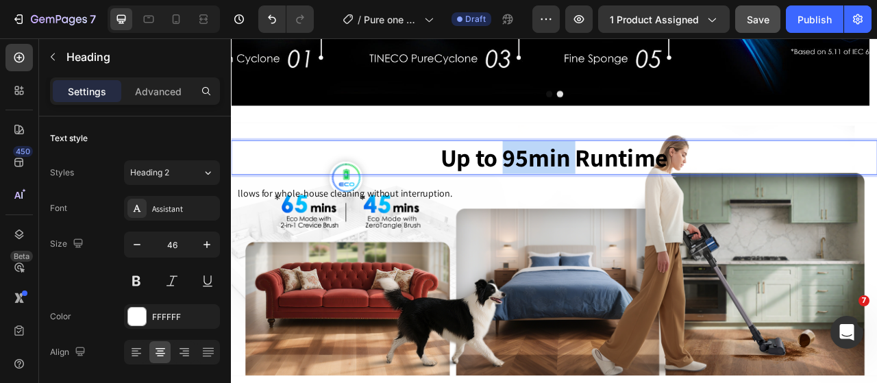
click at [628, 195] on strong "Up to 95min Runtime" at bounding box center [643, 189] width 290 height 41
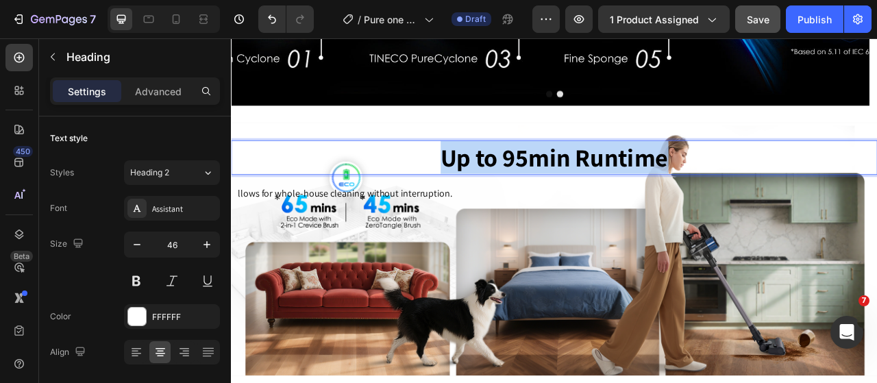
click at [628, 195] on strong "Up to 95min Runtime" at bounding box center [643, 189] width 290 height 41
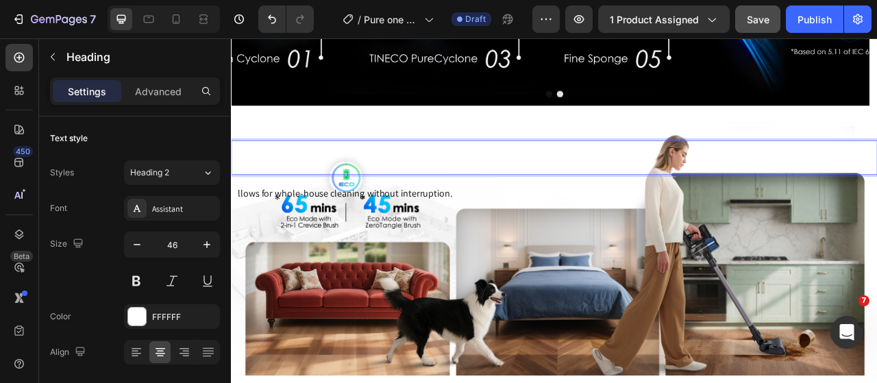
click at [692, 183] on p "Longer Runtime" at bounding box center [642, 190] width 820 height 41
click at [660, 191] on p "Longer Runtime" at bounding box center [642, 190] width 820 height 41
click at [659, 192] on p "Longer Runtime" at bounding box center [642, 190] width 820 height 41
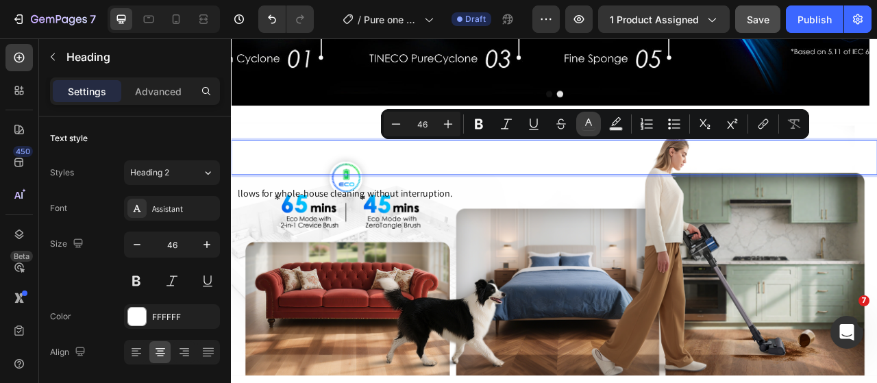
click at [595, 123] on icon "Editor contextual toolbar" at bounding box center [589, 124] width 14 height 14
type input "FFFFFF"
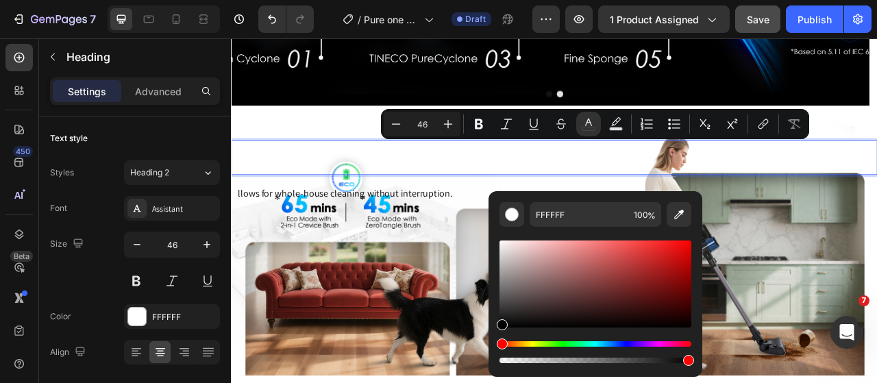
drag, startPoint x: 505, startPoint y: 243, endPoint x: 495, endPoint y: 339, distance: 96.5
click at [495, 339] on div "FFFFFF 100 %" at bounding box center [596, 278] width 214 height 175
type input "000000"
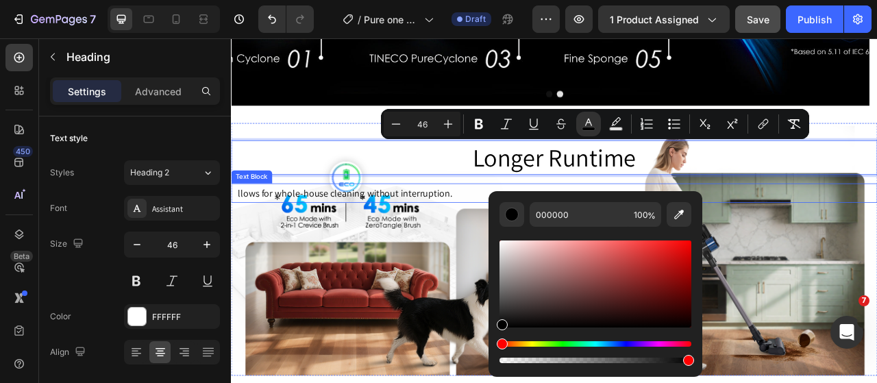
click at [877, 229] on p "A llows for whole-house cleaning without interruption." at bounding box center [642, 236] width 820 height 22
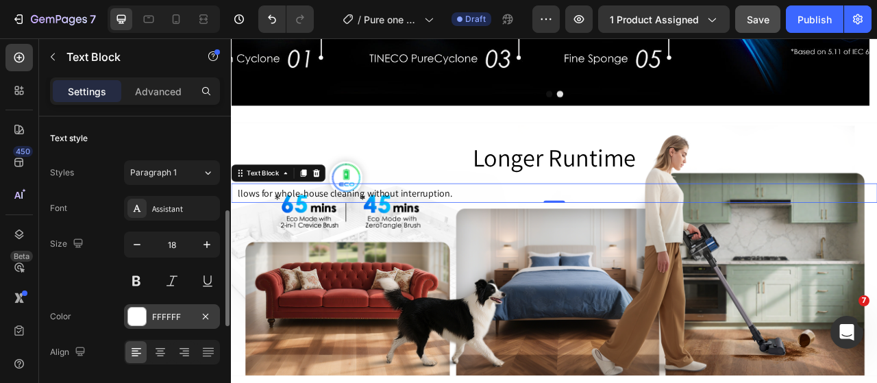
scroll to position [69, 0]
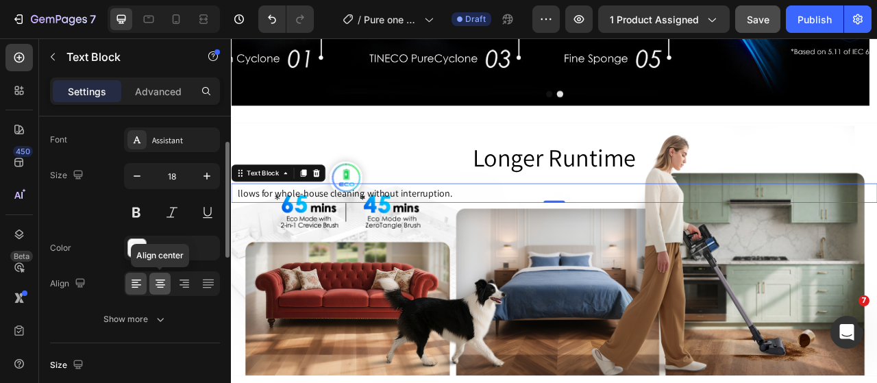
click at [162, 288] on icon at bounding box center [161, 284] width 14 height 14
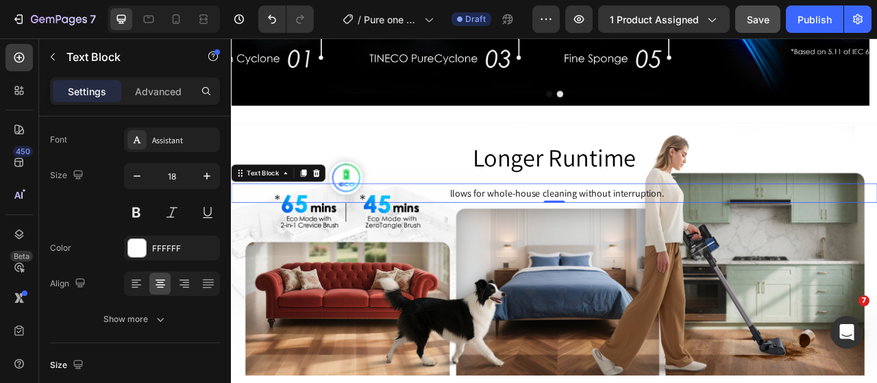
click at [692, 233] on span "llows for whole-house cleaning without interruption." at bounding box center [645, 236] width 273 height 16
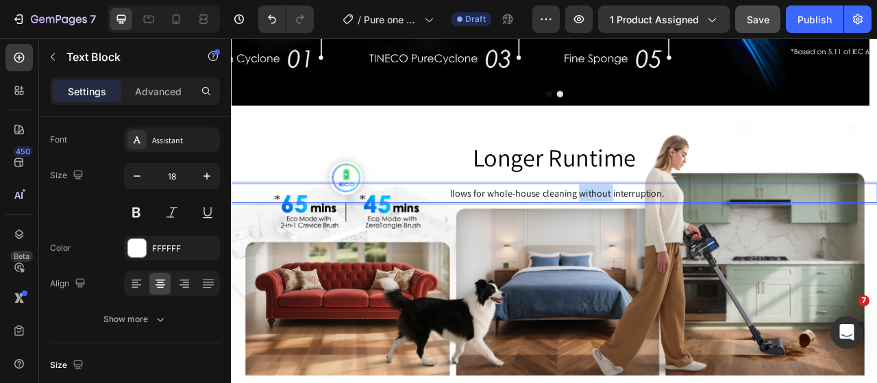
click at [692, 233] on span "llows for whole-house cleaning without interruption." at bounding box center [645, 236] width 273 height 16
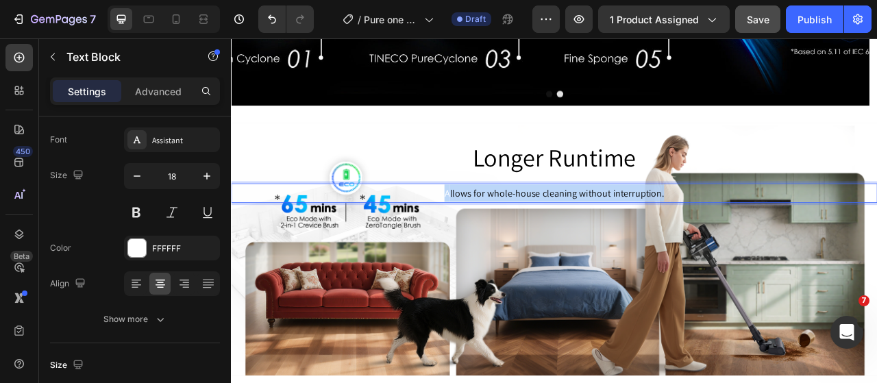
click at [692, 233] on span "llows for whole-house cleaning without interruption." at bounding box center [645, 236] width 273 height 16
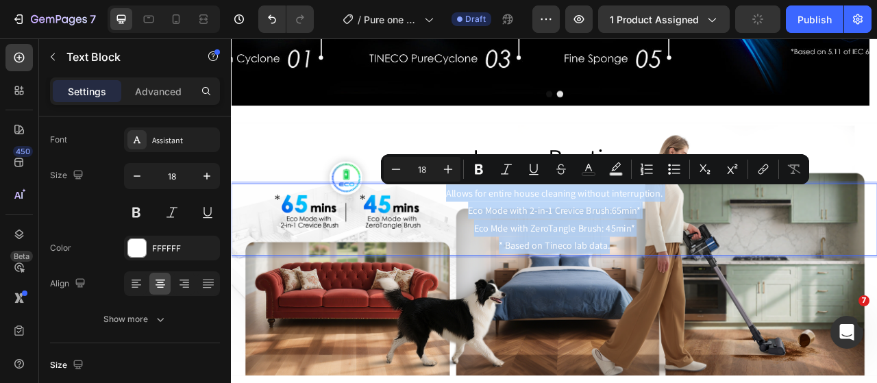
drag, startPoint x: 732, startPoint y: 294, endPoint x: 491, endPoint y: 241, distance: 246.5
click at [491, 241] on div "Allows for entire house cleaning without interruption. Eco Mode with 2-in-1 Cre…" at bounding box center [642, 269] width 823 height 92
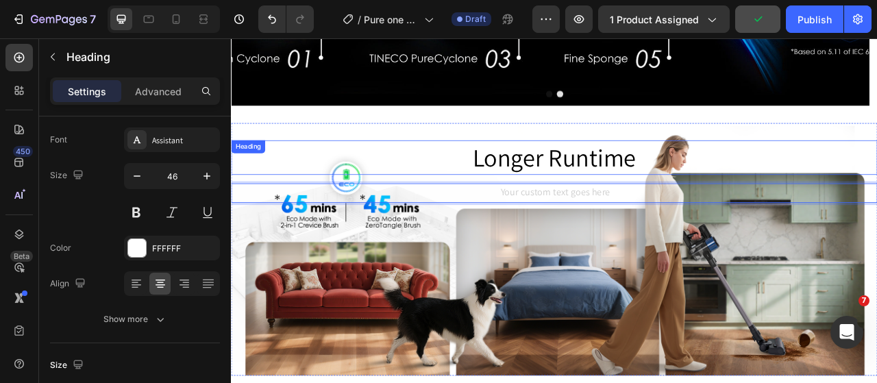
click at [448, 182] on p "⁠⁠⁠⁠⁠⁠⁠ Longer Runtime" at bounding box center [642, 190] width 820 height 41
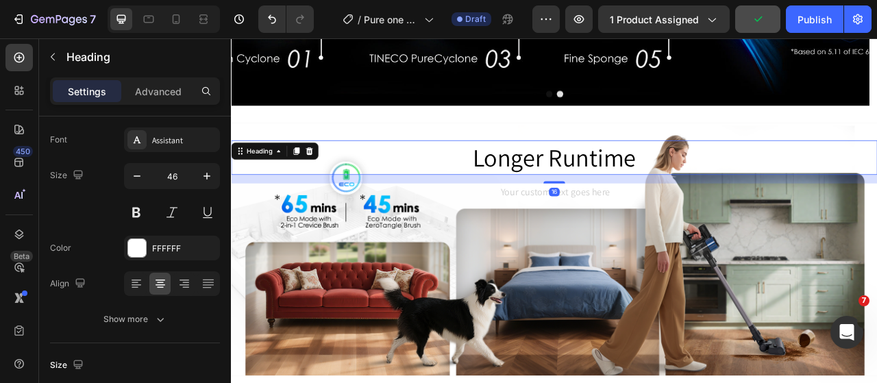
scroll to position [0, 0]
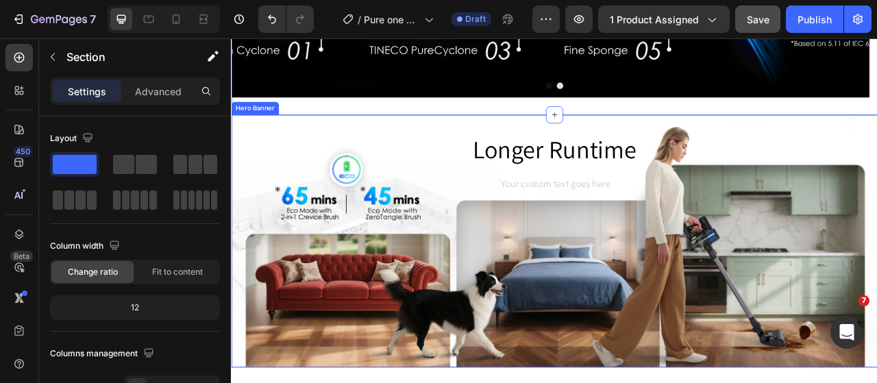
scroll to position [3235, 0]
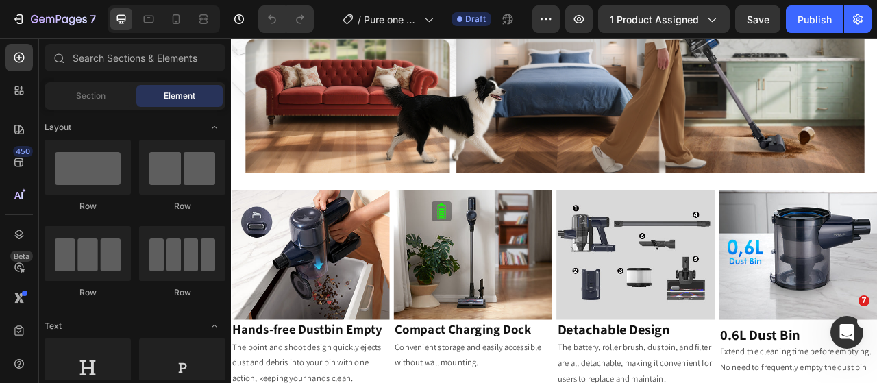
scroll to position [3496, 0]
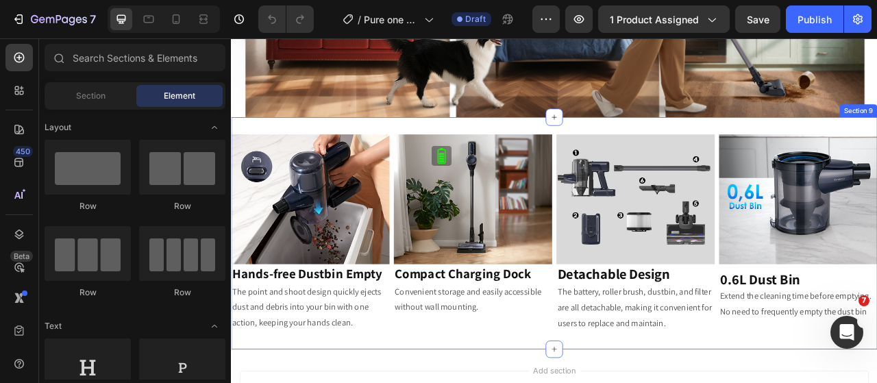
click at [364, 139] on div "Image Hands-free Dustbin Empty Heading The point and shoot design quickly eject…" at bounding box center [642, 286] width 823 height 295
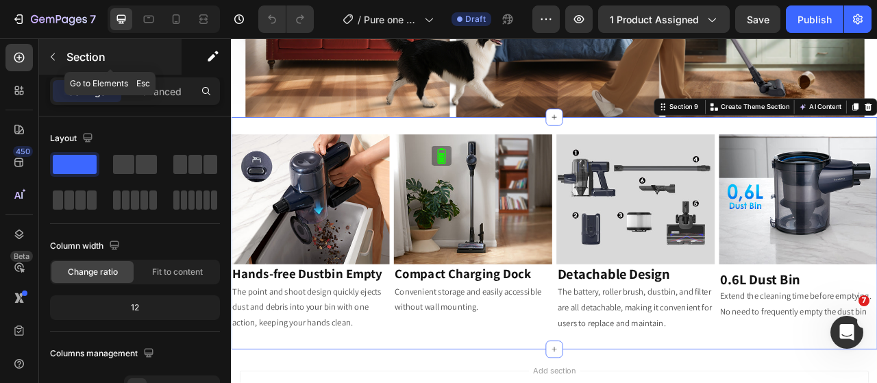
click at [56, 53] on icon "button" at bounding box center [52, 56] width 11 height 11
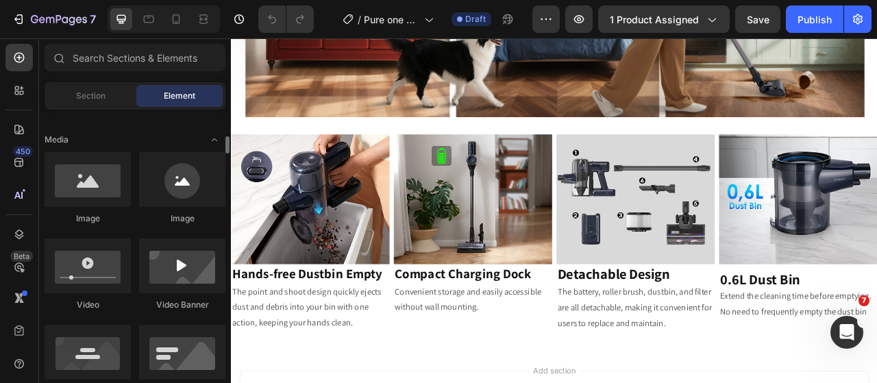
scroll to position [480, 0]
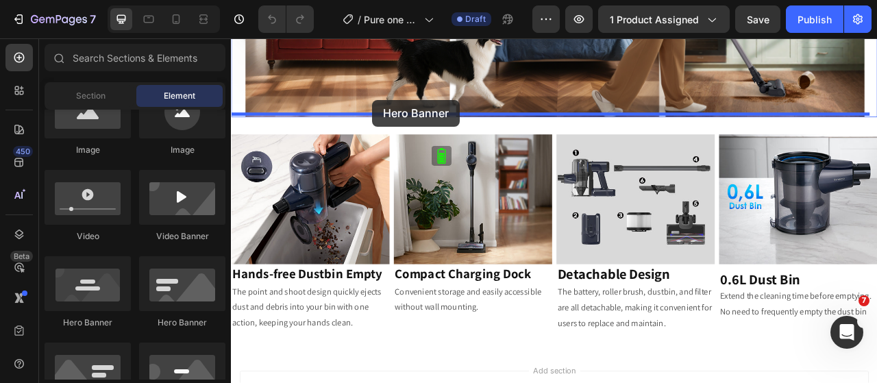
drag, startPoint x: 322, startPoint y: 334, endPoint x: 411, endPoint y: 117, distance: 234.6
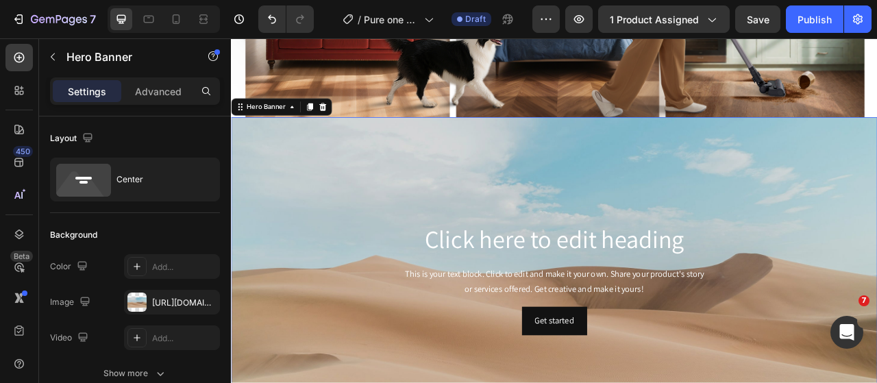
click at [597, 217] on div "Background Image" at bounding box center [642, 344] width 823 height 411
click at [137, 298] on div at bounding box center [136, 302] width 19 height 19
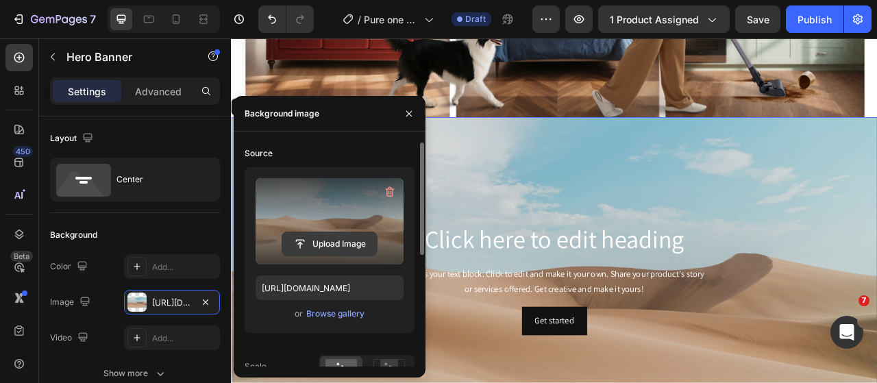
click at [319, 239] on input "file" at bounding box center [329, 243] width 95 height 23
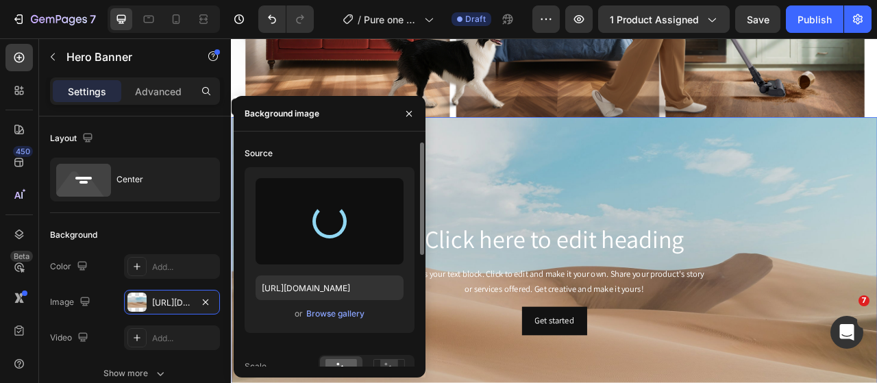
type input "https://cdn.shopify.com/s/files/1/0593/0493/5600/files/gempages_490429962751312…"
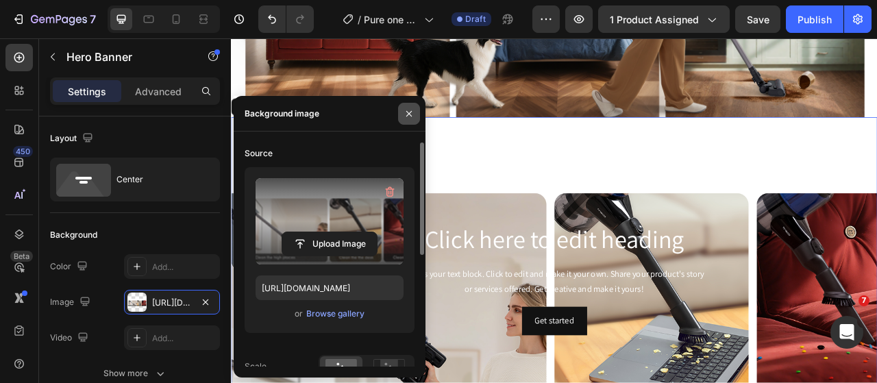
click at [409, 108] on icon "button" at bounding box center [409, 113] width 11 height 11
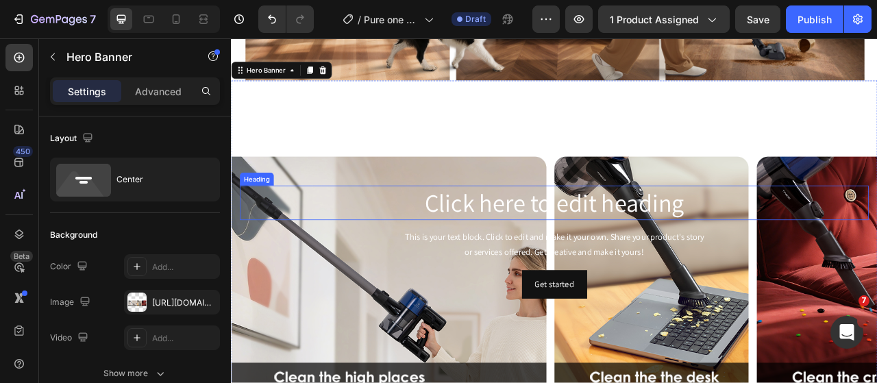
scroll to position [3564, 0]
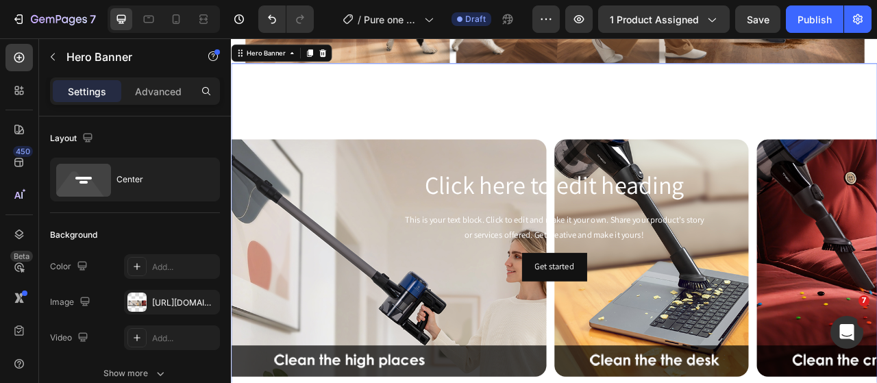
click at [576, 110] on div "Background Image" at bounding box center [642, 276] width 823 height 411
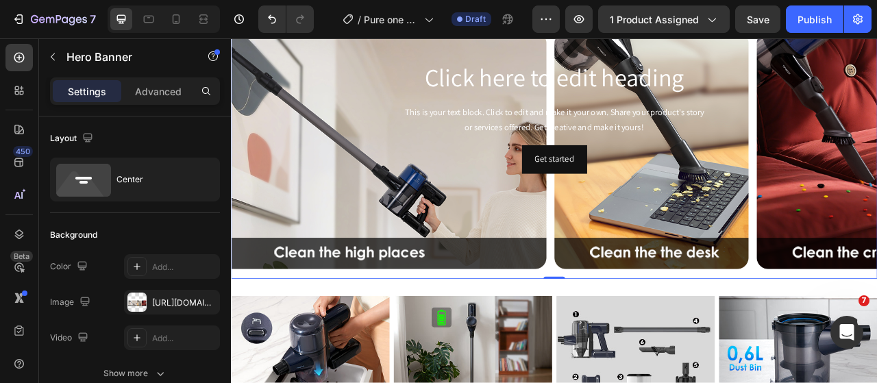
scroll to position [3633, 0]
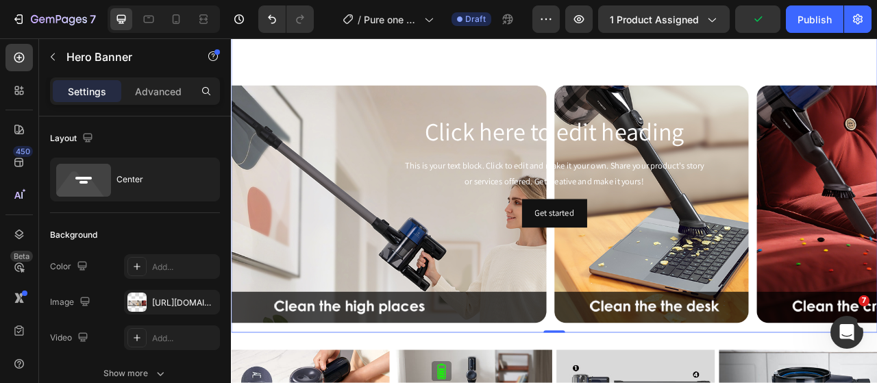
click at [398, 306] on div "Background Image" at bounding box center [642, 207] width 823 height 411
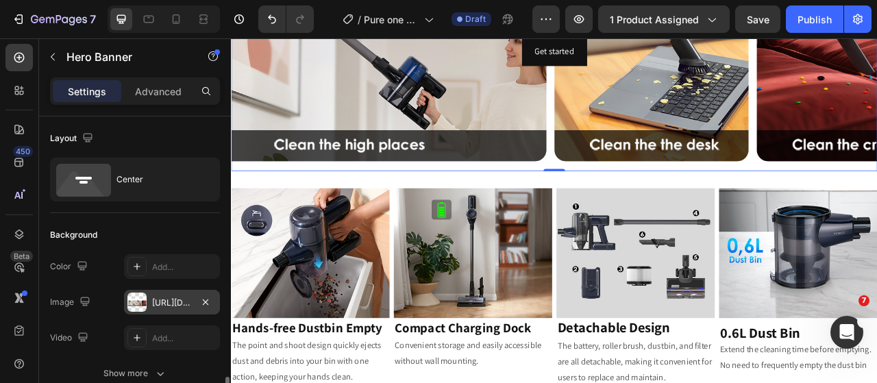
scroll to position [274, 0]
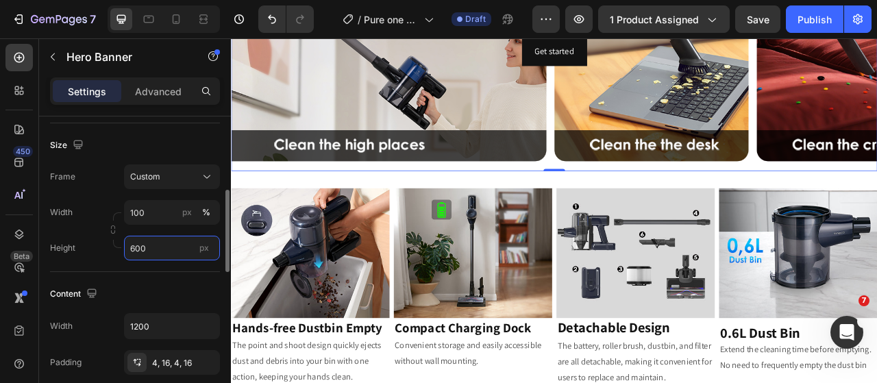
click at [172, 250] on input "600" at bounding box center [172, 248] width 96 height 25
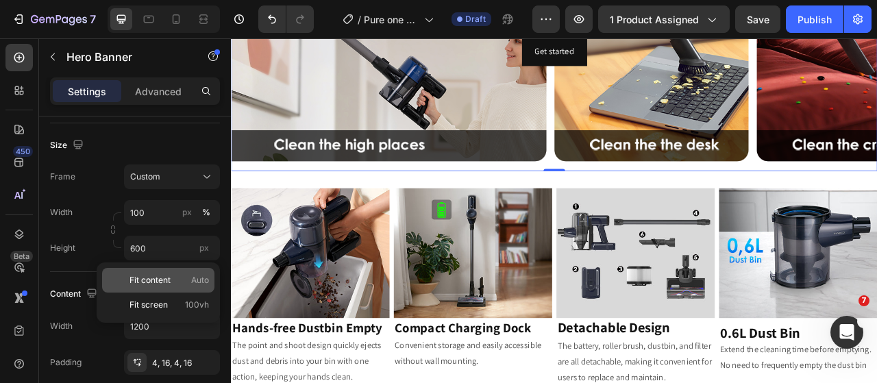
click at [168, 279] on span "Fit content" at bounding box center [150, 280] width 41 height 12
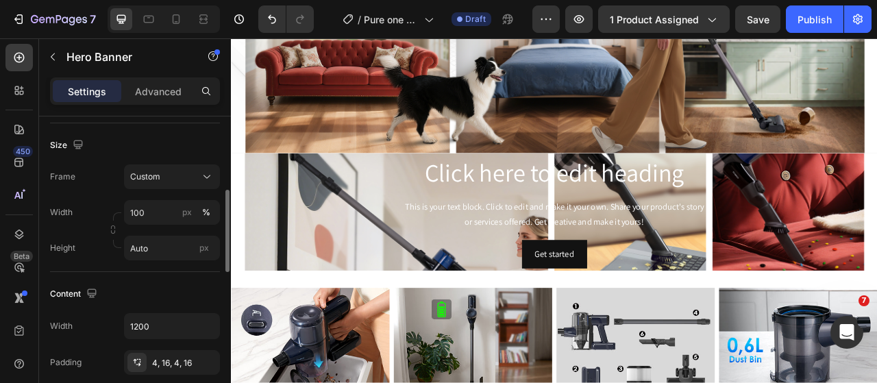
click at [151, 260] on div "Size Frame Custom Width 100 px % Height Auto px" at bounding box center [135, 197] width 170 height 149
click at [159, 249] on input "Auto" at bounding box center [172, 248] width 96 height 25
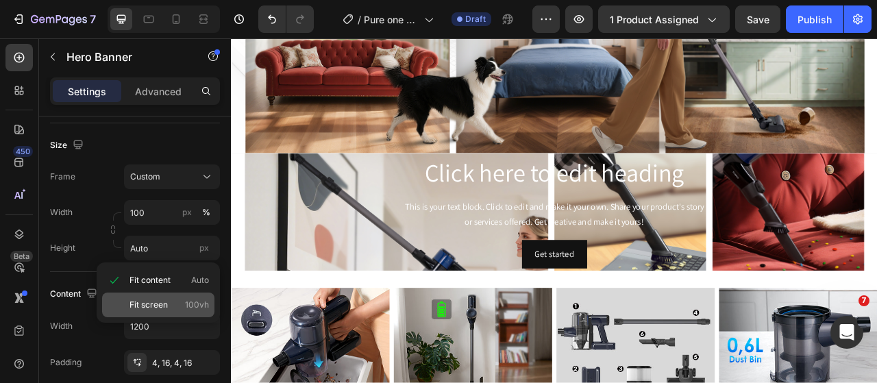
click at [167, 311] on div "Fit screen 100vh" at bounding box center [158, 305] width 112 height 25
type input "100 vh"
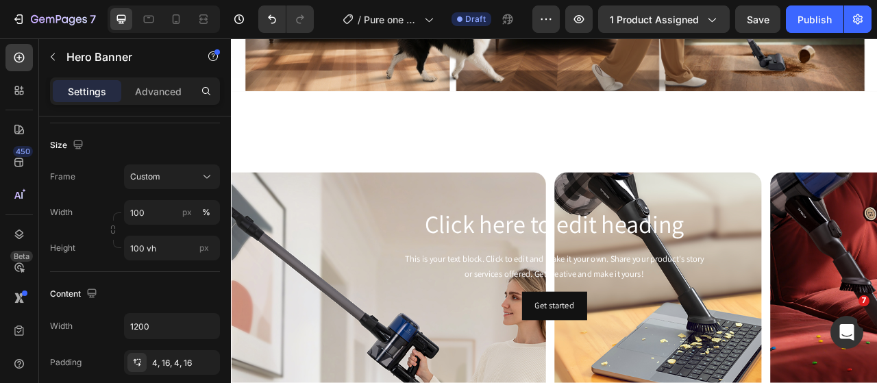
scroll to position [3519, 0]
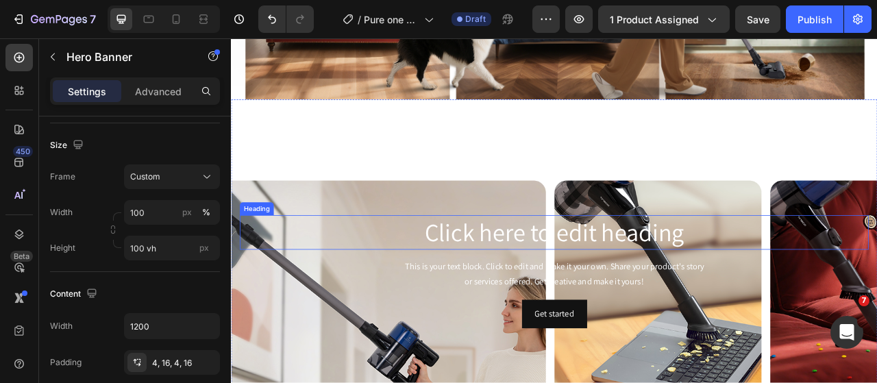
click at [375, 287] on h2 "Click here to edit heading" at bounding box center [642, 286] width 801 height 44
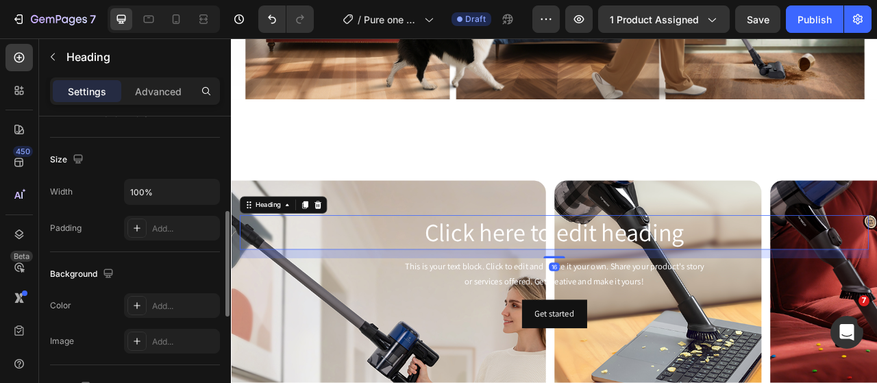
scroll to position [0, 0]
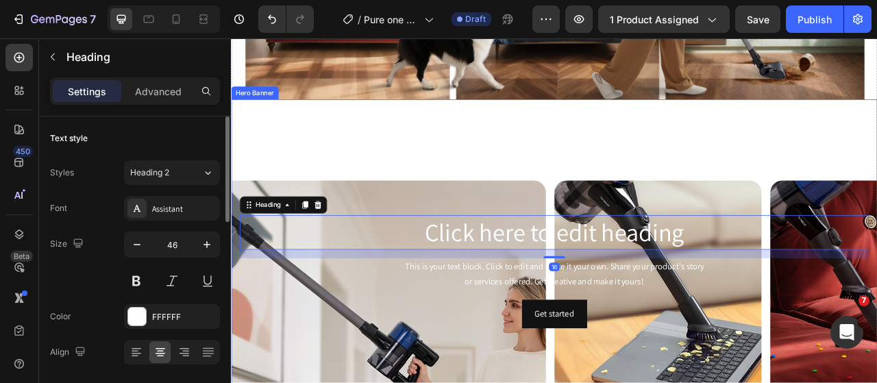
click at [344, 221] on div "Background Image" at bounding box center [642, 336] width 823 height 439
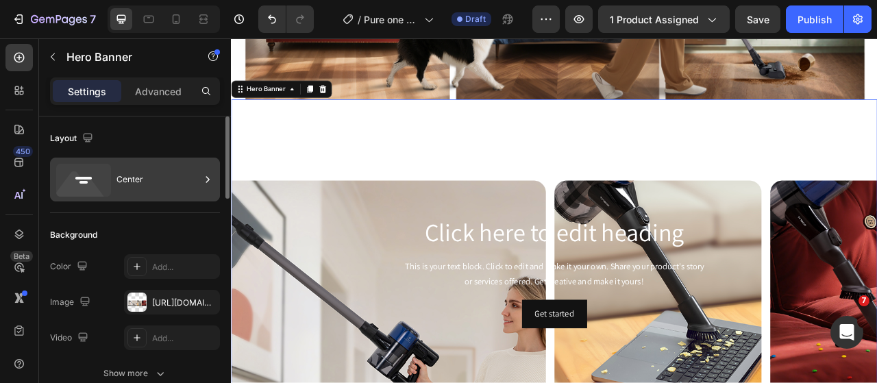
drag, startPoint x: 75, startPoint y: 179, endPoint x: 118, endPoint y: 193, distance: 44.7
click at [75, 179] on icon at bounding box center [80, 187] width 49 height 33
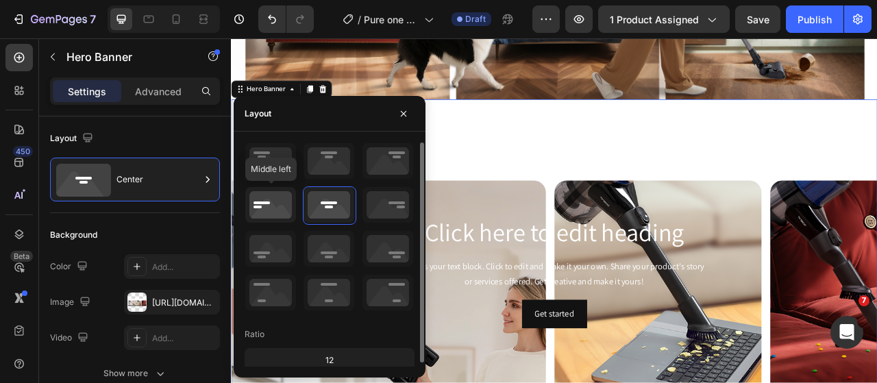
click at [255, 204] on icon at bounding box center [270, 205] width 51 height 36
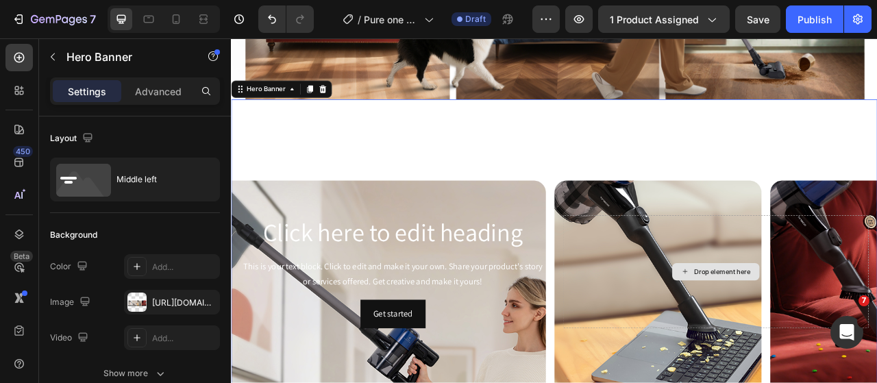
click at [691, 382] on div "Background Image" at bounding box center [642, 336] width 823 height 439
click at [458, 282] on h2 "Click here to edit heading" at bounding box center [436, 286] width 389 height 44
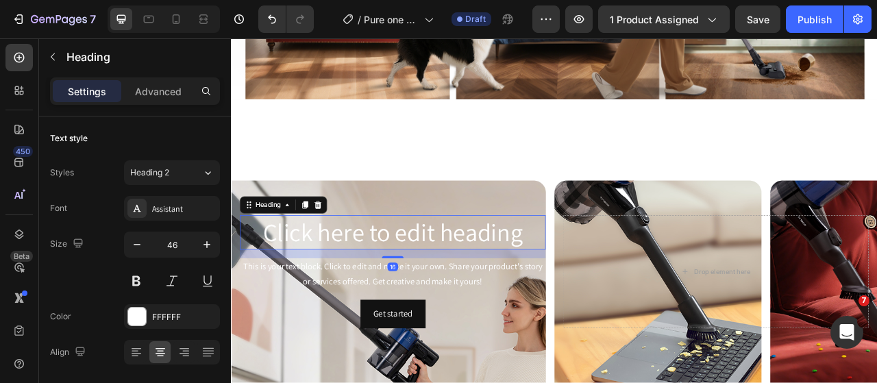
click at [458, 282] on h2 "Click here to edit heading" at bounding box center [436, 286] width 389 height 44
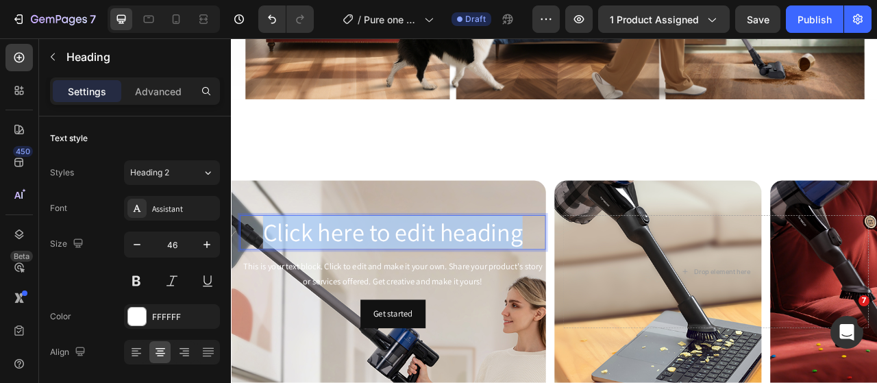
click at [458, 282] on p "Click here to edit heading" at bounding box center [436, 285] width 387 height 41
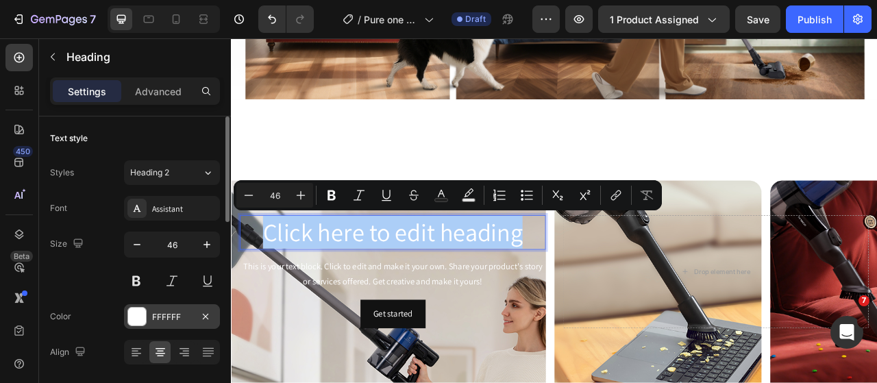
click at [134, 314] on div at bounding box center [137, 317] width 18 height 18
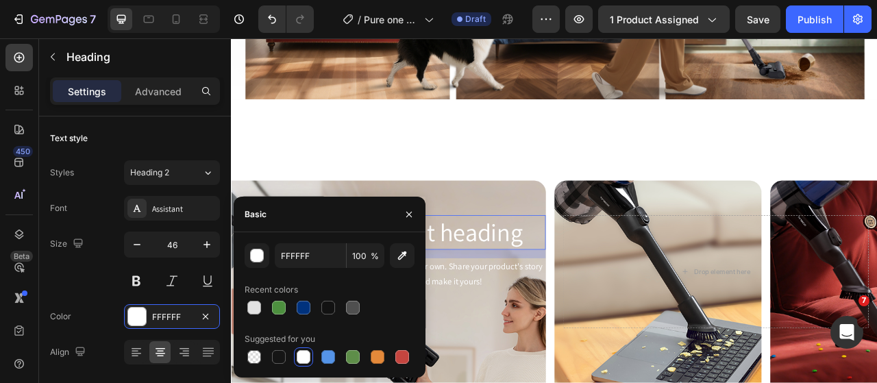
click at [339, 302] on div at bounding box center [330, 307] width 170 height 19
click at [330, 304] on div at bounding box center [328, 308] width 14 height 14
type input "121212"
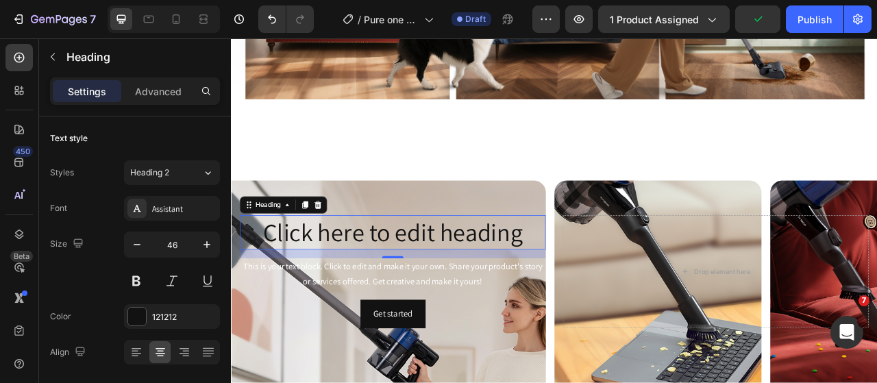
click at [505, 278] on p "Click here to edit heading" at bounding box center [436, 285] width 387 height 41
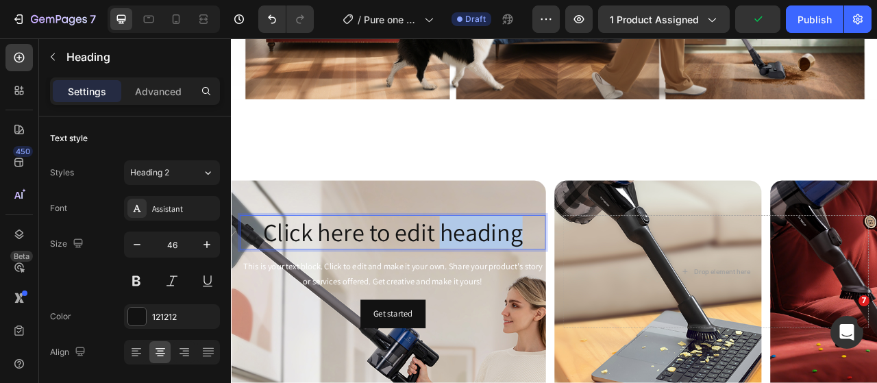
click at [505, 278] on p "Click here to edit heading" at bounding box center [436, 285] width 387 height 41
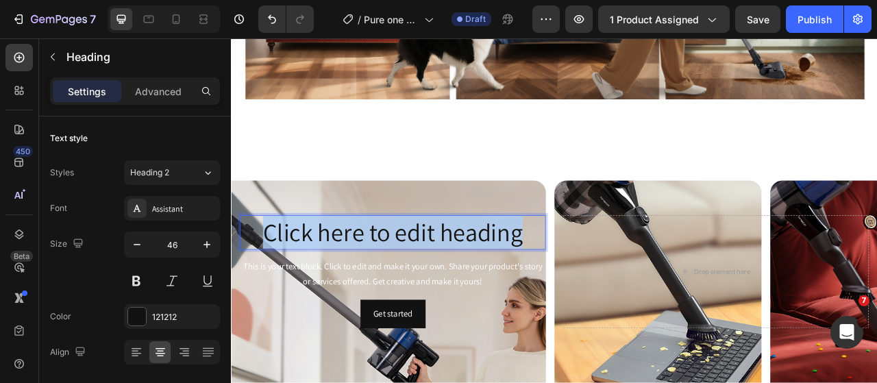
click at [505, 278] on p "Click here to edit heading" at bounding box center [436, 285] width 387 height 41
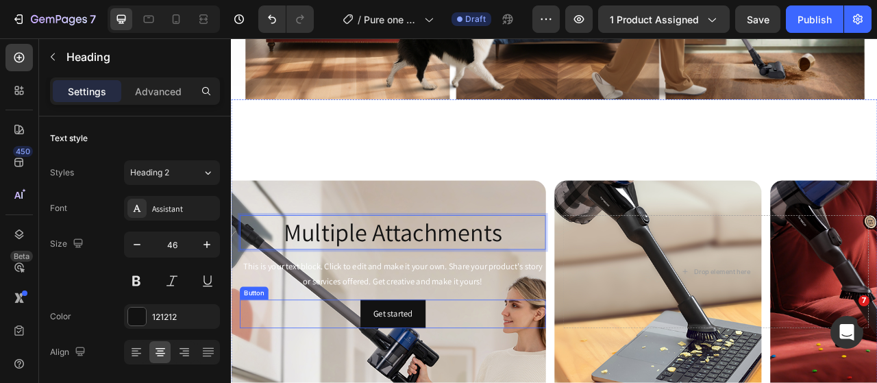
click at [491, 382] on div "Get started Button" at bounding box center [436, 390] width 389 height 36
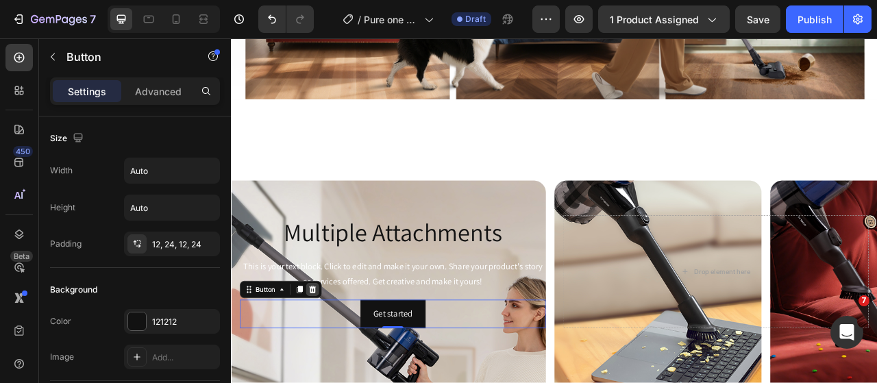
click at [337, 354] on icon at bounding box center [334, 359] width 9 height 10
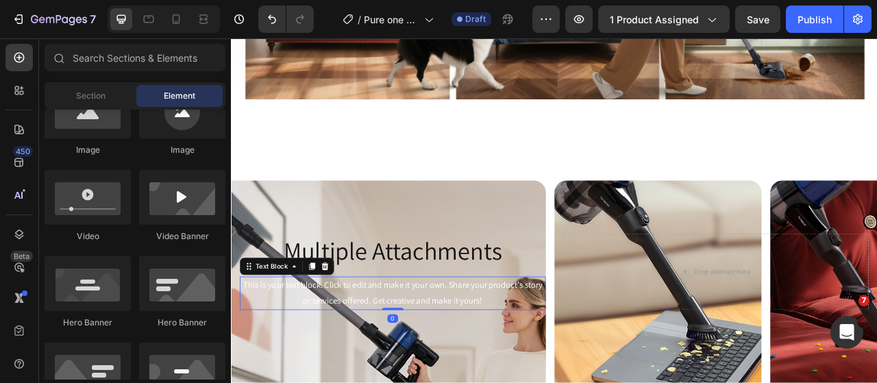
click at [432, 345] on div "This is your text block. Click to edit and make it your own. Share your product…" at bounding box center [436, 363] width 389 height 42
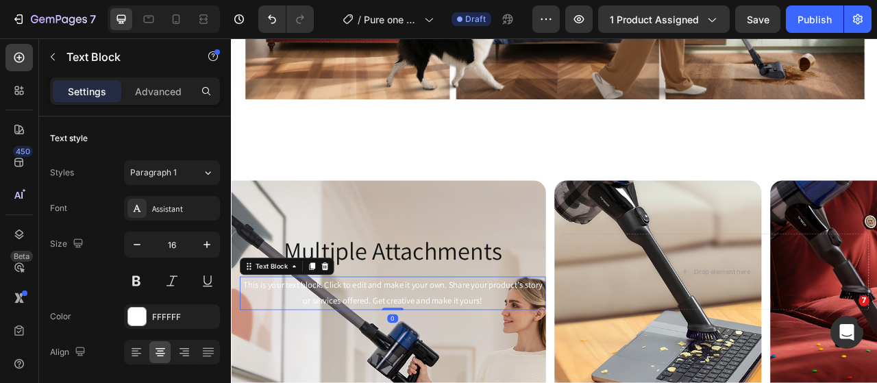
click at [439, 360] on div "This is your text block. Click to edit and make it your own. Share your product…" at bounding box center [436, 363] width 389 height 42
click at [439, 360] on p "This is your text block. Click to edit and make it your own. Share your product…" at bounding box center [436, 363] width 387 height 40
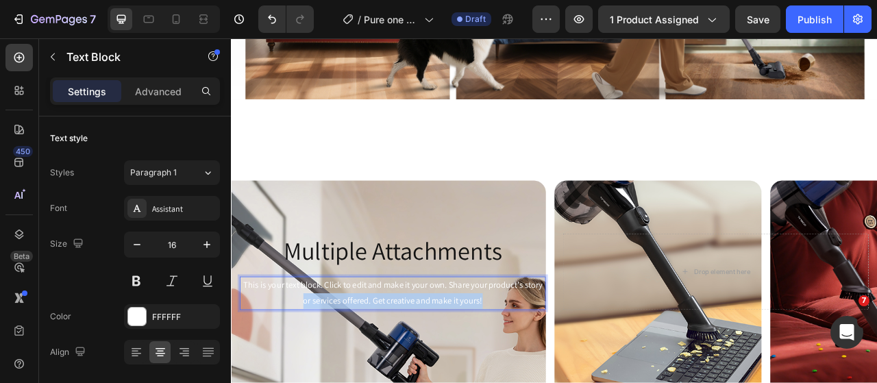
click at [439, 360] on p "This is your text block. Click to edit and make it your own. Share your product…" at bounding box center [436, 363] width 387 height 40
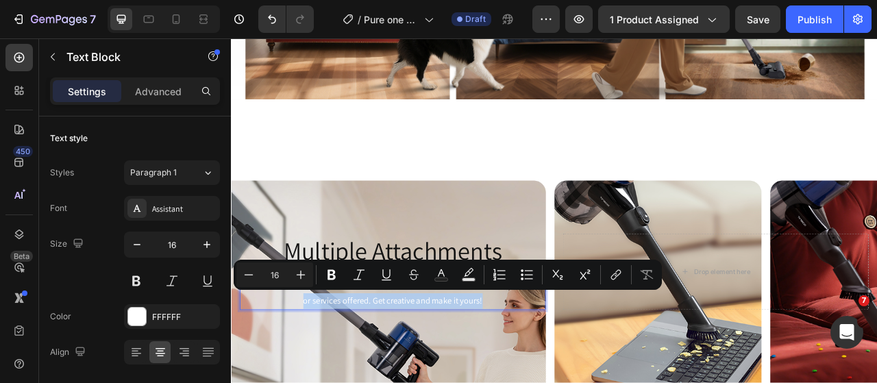
click at [439, 360] on p "This is your text block. Click to edit and make it your own. Share your product…" at bounding box center [436, 363] width 387 height 40
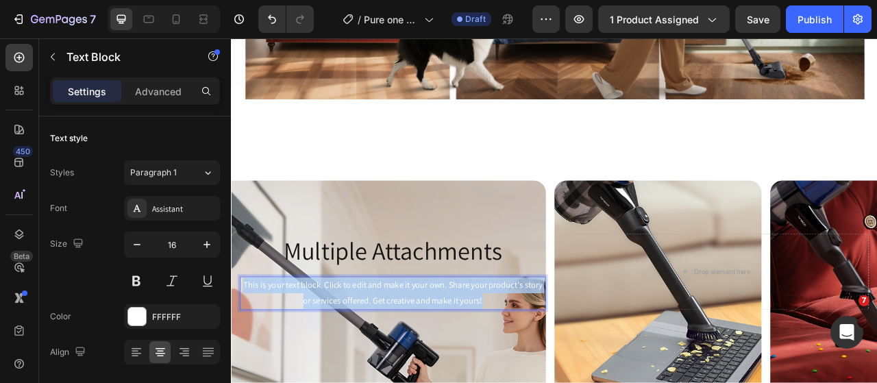
drag, startPoint x: 558, startPoint y: 362, endPoint x: 242, endPoint y: 347, distance: 316.4
click at [242, 347] on div "This is your text block. Click to edit and make it your own. Share your product…" at bounding box center [436, 363] width 389 height 42
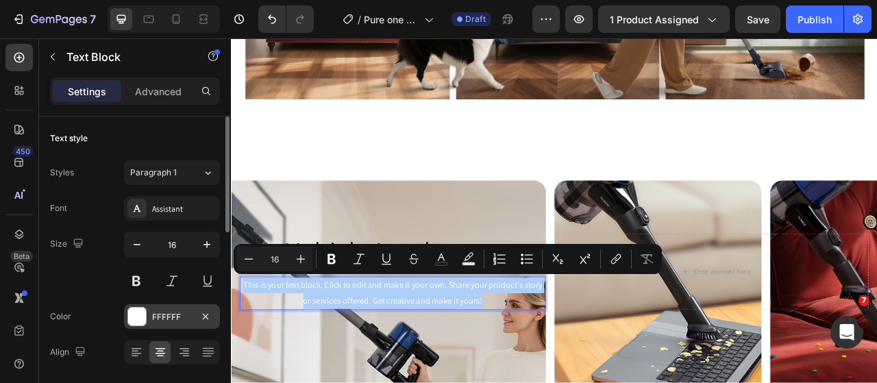
click at [139, 324] on div at bounding box center [137, 317] width 18 height 18
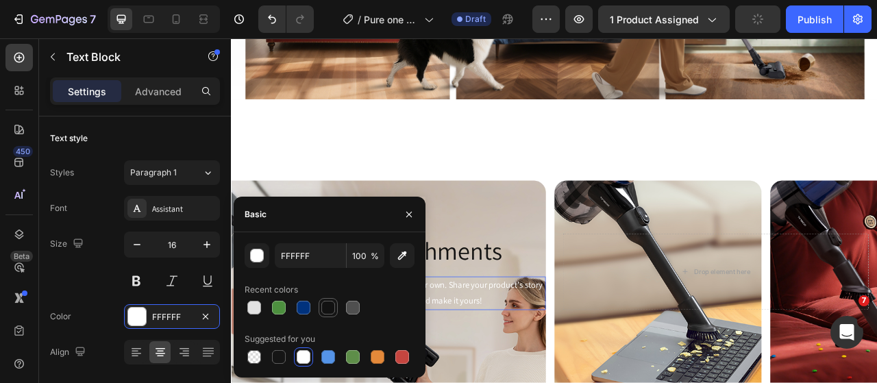
click at [321, 308] on div at bounding box center [328, 308] width 14 height 14
type input "121212"
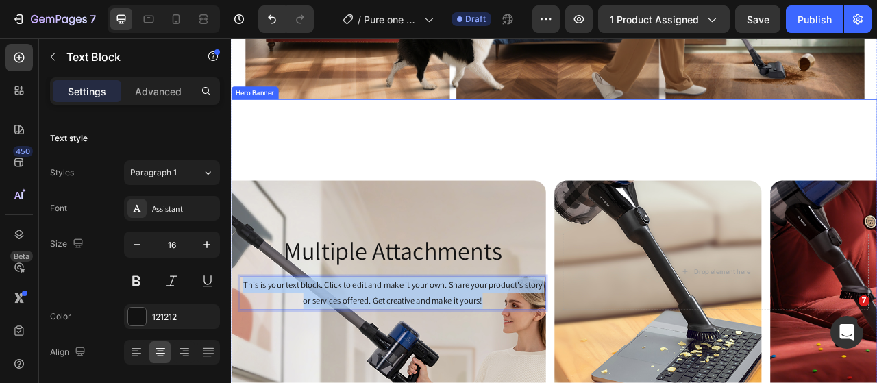
drag, startPoint x: 564, startPoint y: 365, endPoint x: 238, endPoint y: 343, distance: 327.1
click at [238, 343] on div "Multiple Attachments Heading This is your text block. Click to edit and make it…" at bounding box center [642, 335] width 823 height 102
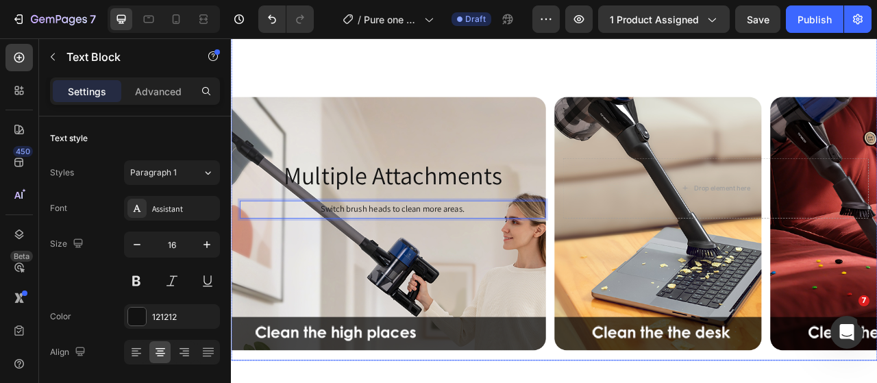
scroll to position [3666, 0]
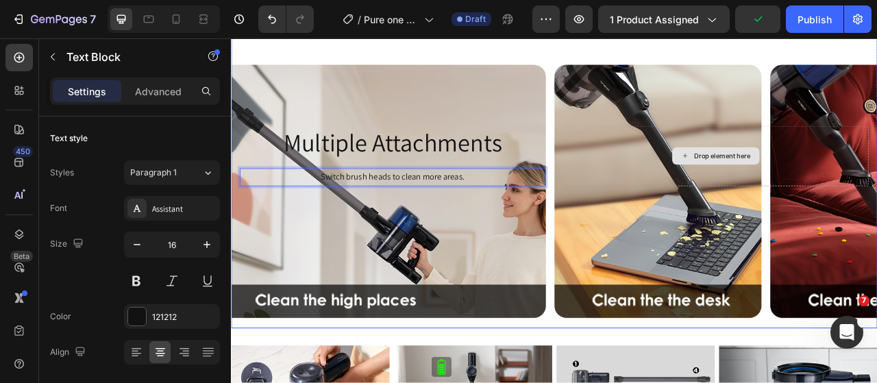
click at [877, 208] on div "Drop element here" at bounding box center [847, 188] width 389 height 77
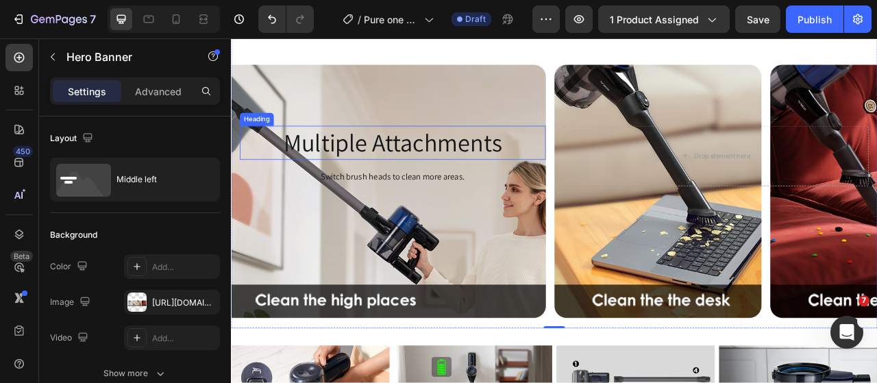
click at [414, 154] on p "Multiple Attachments" at bounding box center [436, 171] width 387 height 41
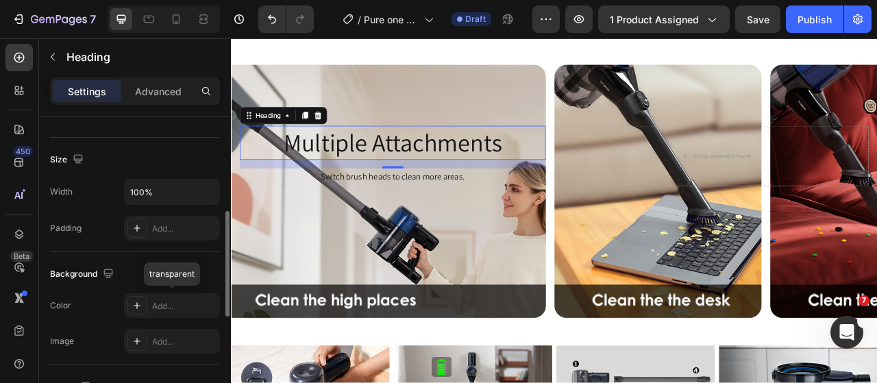
scroll to position [411, 0]
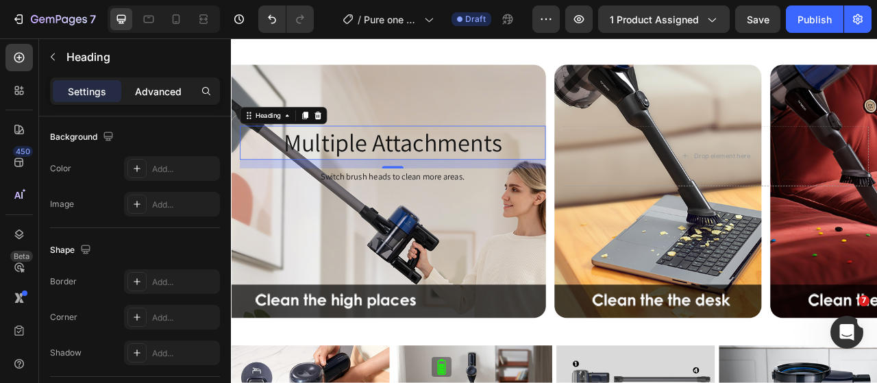
click at [154, 84] on p "Advanced" at bounding box center [158, 91] width 47 height 14
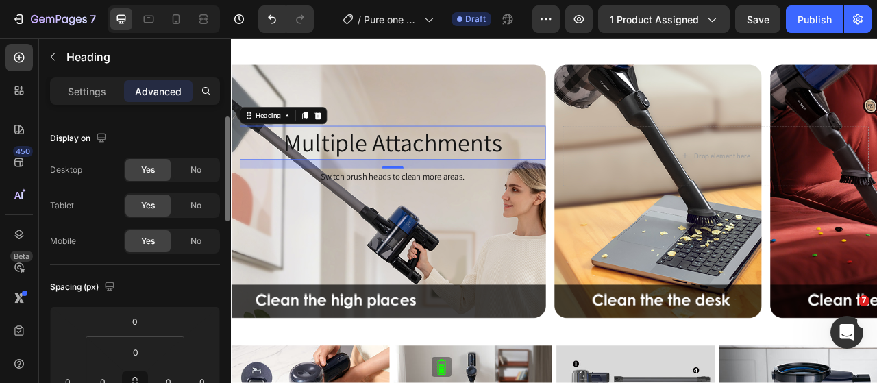
scroll to position [69, 0]
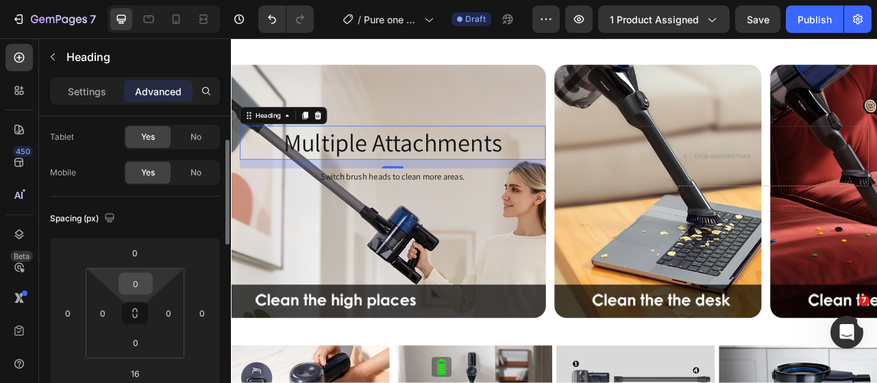
click at [142, 277] on input "0" at bounding box center [135, 284] width 27 height 21
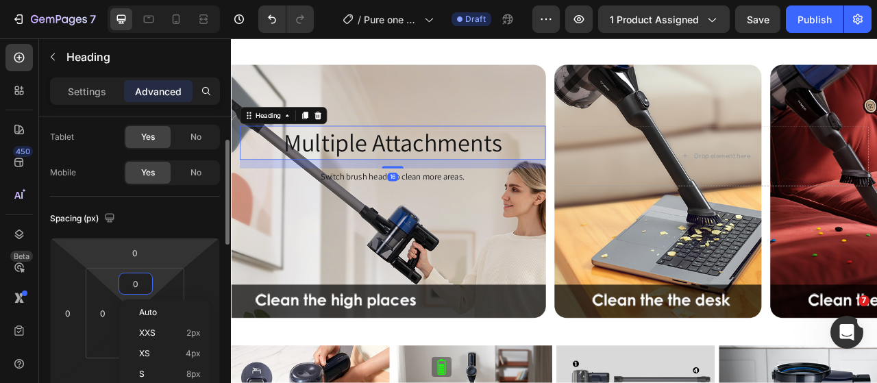
click at [191, 0] on html "7 Version history / Pure one S30 Draft Preview 1 product assigned Save Publish …" at bounding box center [438, 0] width 877 height 0
click at [197, 213] on div "Spacing (px)" at bounding box center [135, 219] width 170 height 22
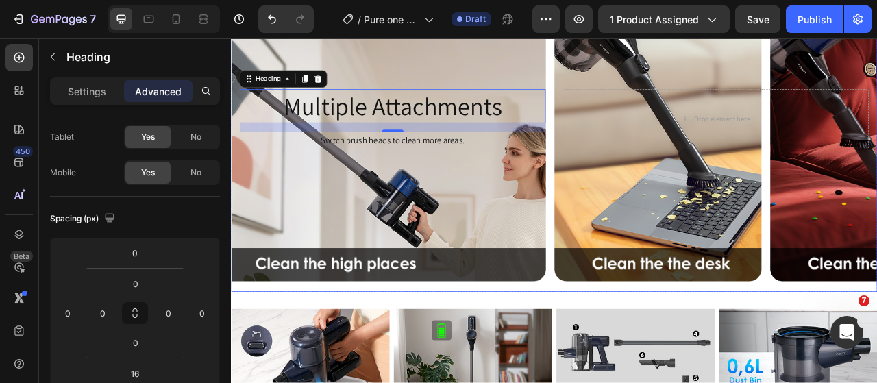
scroll to position [3734, 0]
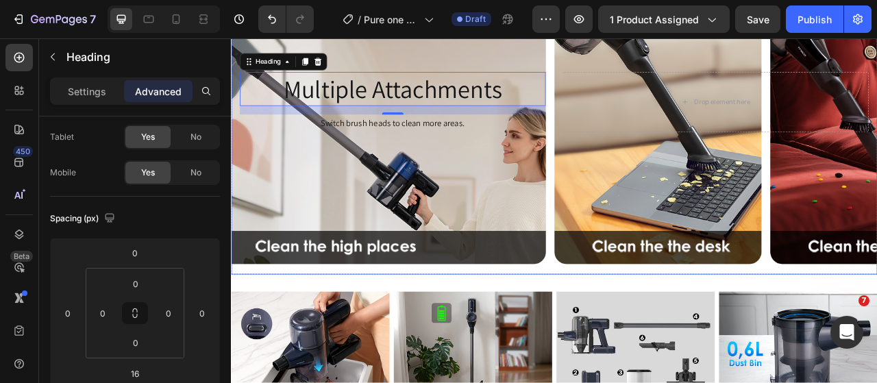
click at [520, 278] on div "Background Image" at bounding box center [642, 120] width 823 height 439
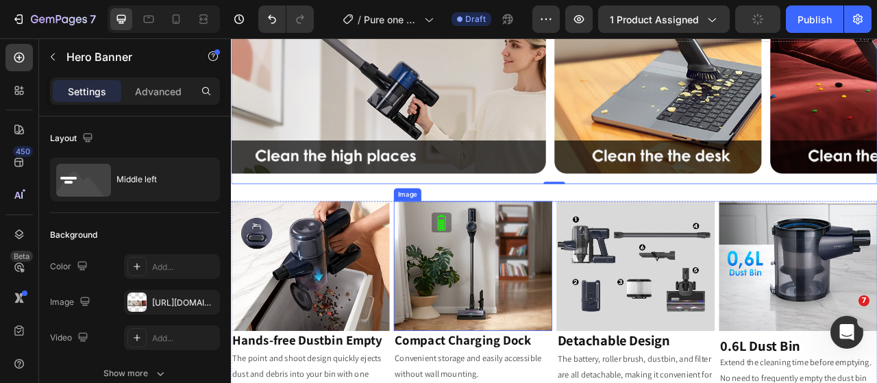
scroll to position [3872, 0]
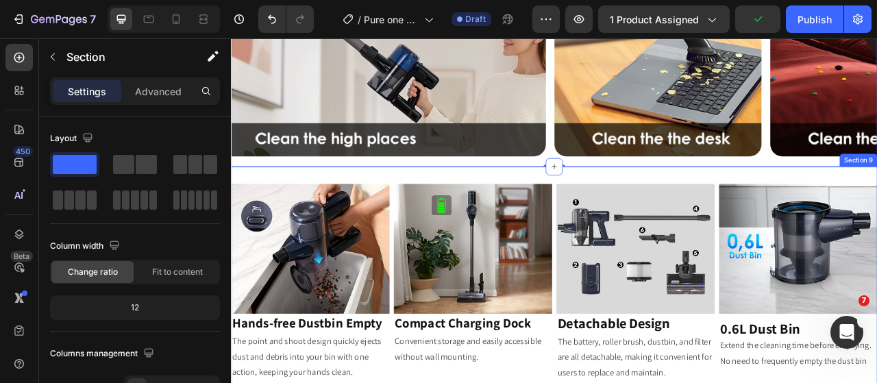
click at [389, 208] on div "Image Hands-free Dustbin Empty Heading The point and shoot design quickly eject…" at bounding box center [642, 349] width 823 height 295
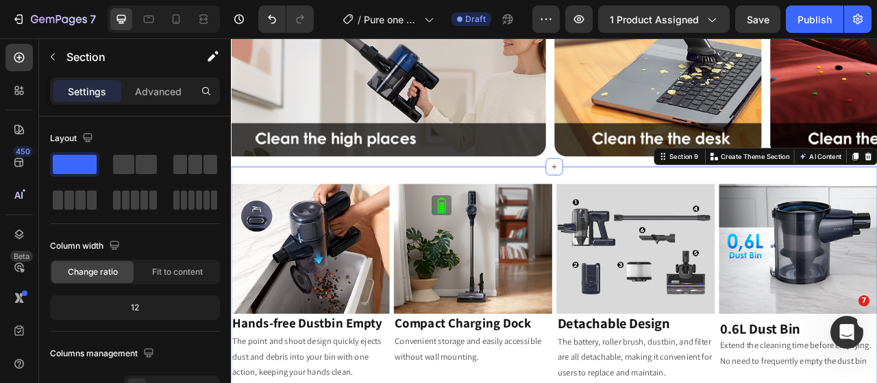
click at [773, 202] on div "Image Hands-free Dustbin Empty Heading The point and shoot design quickly eject…" at bounding box center [642, 349] width 823 height 295
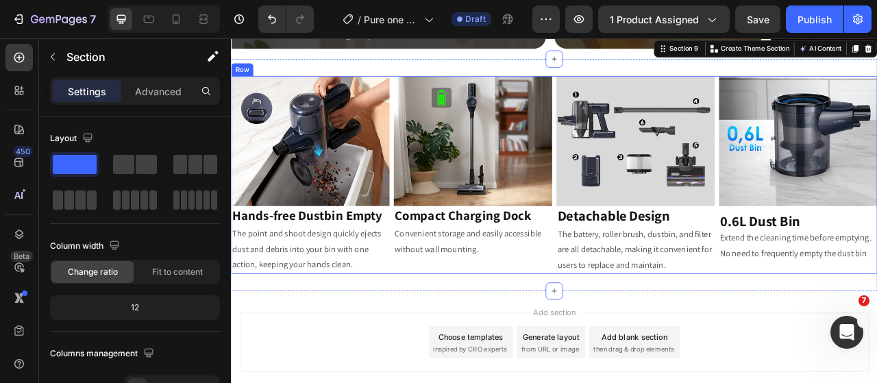
click at [594, 322] on div "Image Compact Charging Dock Heading Convenient storage and easily accessible wi…" at bounding box center [539, 213] width 202 height 252
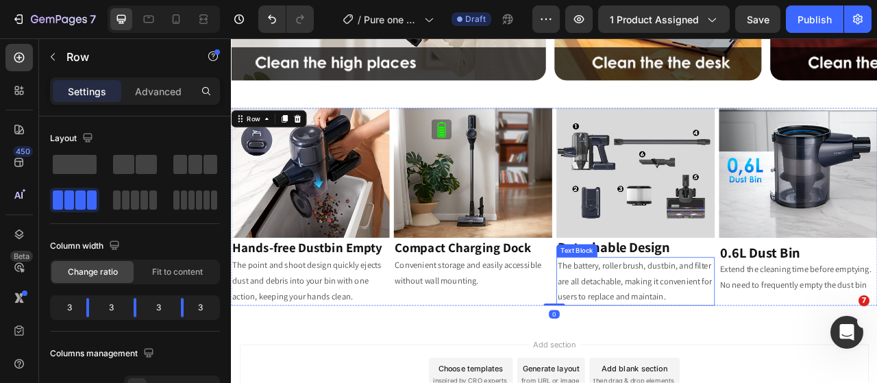
scroll to position [3940, 0]
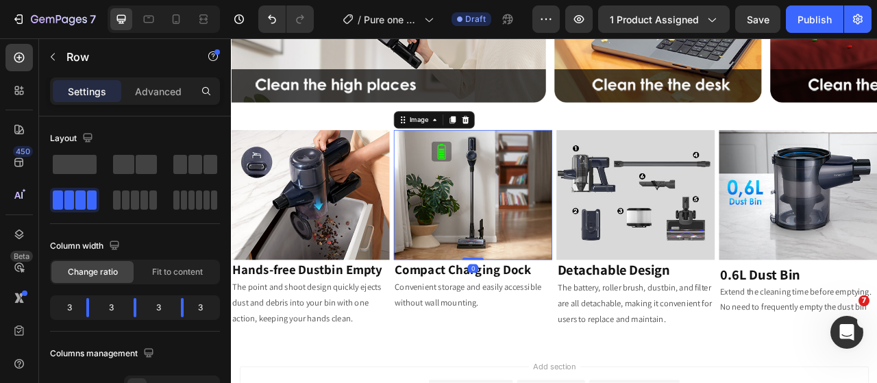
click at [632, 156] on img at bounding box center [539, 238] width 202 height 165
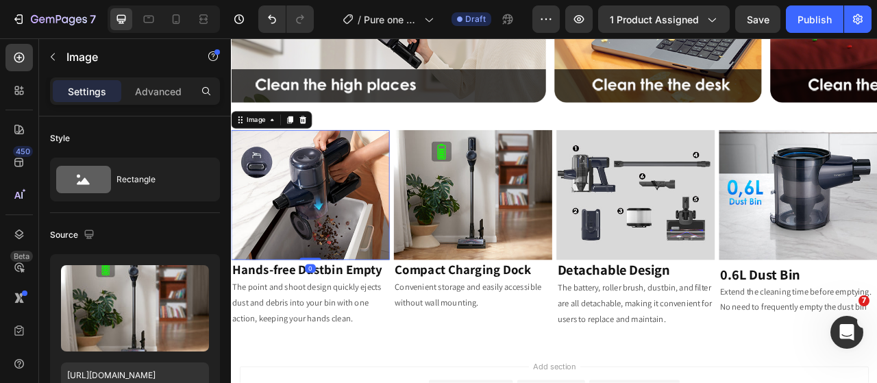
click at [302, 156] on img at bounding box center [332, 238] width 202 height 165
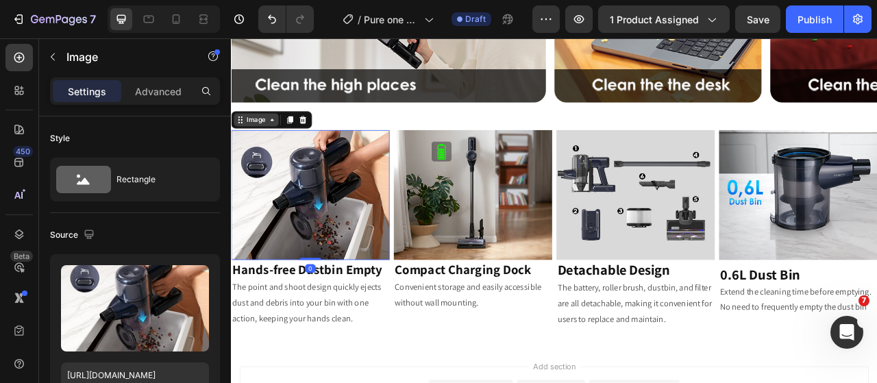
click at [243, 139] on icon at bounding box center [242, 142] width 11 height 11
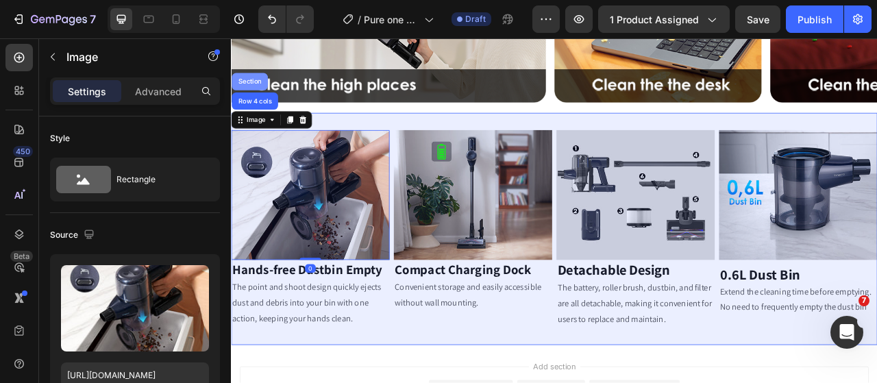
click at [258, 92] on div "Section" at bounding box center [254, 94] width 35 height 8
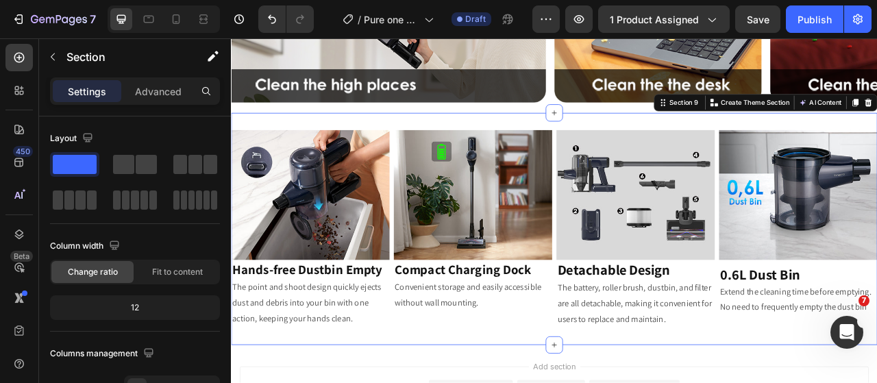
click at [313, 143] on div "Image Hands-free Dustbin Empty Heading The point and shoot design quickly eject…" at bounding box center [642, 281] width 823 height 295
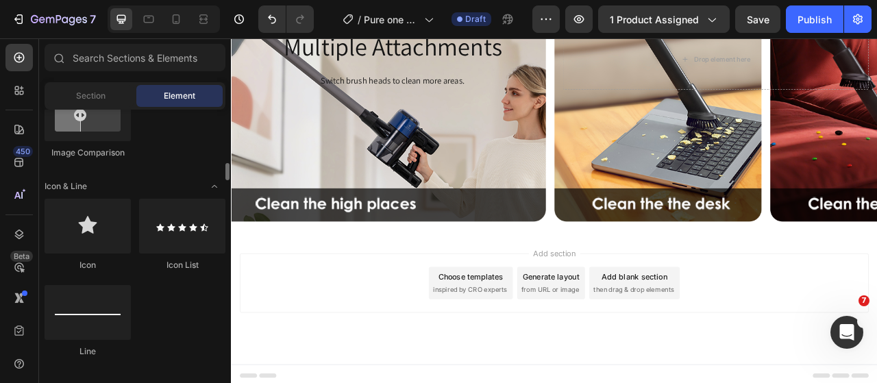
scroll to position [1097, 0]
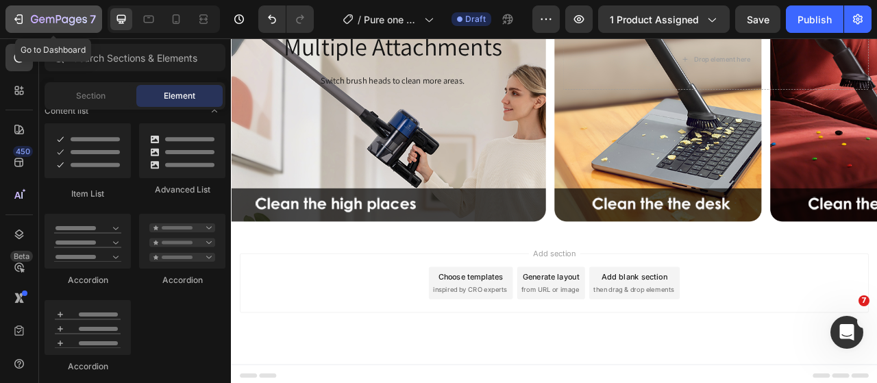
click at [45, 25] on icon "button" at bounding box center [59, 20] width 56 height 12
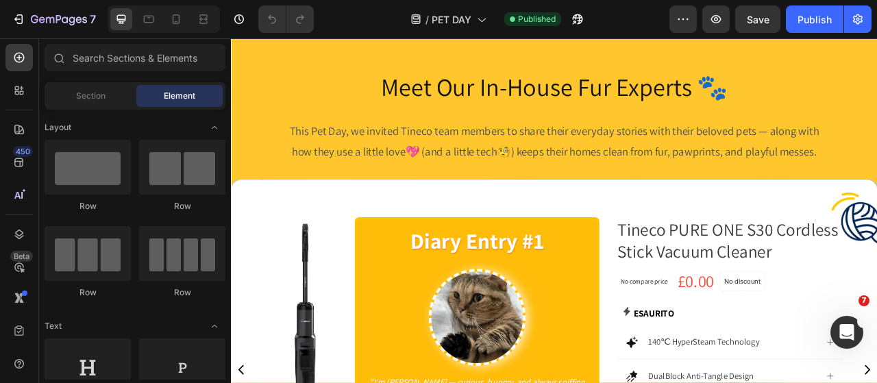
scroll to position [1234, 0]
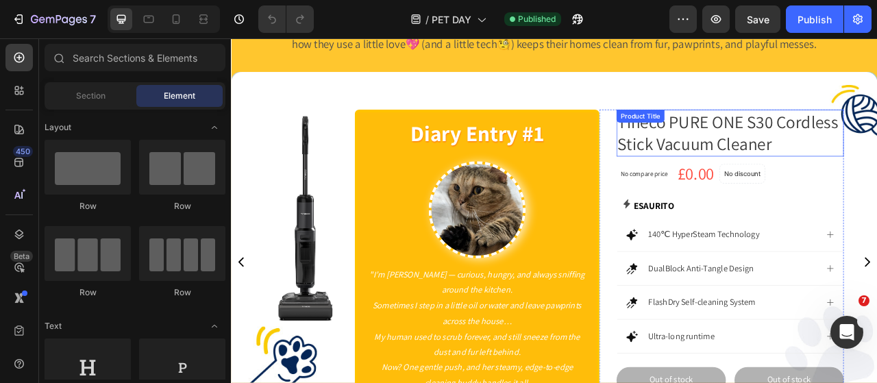
click at [762, 189] on h1 "Tineco PURE ONE S30 Cordless Stick Vacuum Cleaner" at bounding box center [865, 160] width 289 height 60
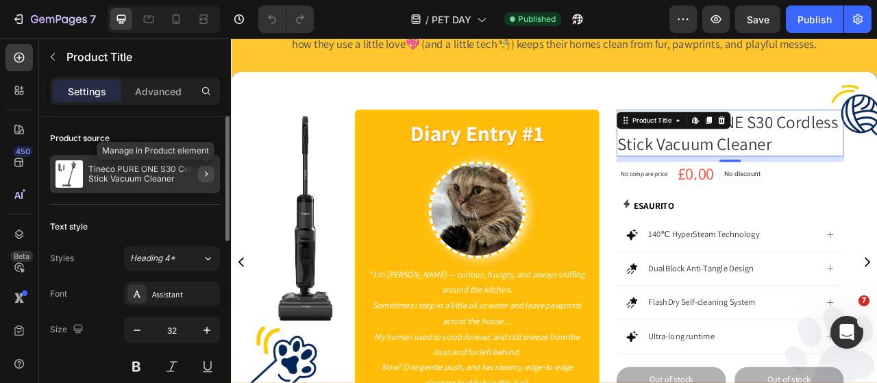
click at [208, 177] on icon "button" at bounding box center [206, 174] width 11 height 11
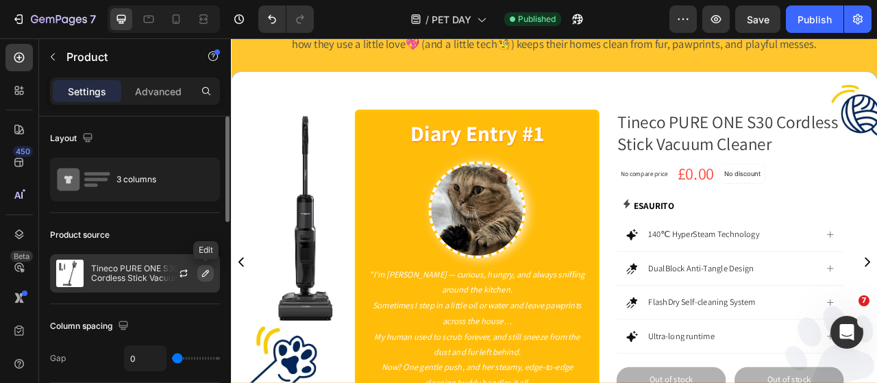
click at [205, 272] on icon "button" at bounding box center [205, 273] width 11 height 11
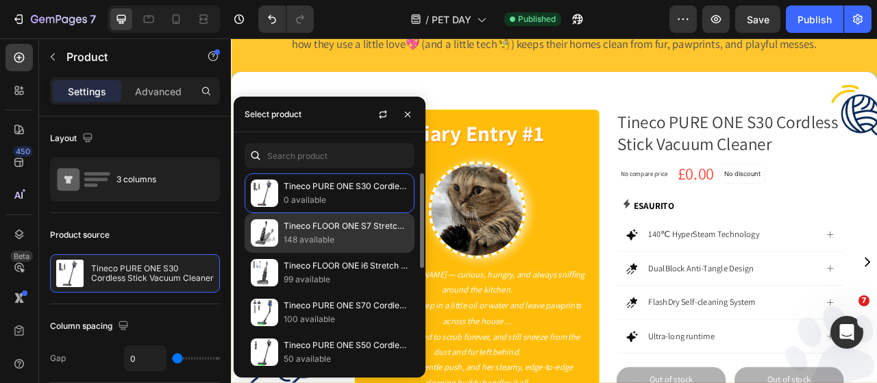
click at [312, 235] on p "148 available" at bounding box center [346, 240] width 125 height 14
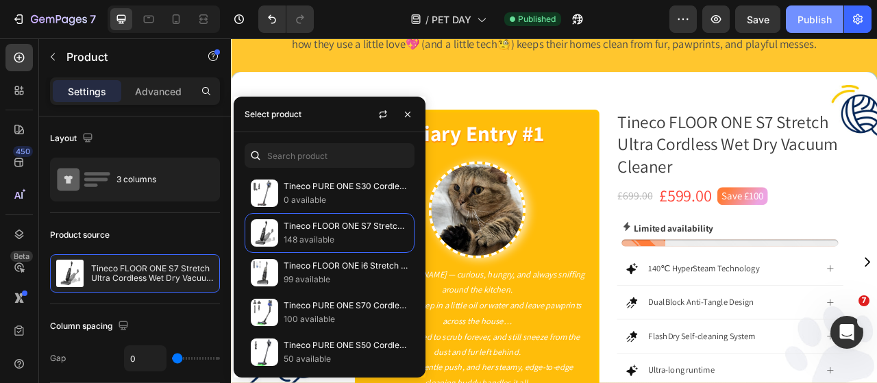
click at [815, 29] on button "Publish" at bounding box center [815, 18] width 58 height 27
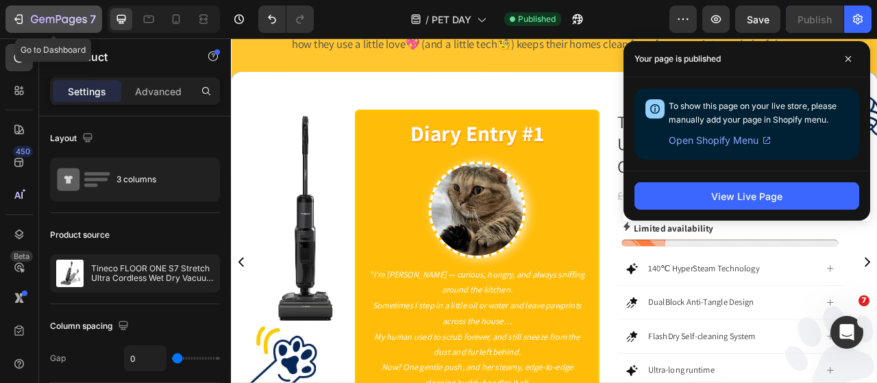
click at [46, 21] on icon "button" at bounding box center [50, 20] width 8 height 6
